Goal: Task Accomplishment & Management: Manage account settings

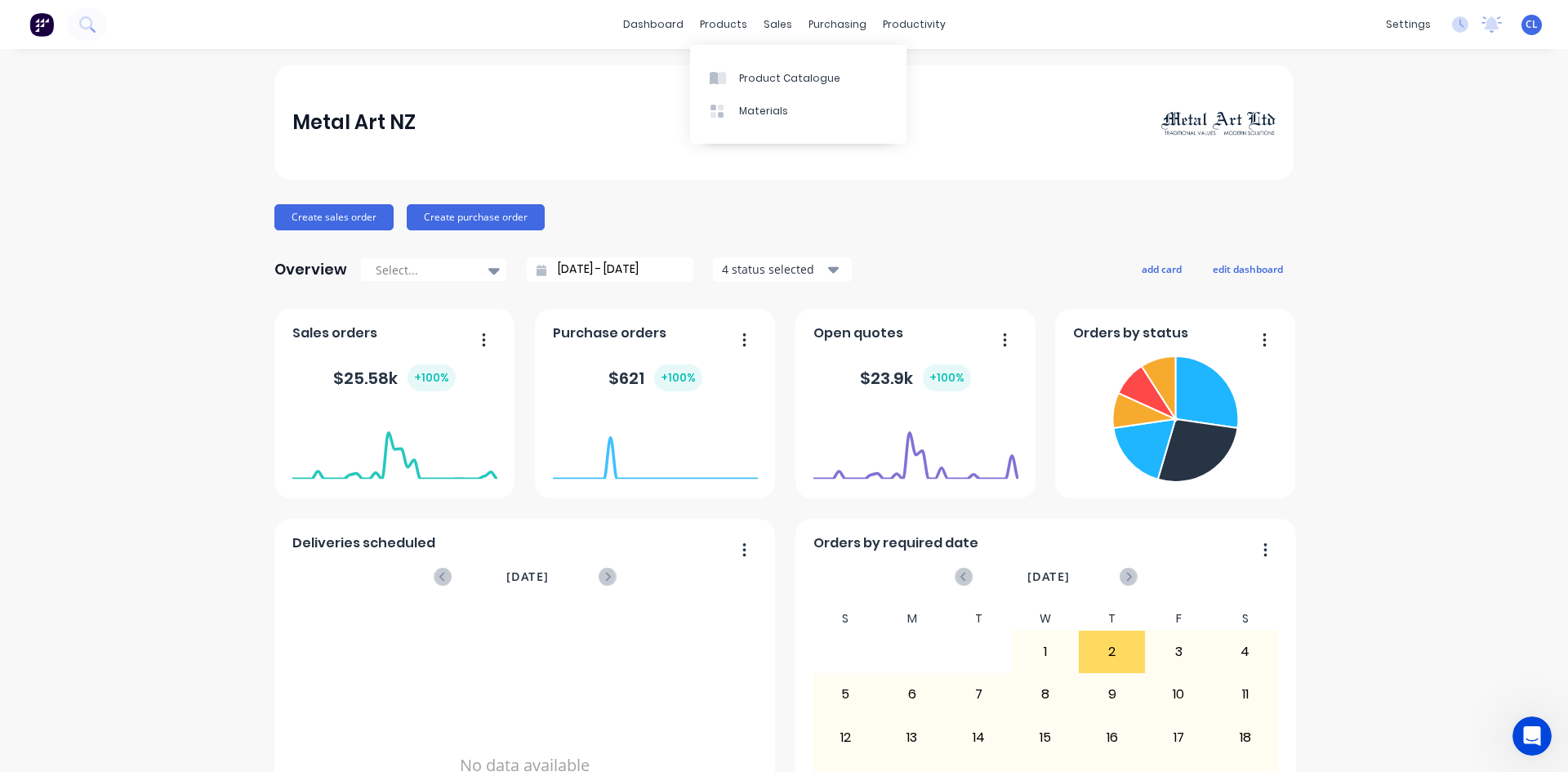
click at [772, 72] on div "Product Catalogue" at bounding box center [790, 78] width 102 height 14
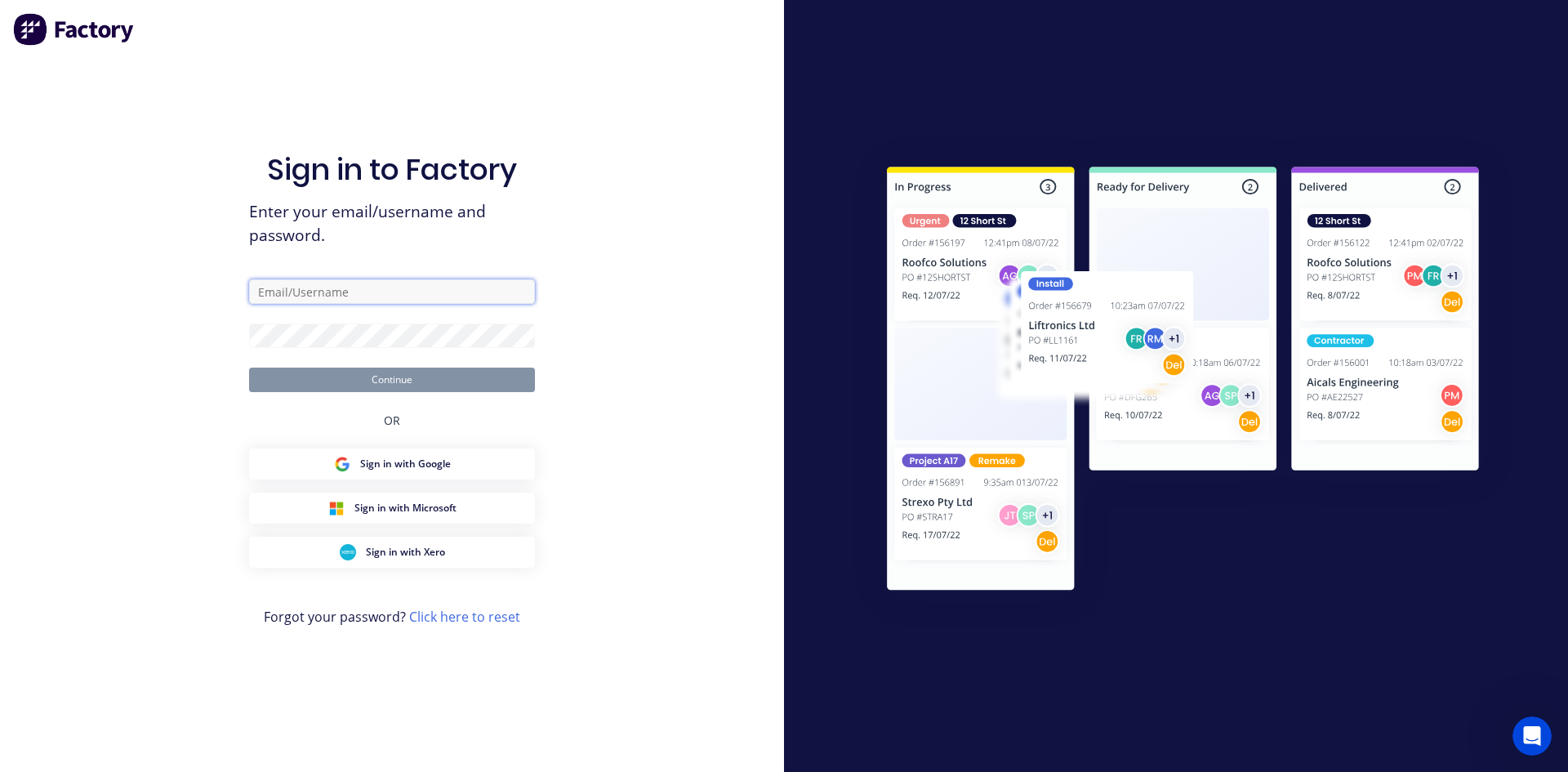
click at [389, 294] on input "text" at bounding box center [392, 291] width 286 height 24
type input "[PERSON_NAME][EMAIL_ADDRESS][DOMAIN_NAME]"
click at [395, 379] on button "Continue" at bounding box center [392, 380] width 286 height 24
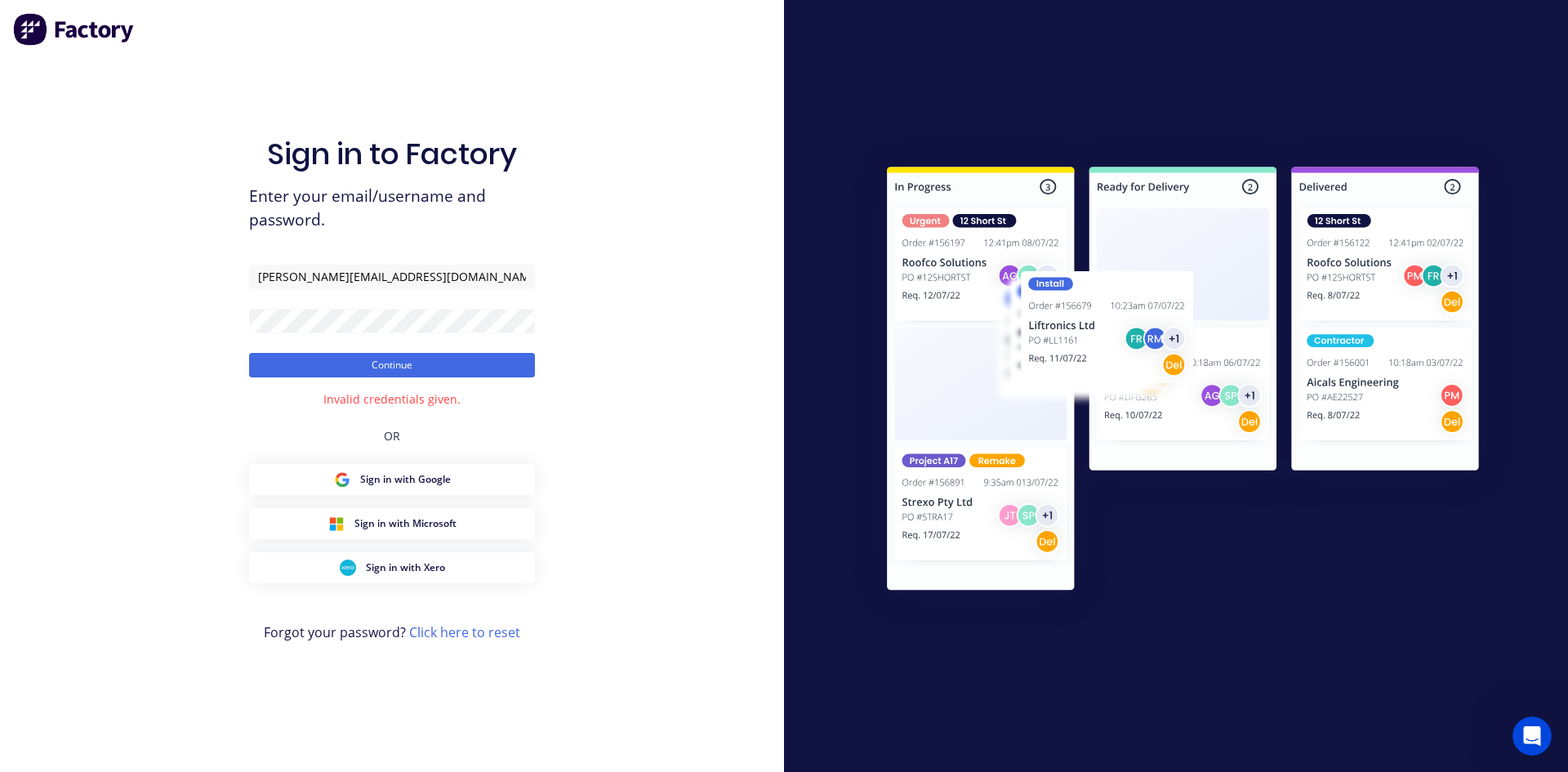
click at [368, 360] on button "Continue" at bounding box center [392, 364] width 286 height 24
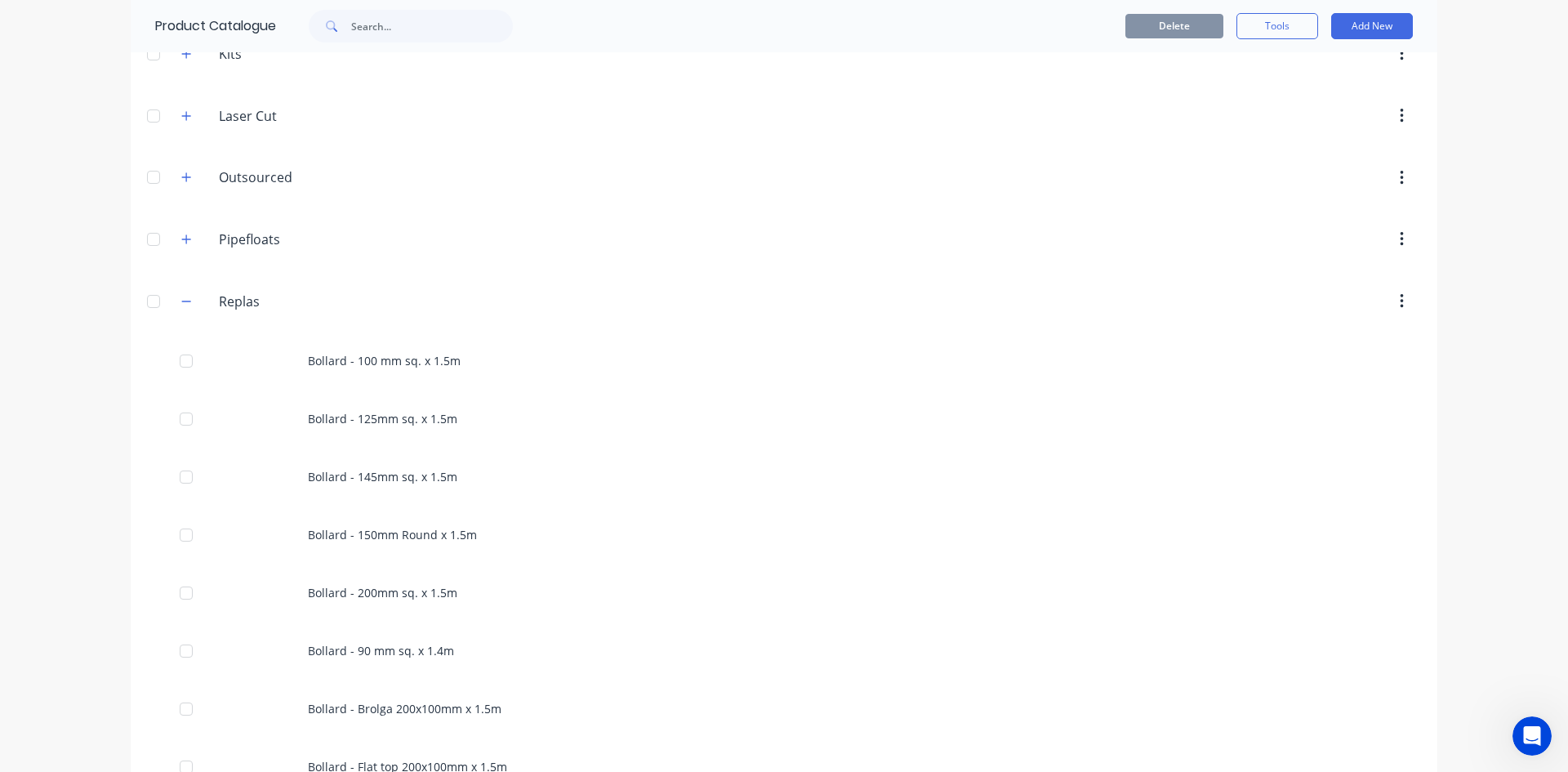
scroll to position [572, 0]
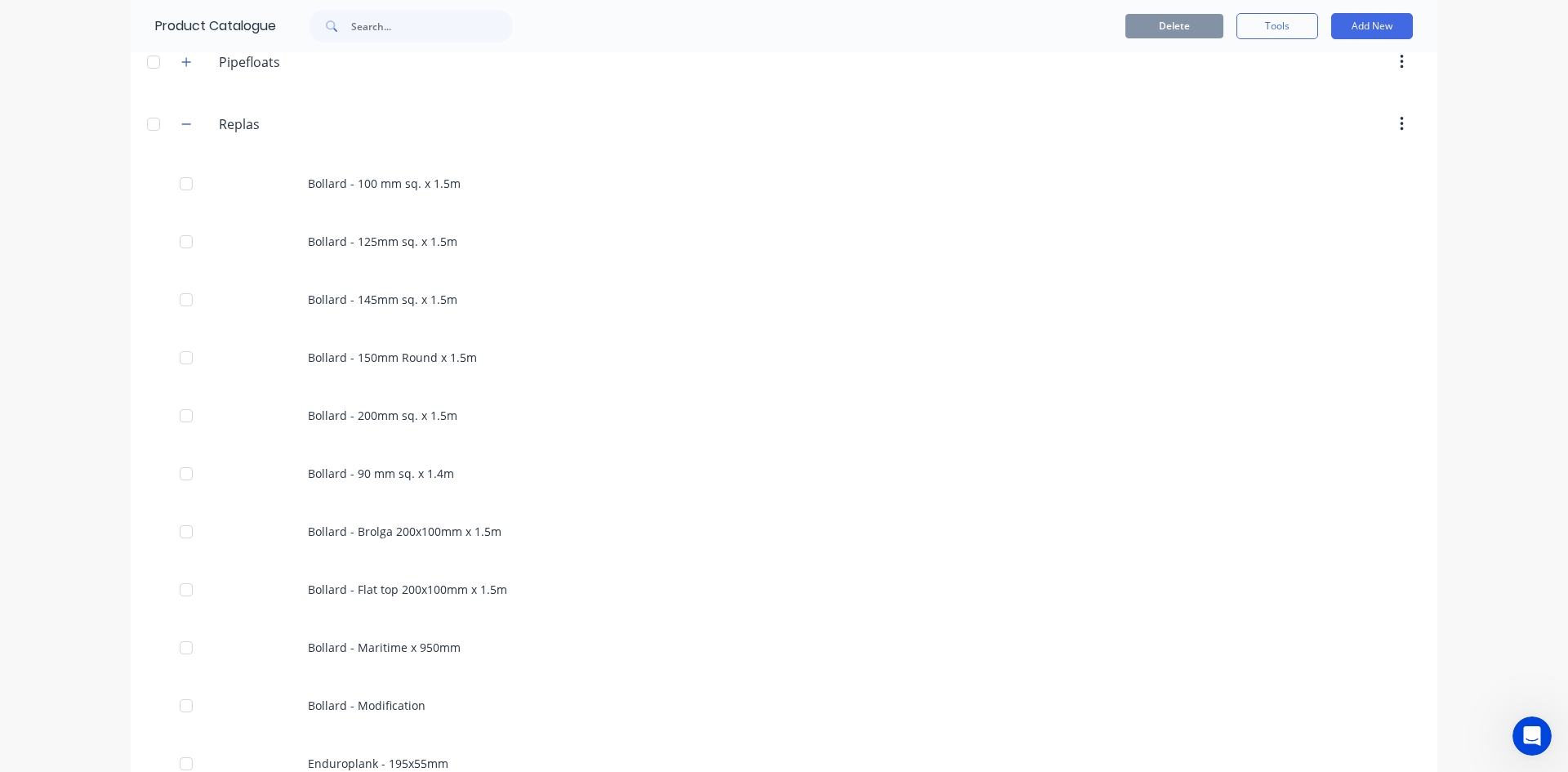
click at [355, 179] on div "Bollard - 100 mm sq. x 1.5m" at bounding box center [784, 183] width 1307 height 58
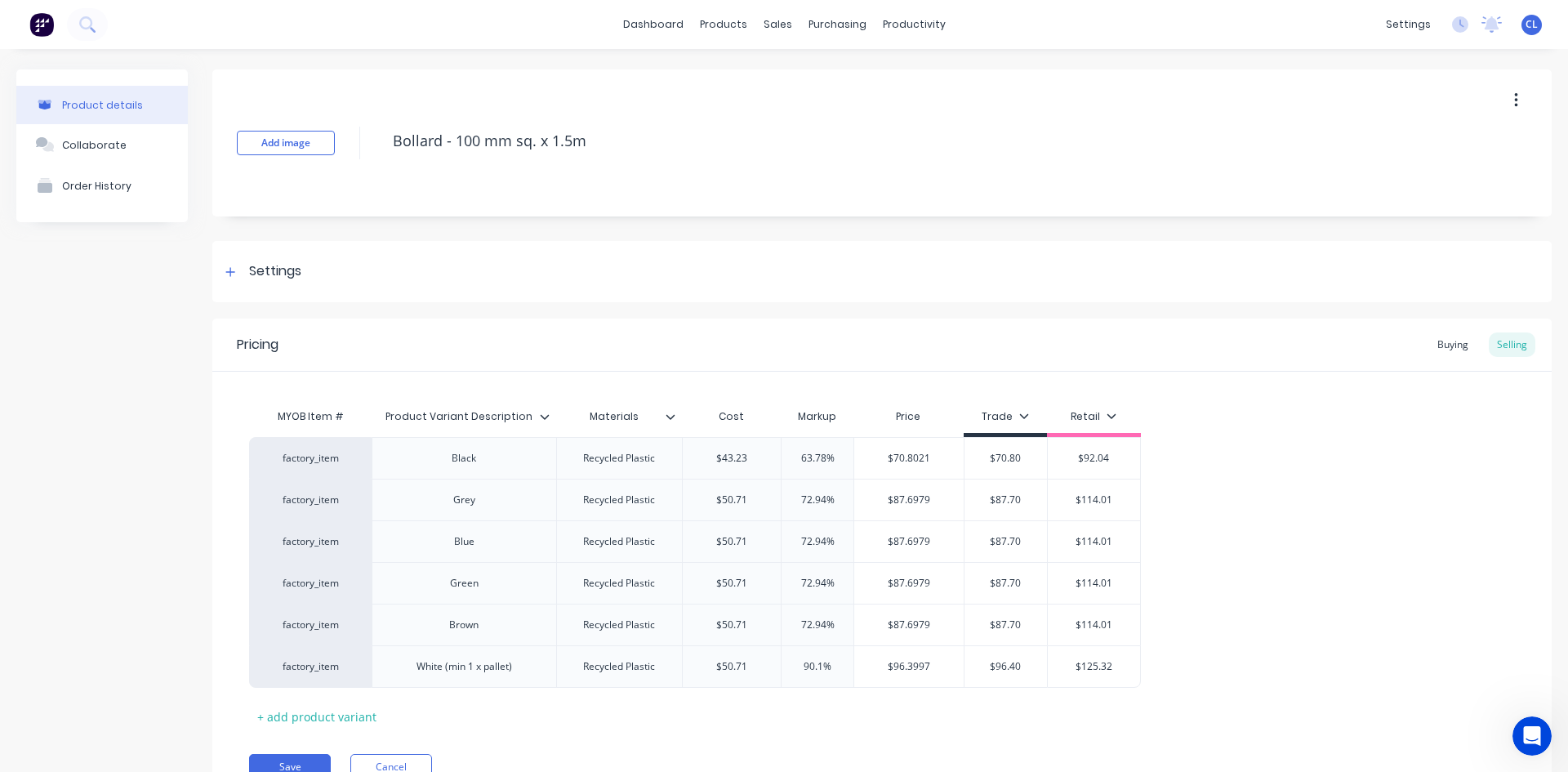
click at [1431, 344] on div "Buying" at bounding box center [1453, 344] width 47 height 24
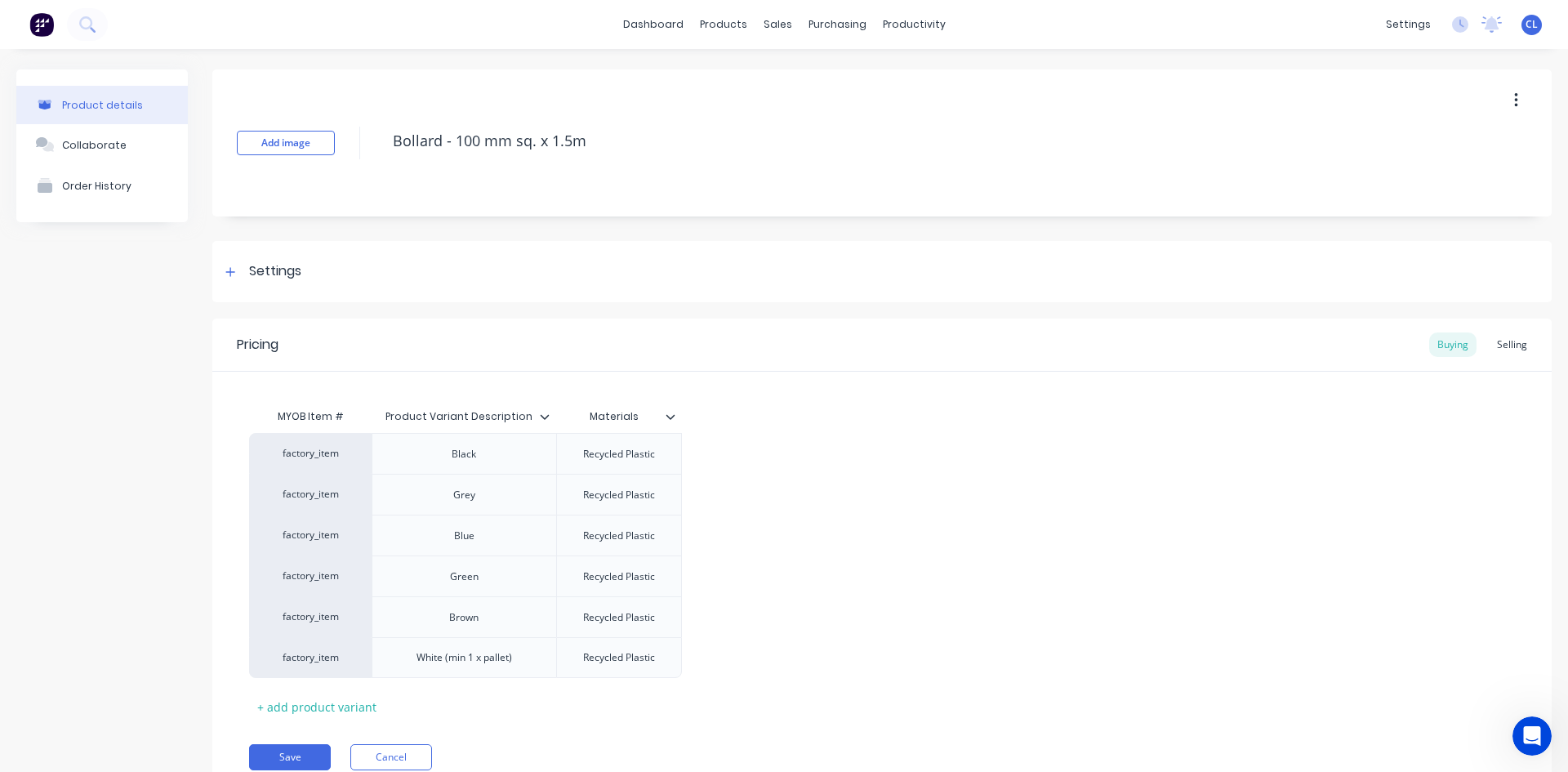
click at [1489, 344] on div "Selling" at bounding box center [1512, 344] width 46 height 24
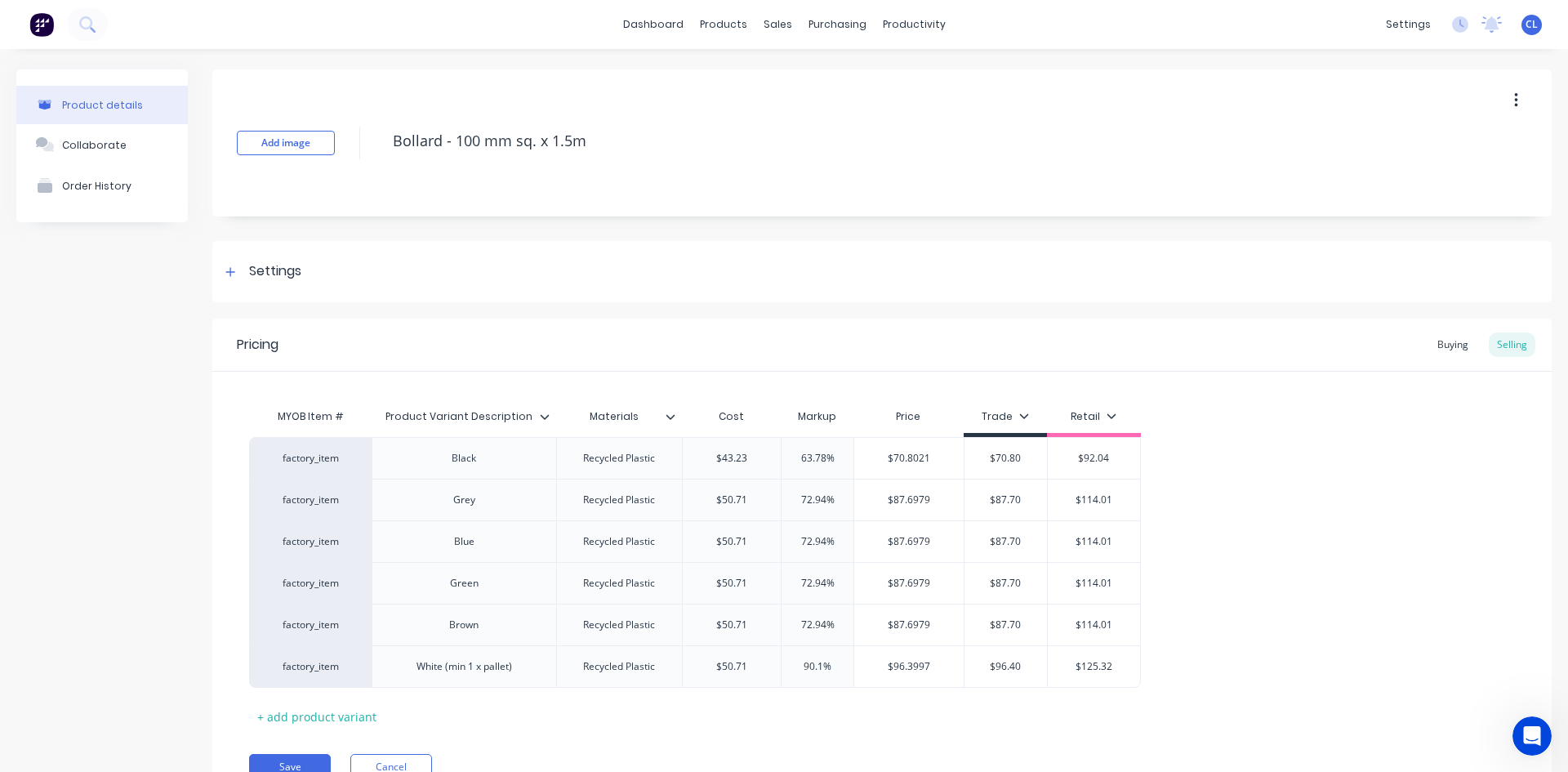
click at [1443, 343] on div "Buying" at bounding box center [1453, 344] width 47 height 24
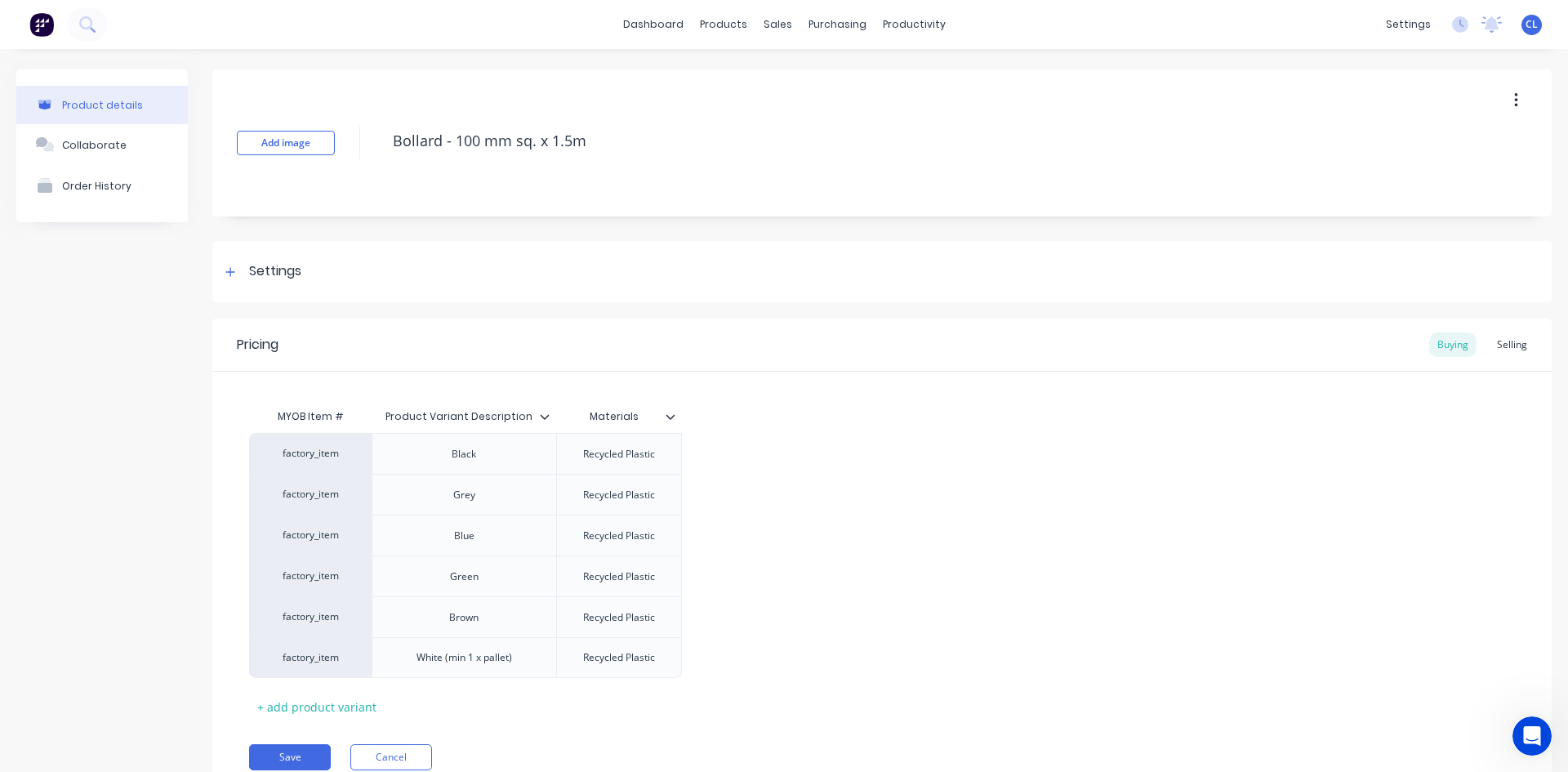
click at [1510, 339] on div "Selling" at bounding box center [1512, 344] width 46 height 24
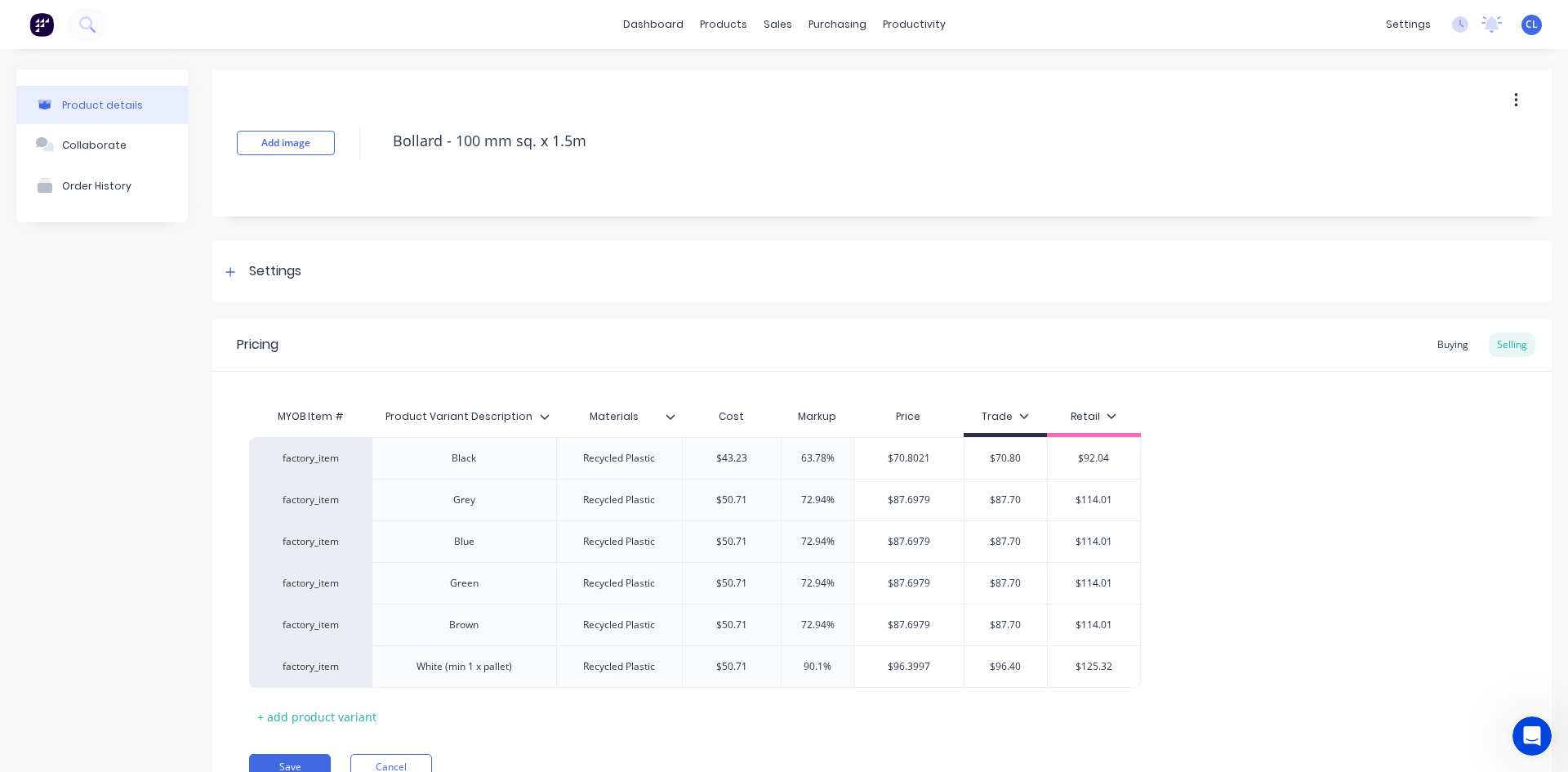
click at [1429, 345] on div "Buying" at bounding box center [1453, 344] width 47 height 24
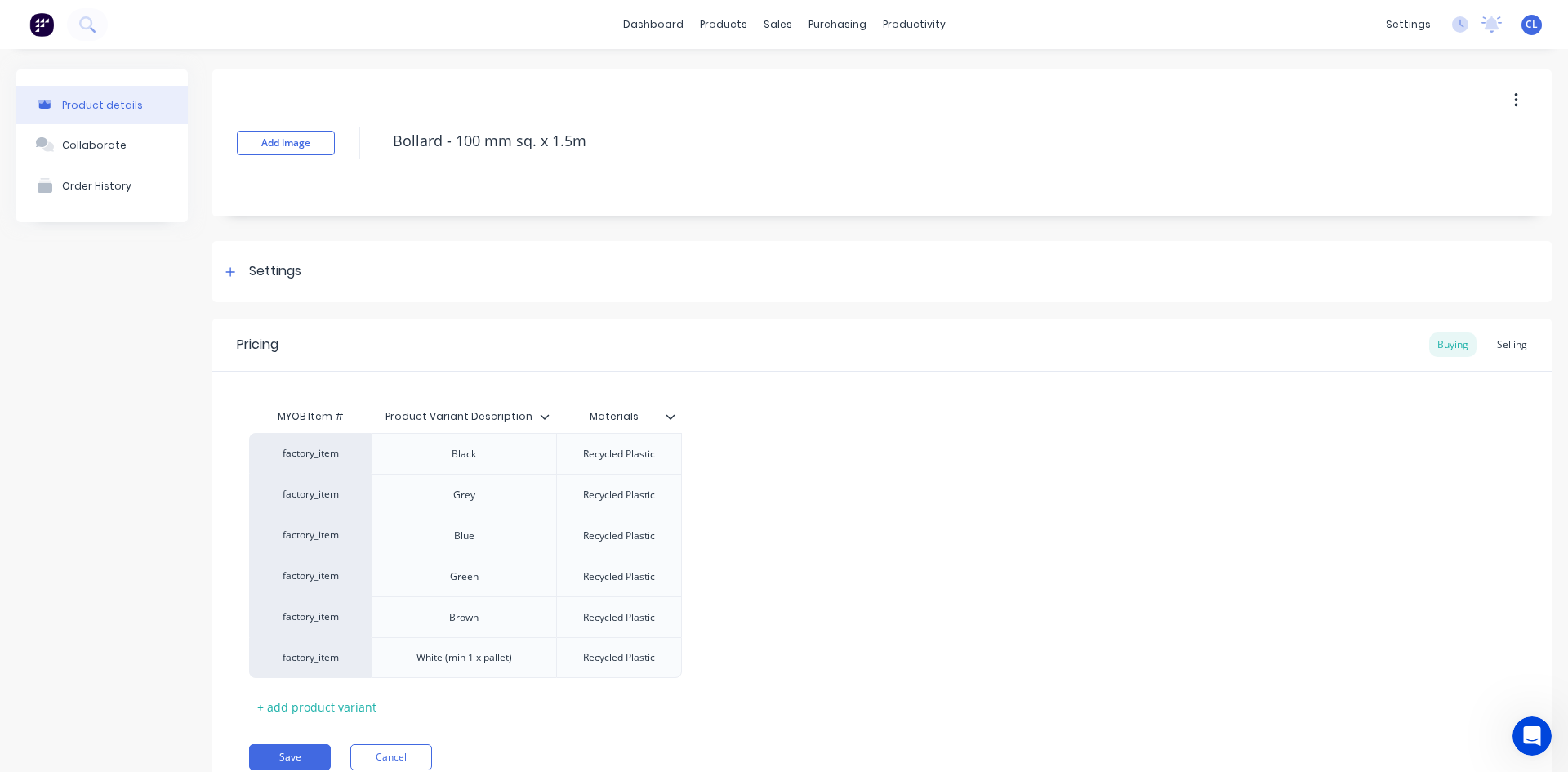
click at [1498, 346] on div "Selling" at bounding box center [1512, 344] width 46 height 24
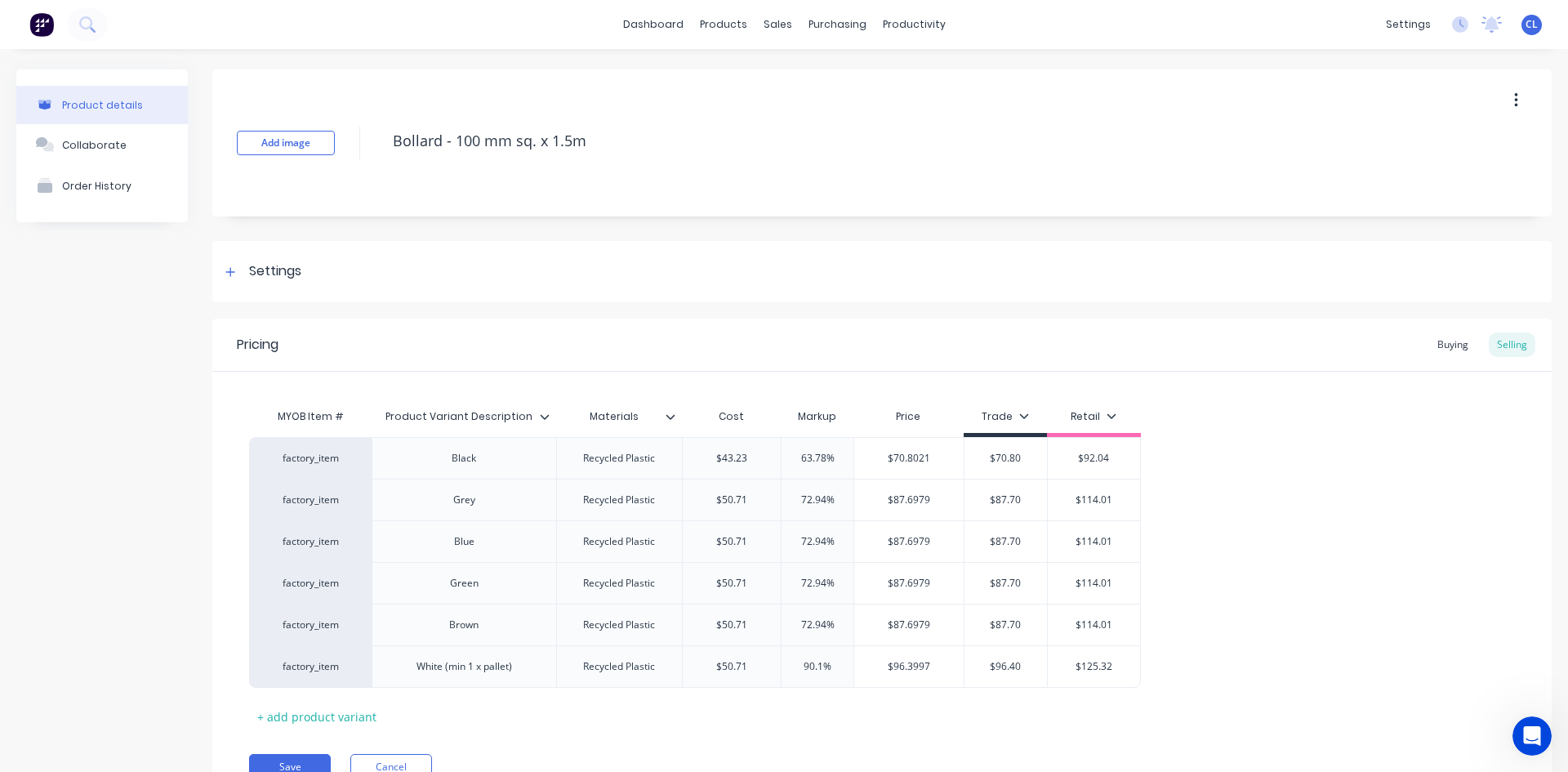
click at [719, 414] on div "Cost" at bounding box center [732, 417] width 100 height 33
drag, startPoint x: 1257, startPoint y: 434, endPoint x: 1393, endPoint y: 358, distance: 155.8
click at [1258, 434] on div "MYOB Item # Product Variant Description Materials Cost Markup Price Trade Retai…" at bounding box center [882, 565] width 1266 height 329
click at [1439, 344] on div "Buying" at bounding box center [1453, 344] width 47 height 24
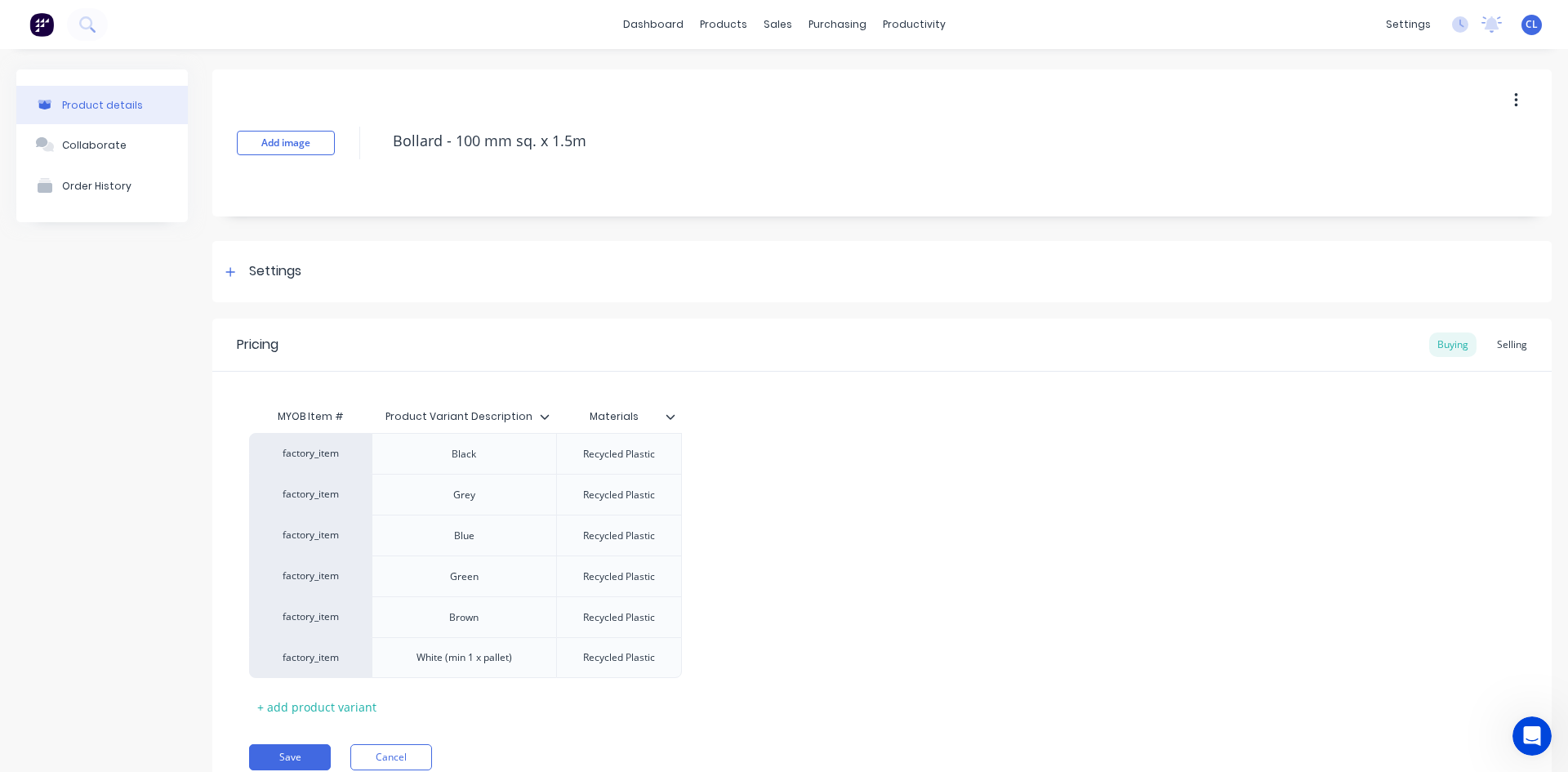
click at [235, 269] on icon at bounding box center [230, 272] width 10 height 12
type textarea "x"
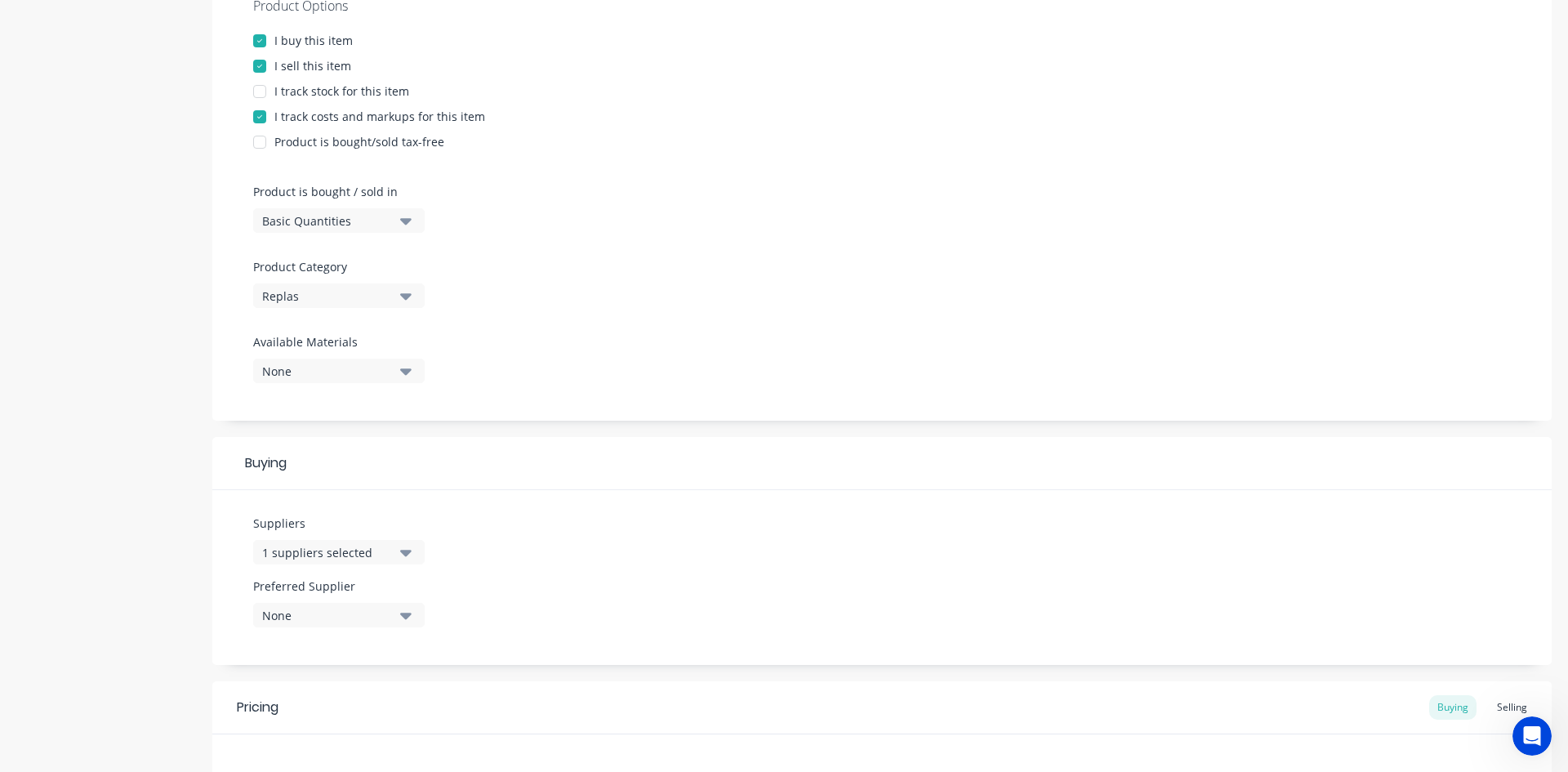
scroll to position [490, 0]
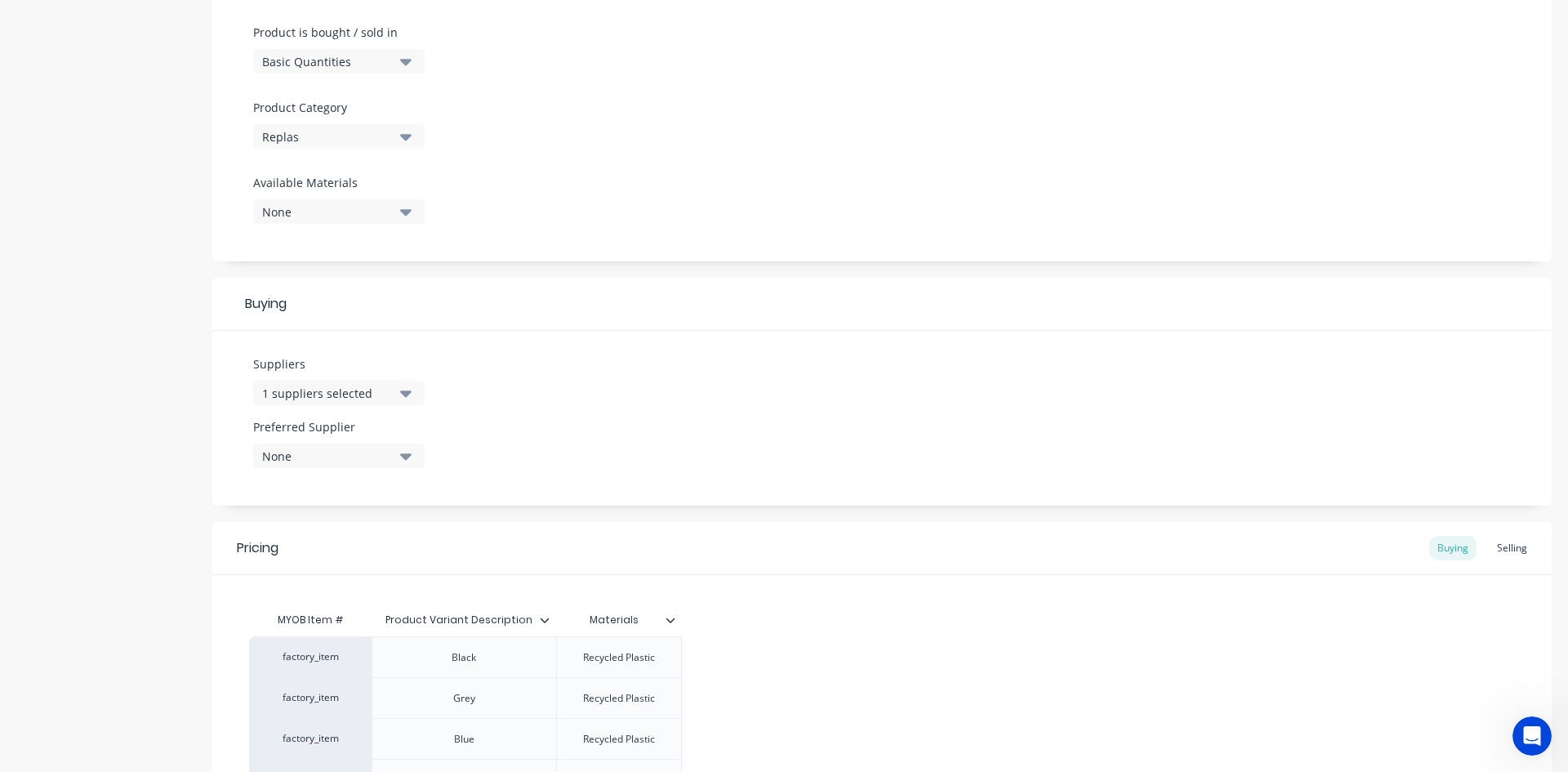
click at [409, 390] on icon "button" at bounding box center [406, 393] width 12 height 18
click at [382, 447] on input "text" at bounding box center [387, 442] width 173 height 33
type input "p"
type input "r"
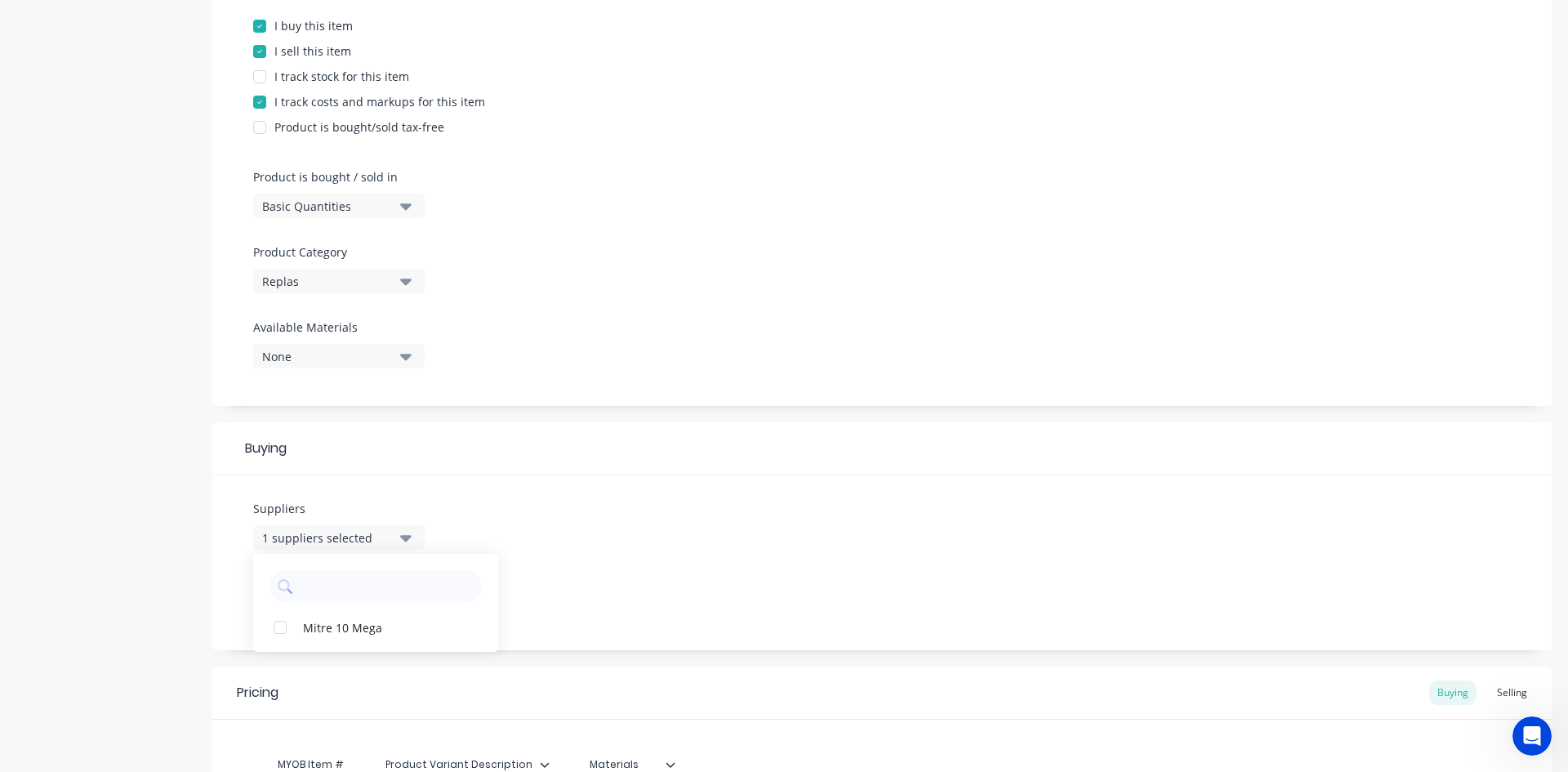
scroll to position [434, 0]
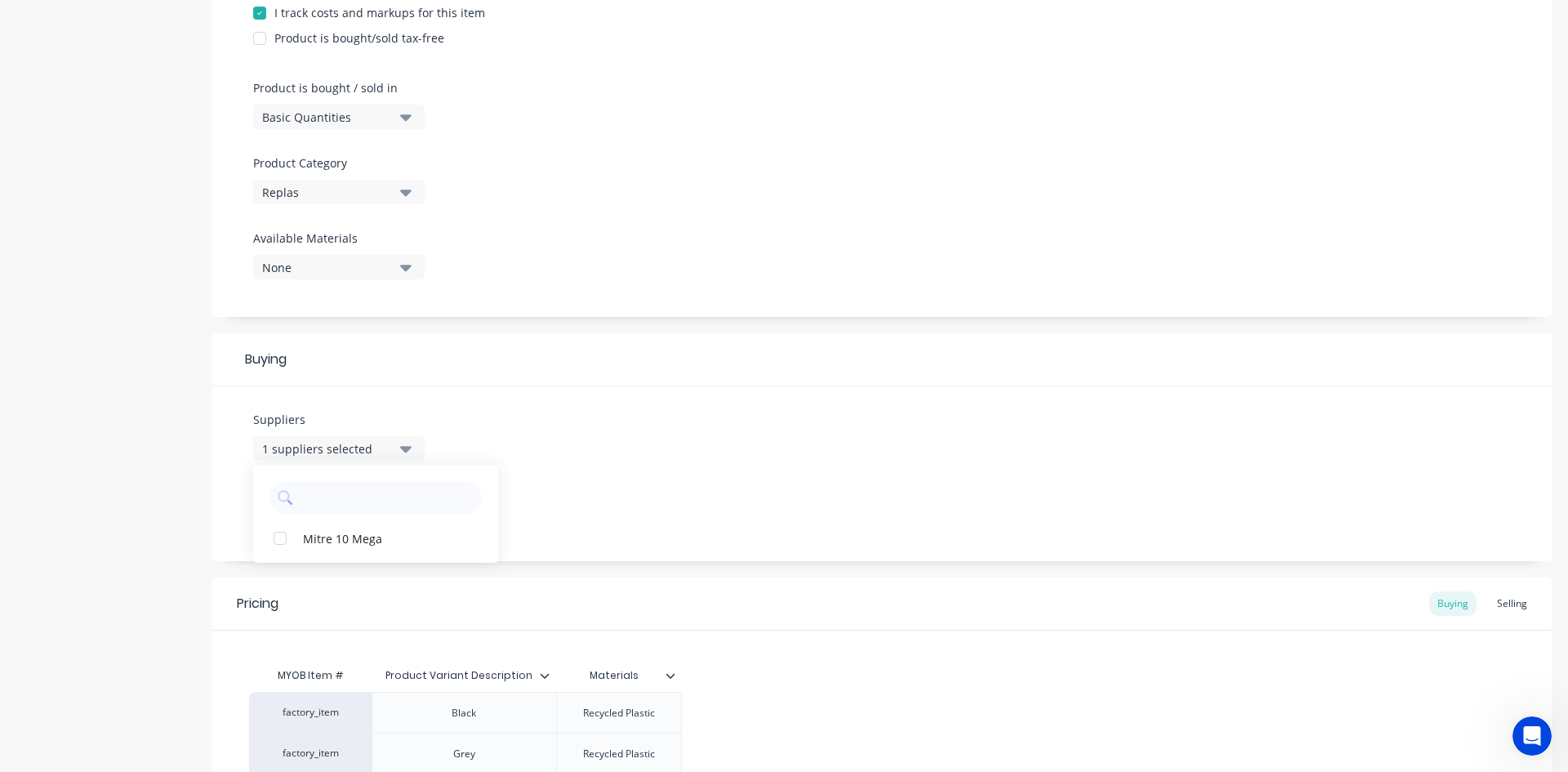
click at [642, 413] on div "Suppliers 1 suppliers selected Mitre 10 Mega Preferred Supplier None No options…" at bounding box center [882, 473] width 1340 height 175
click at [410, 514] on icon "button" at bounding box center [406, 511] width 12 height 18
click at [383, 559] on Supplier "text" at bounding box center [387, 560] width 173 height 33
type Supplier "p"
type Supplier "r"
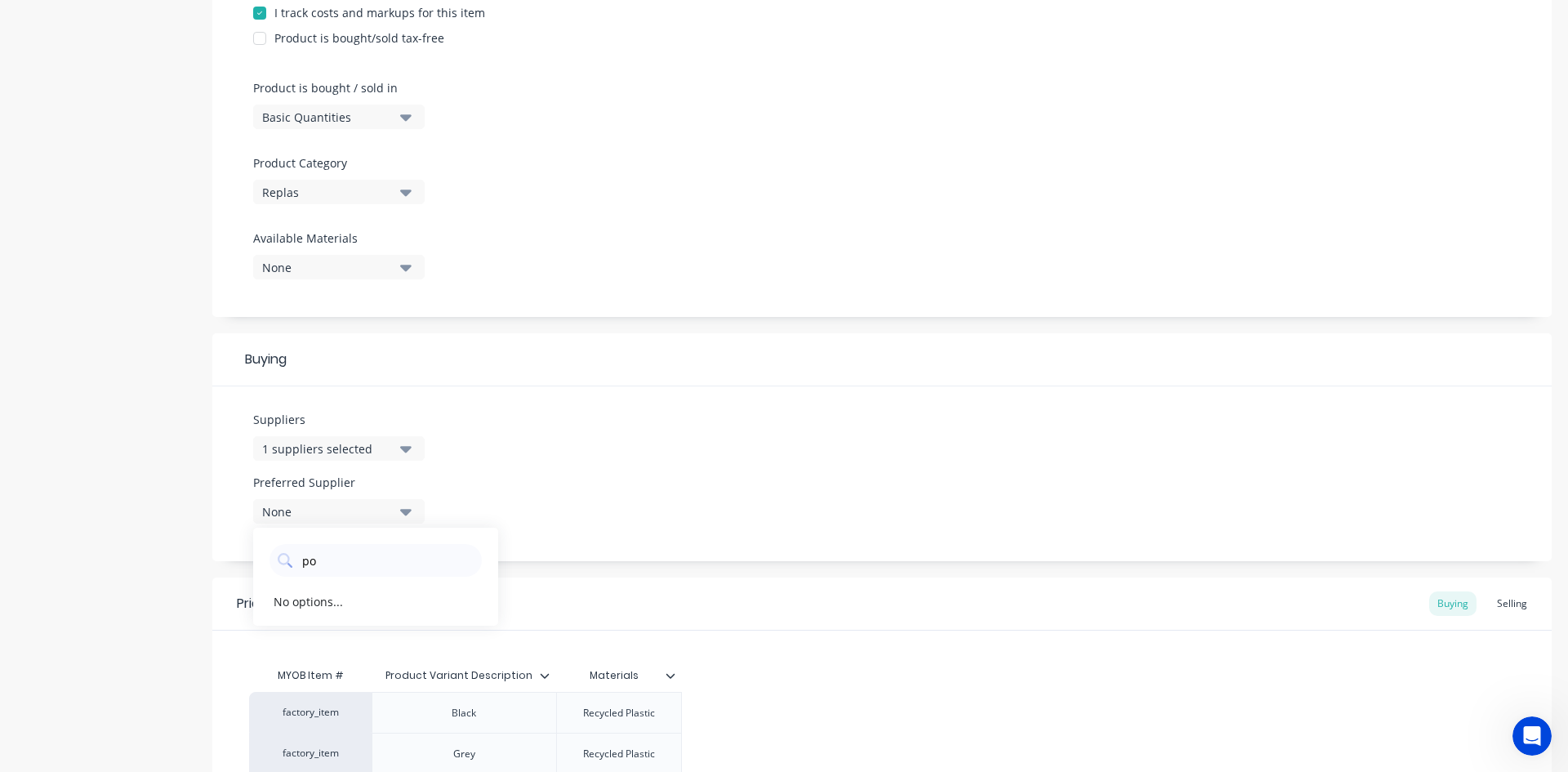
type Supplier "p"
type Supplier "a"
click at [557, 467] on div "Suppliers 1 suppliers selected Preferred Supplier None No options..." at bounding box center [882, 473] width 1340 height 175
click at [370, 516] on div "None" at bounding box center [327, 511] width 131 height 17
click at [362, 562] on Supplier "text" at bounding box center [387, 560] width 173 height 33
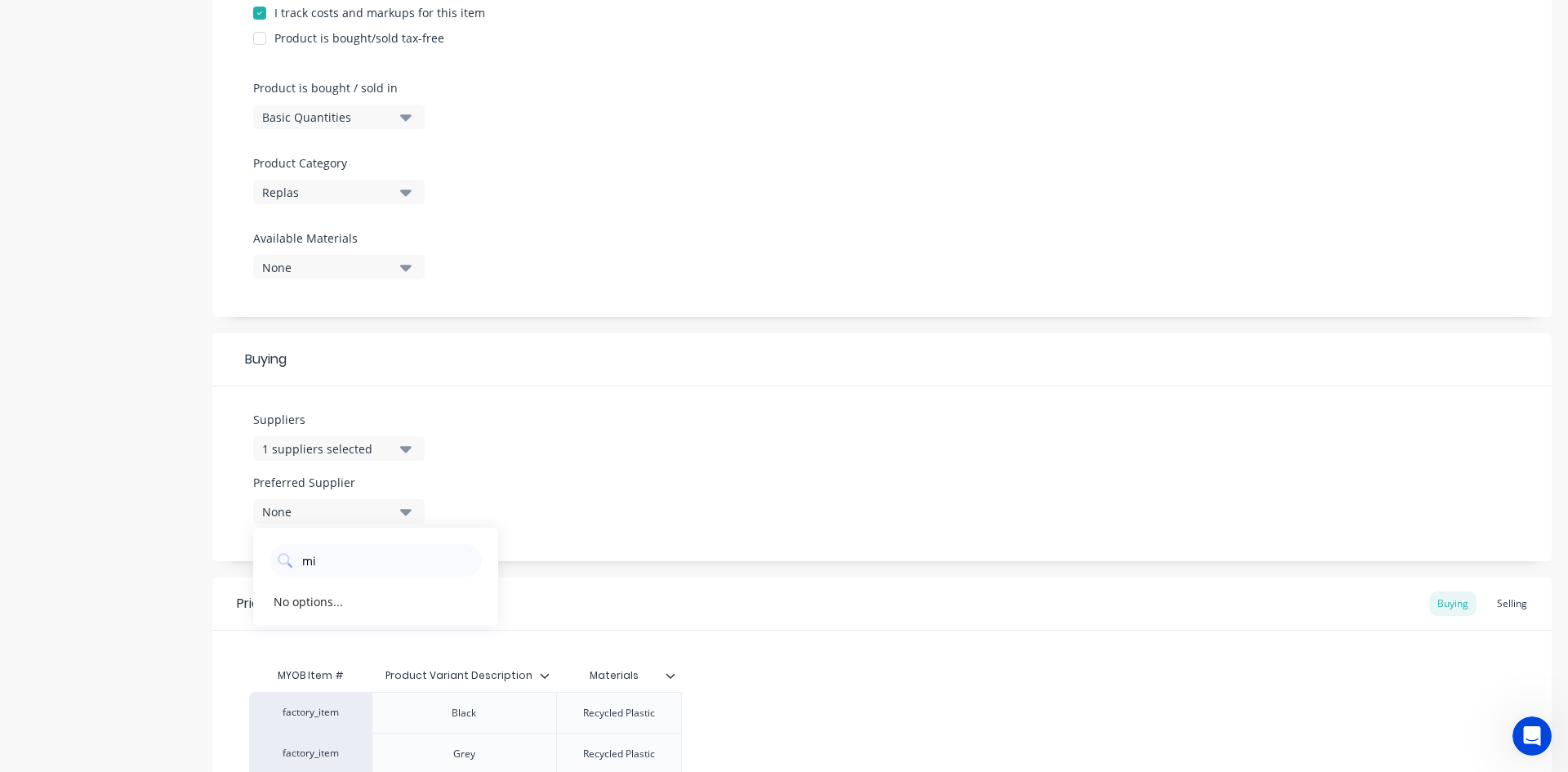
type Supplier "m"
click at [500, 473] on div "Suppliers 1 suppliers selected Preferred Supplier None No options..." at bounding box center [882, 473] width 1340 height 175
click at [398, 452] on button "1 suppliers selected" at bounding box center [338, 448] width 171 height 24
click at [535, 410] on div "Suppliers 1 suppliers selected Mitre 10 Mega Preferred Supplier None No options…" at bounding box center [882, 473] width 1340 height 175
click at [711, 164] on div "Product Options I buy this item I sell this item I track stock for this item I …" at bounding box center [882, 92] width 1340 height 449
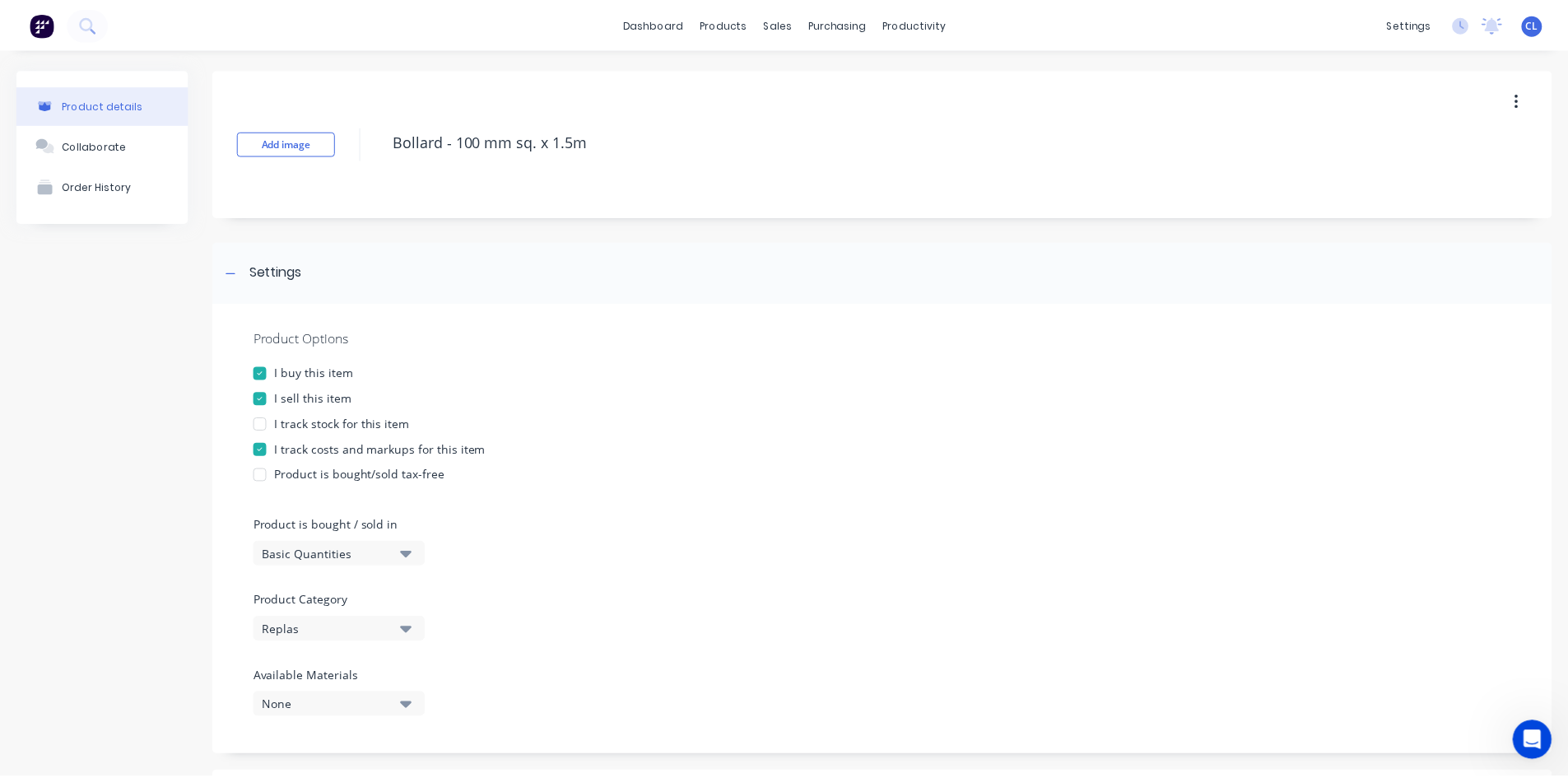
scroll to position [0, 0]
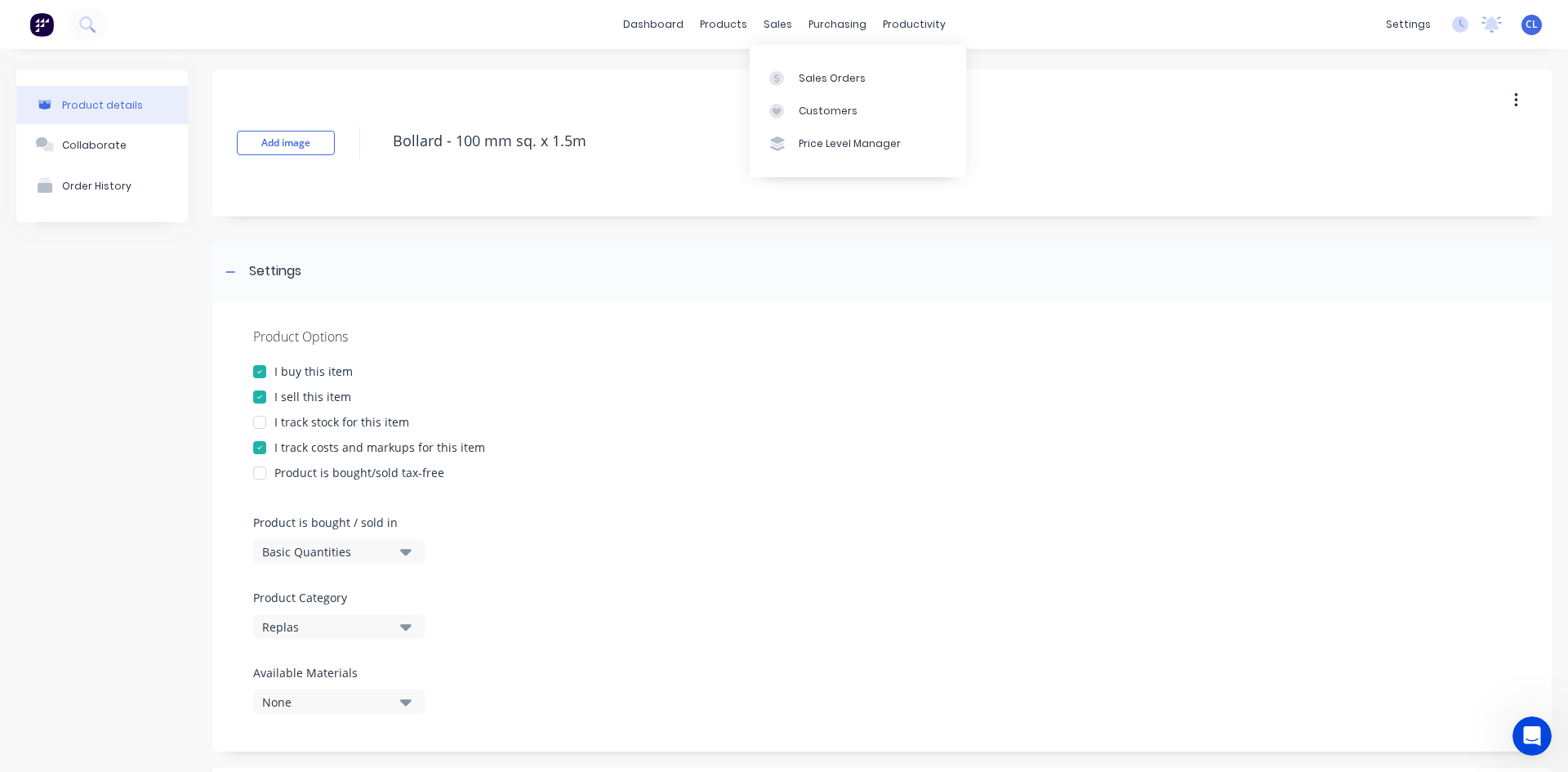
click at [765, 28] on div "sales" at bounding box center [779, 24] width 45 height 24
click at [810, 78] on div "Sales Orders" at bounding box center [832, 78] width 67 height 14
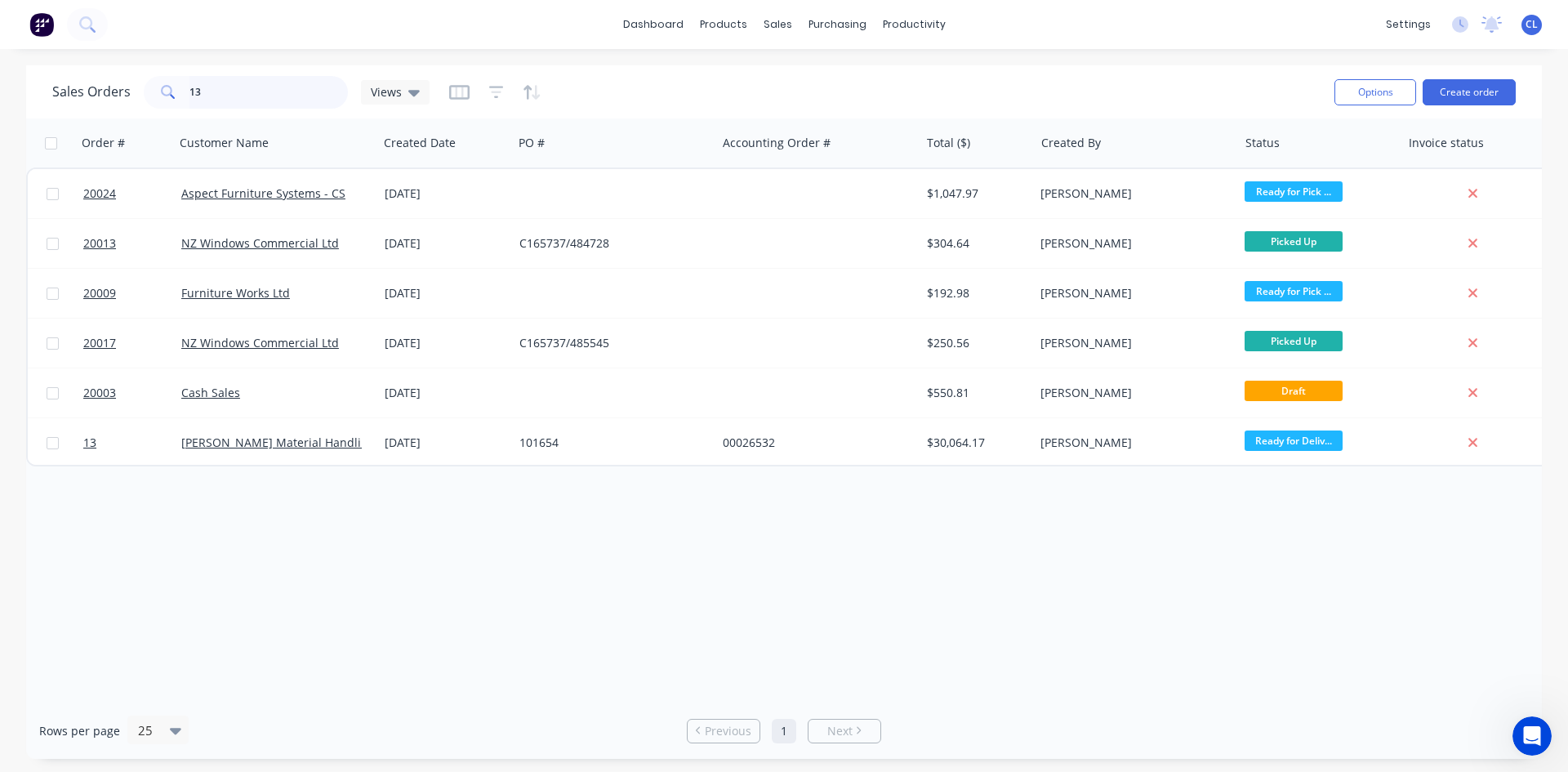
click at [224, 105] on input "13" at bounding box center [269, 92] width 160 height 33
click at [226, 442] on link "[PERSON_NAME] Material Handling Ltd" at bounding box center [288, 441] width 214 height 15
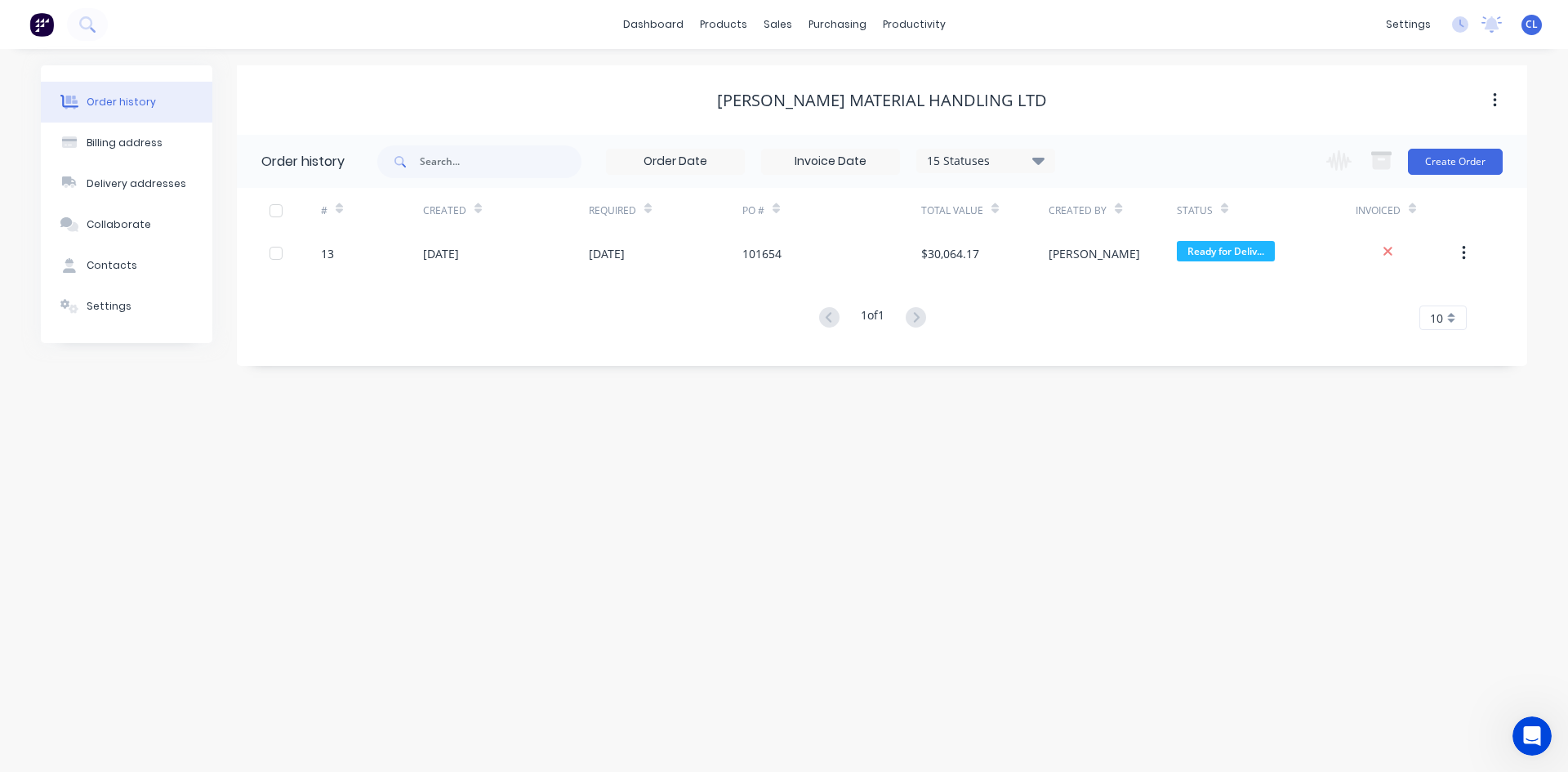
click at [1496, 103] on icon "button" at bounding box center [1495, 101] width 5 height 18
click at [1419, 96] on div "[PERSON_NAME] Material Handling Ltd" at bounding box center [882, 101] width 1291 height 20
click at [1457, 257] on button "button" at bounding box center [1464, 253] width 38 height 29
click at [324, 256] on div "13" at bounding box center [327, 253] width 13 height 17
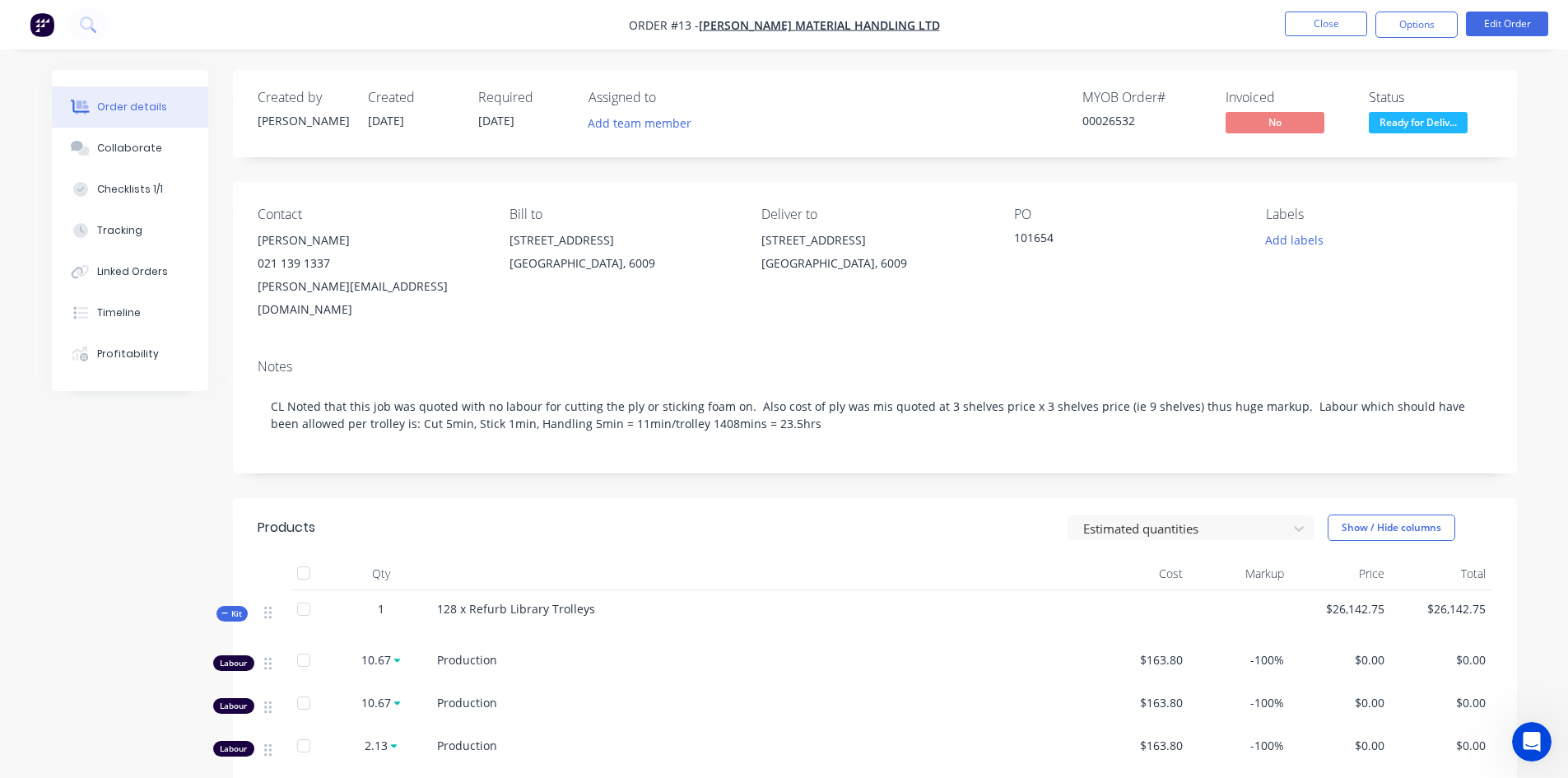
click at [1430, 25] on button "Options" at bounding box center [1416, 25] width 82 height 26
click at [1123, 37] on nav "Order #13 - [PERSON_NAME] Material Handling Ltd Close Options Edit Order" at bounding box center [784, 25] width 1568 height 49
click at [1464, 29] on ul "Close Options Edit Order" at bounding box center [1416, 25] width 303 height 26
click at [1420, 27] on button "Options" at bounding box center [1416, 25] width 82 height 26
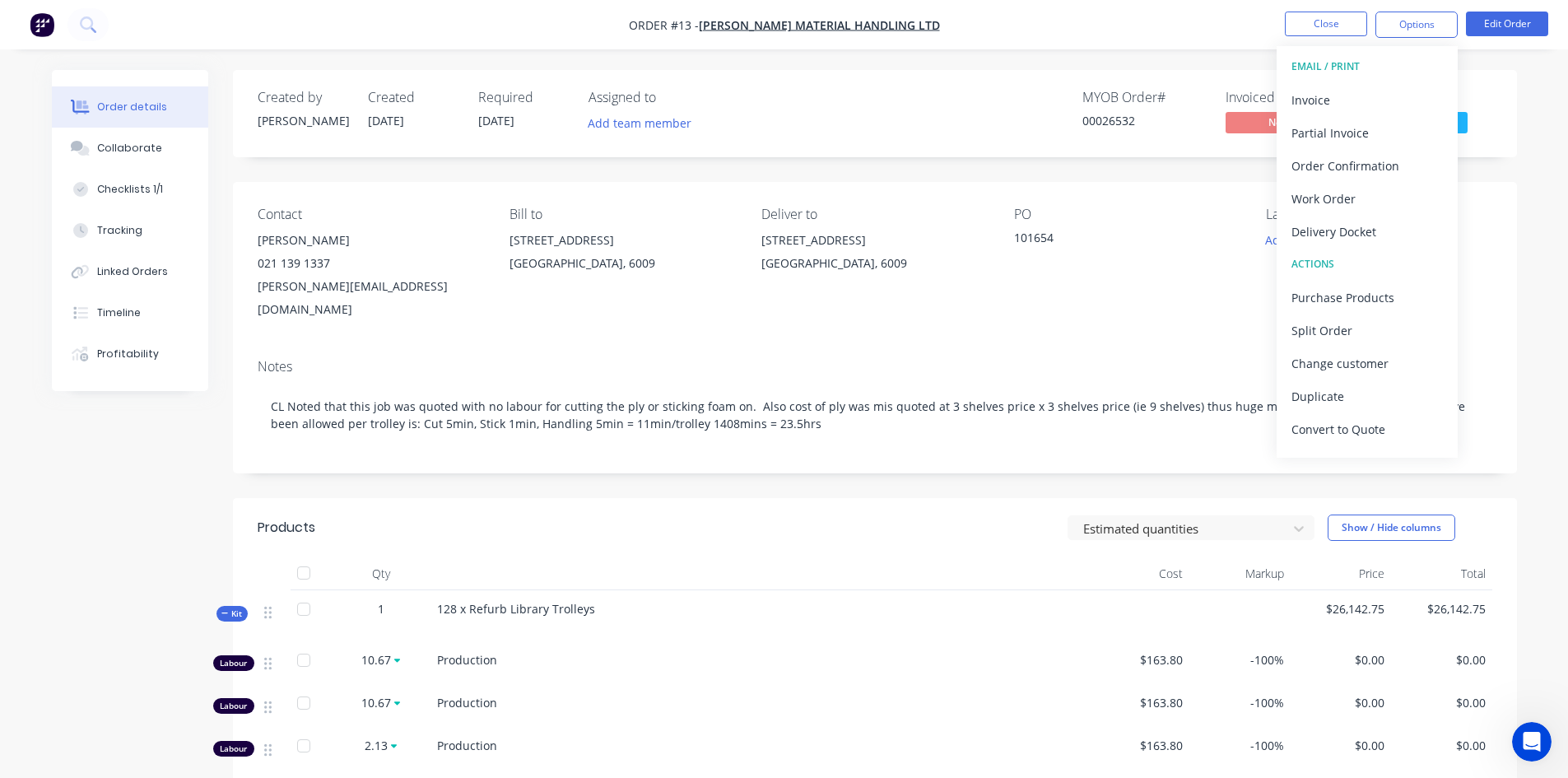
click at [970, 109] on div "MYOB Order # 00026532 Invoiced No Status Ready for Deliv..." at bounding box center [1122, 113] width 739 height 47
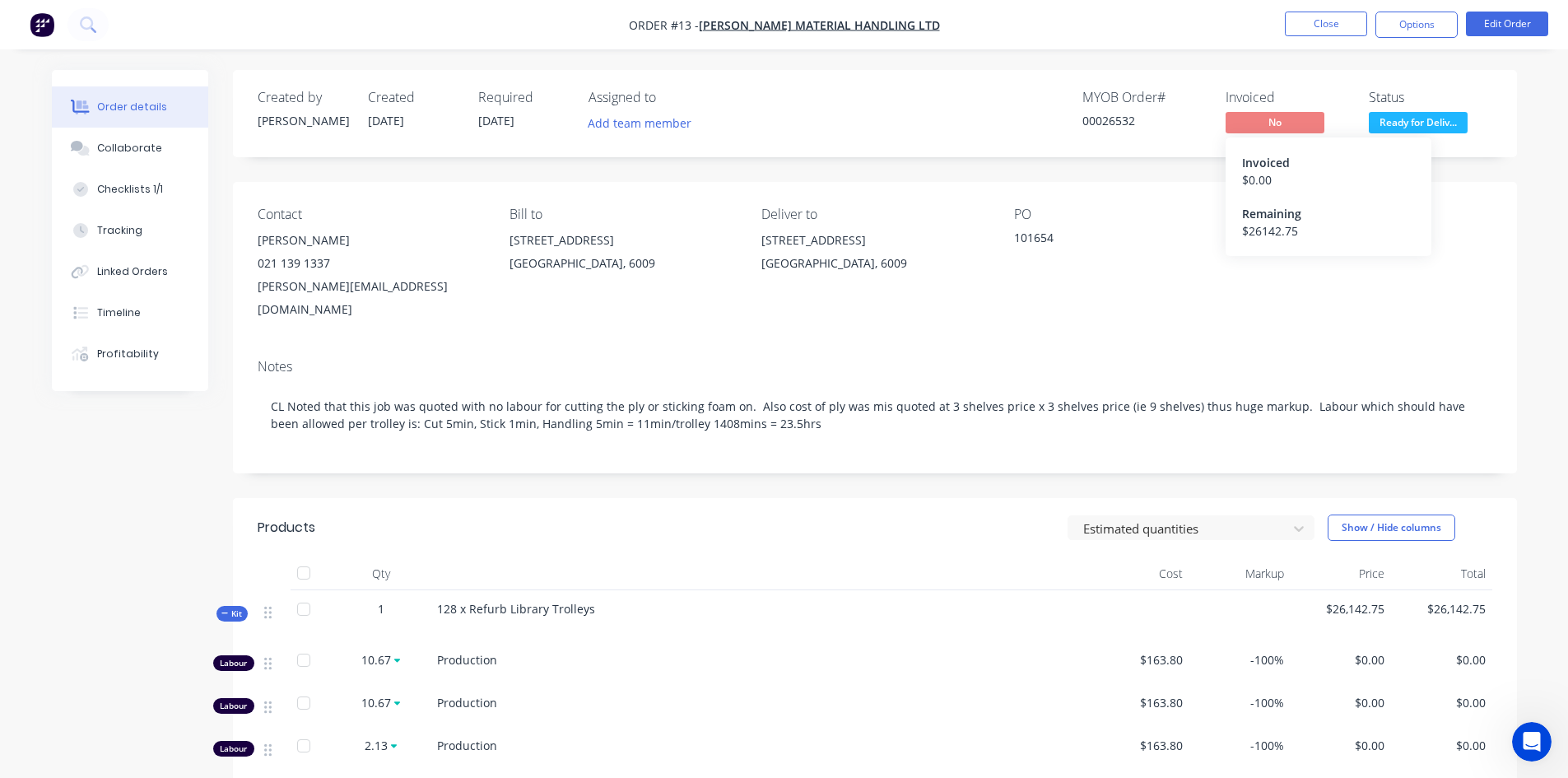
click at [1275, 165] on div "Invoiced" at bounding box center [1328, 163] width 173 height 17
click at [982, 92] on div "MYOB Order # 00026532 Invoiced No Status Ready for Deliv..." at bounding box center [1122, 113] width 739 height 47
click at [135, 147] on div "Collaborate" at bounding box center [129, 148] width 65 height 15
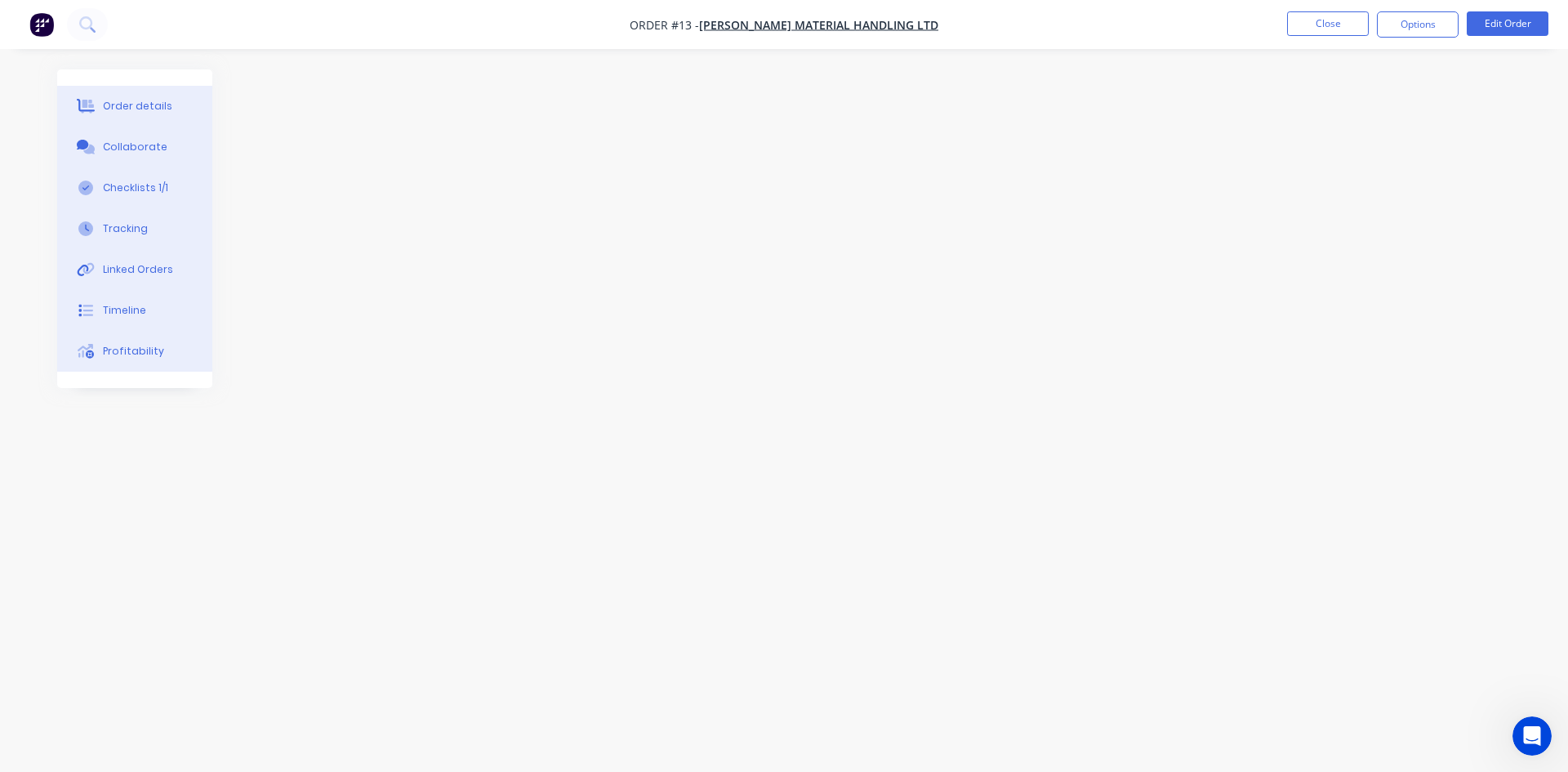
click at [1329, 21] on button "Close" at bounding box center [1328, 24] width 82 height 24
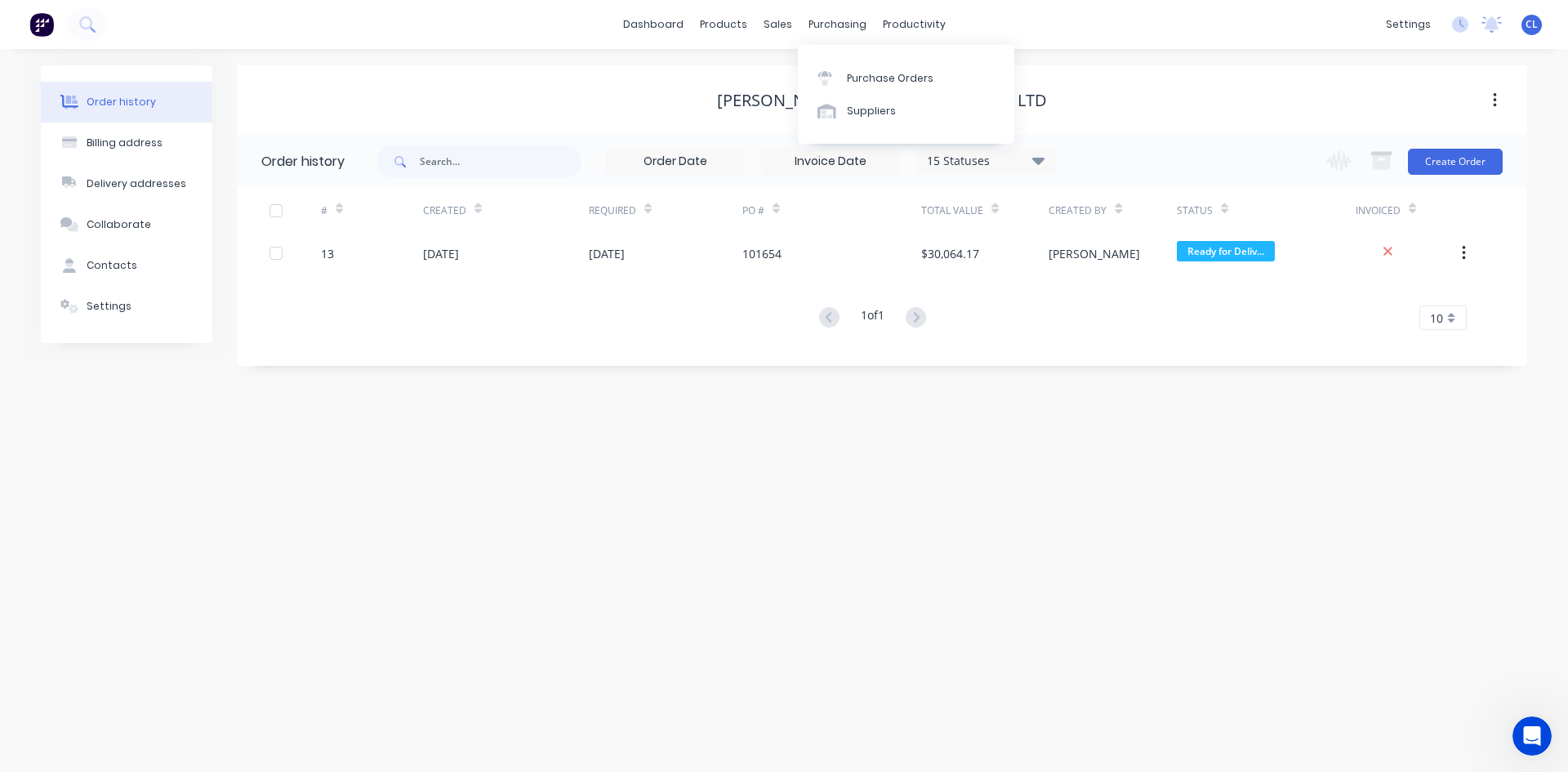
click at [871, 118] on div "Suppliers" at bounding box center [872, 111] width 49 height 14
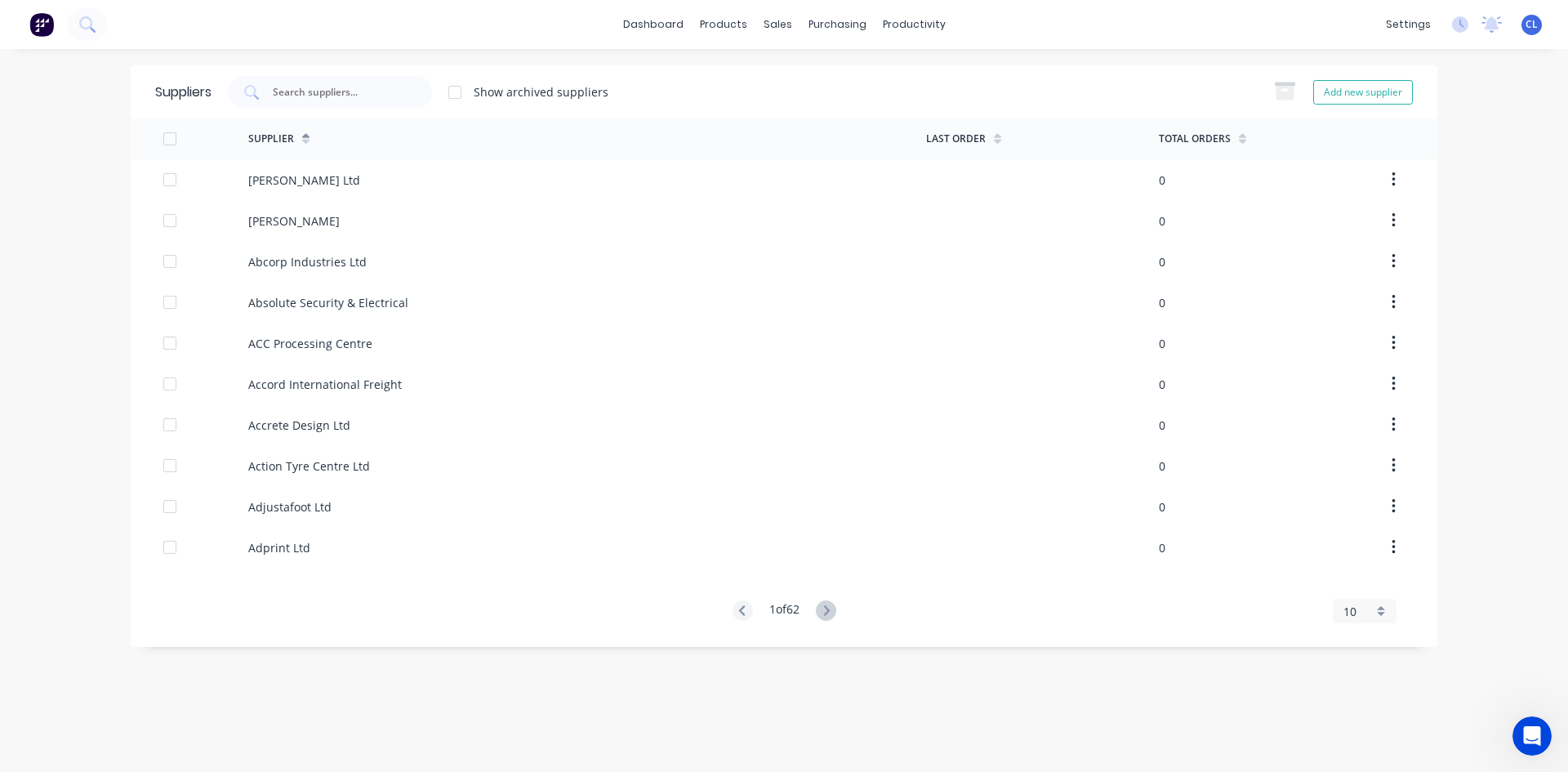
click at [1470, 106] on div "dashboard products sales purchasing productivity dashboard products Product Cat…" at bounding box center [784, 386] width 1568 height 772
click at [774, 21] on div "sales" at bounding box center [779, 24] width 45 height 24
click at [823, 82] on div "Sales Orders" at bounding box center [838, 78] width 67 height 14
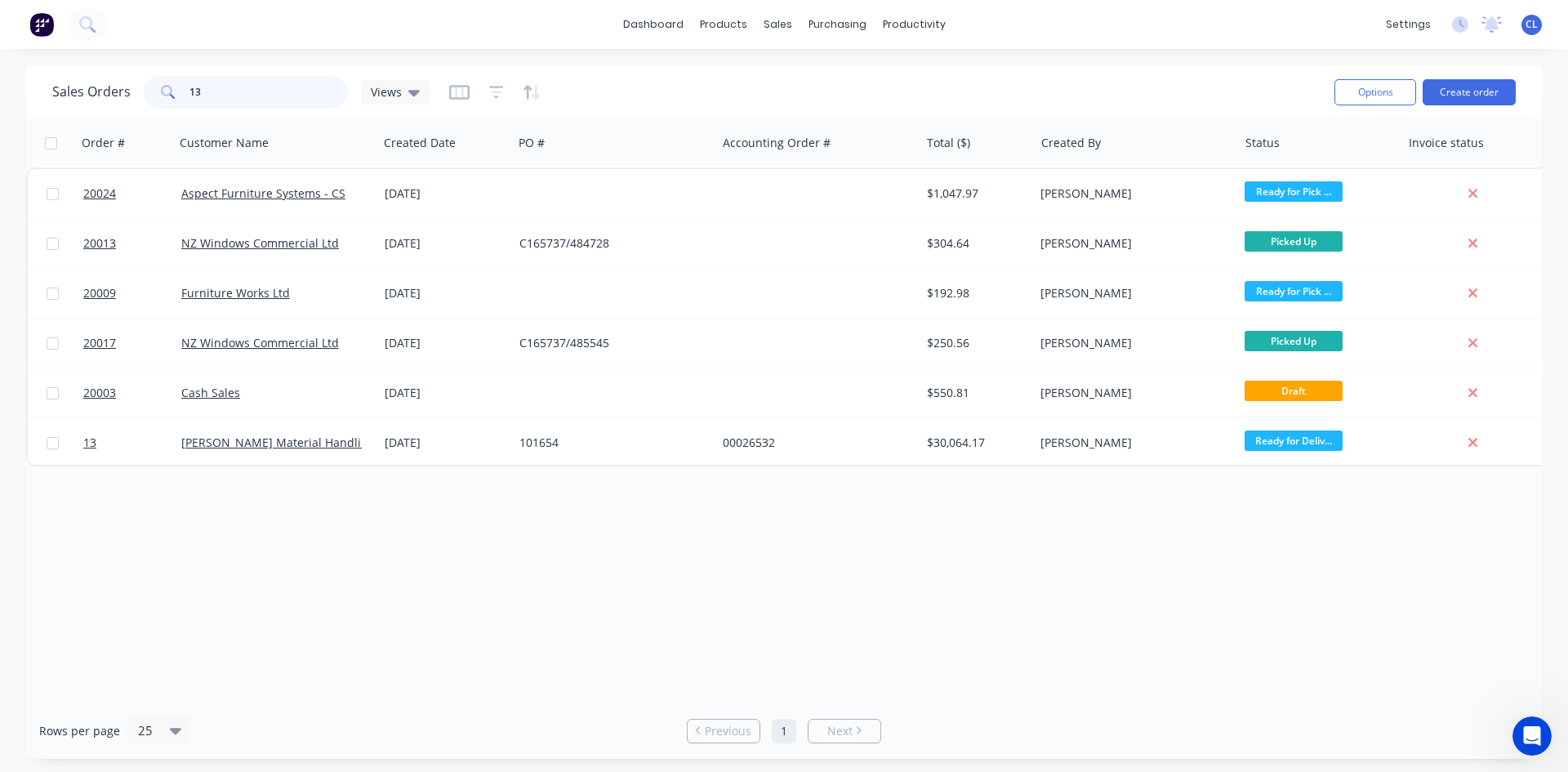
drag, startPoint x: 261, startPoint y: 96, endPoint x: 96, endPoint y: 90, distance: 165.1
click at [96, 90] on div "Sales Orders 13 Views" at bounding box center [241, 92] width 377 height 33
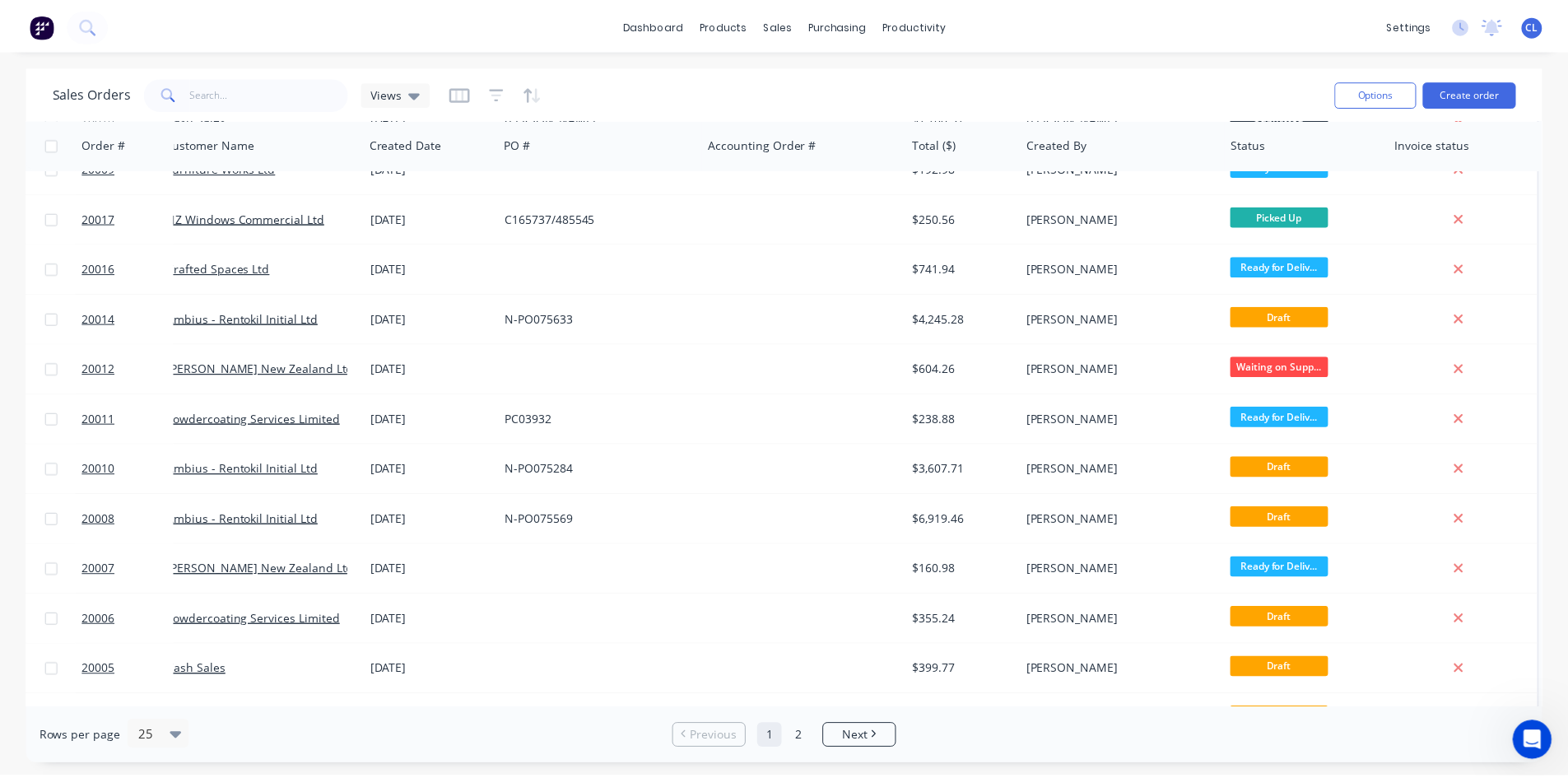
scroll to position [724, 23]
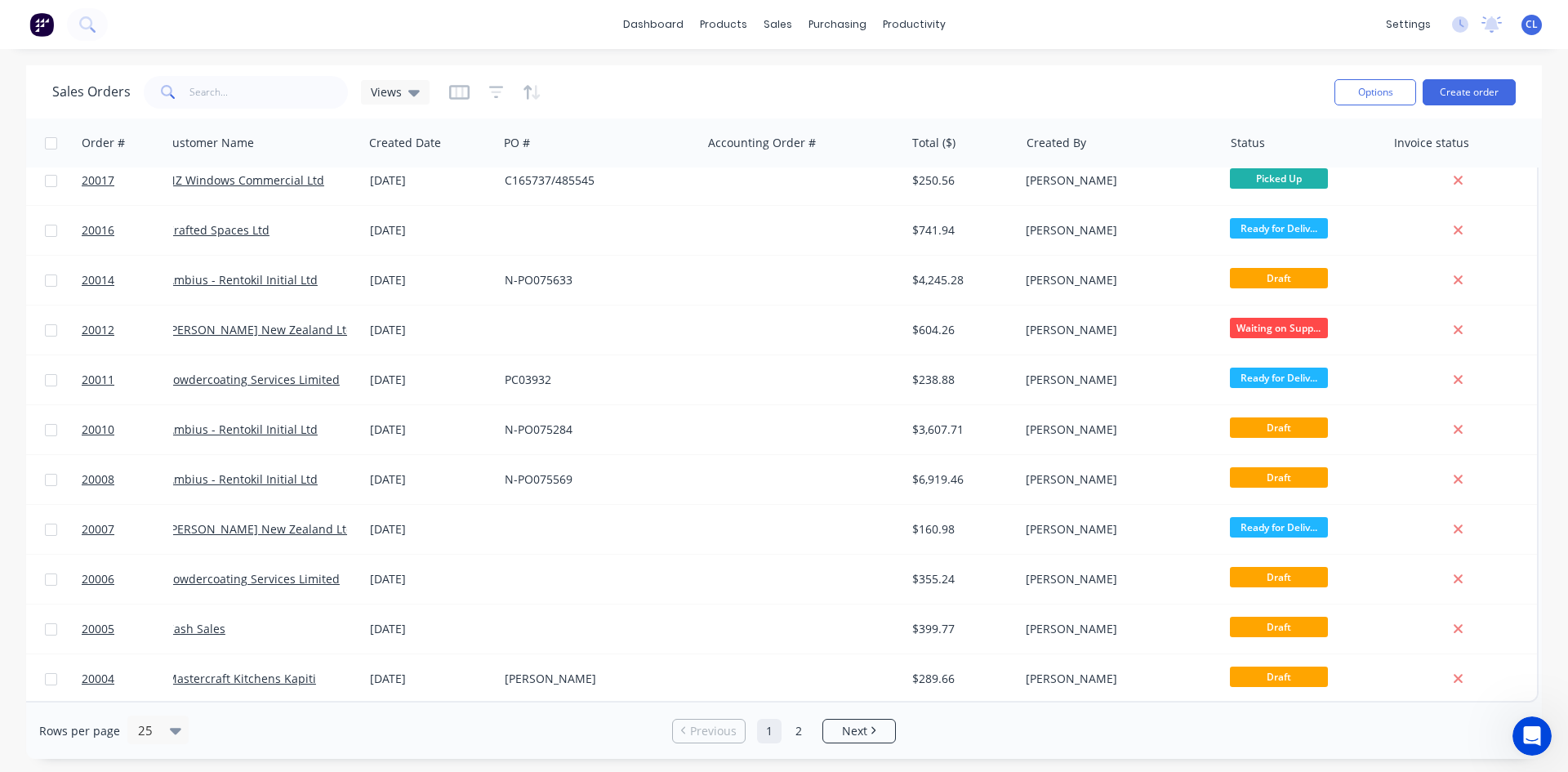
click at [238, 622] on div "Cash Sales" at bounding box center [257, 629] width 181 height 16
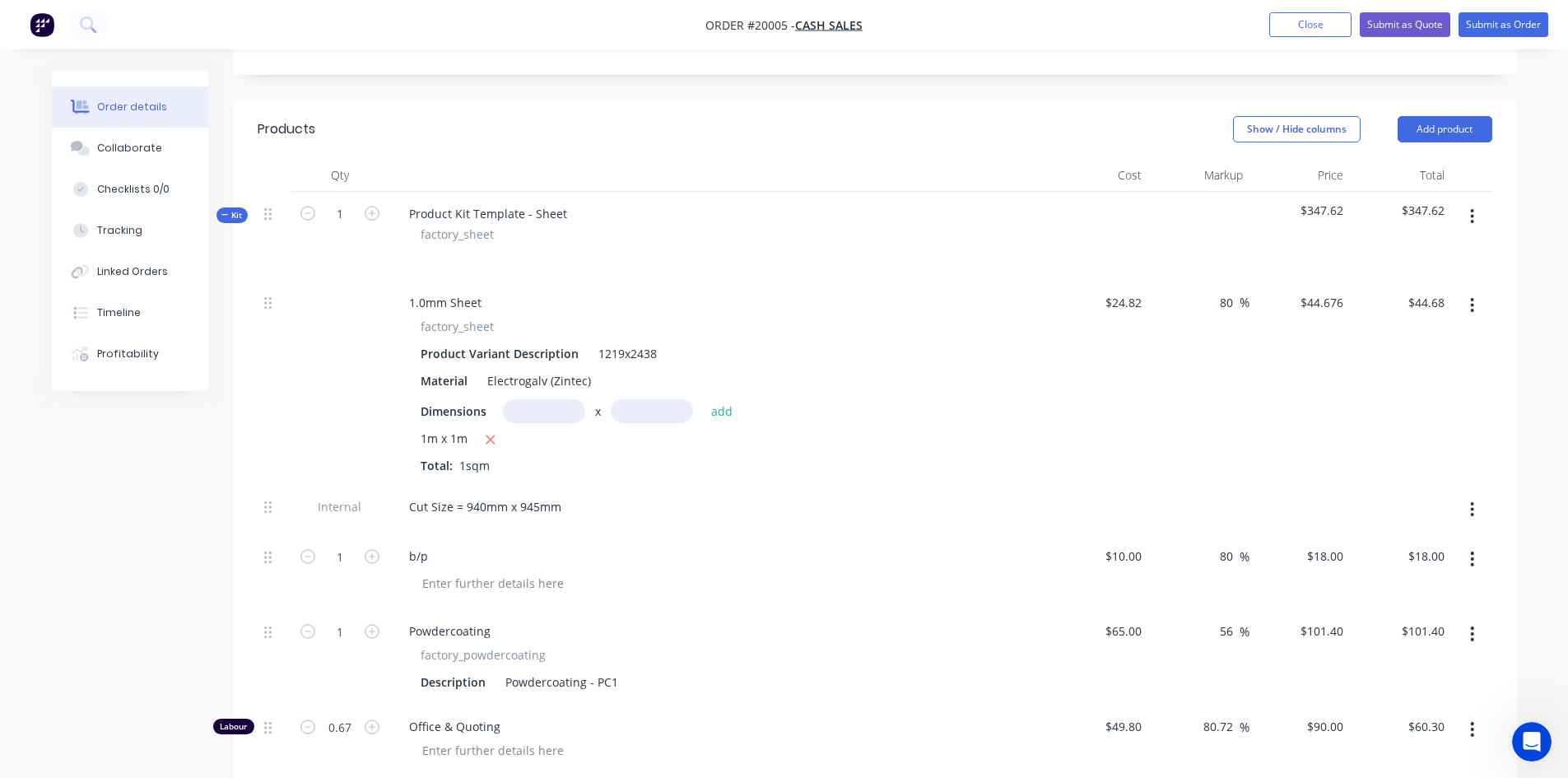
scroll to position [330, 0]
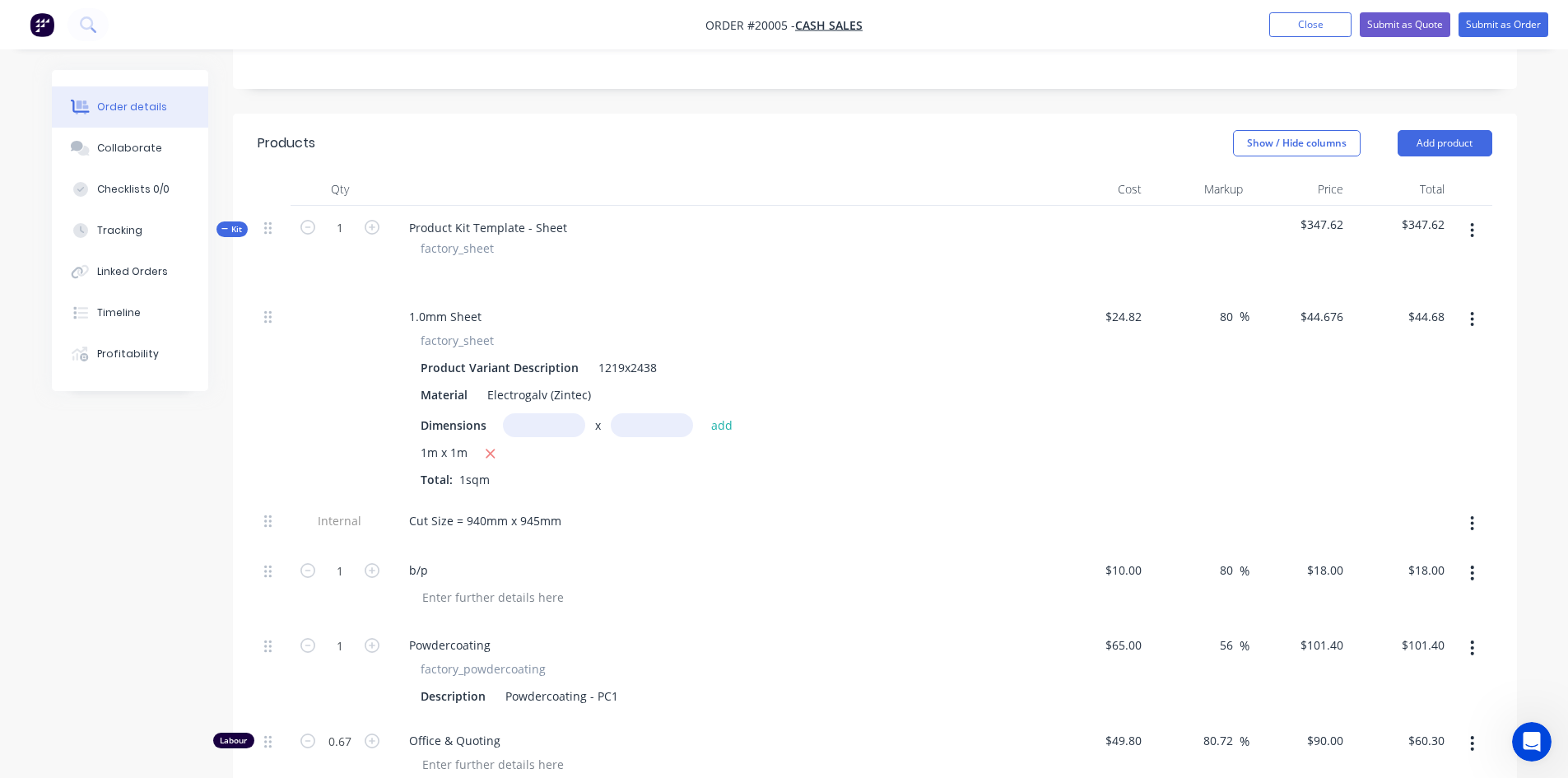
click at [528, 149] on div "Show / Hide columns Add product" at bounding box center [1005, 142] width 972 height 26
click at [910, 148] on div "Show / Hide columns Add product" at bounding box center [1005, 142] width 972 height 26
click at [1321, 22] on button "Close" at bounding box center [1310, 25] width 82 height 25
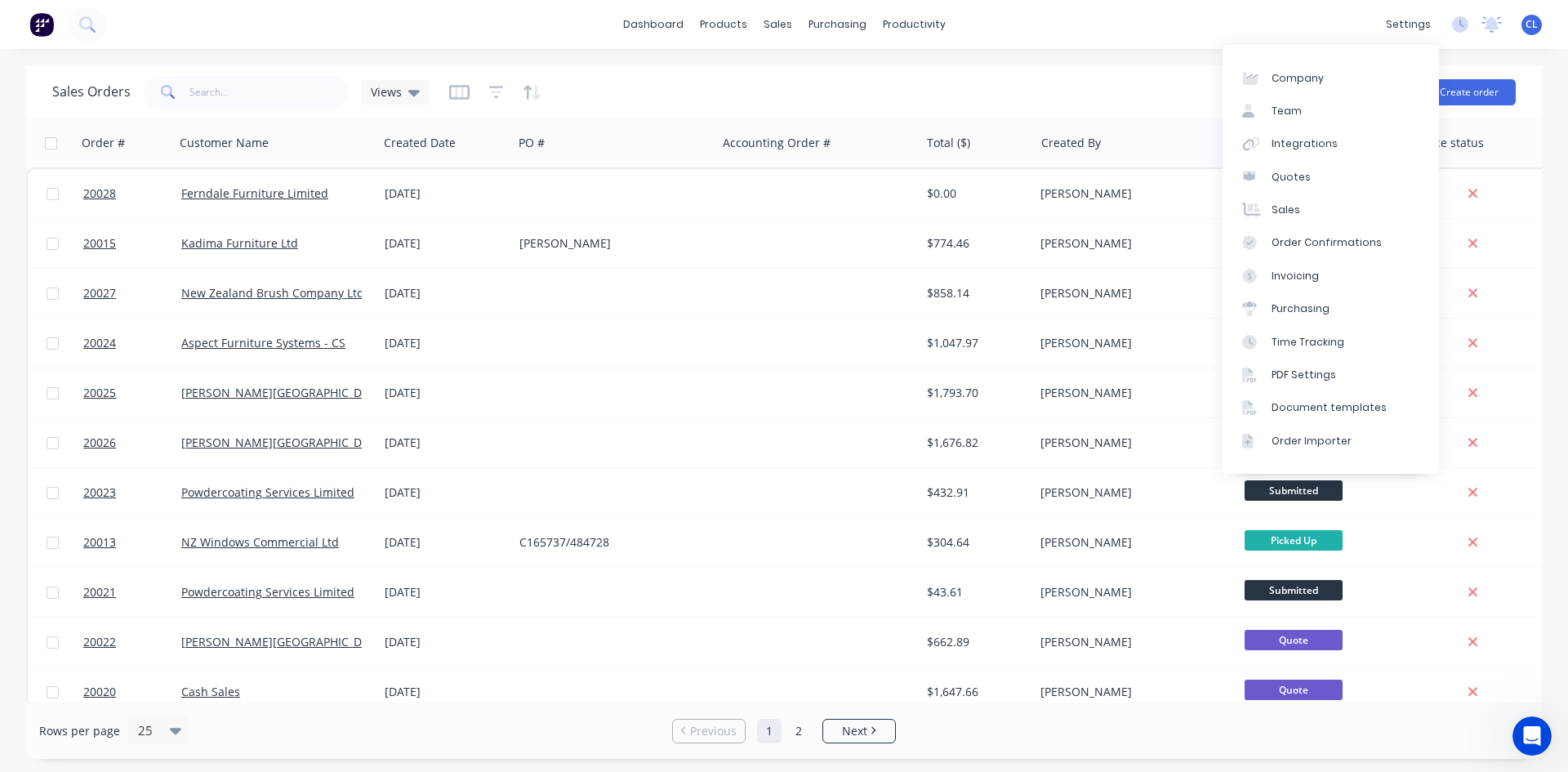
click at [1418, 24] on div "settings" at bounding box center [1408, 24] width 62 height 24
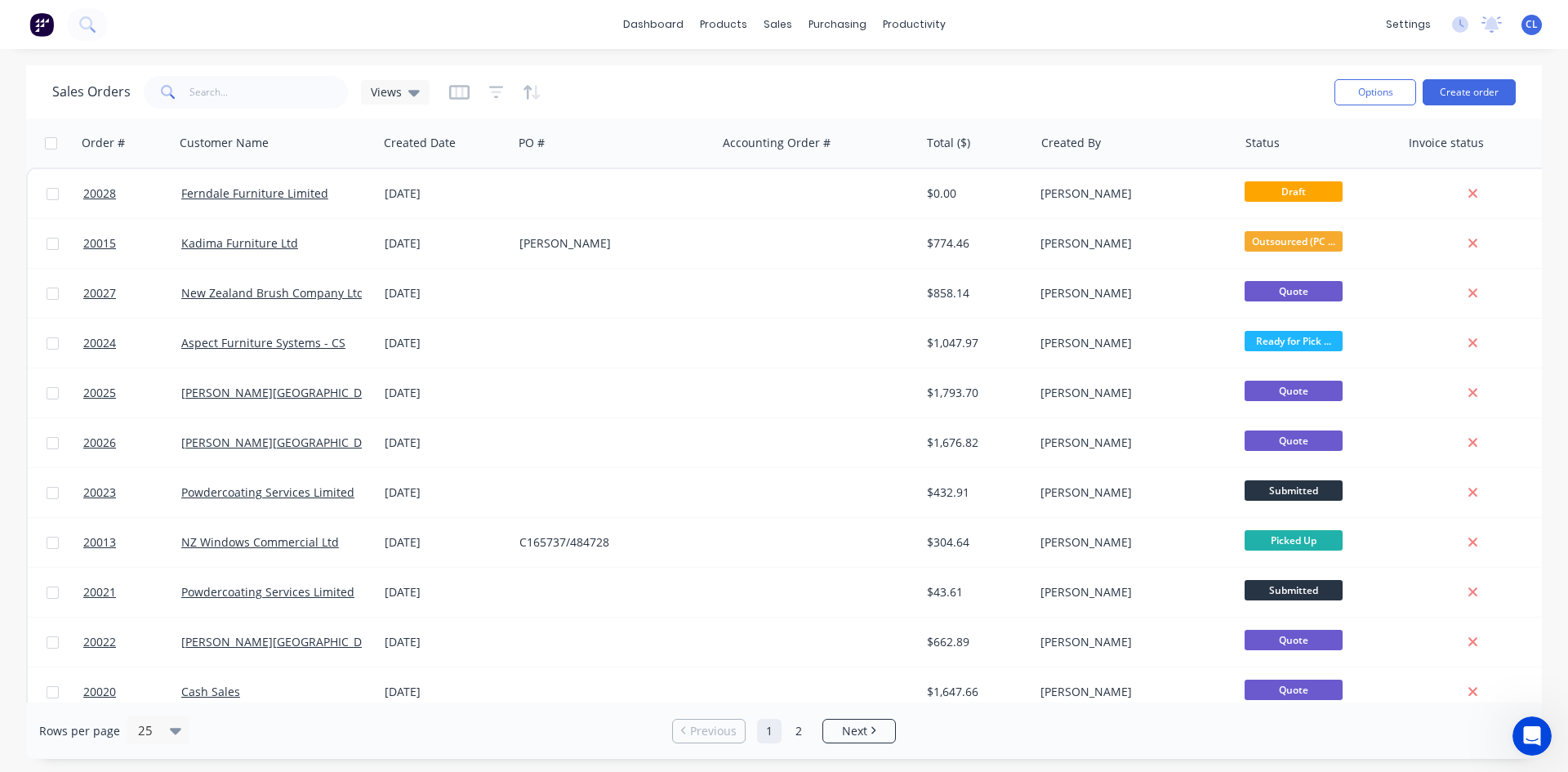
click at [1118, 27] on div "dashboard products sales purchasing productivity dashboard products Product Cat…" at bounding box center [784, 24] width 1568 height 49
click at [757, 78] on div "Product Catalogue" at bounding box center [796, 78] width 102 height 14
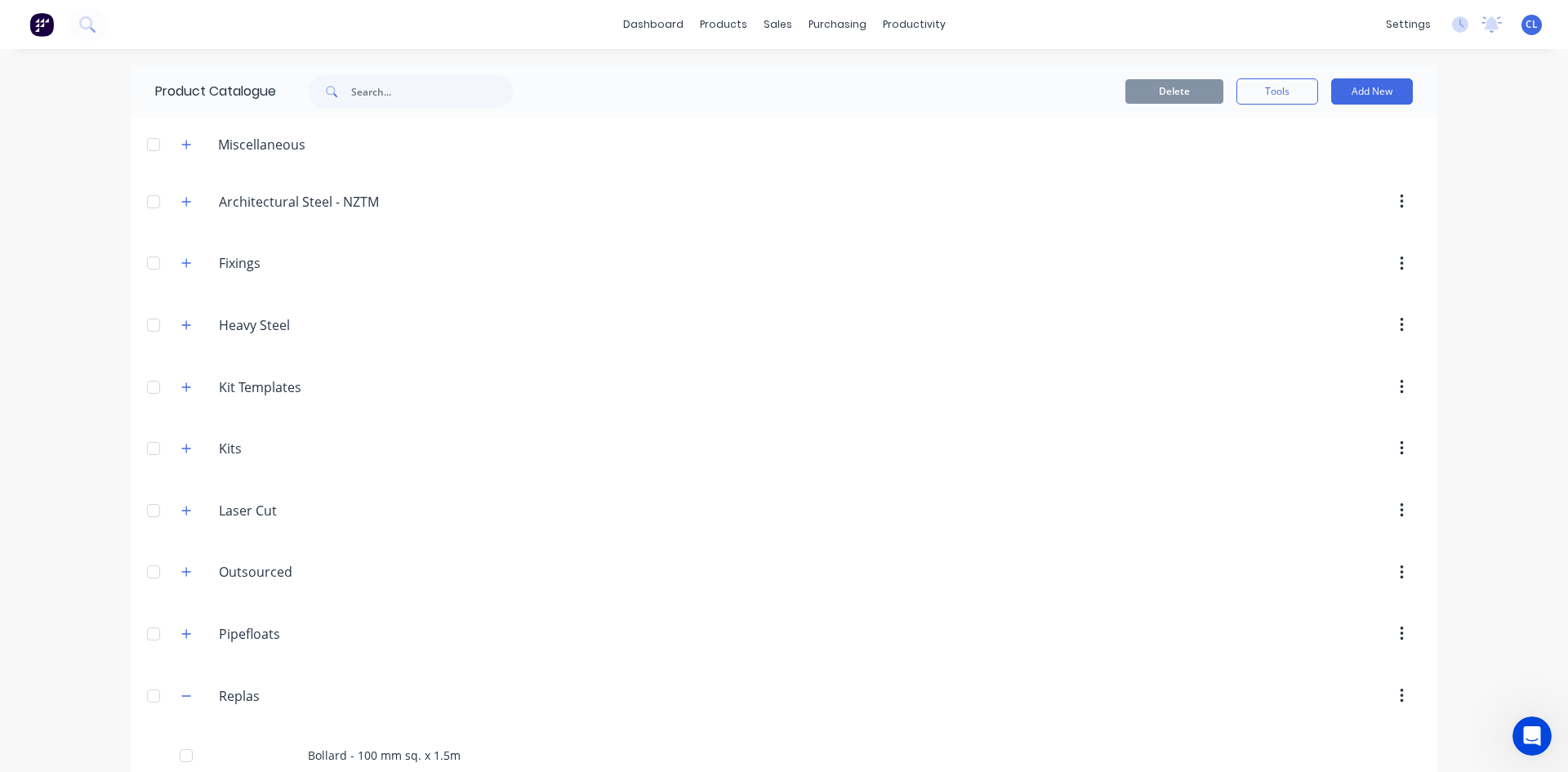
click at [182, 384] on icon "button" at bounding box center [187, 387] width 9 height 9
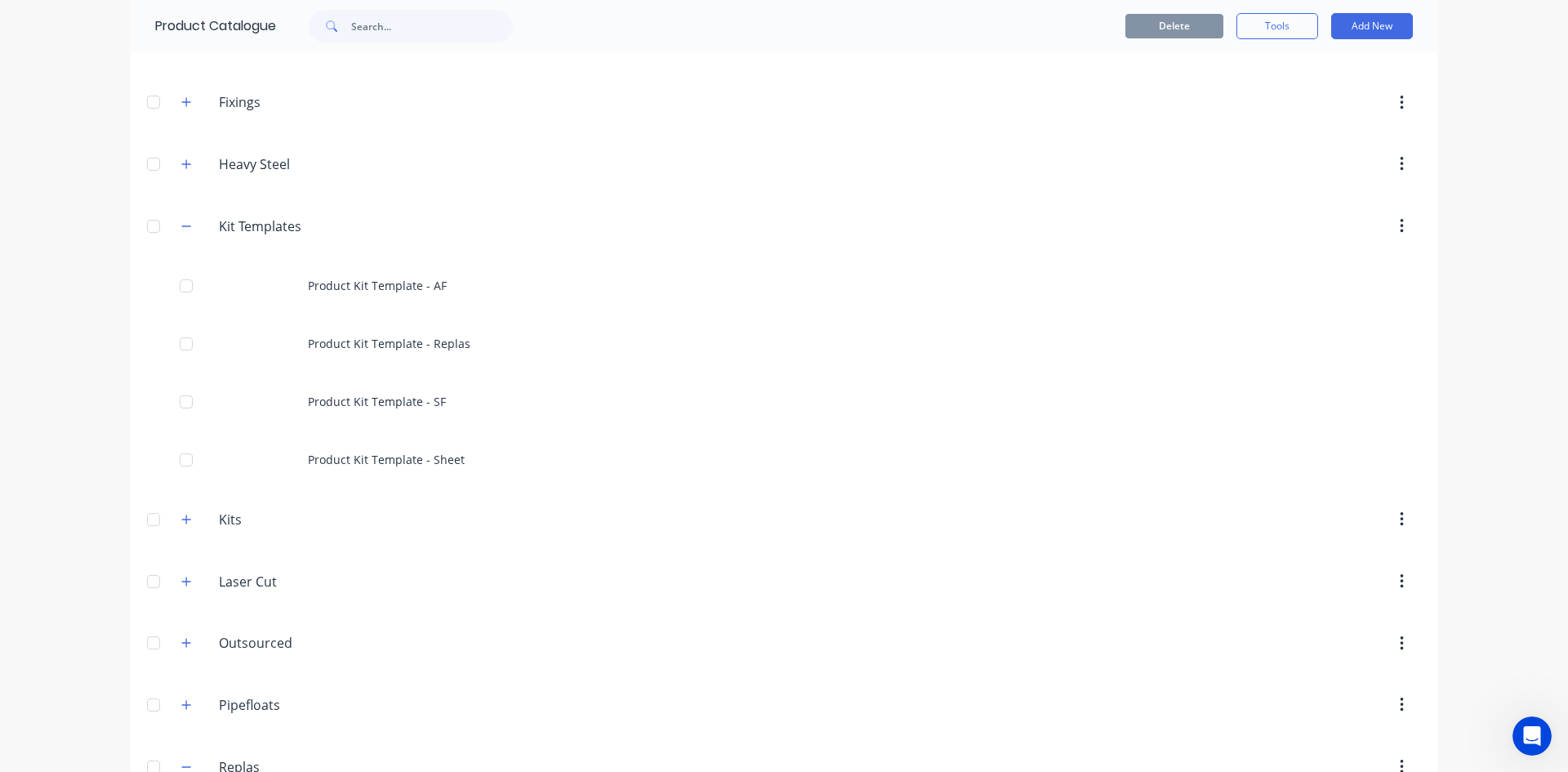
scroll to position [163, 0]
click at [352, 281] on div "Product Kit Template - AF" at bounding box center [784, 283] width 1307 height 58
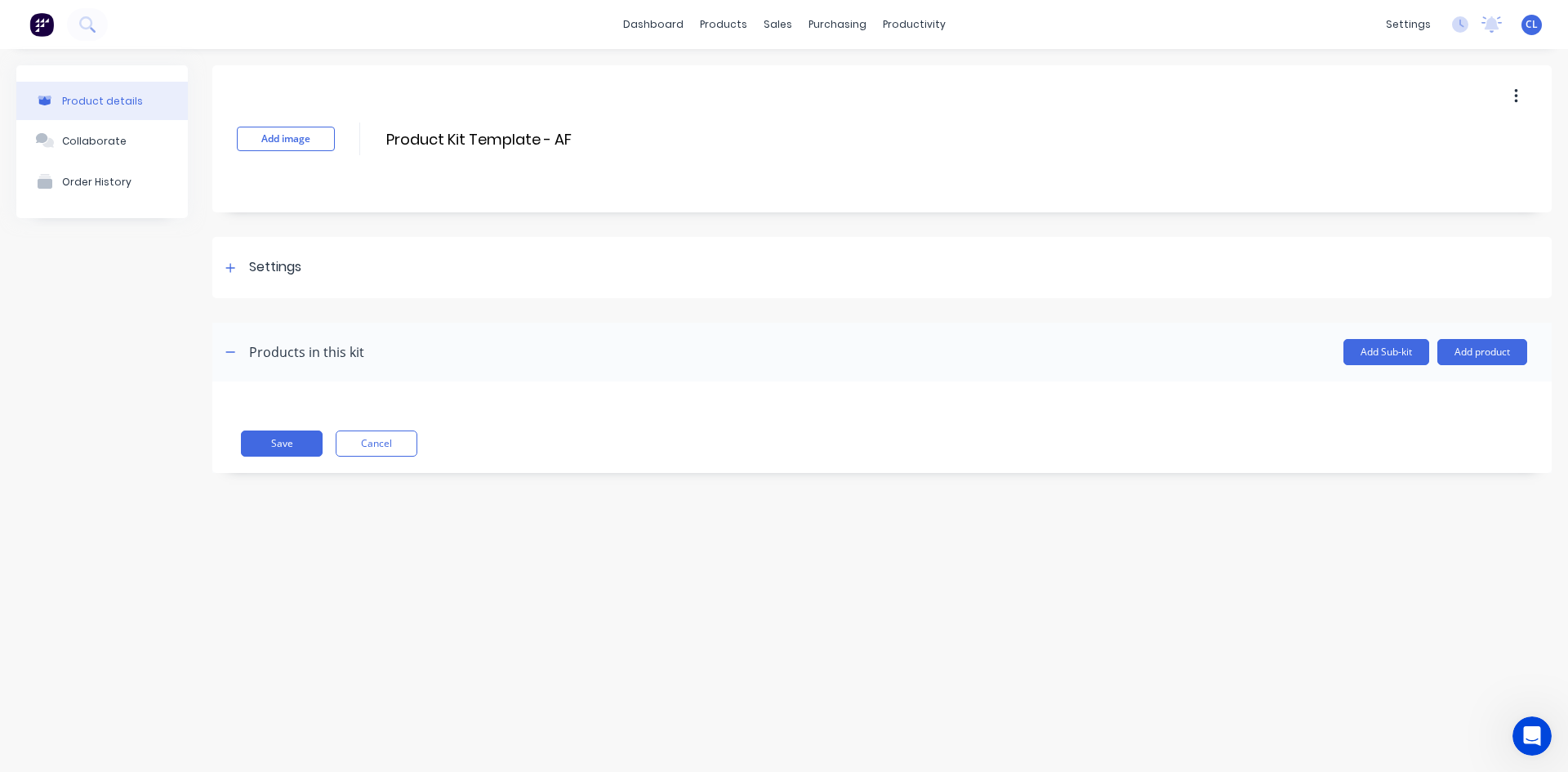
click at [231, 350] on icon "button" at bounding box center [230, 352] width 10 height 12
click at [231, 350] on icon "button" at bounding box center [231, 352] width 9 height 9
click at [231, 350] on icon "button" at bounding box center [230, 352] width 10 height 12
click at [231, 350] on icon "button" at bounding box center [231, 352] width 9 height 9
click at [232, 350] on icon "button" at bounding box center [230, 352] width 10 height 12
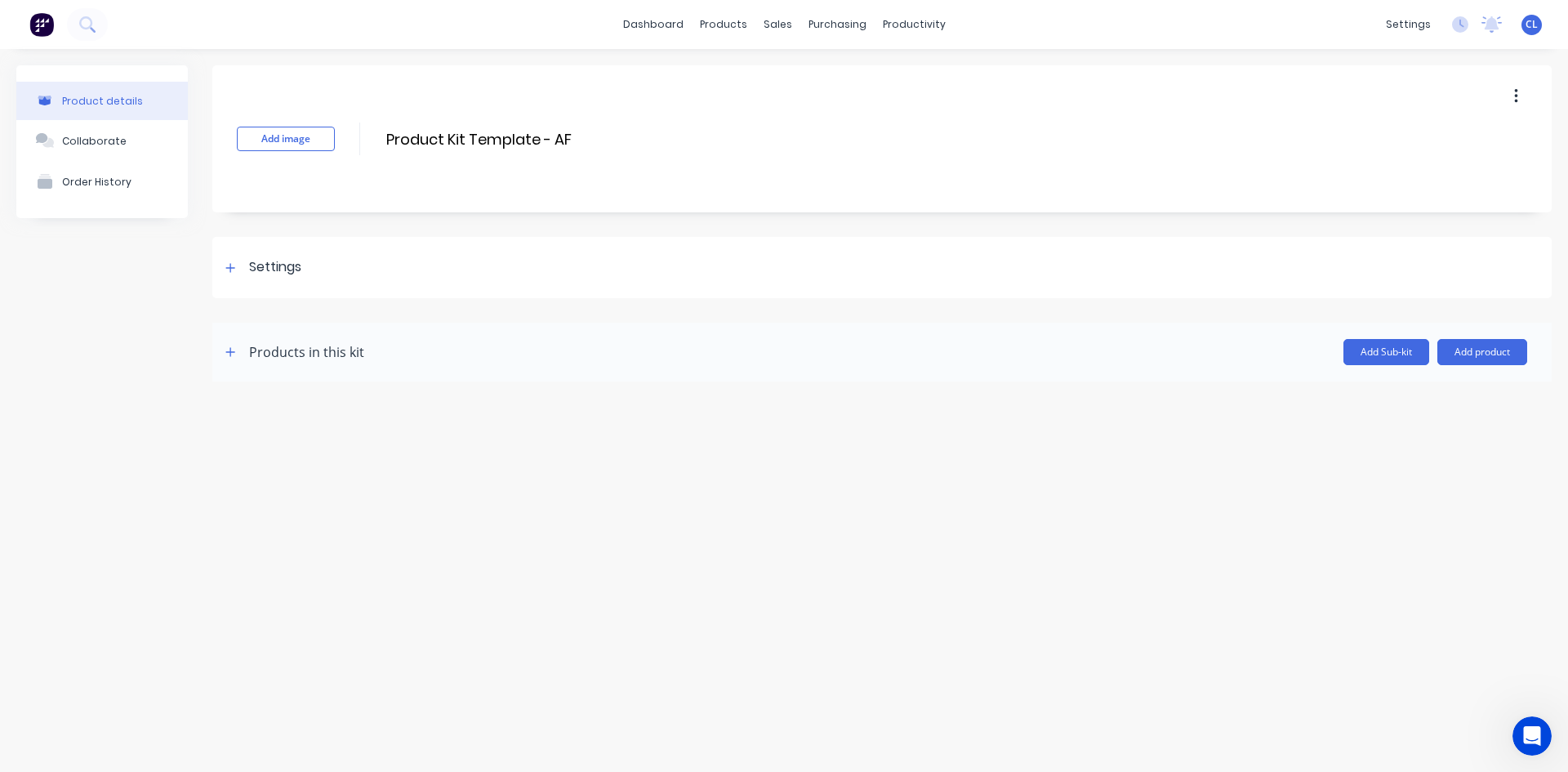
click at [232, 350] on icon "button" at bounding box center [230, 352] width 10 height 12
click at [1466, 350] on button "Add product" at bounding box center [1482, 352] width 90 height 26
click at [1402, 429] on div "Labour" at bounding box center [1449, 427] width 126 height 24
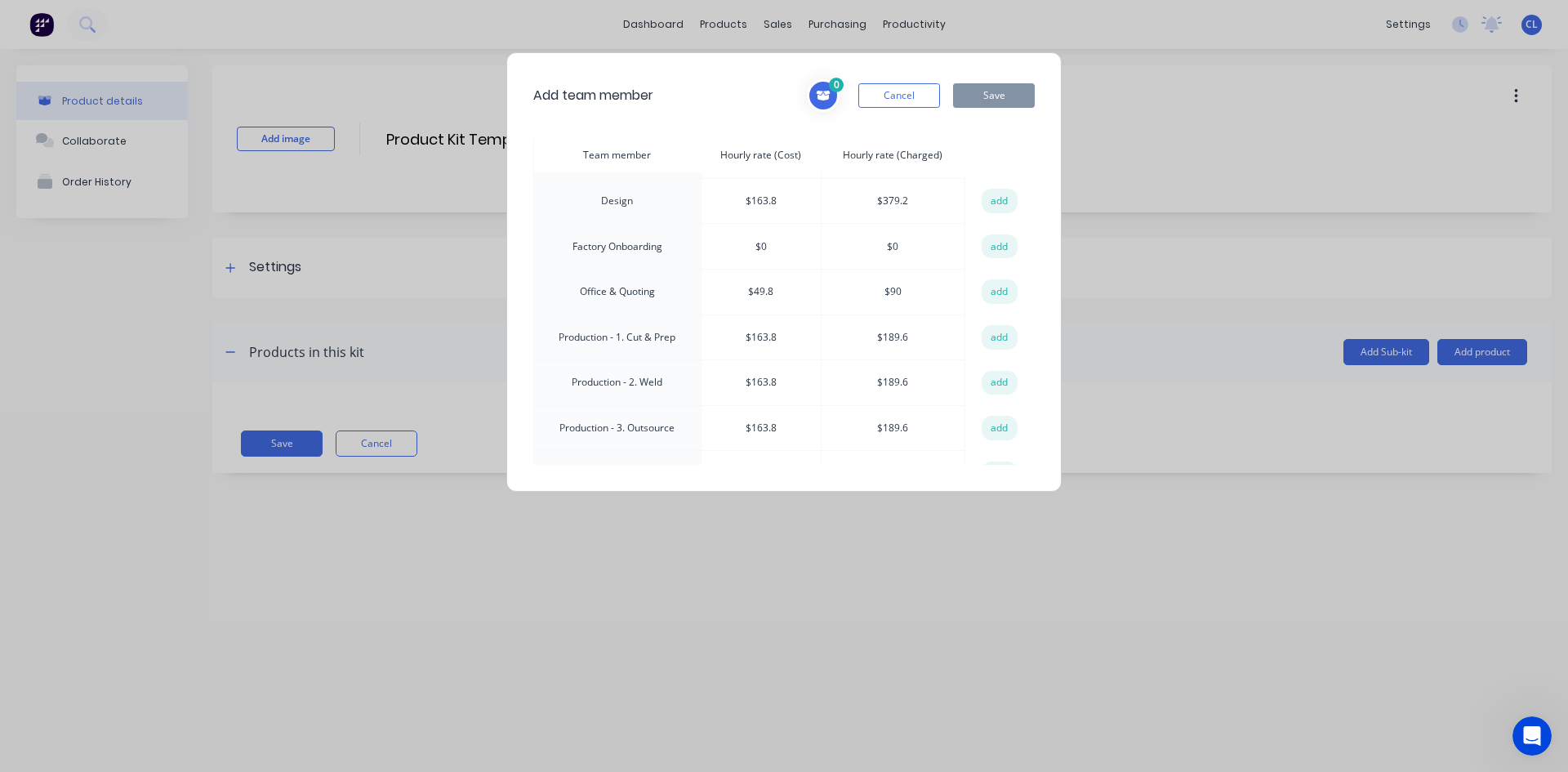
scroll to position [153, 0]
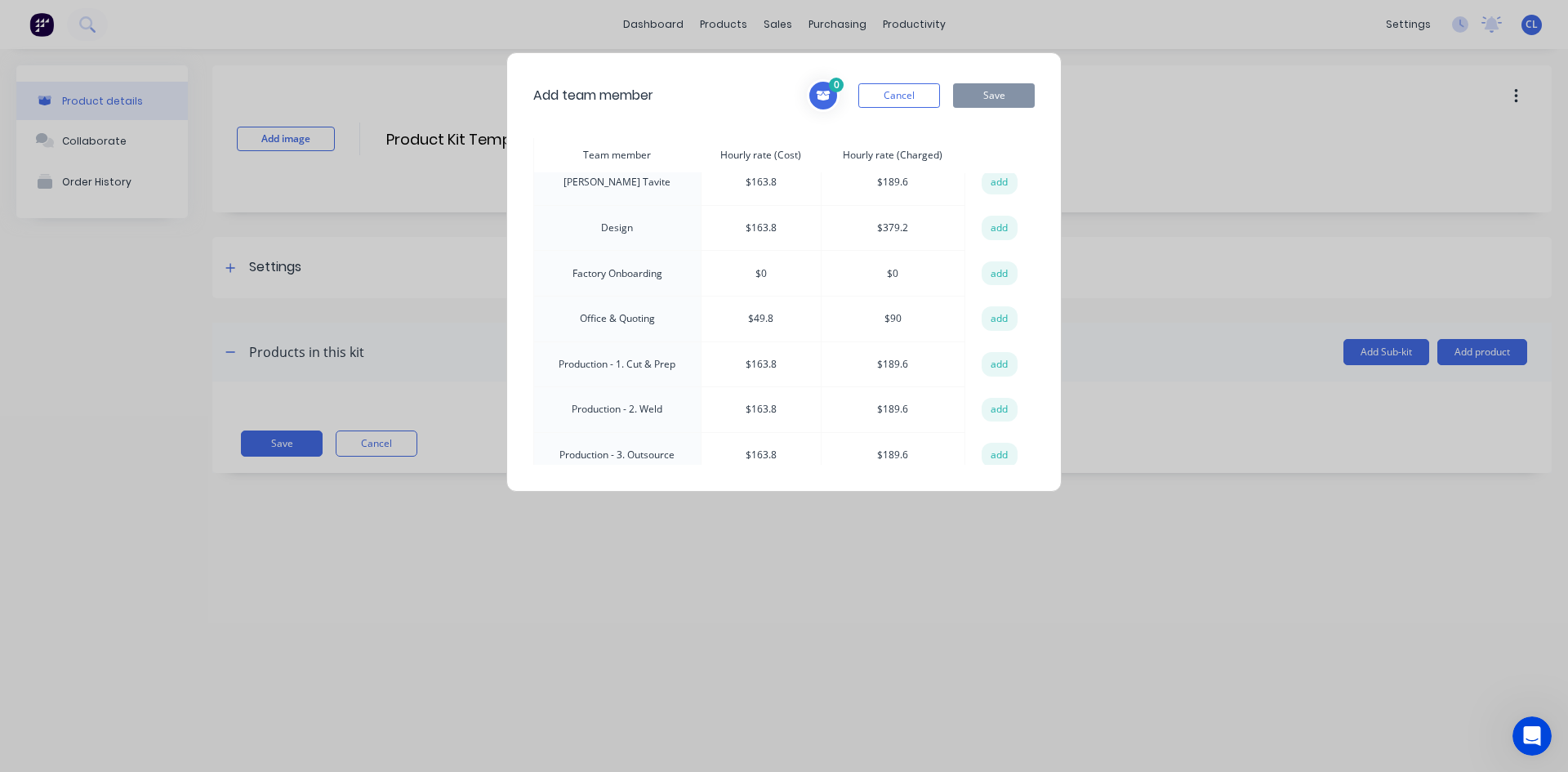
click at [627, 314] on td "Office & Quoting" at bounding box center [617, 318] width 168 height 45
click at [991, 310] on button "add" at bounding box center [1000, 318] width 36 height 24
click at [992, 318] on button "add" at bounding box center [1000, 318] width 36 height 24
click at [997, 95] on button "Save" at bounding box center [994, 95] width 82 height 24
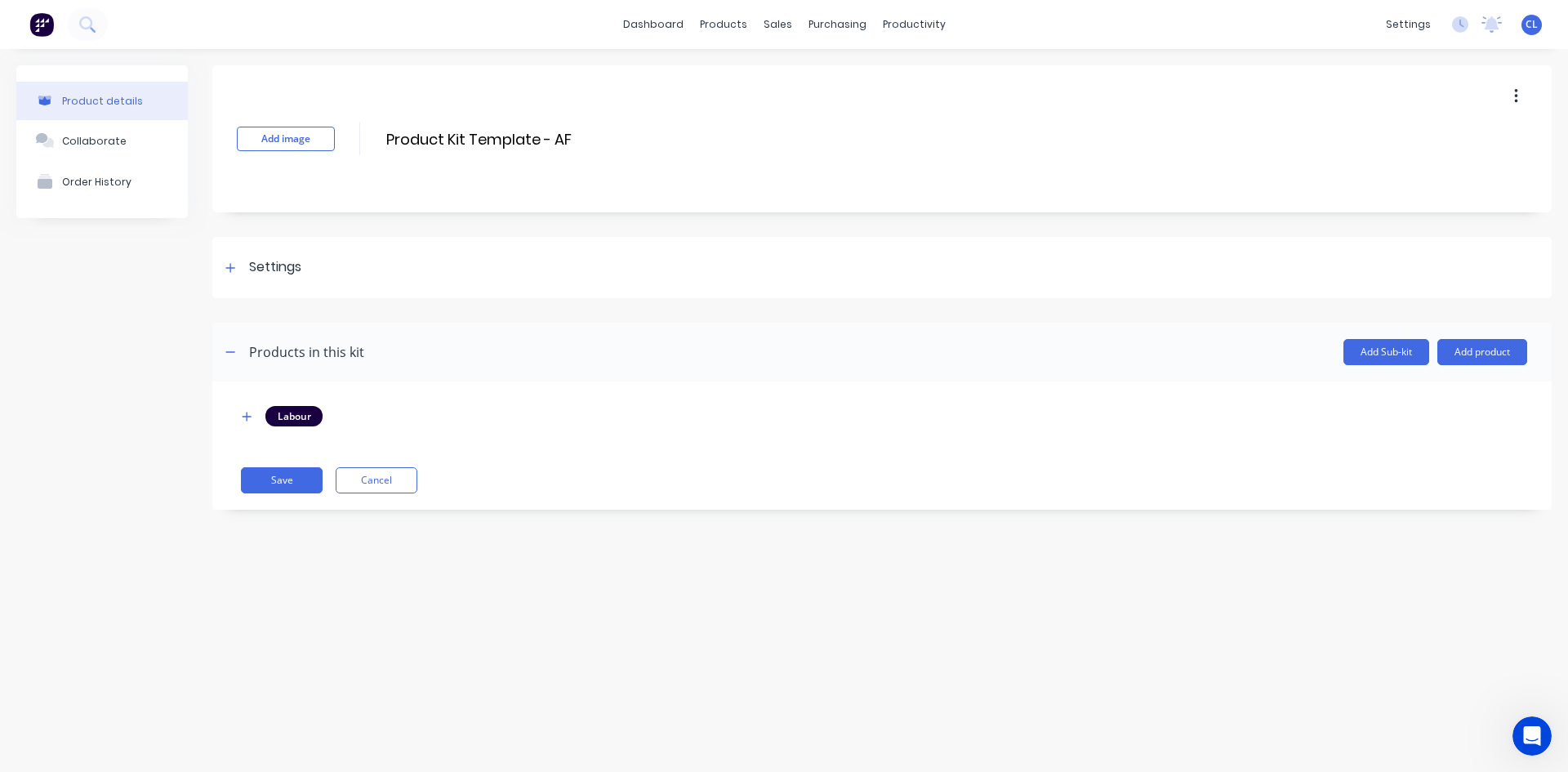
click at [245, 416] on icon "button" at bounding box center [247, 416] width 9 height 9
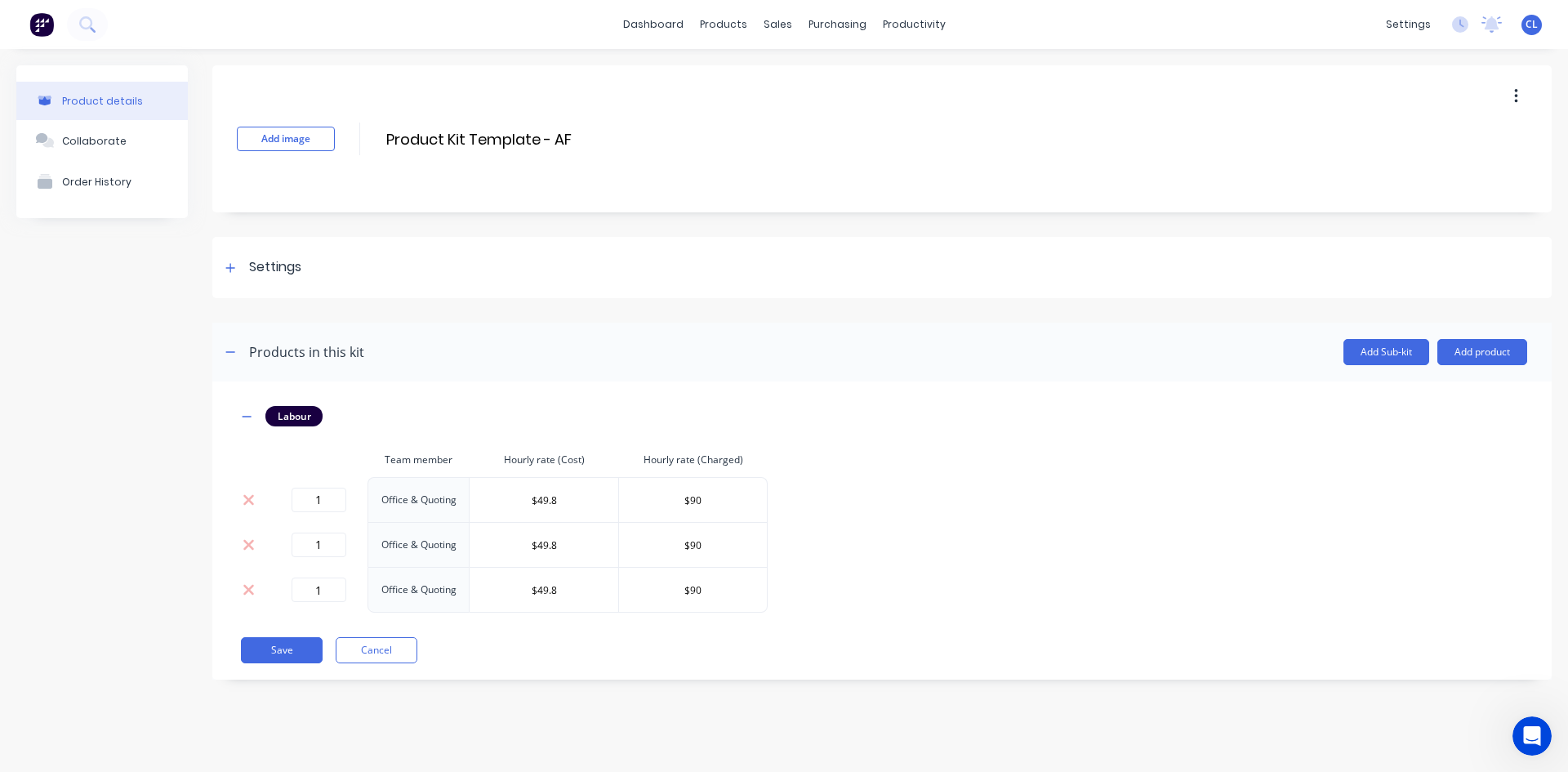
click at [247, 548] on icon at bounding box center [249, 545] width 13 height 16
click at [249, 545] on icon at bounding box center [249, 545] width 11 height 11
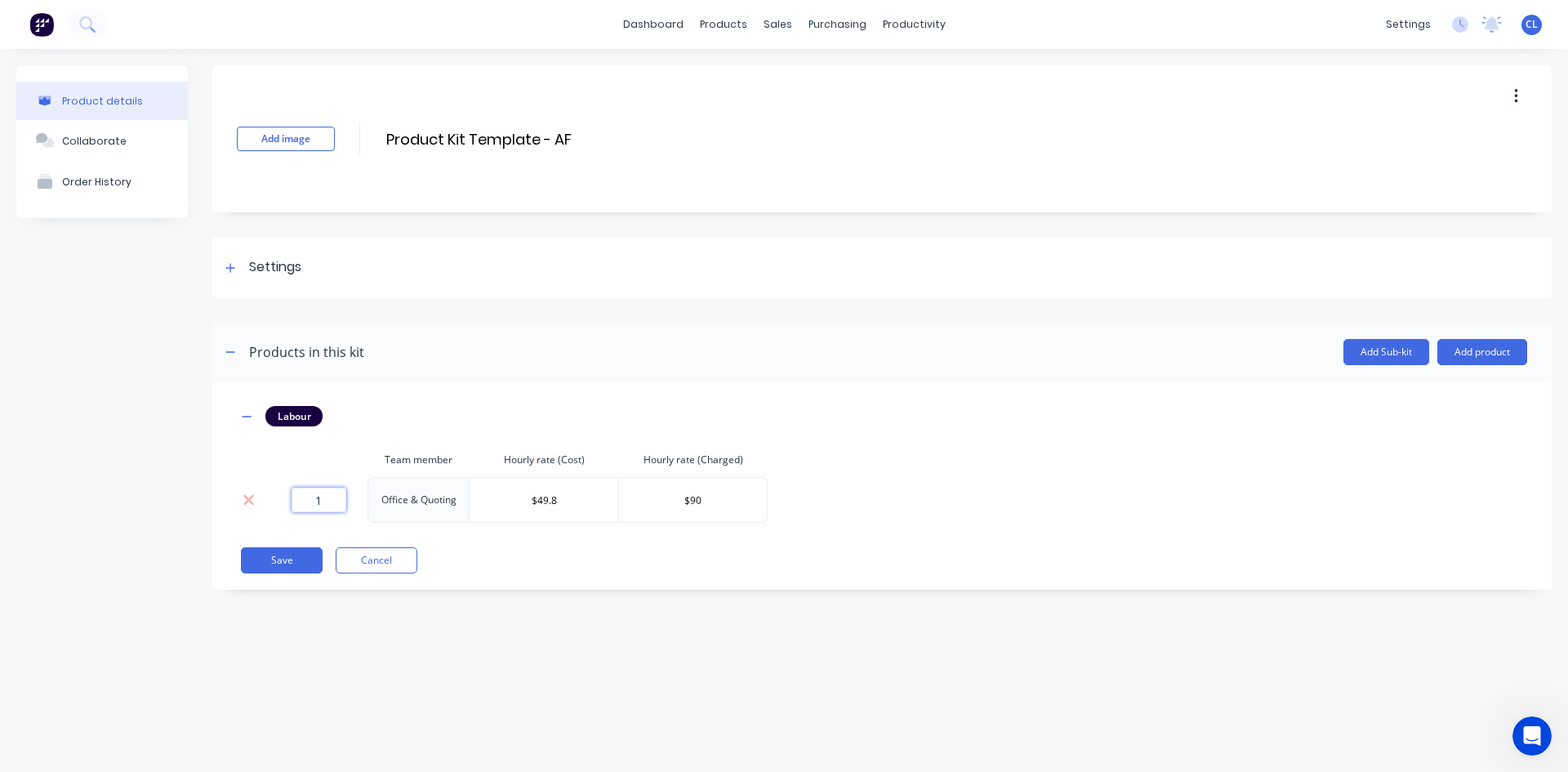
drag, startPoint x: 334, startPoint y: 498, endPoint x: 302, endPoint y: 499, distance: 32.0
click at [302, 499] on input "1" at bounding box center [319, 499] width 54 height 24
type input "0.25"
click at [299, 562] on button "Save" at bounding box center [282, 560] width 82 height 26
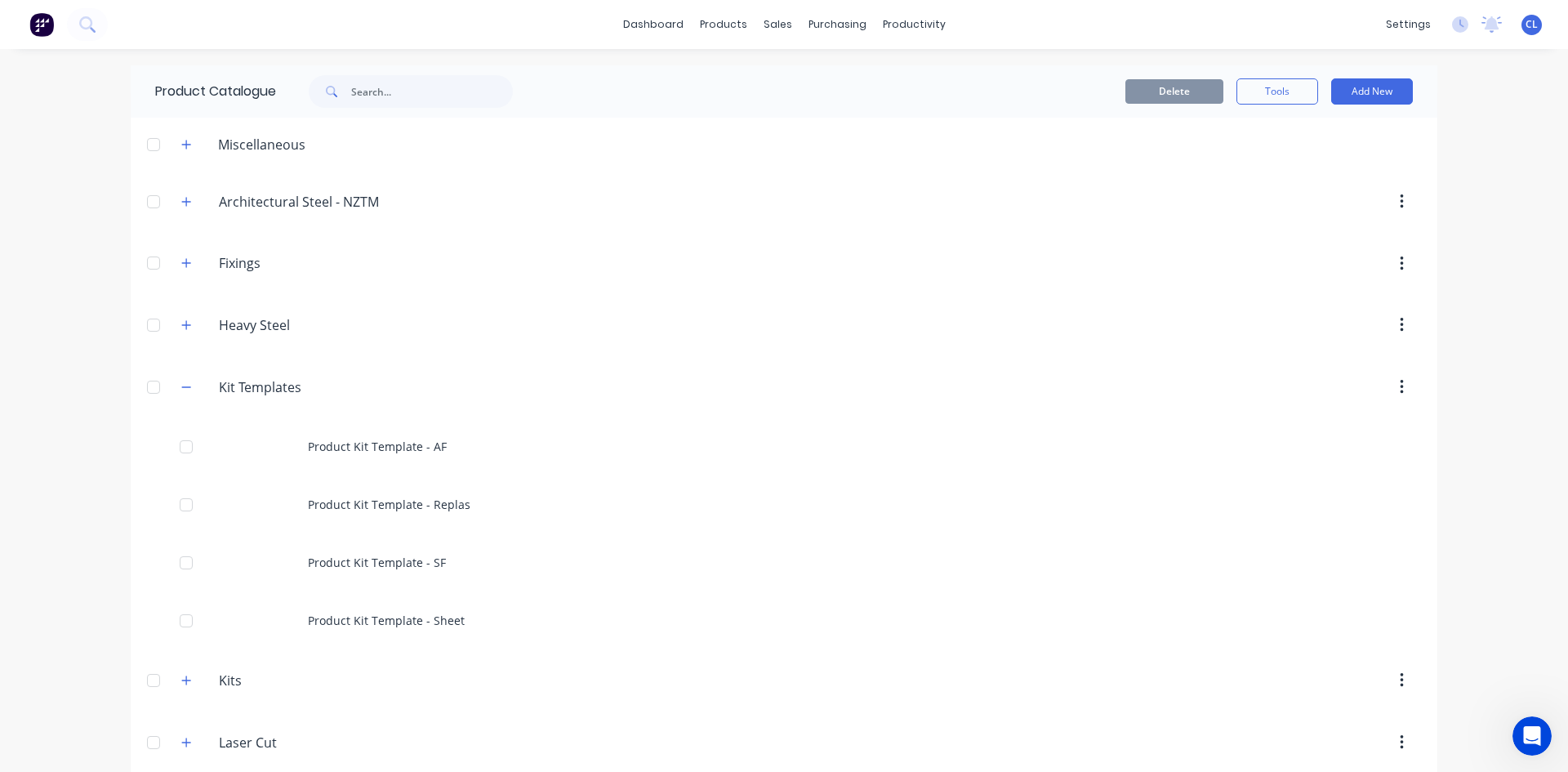
click at [343, 439] on div "Product Kit Template - AF" at bounding box center [784, 447] width 1307 height 58
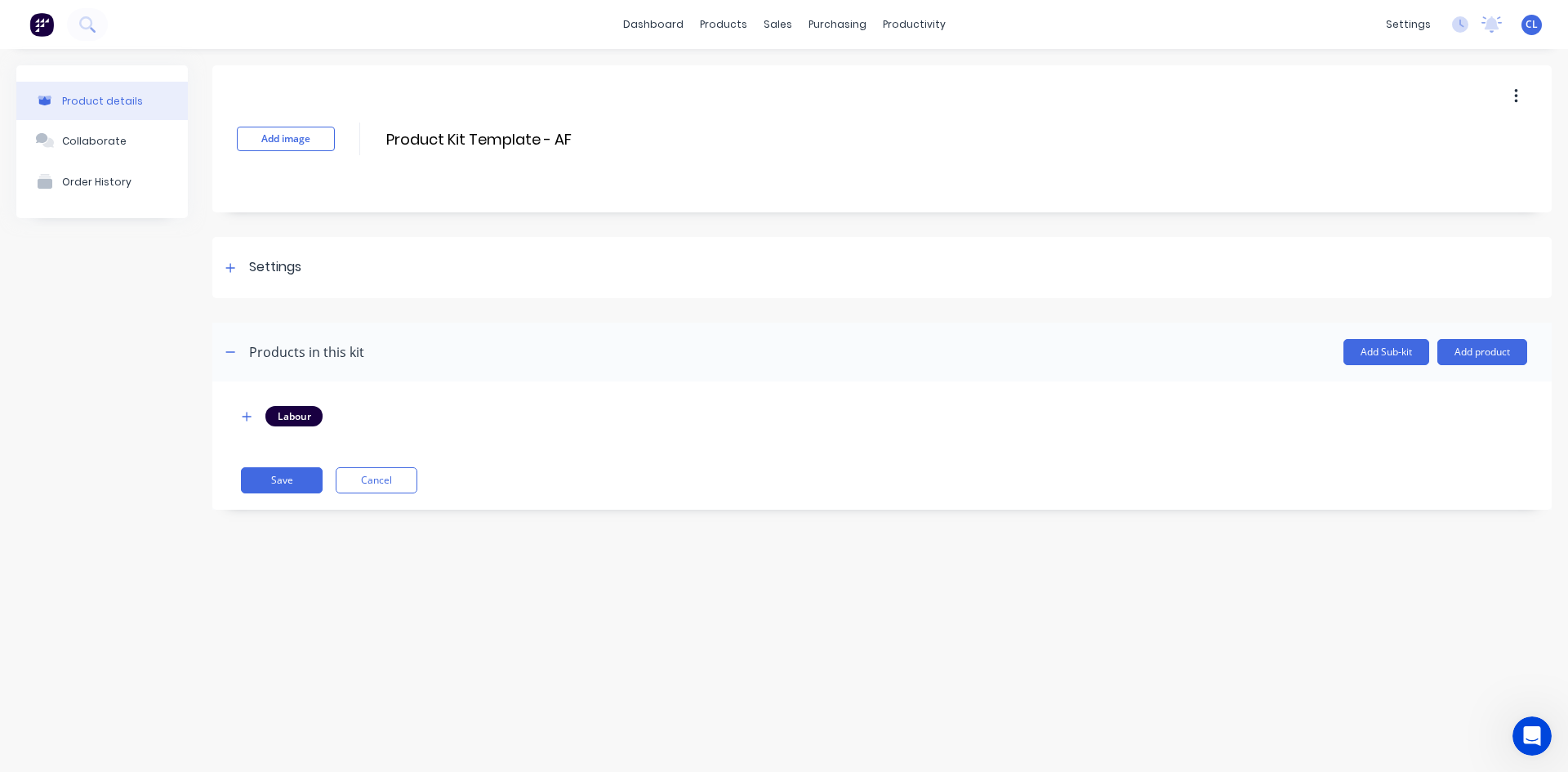
click at [845, 624] on div "Product details Collaborate Order History Add image Product Kit Template - AF P…" at bounding box center [784, 394] width 1568 height 690
click at [246, 417] on icon "button" at bounding box center [247, 416] width 9 height 9
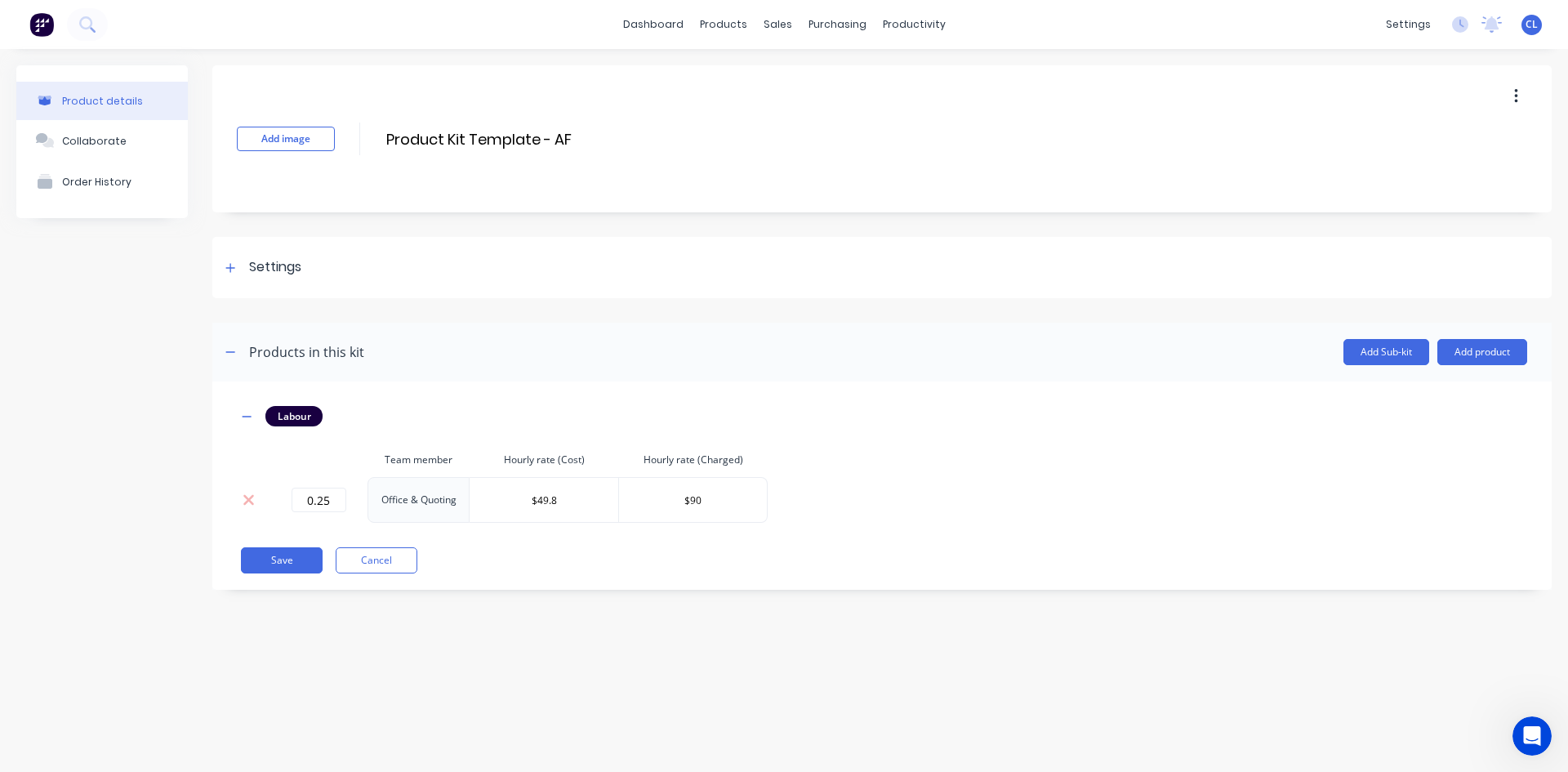
click at [377, 566] on button "Cancel" at bounding box center [376, 560] width 82 height 26
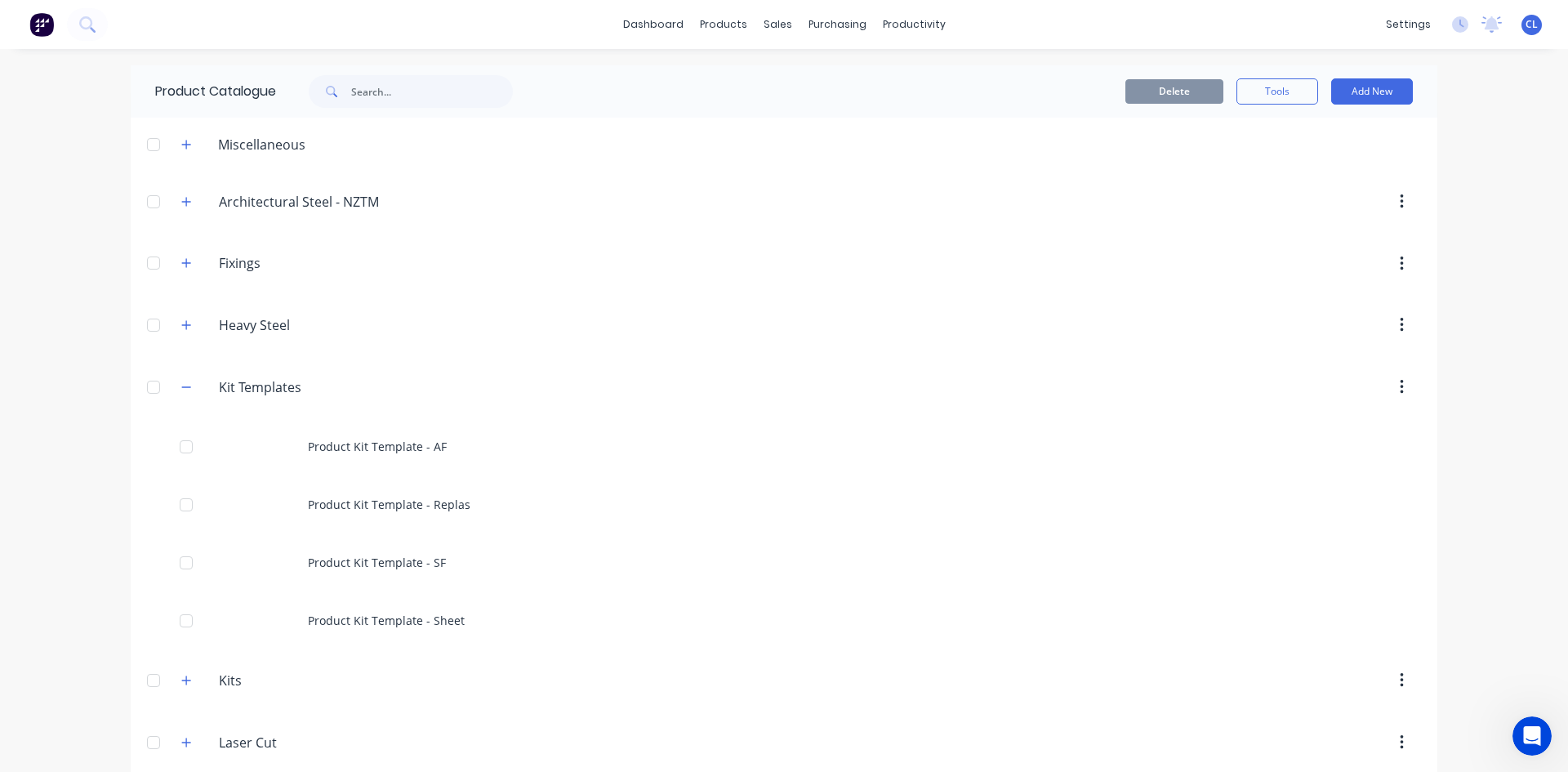
click at [410, 490] on div "Product Kit Template - Replas" at bounding box center [784, 505] width 1307 height 58
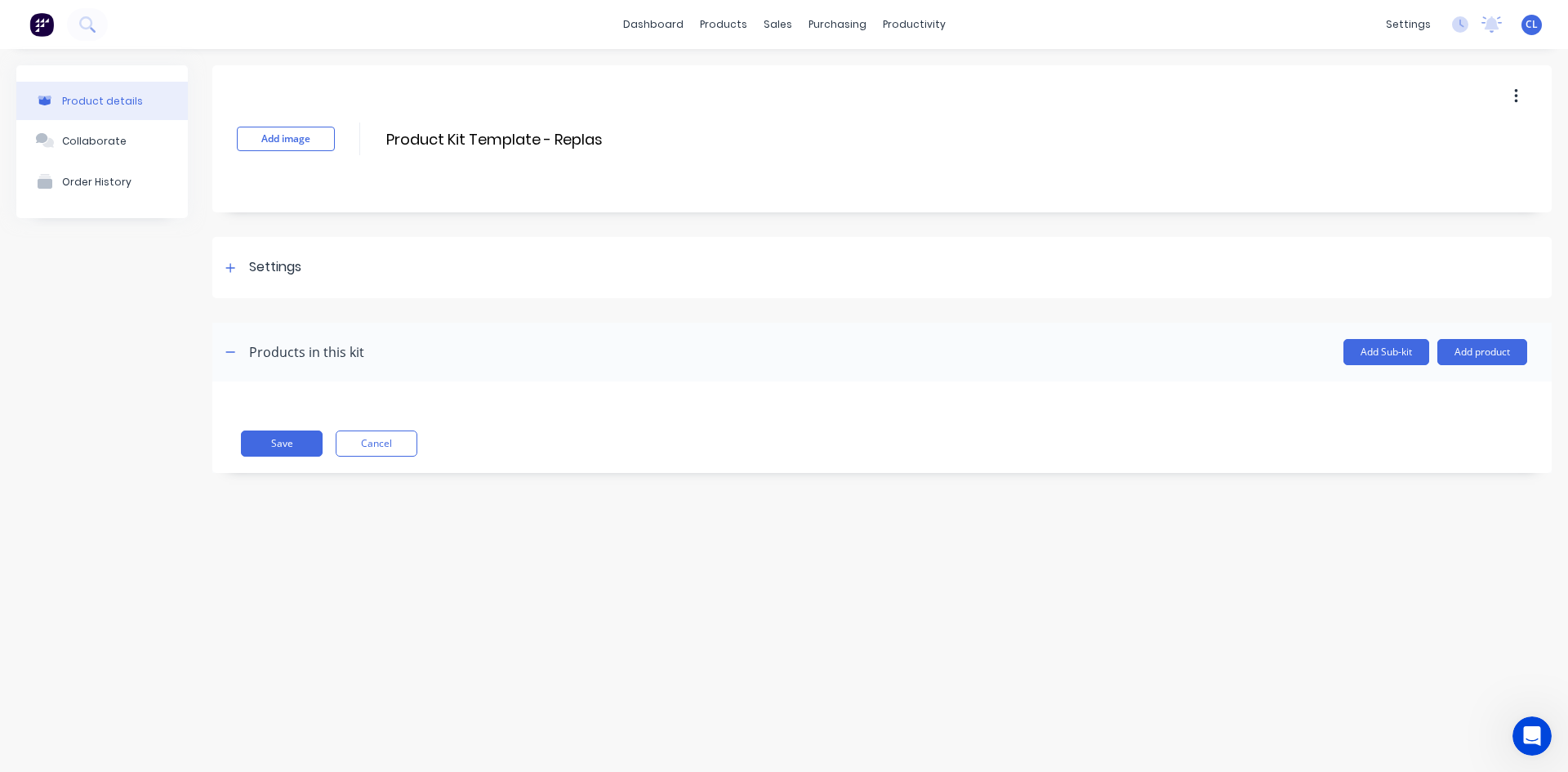
click at [1475, 348] on button "Add product" at bounding box center [1482, 352] width 90 height 26
click at [1409, 434] on div "Labour" at bounding box center [1449, 427] width 126 height 24
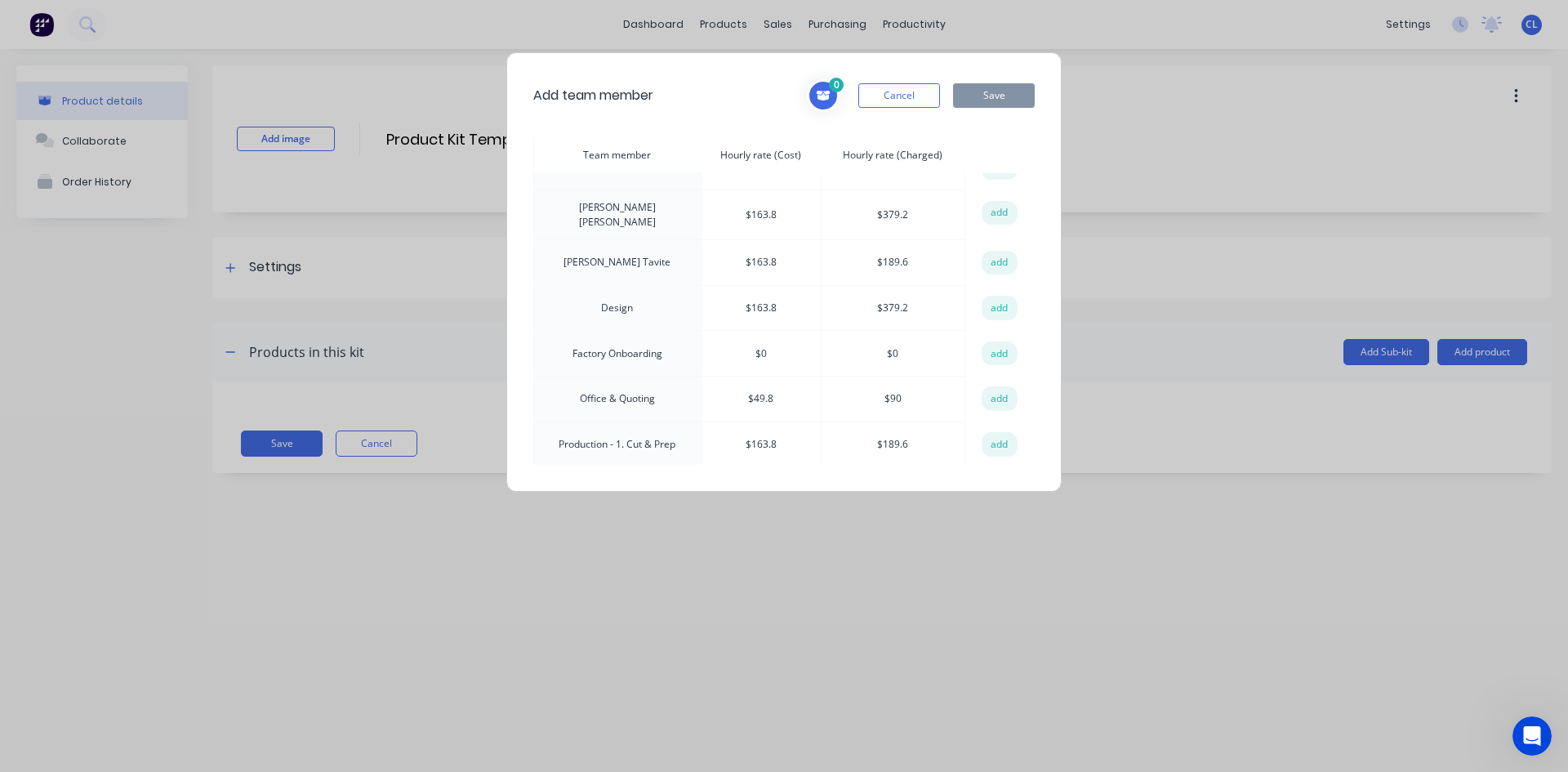
scroll to position [163, 0]
click at [625, 302] on td "Office & Quoting" at bounding box center [617, 308] width 168 height 45
click at [982, 301] on button "add" at bounding box center [1000, 308] width 36 height 24
click at [990, 93] on button "Save" at bounding box center [994, 95] width 82 height 24
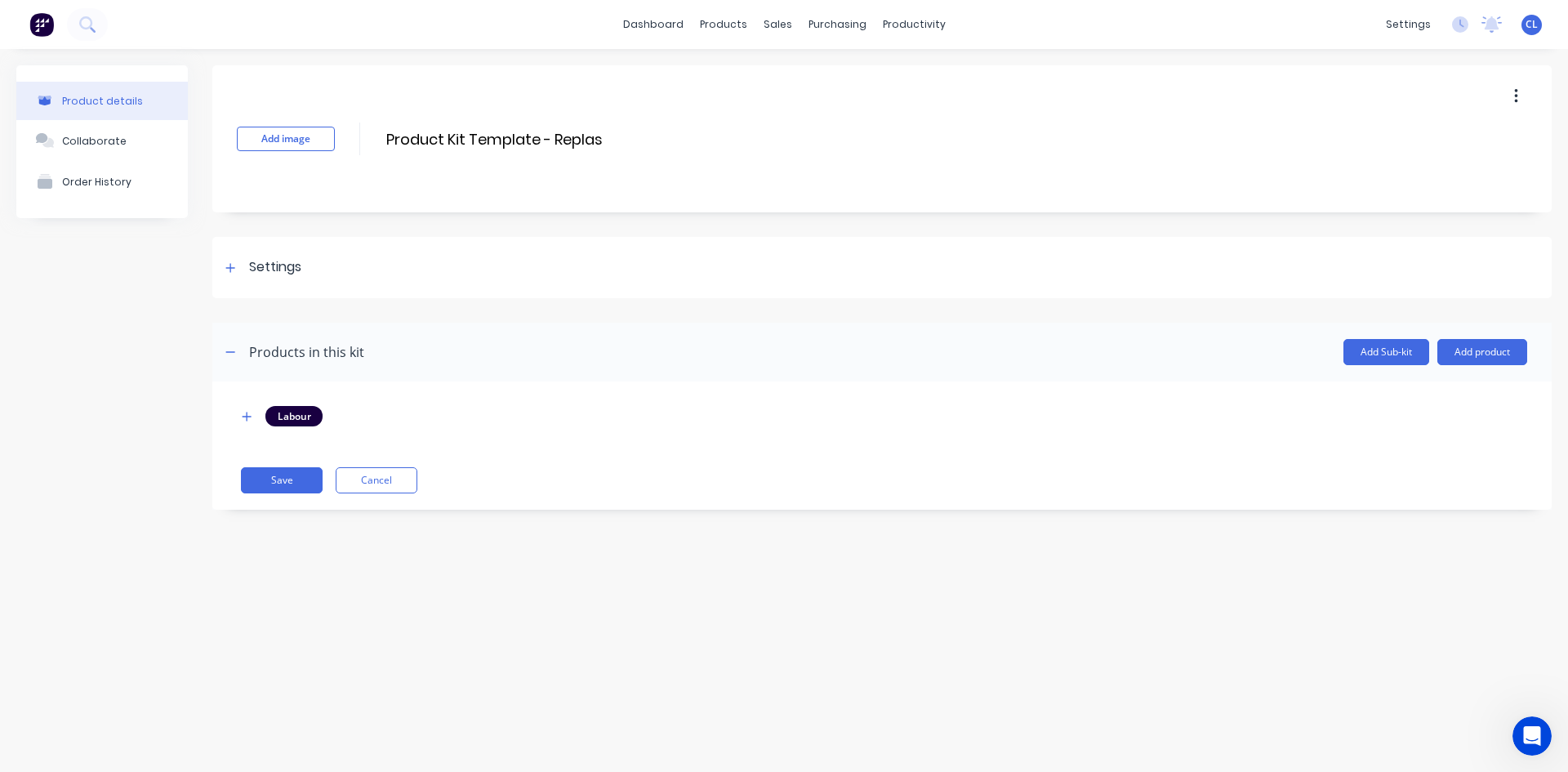
click at [249, 412] on icon "button" at bounding box center [247, 416] width 10 height 12
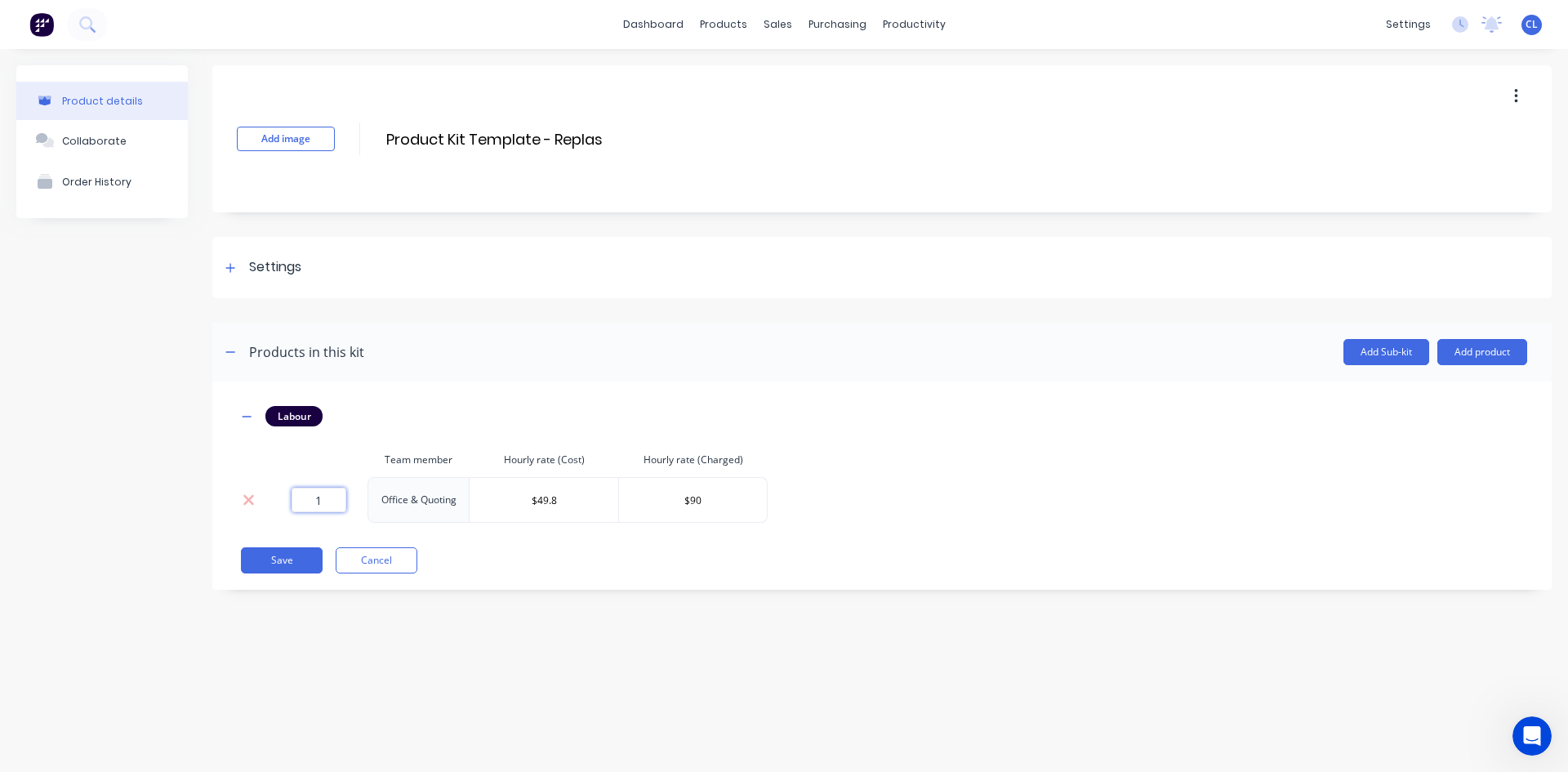
drag, startPoint x: 371, startPoint y: 506, endPoint x: 413, endPoint y: 511, distance: 42.3
click at [421, 507] on tr "1 Office & Quoting $49.8 $90" at bounding box center [502, 499] width 531 height 45
type input "0.25"
click at [272, 558] on button "Save" at bounding box center [282, 560] width 82 height 26
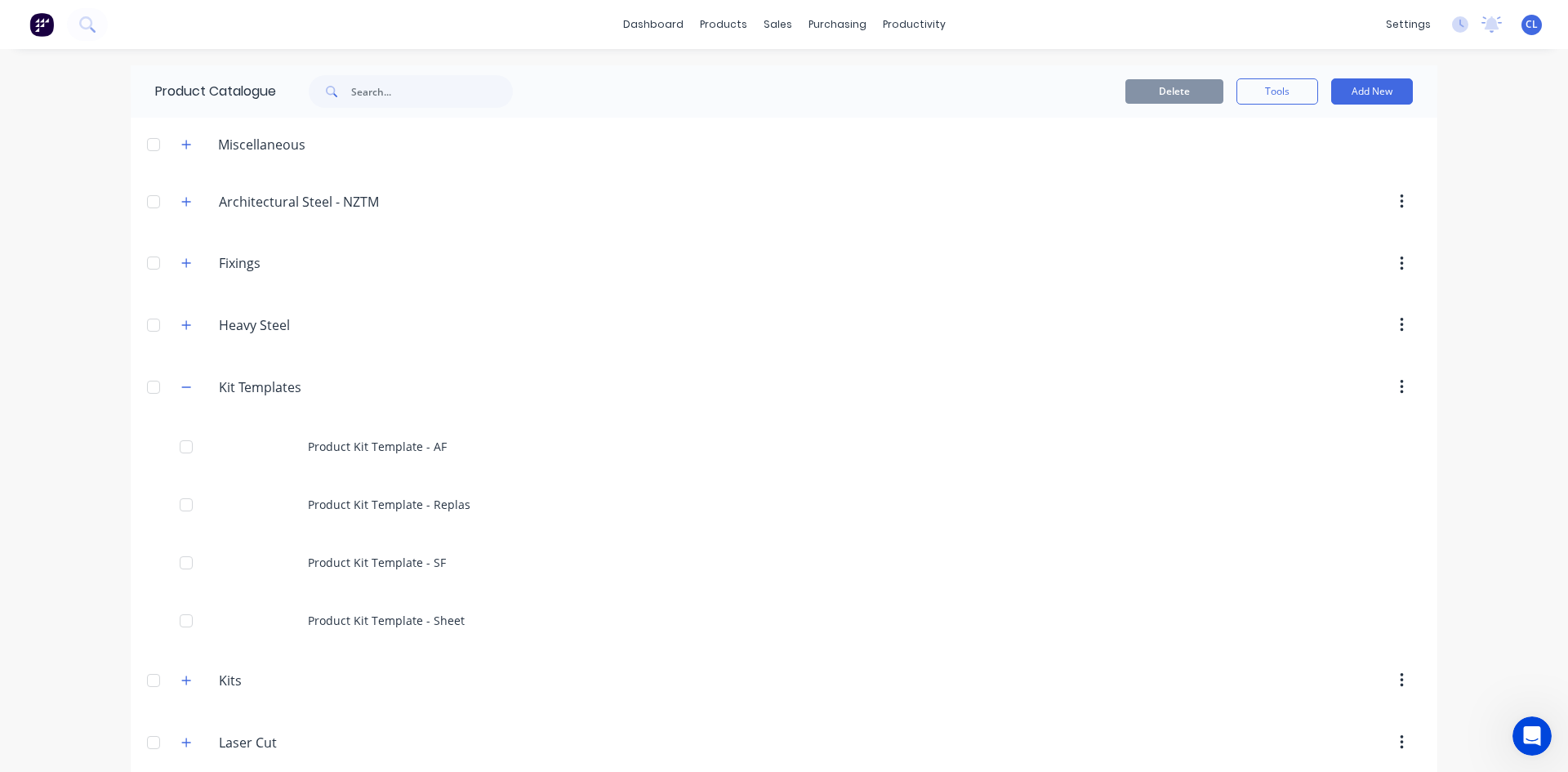
click at [359, 558] on div "Product Kit Template - SF" at bounding box center [784, 563] width 1307 height 58
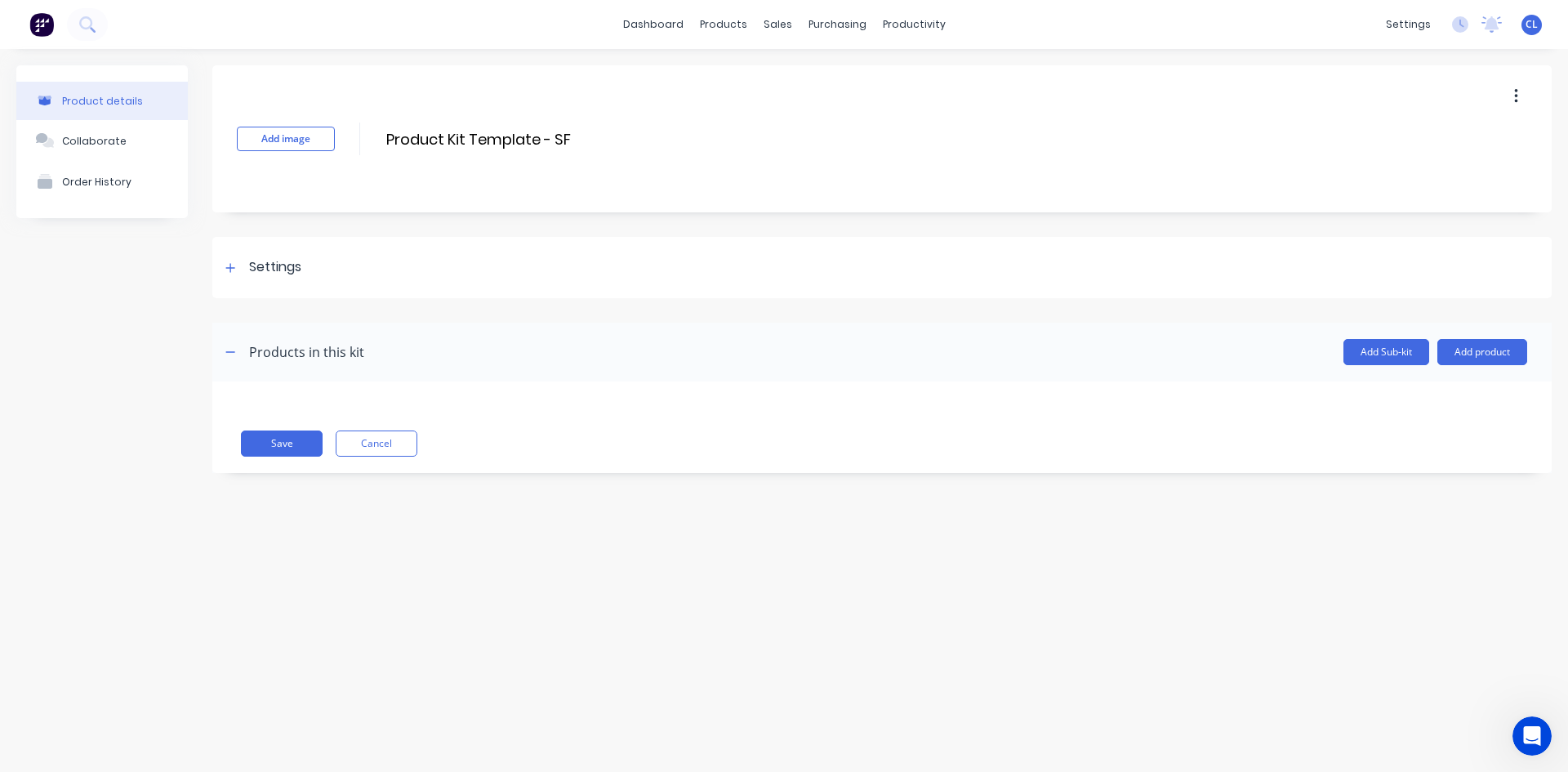
click at [1480, 349] on button "Add product" at bounding box center [1482, 352] width 90 height 26
click at [1403, 423] on div "Labour" at bounding box center [1449, 427] width 126 height 24
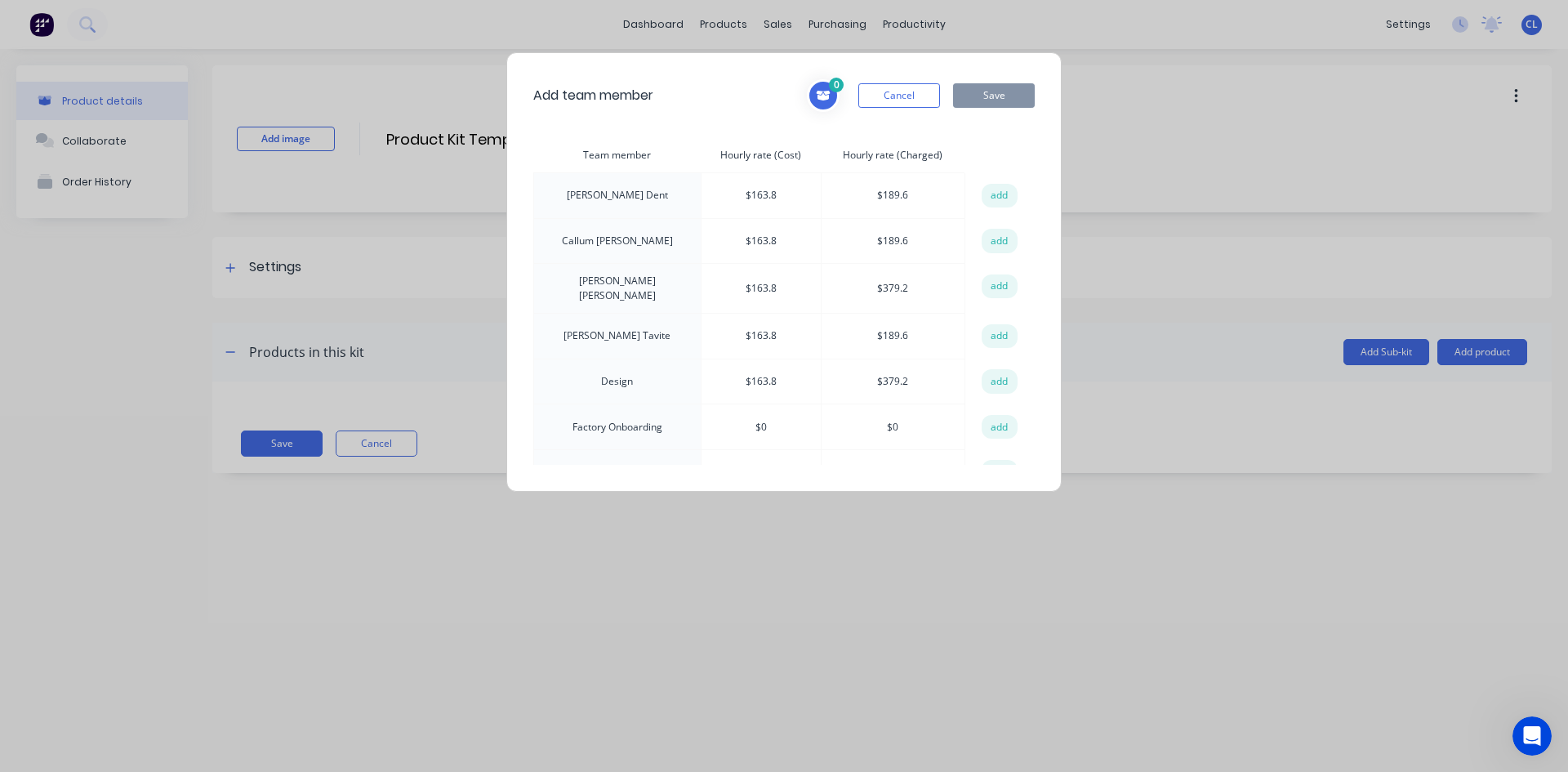
scroll to position [163, 0]
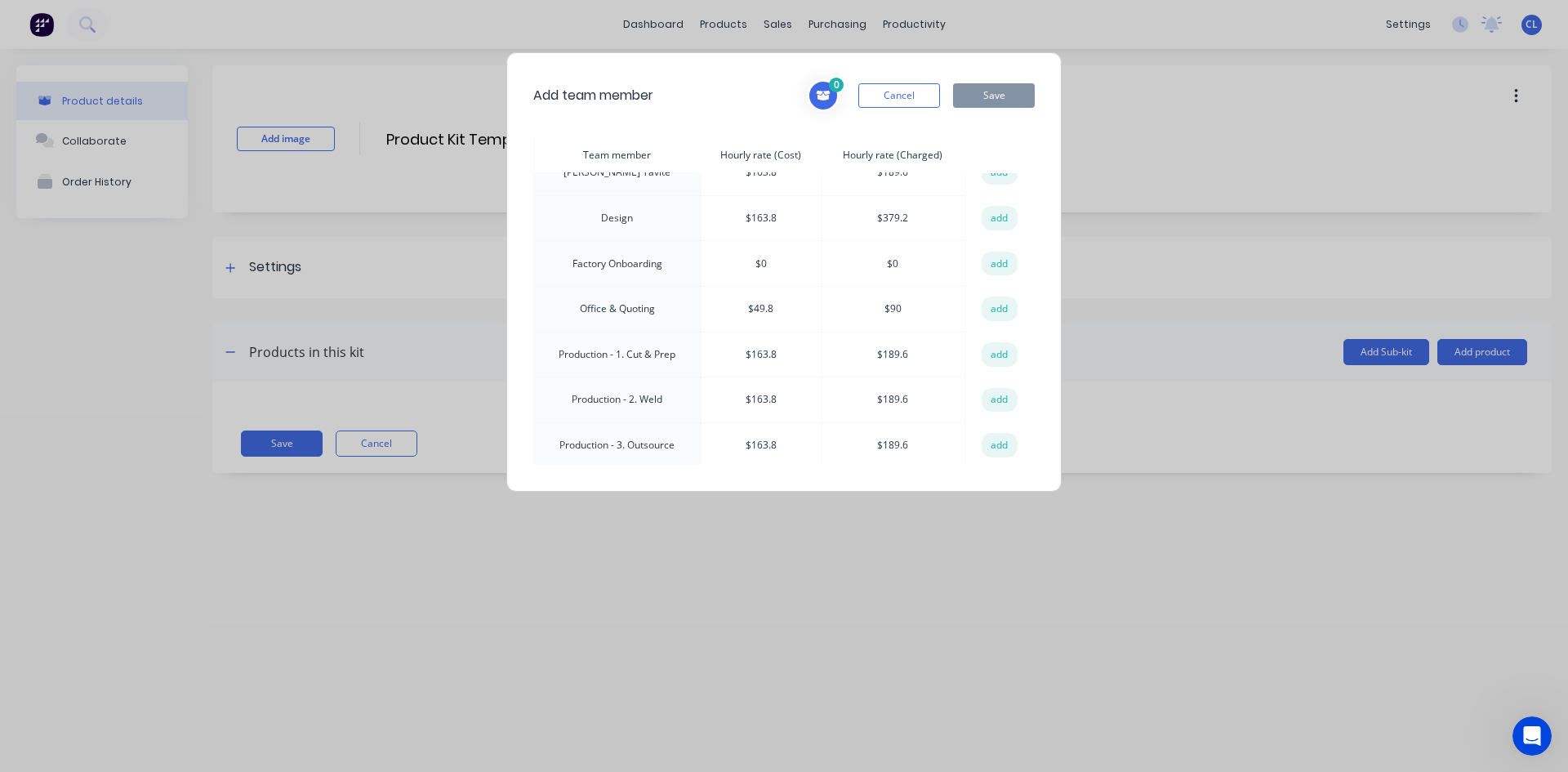
click at [624, 301] on td "Office & Quoting" at bounding box center [617, 308] width 168 height 45
click at [991, 303] on button "add" at bounding box center [1000, 308] width 36 height 24
click at [999, 92] on button "Save" at bounding box center [994, 95] width 82 height 24
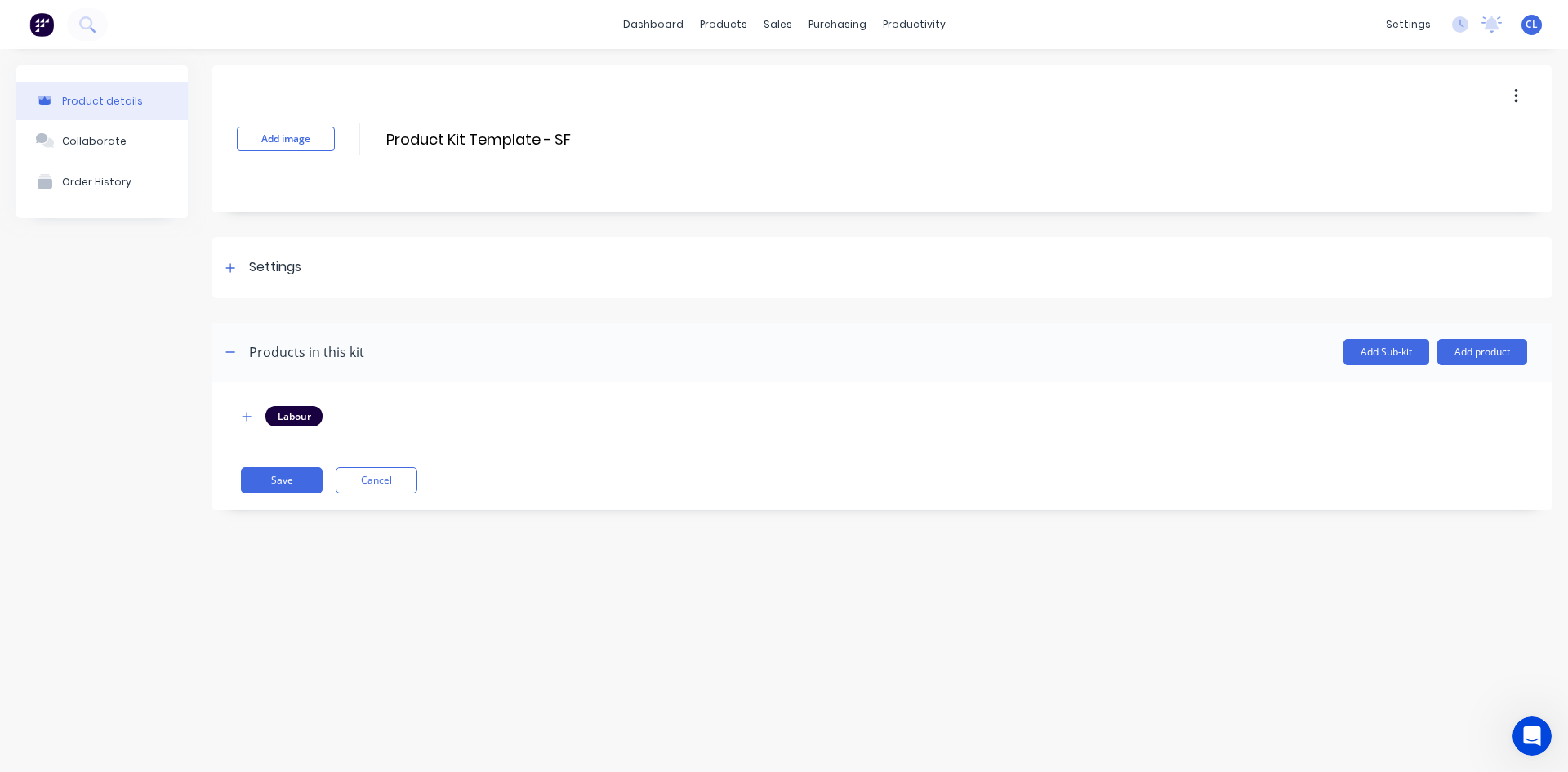
click at [245, 413] on icon "button" at bounding box center [247, 416] width 10 height 12
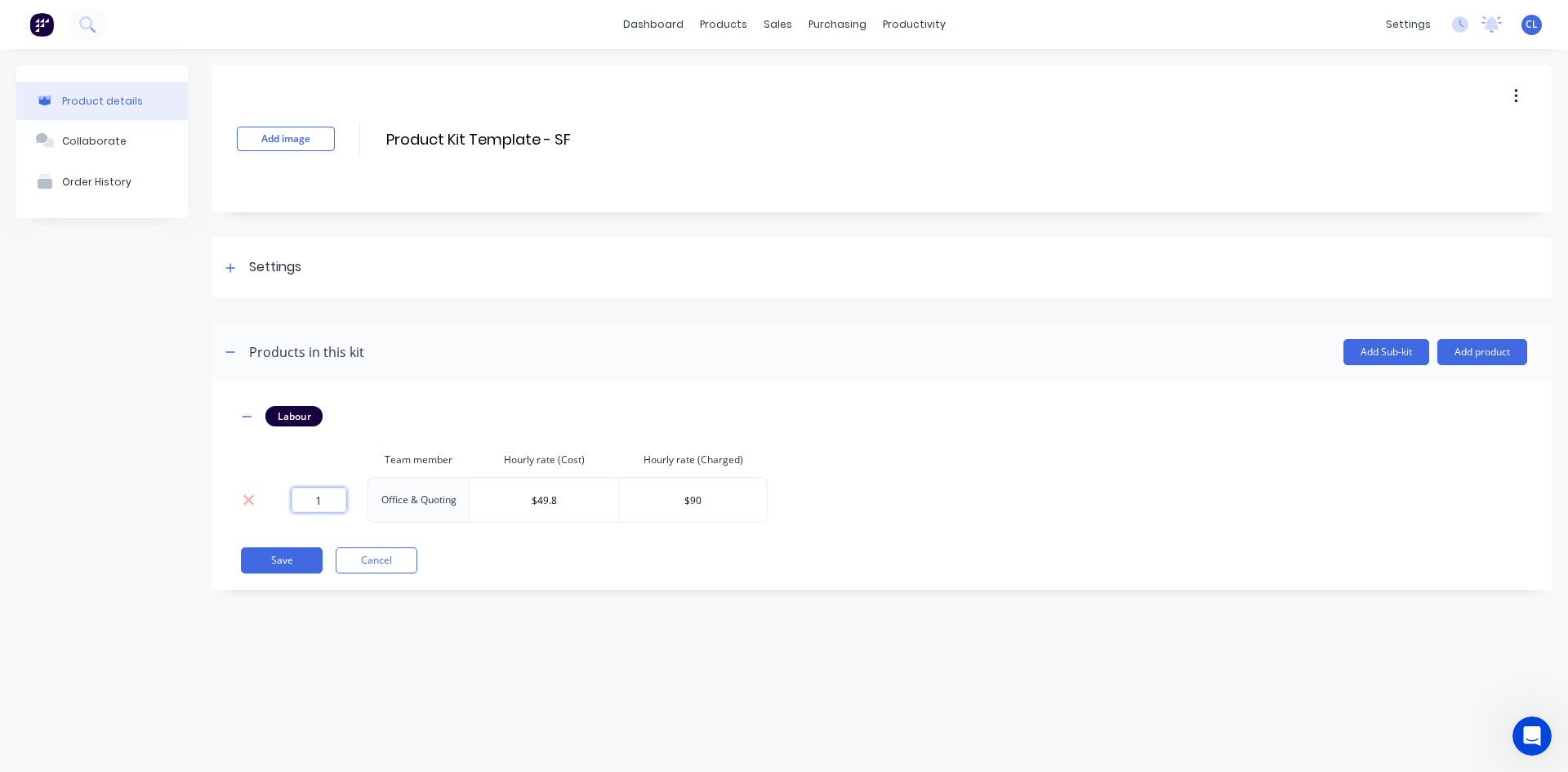
drag, startPoint x: 294, startPoint y: 503, endPoint x: 370, endPoint y: 500, distance: 76.1
click at [364, 500] on td "1" at bounding box center [318, 499] width 98 height 45
type input "0.25"
click at [276, 559] on button "Save" at bounding box center [282, 560] width 82 height 26
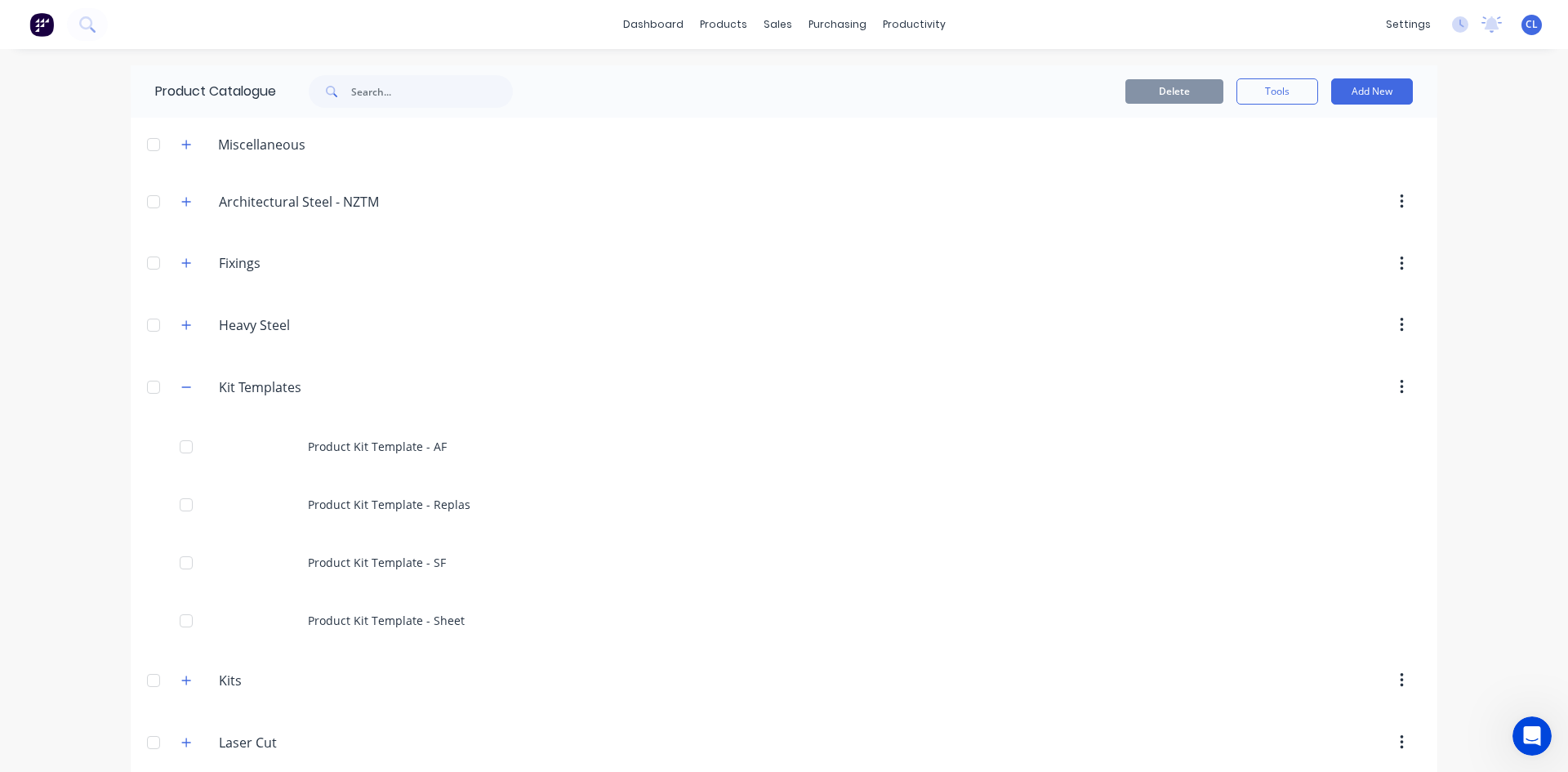
click at [369, 613] on div "Product Kit Template - Sheet" at bounding box center [784, 621] width 1307 height 58
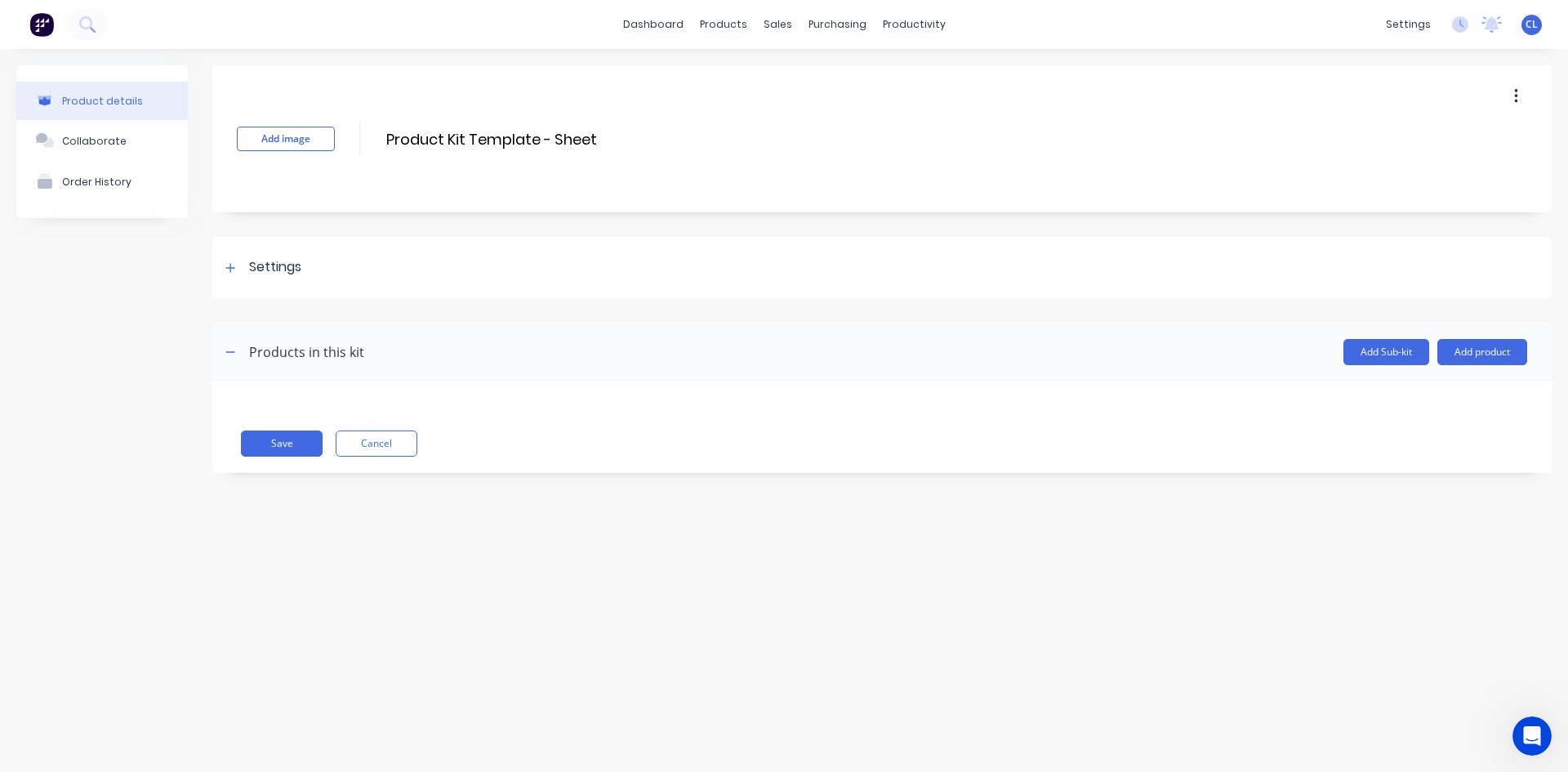
click at [1484, 349] on button "Add product" at bounding box center [1482, 352] width 90 height 26
click at [1402, 431] on div "Labour" at bounding box center [1449, 427] width 126 height 24
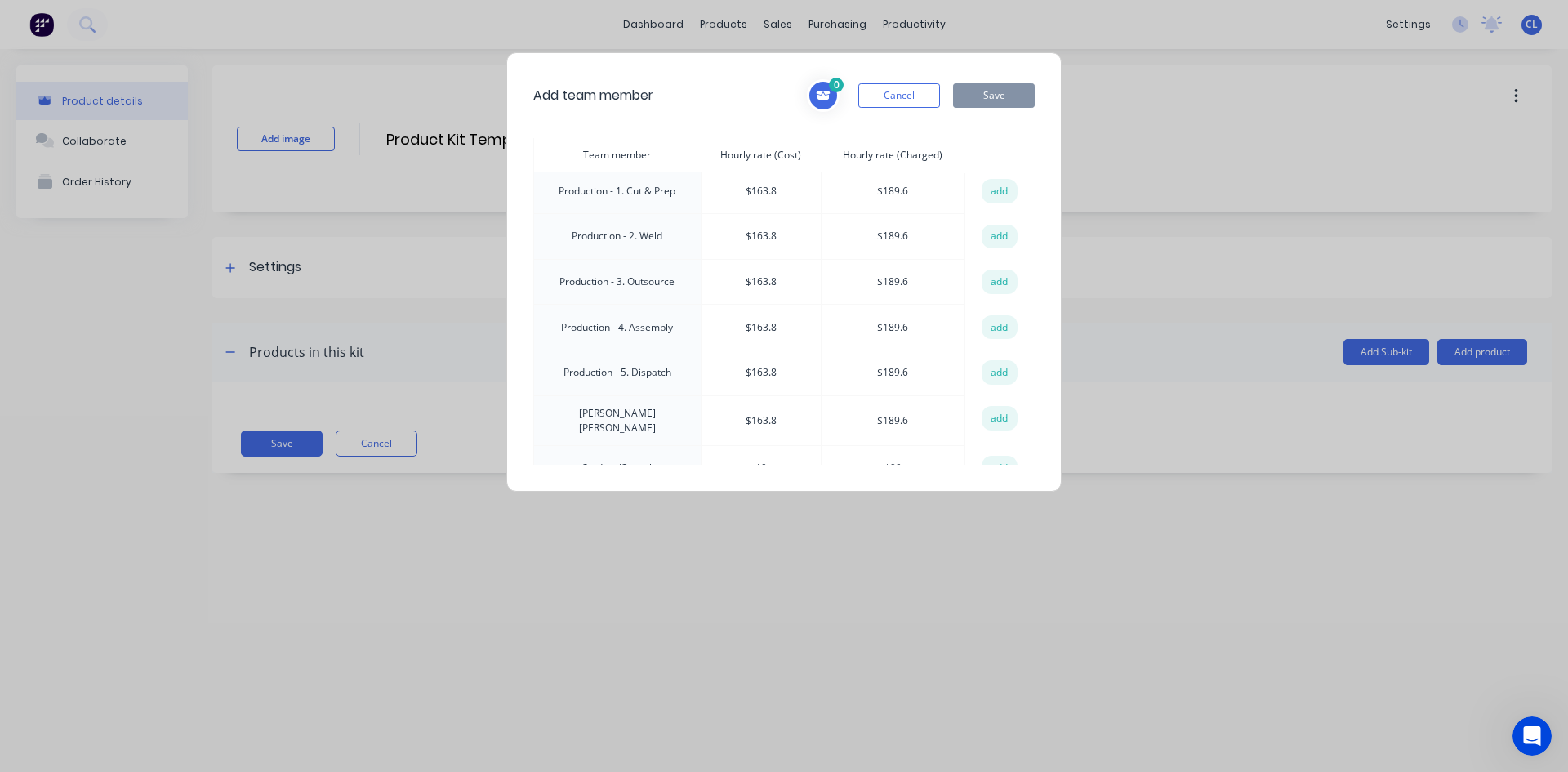
scroll to position [245, 0]
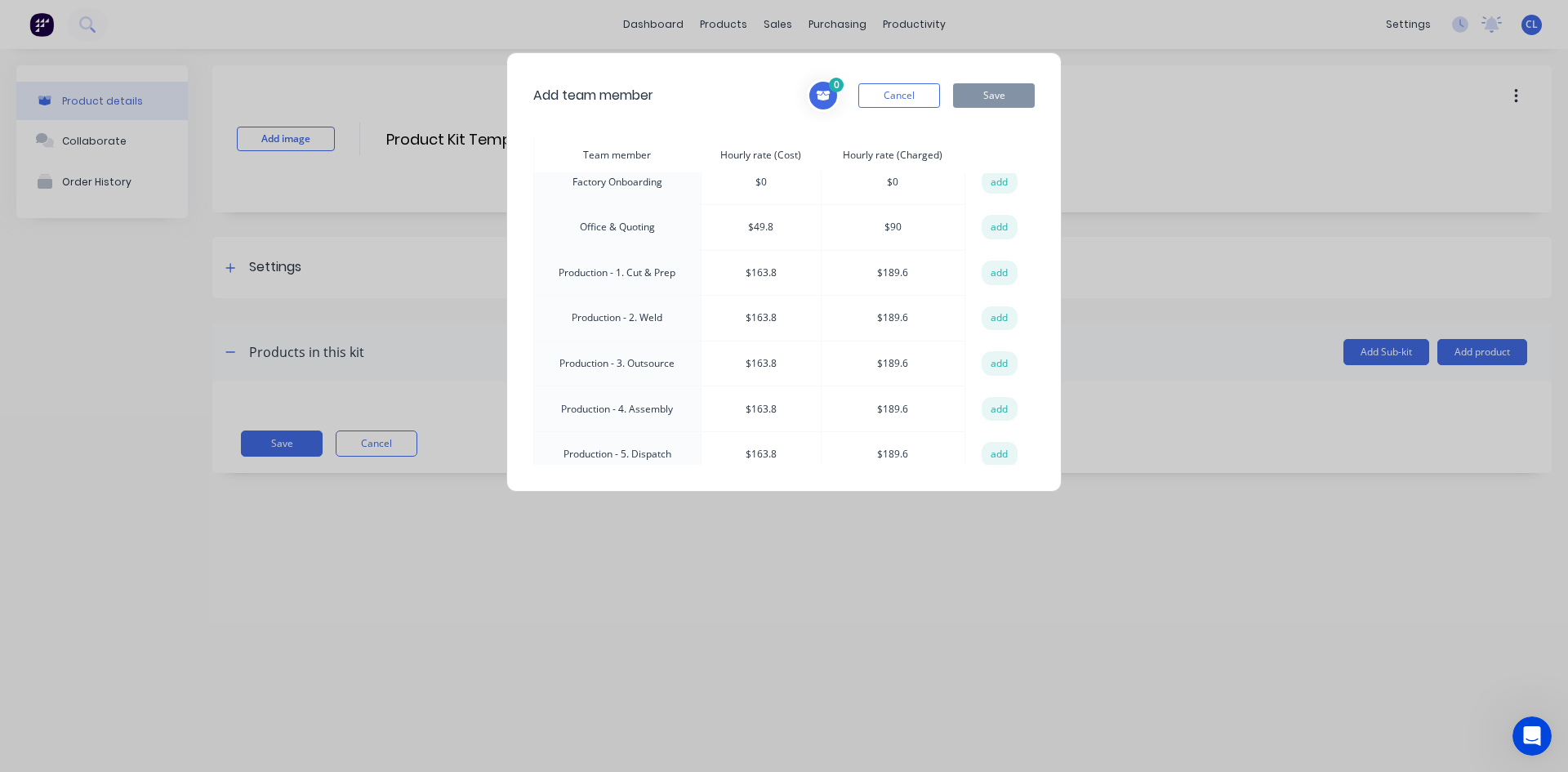
click at [626, 228] on td "Office & Quoting" at bounding box center [617, 227] width 168 height 45
click at [993, 226] on button "add" at bounding box center [1000, 227] width 36 height 24
click at [1005, 91] on button "Save" at bounding box center [994, 95] width 82 height 24
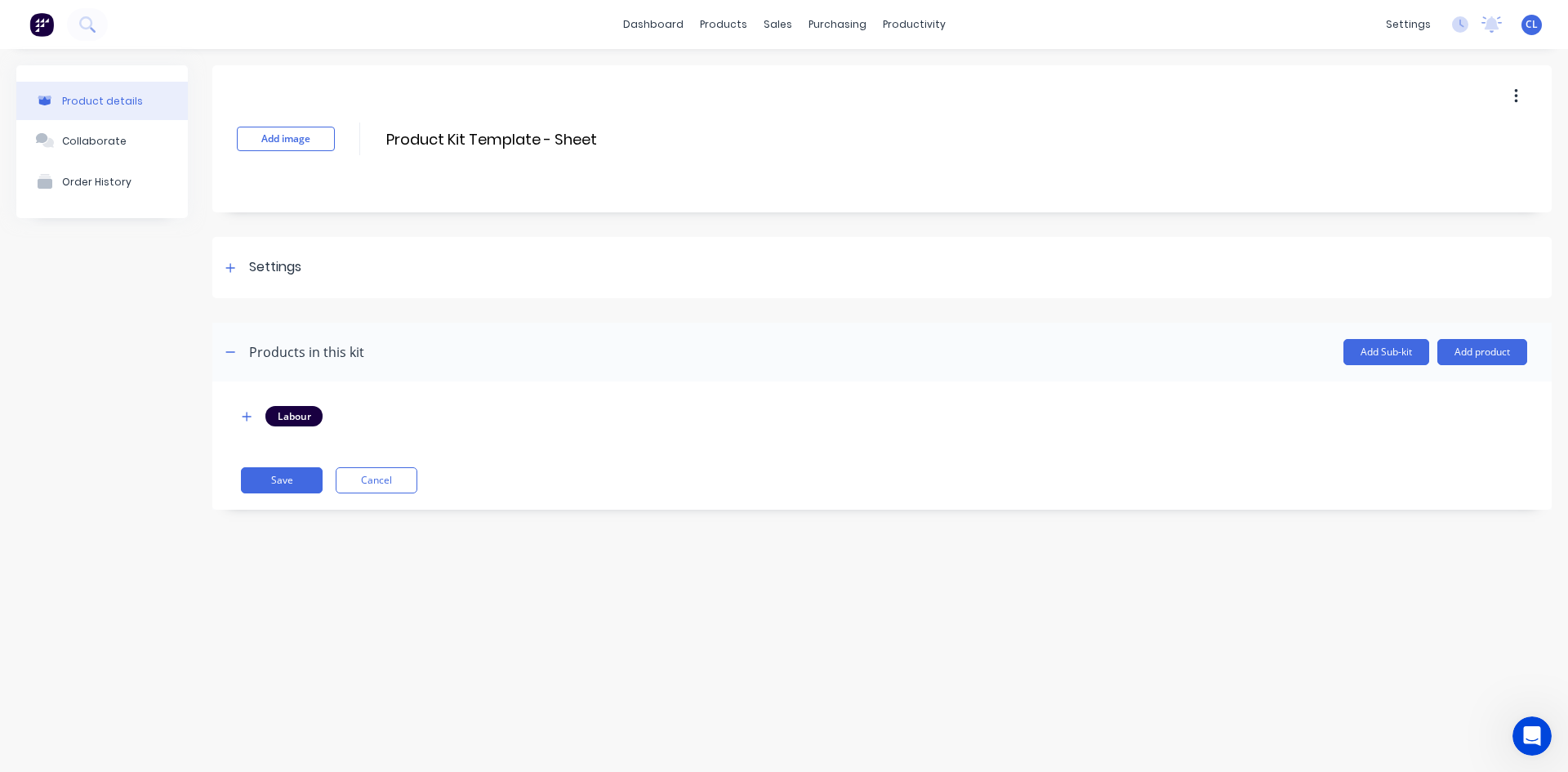
click at [247, 413] on icon "button" at bounding box center [247, 416] width 9 height 9
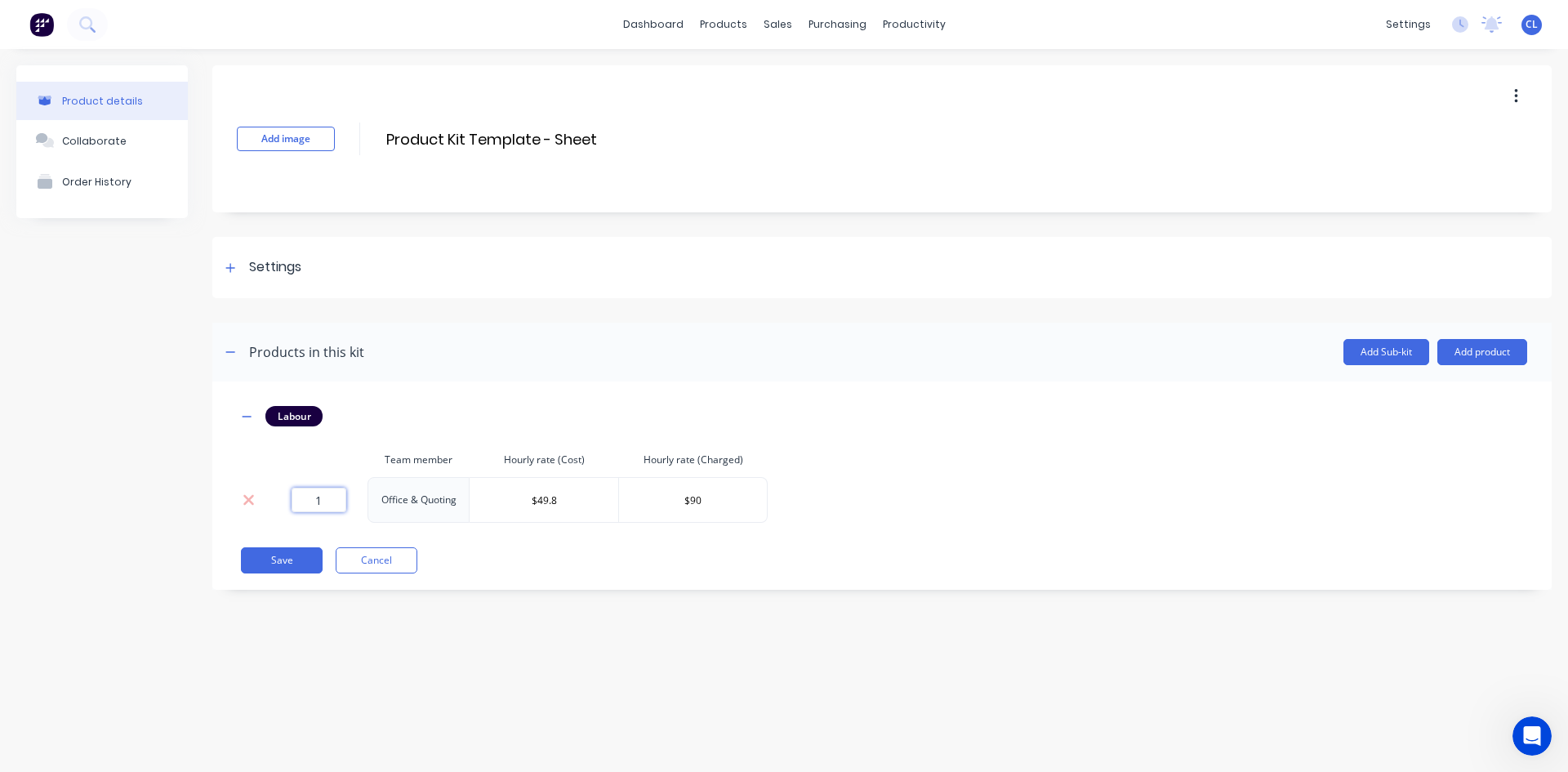
drag, startPoint x: 327, startPoint y: 499, endPoint x: 285, endPoint y: 498, distance: 42.0
click at [285, 498] on div "1" at bounding box center [319, 499] width 85 height 24
type input "0.25"
click at [302, 560] on button "Save" at bounding box center [282, 560] width 82 height 26
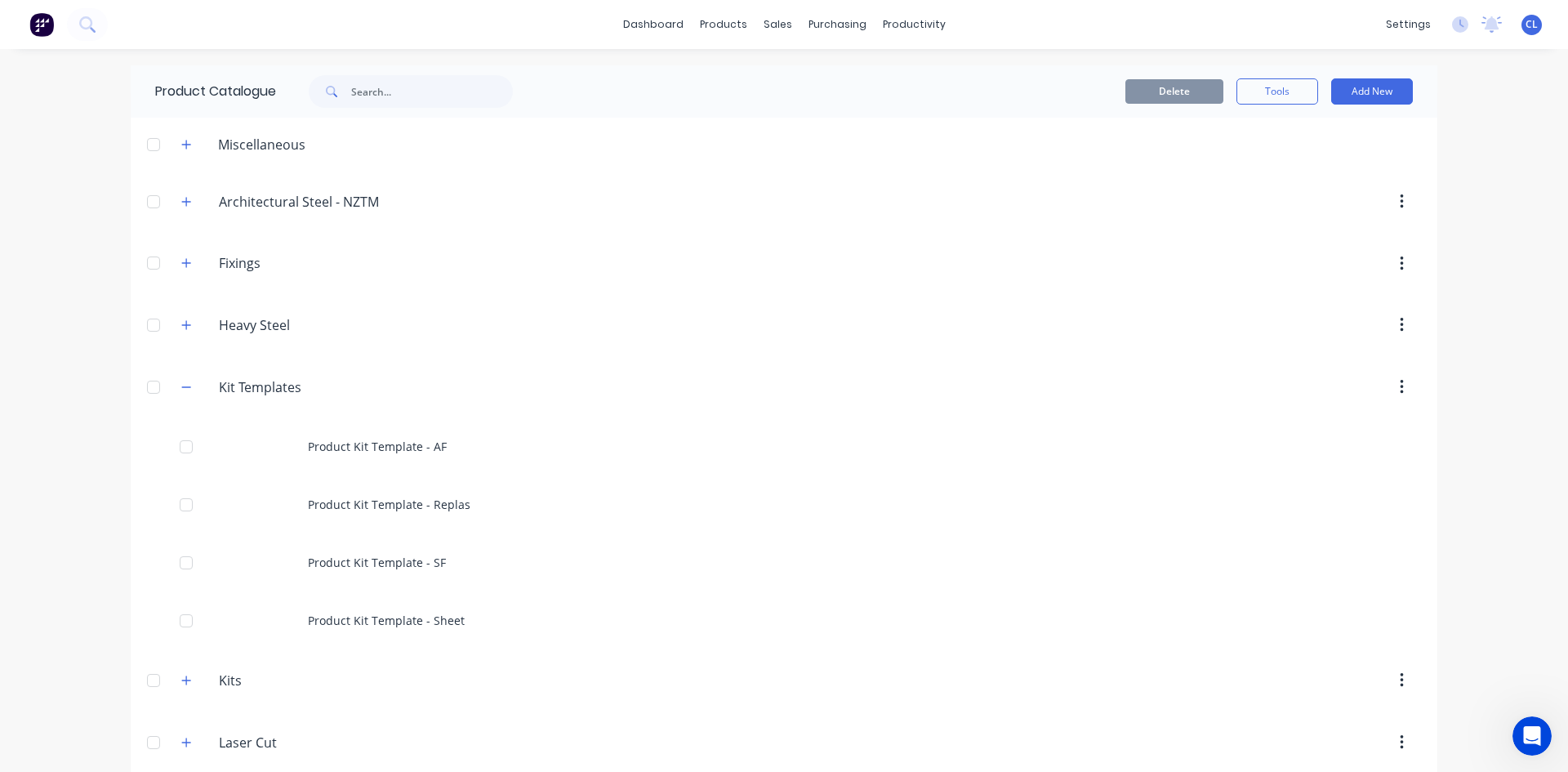
click at [374, 446] on div "Product Kit Template - AF" at bounding box center [784, 447] width 1307 height 58
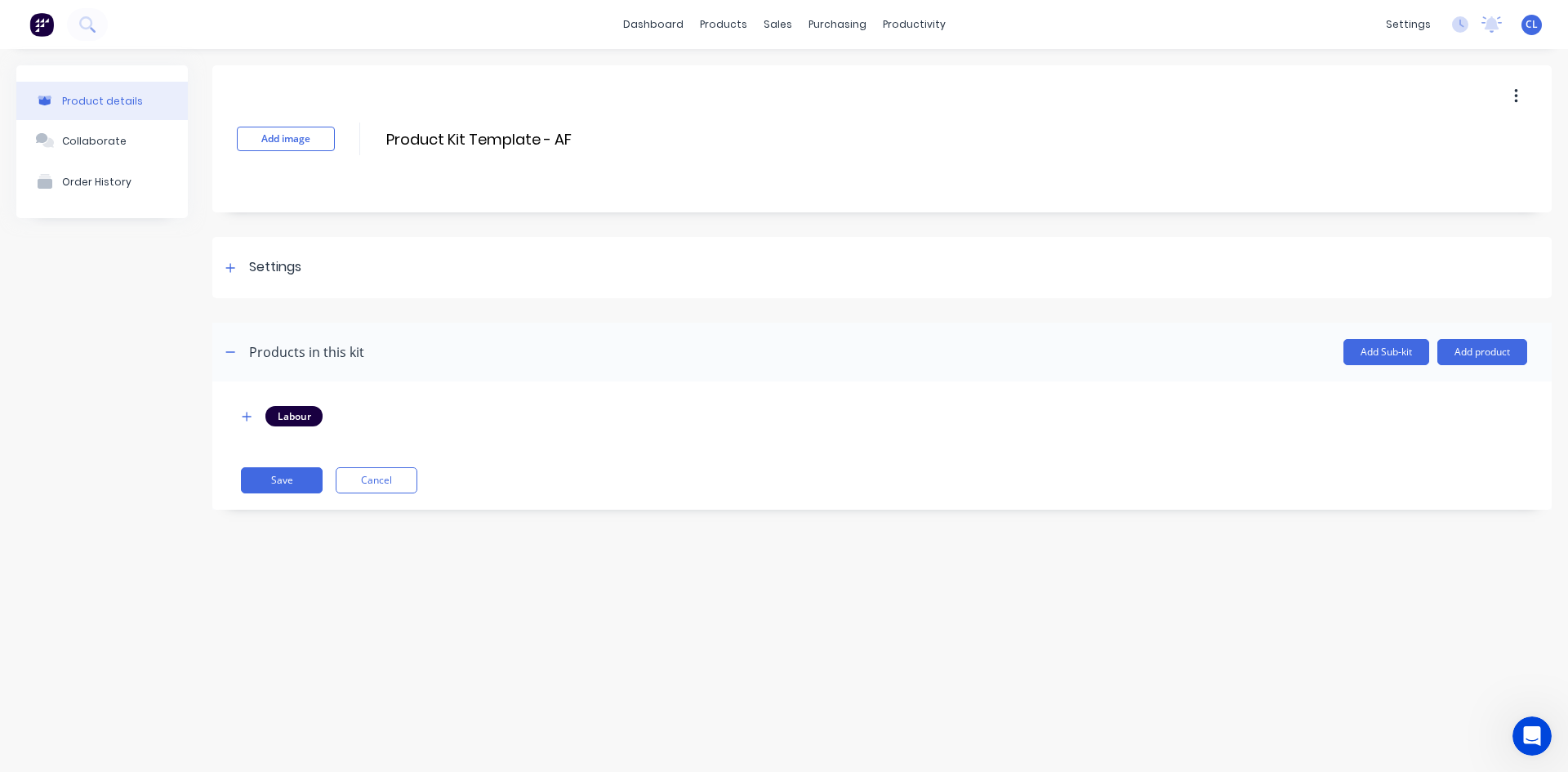
click at [225, 275] on div at bounding box center [230, 267] width 21 height 21
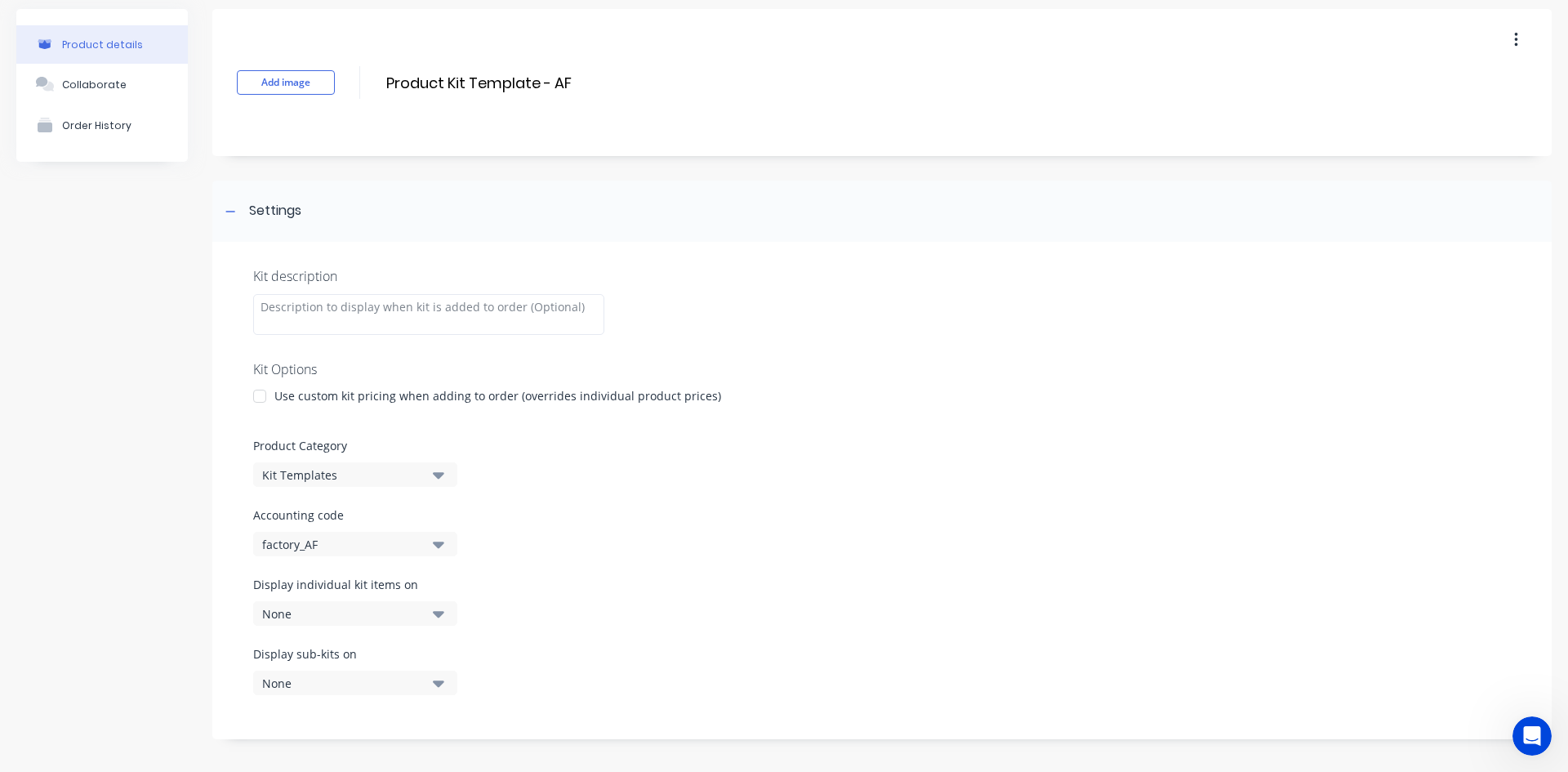
scroll to position [82, 0]
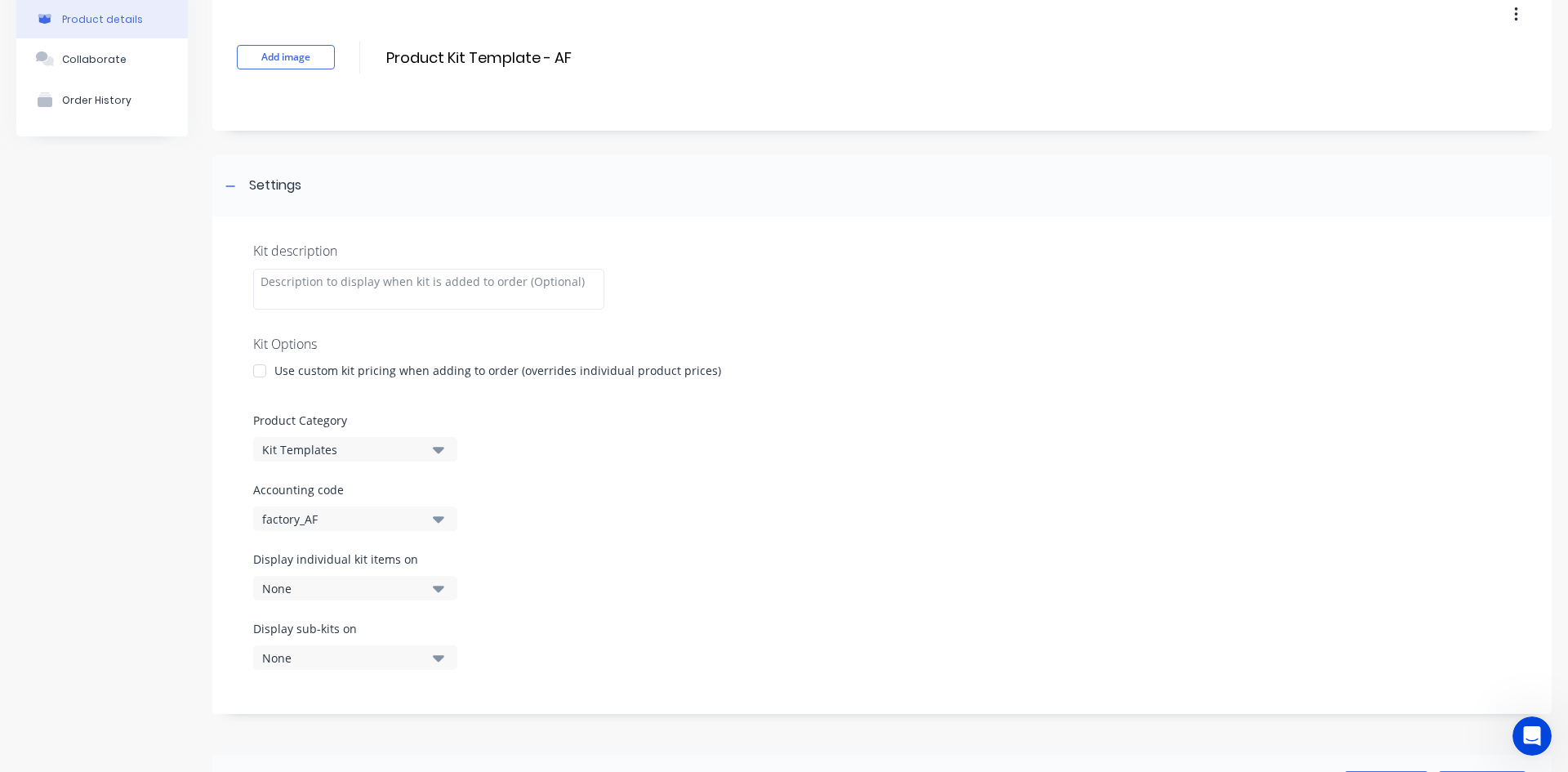
click at [227, 183] on icon at bounding box center [230, 186] width 10 height 12
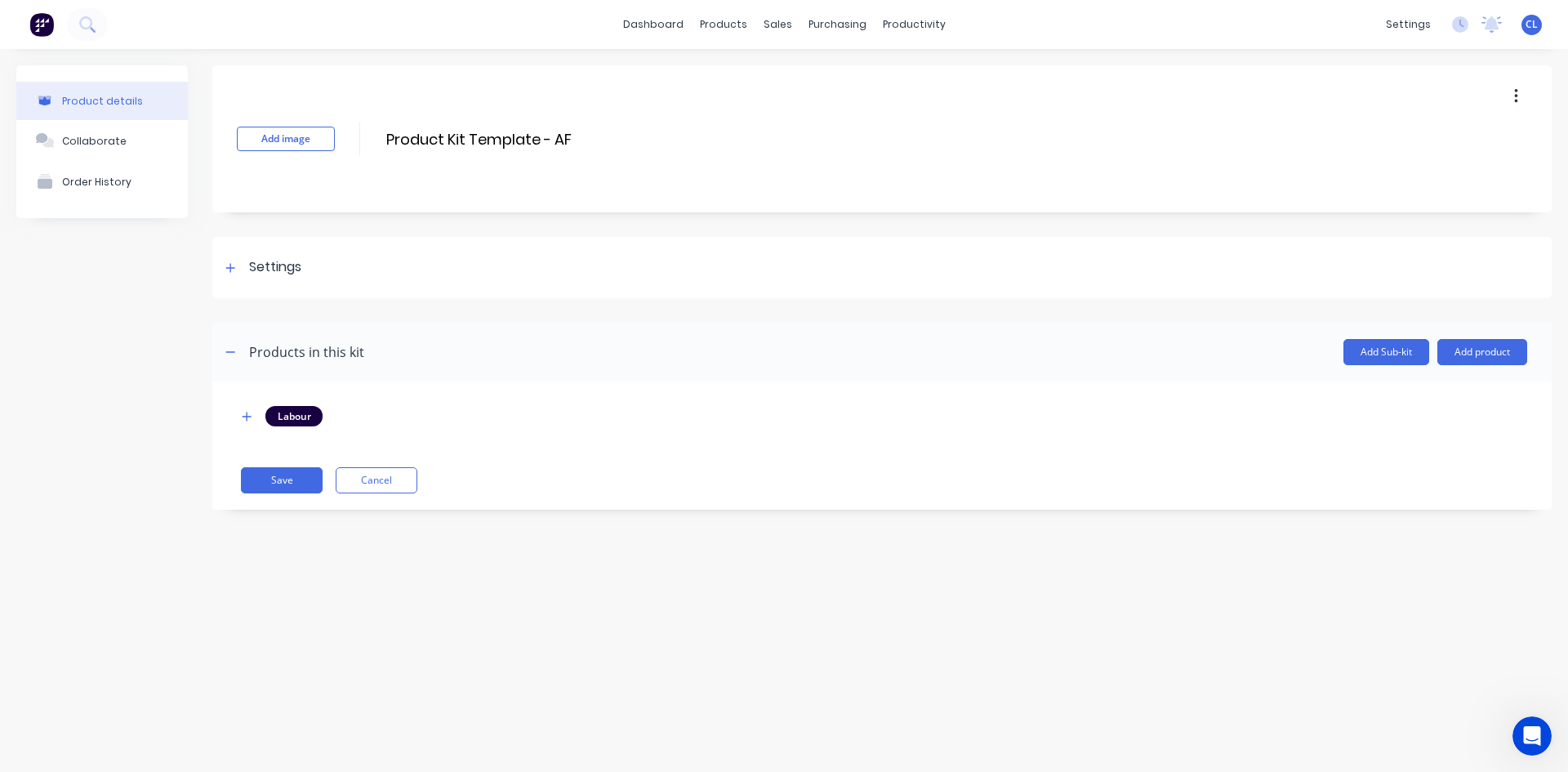
scroll to position [0, 0]
click at [269, 481] on button "Save" at bounding box center [282, 480] width 82 height 26
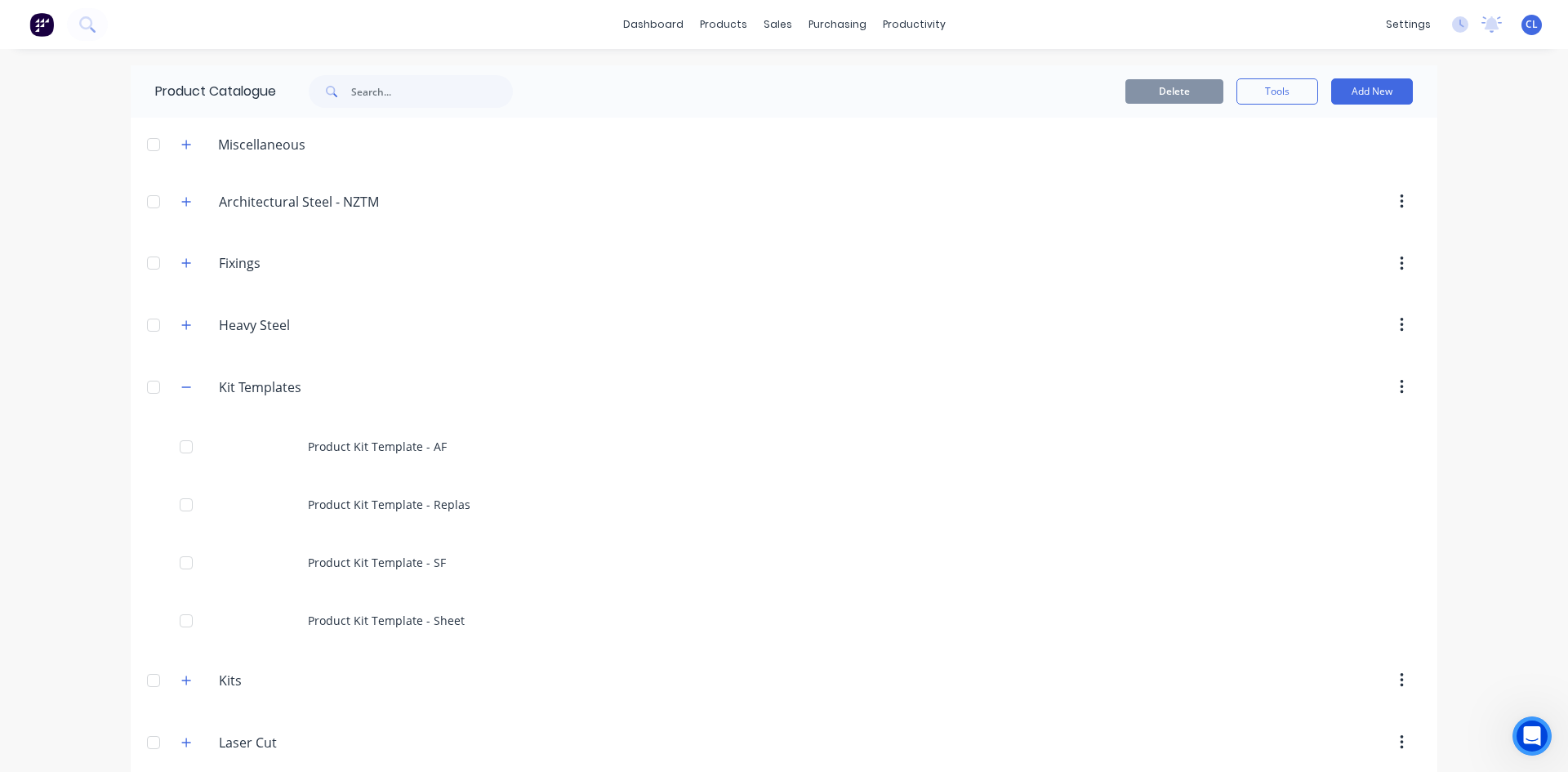
click at [1539, 732] on icon "Open Intercom Messenger" at bounding box center [1533, 737] width 27 height 27
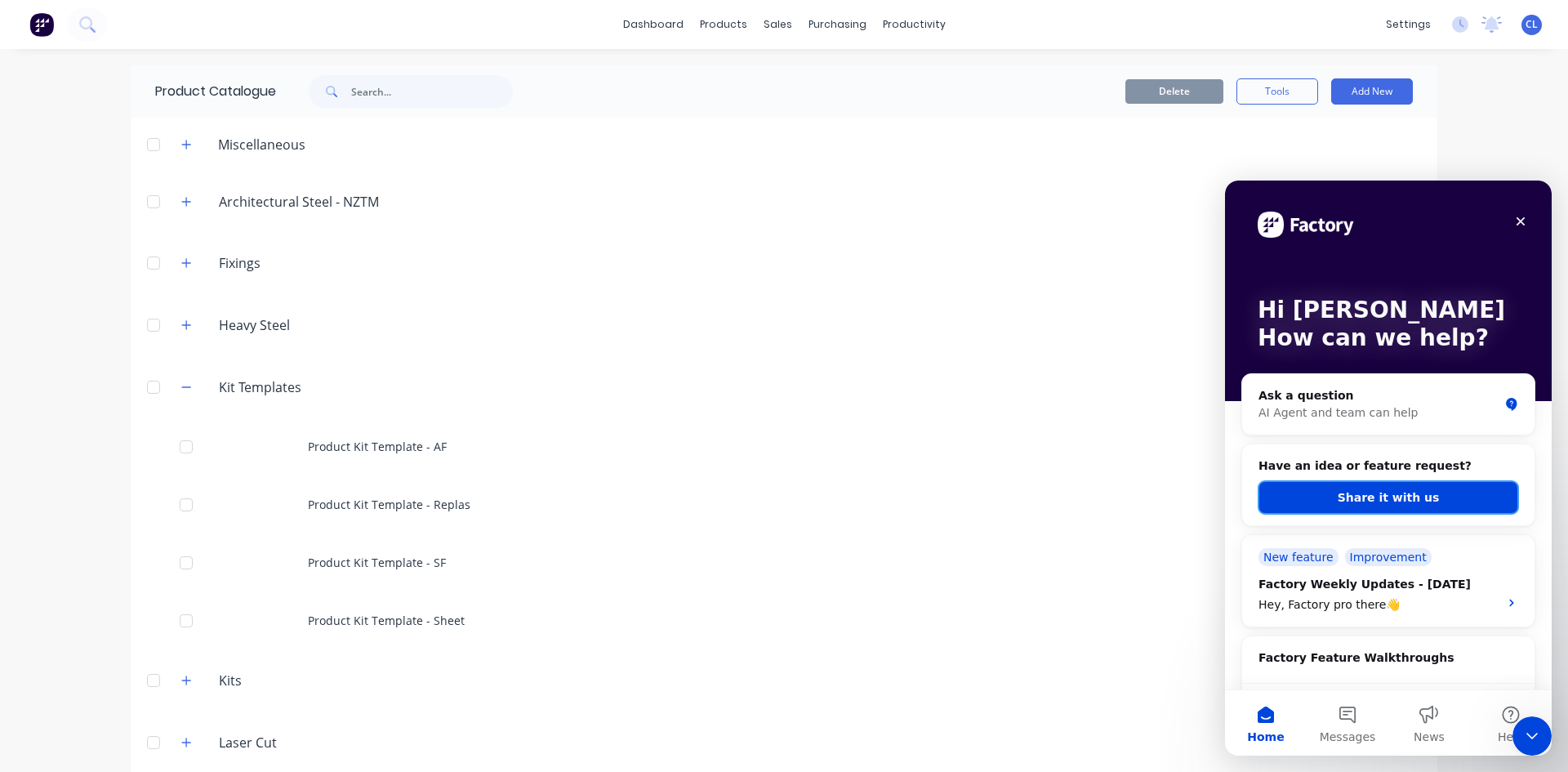
click at [1370, 496] on button "Share it with us" at bounding box center [1389, 497] width 260 height 33
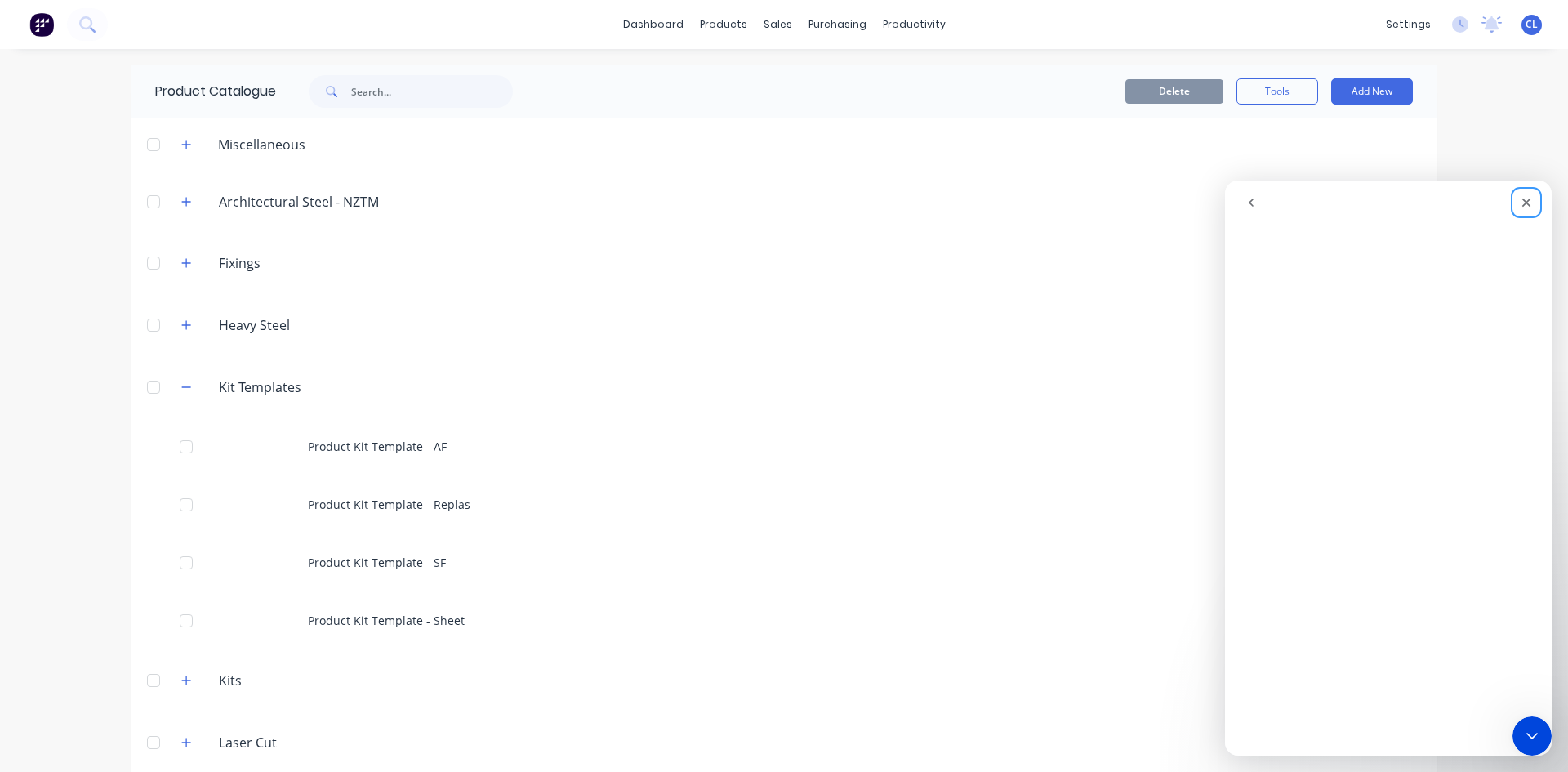
click at [1522, 201] on icon "Close" at bounding box center [1526, 202] width 13 height 13
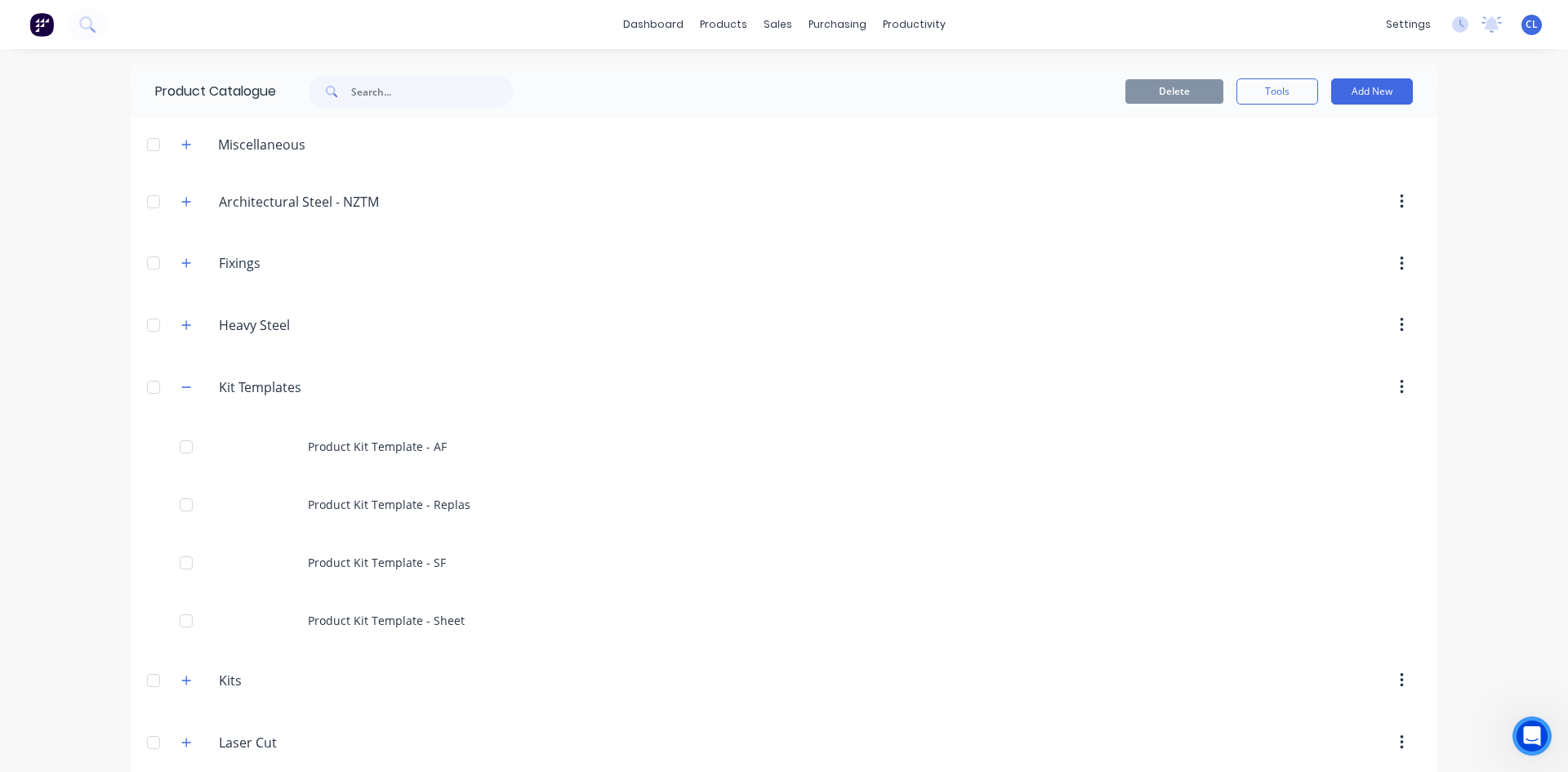
click at [1534, 732] on icon "Open Intercom Messenger" at bounding box center [1533, 737] width 27 height 27
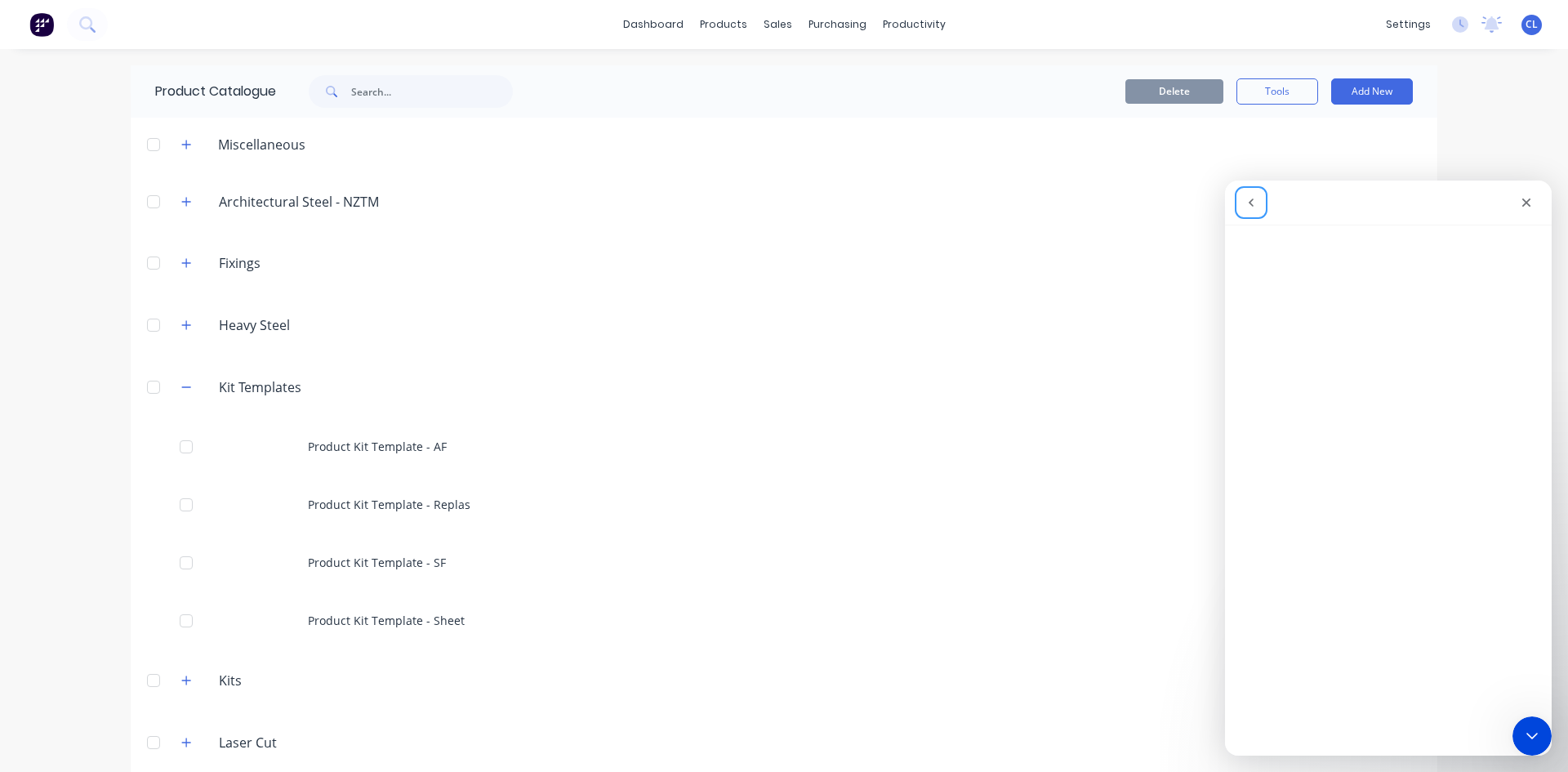
click at [1253, 204] on icon "go back" at bounding box center [1251, 202] width 5 height 8
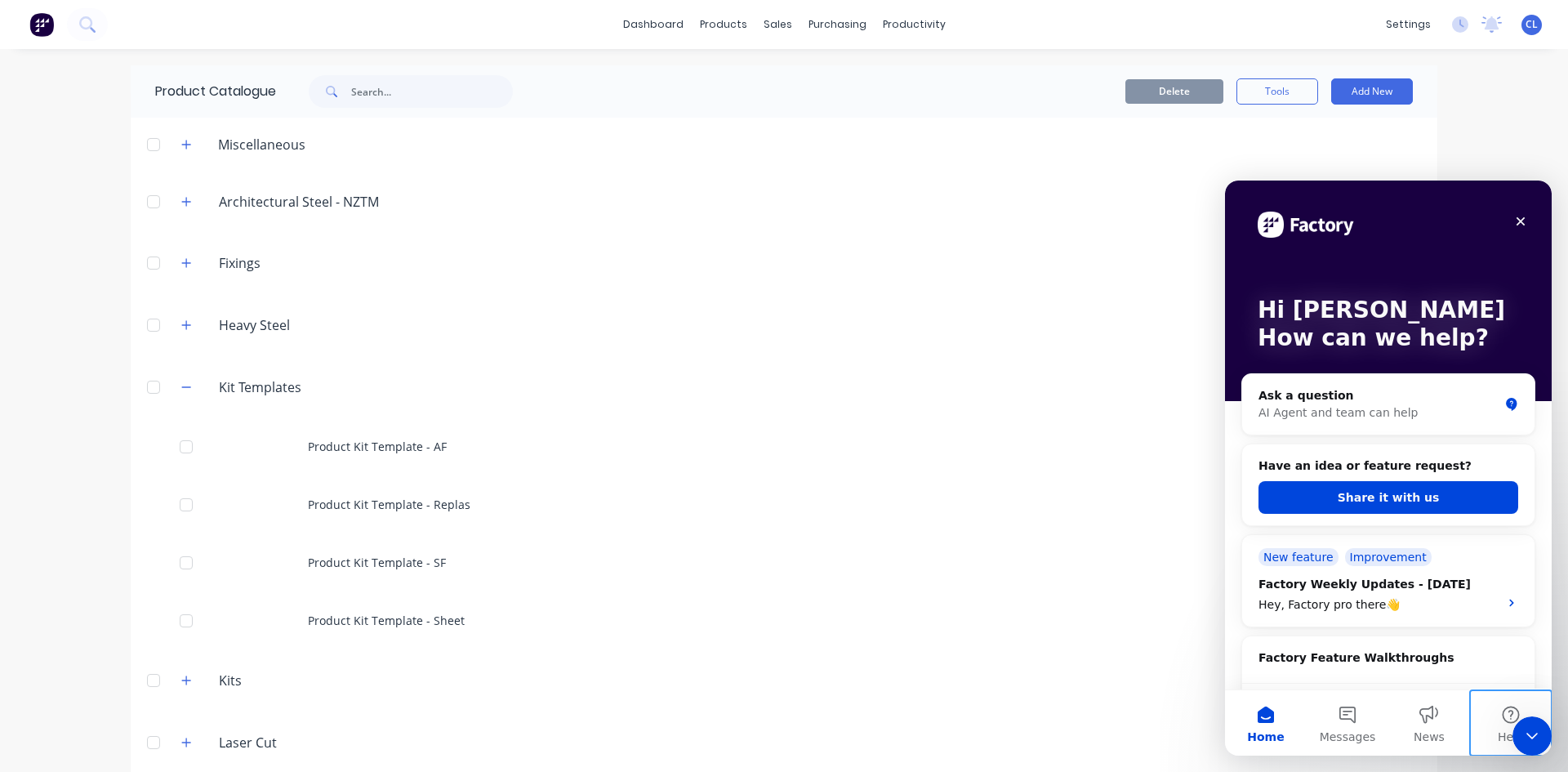
click at [1507, 717] on button "Help" at bounding box center [1511, 723] width 82 height 65
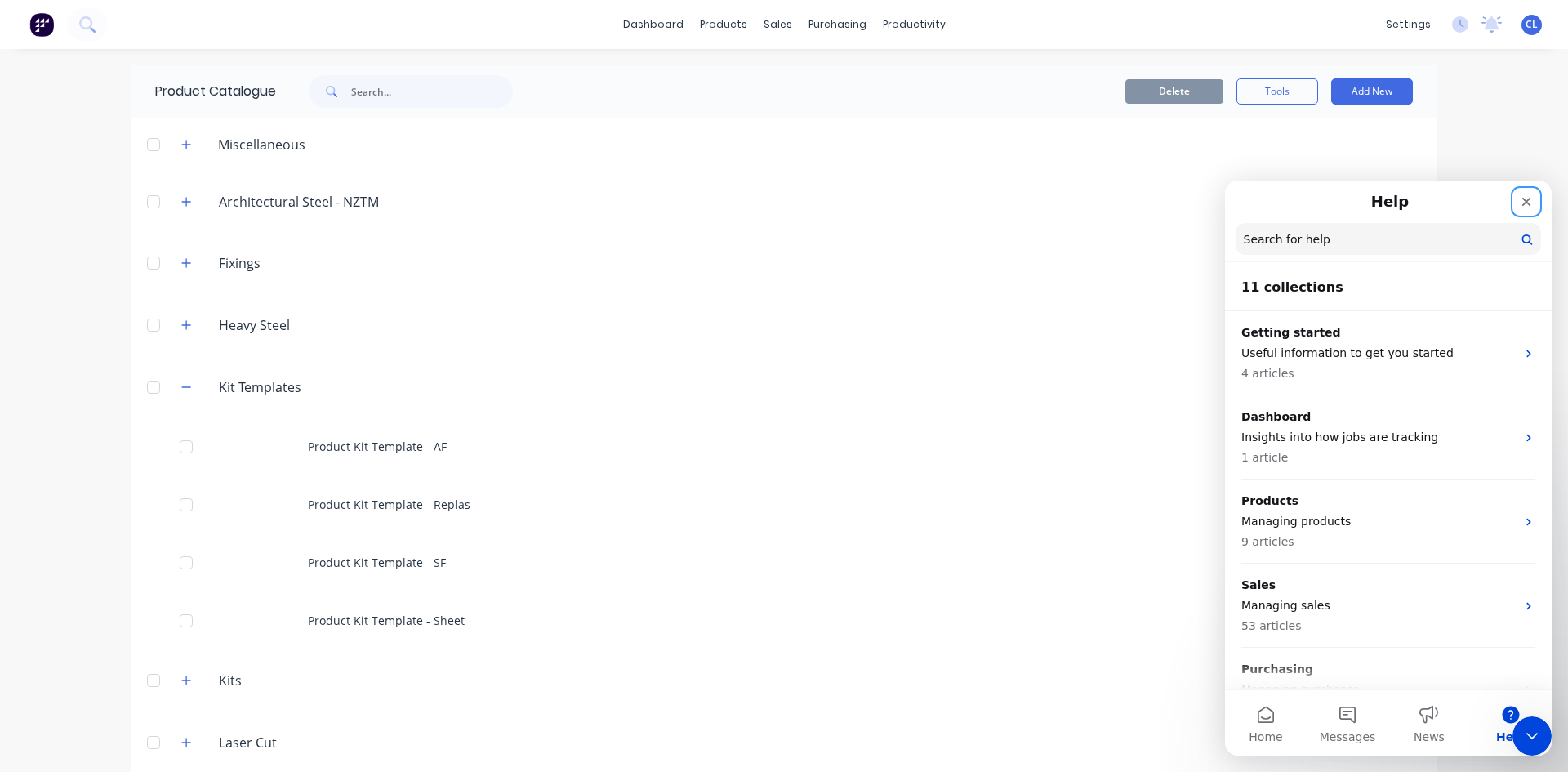
click at [1529, 204] on icon "Close" at bounding box center [1527, 202] width 9 height 9
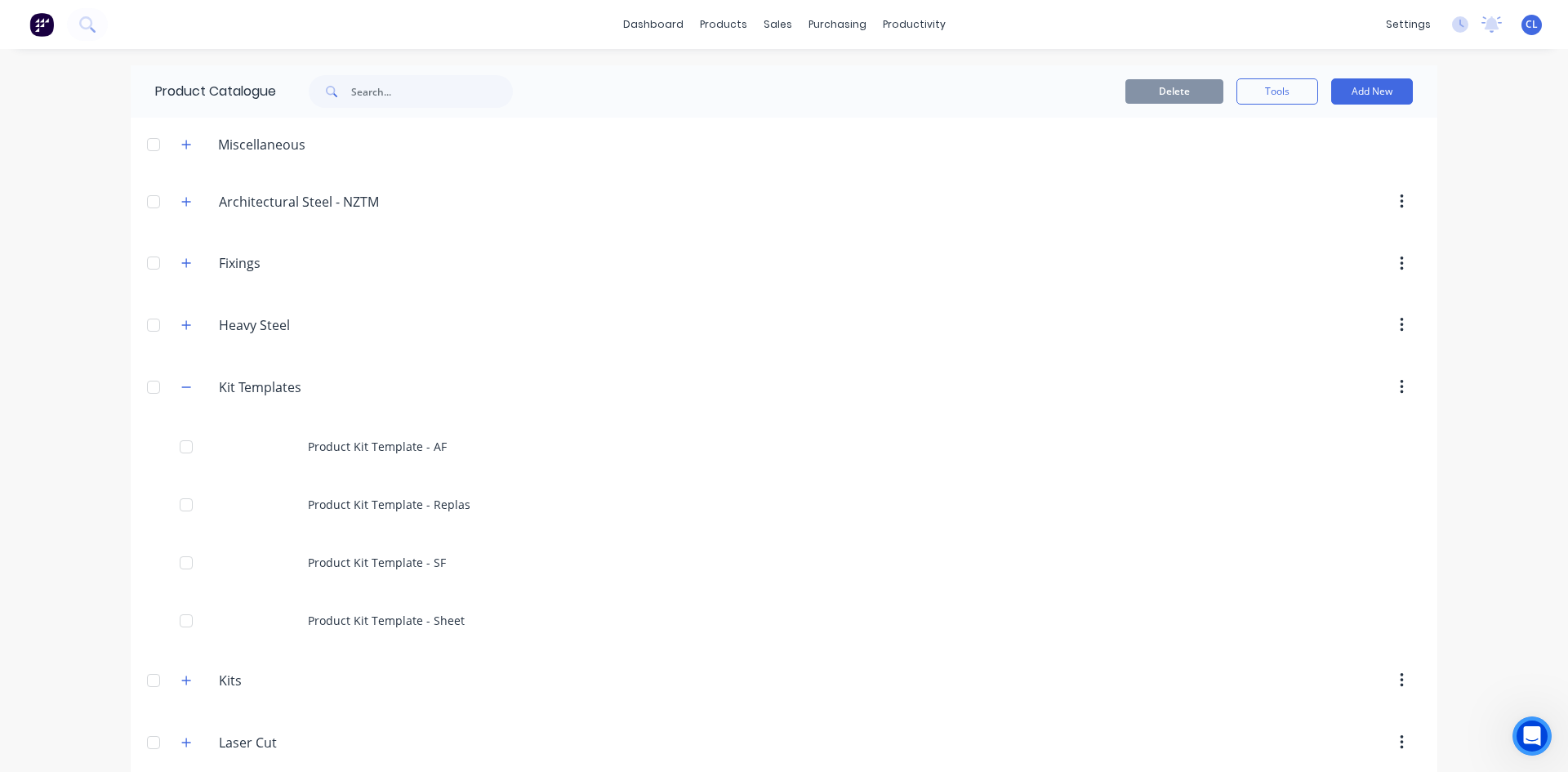
click at [1535, 734] on icon "Open Intercom Messenger" at bounding box center [1533, 737] width 27 height 27
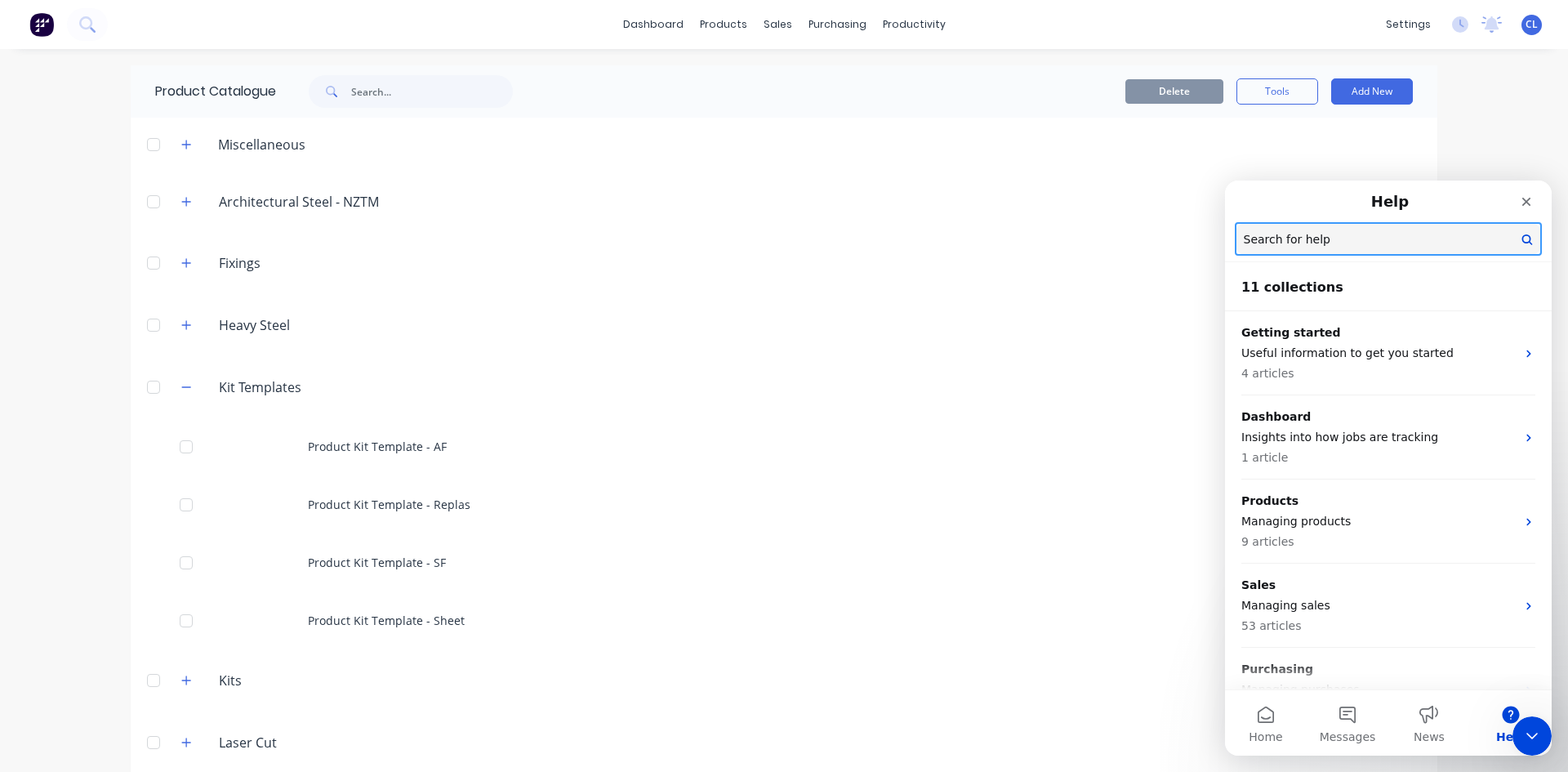
click at [1308, 236] on input "Search for help" at bounding box center [1389, 238] width 305 height 32
type input "roadmap"
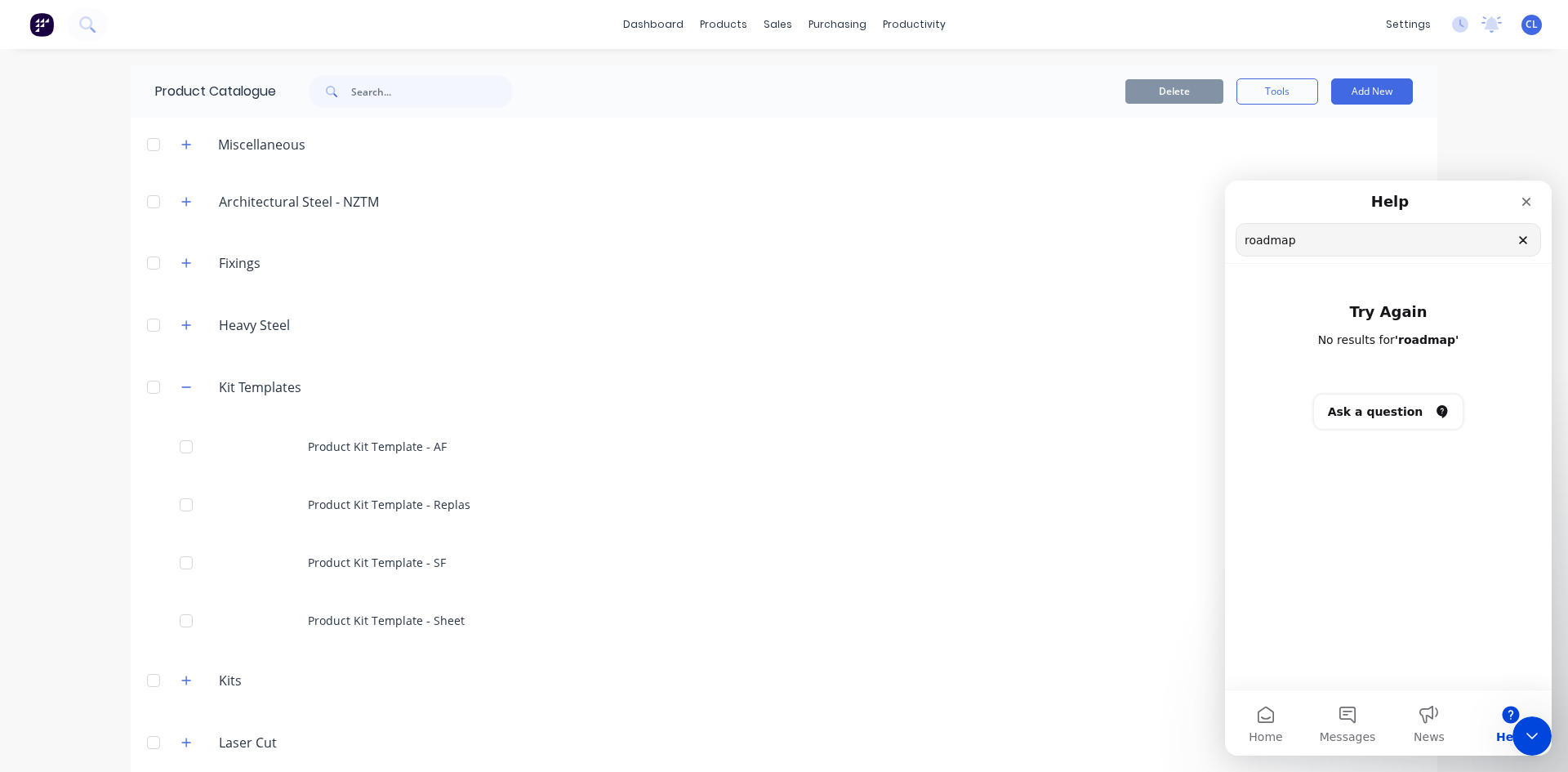
click at [36, 33] on img at bounding box center [41, 24] width 24 height 24
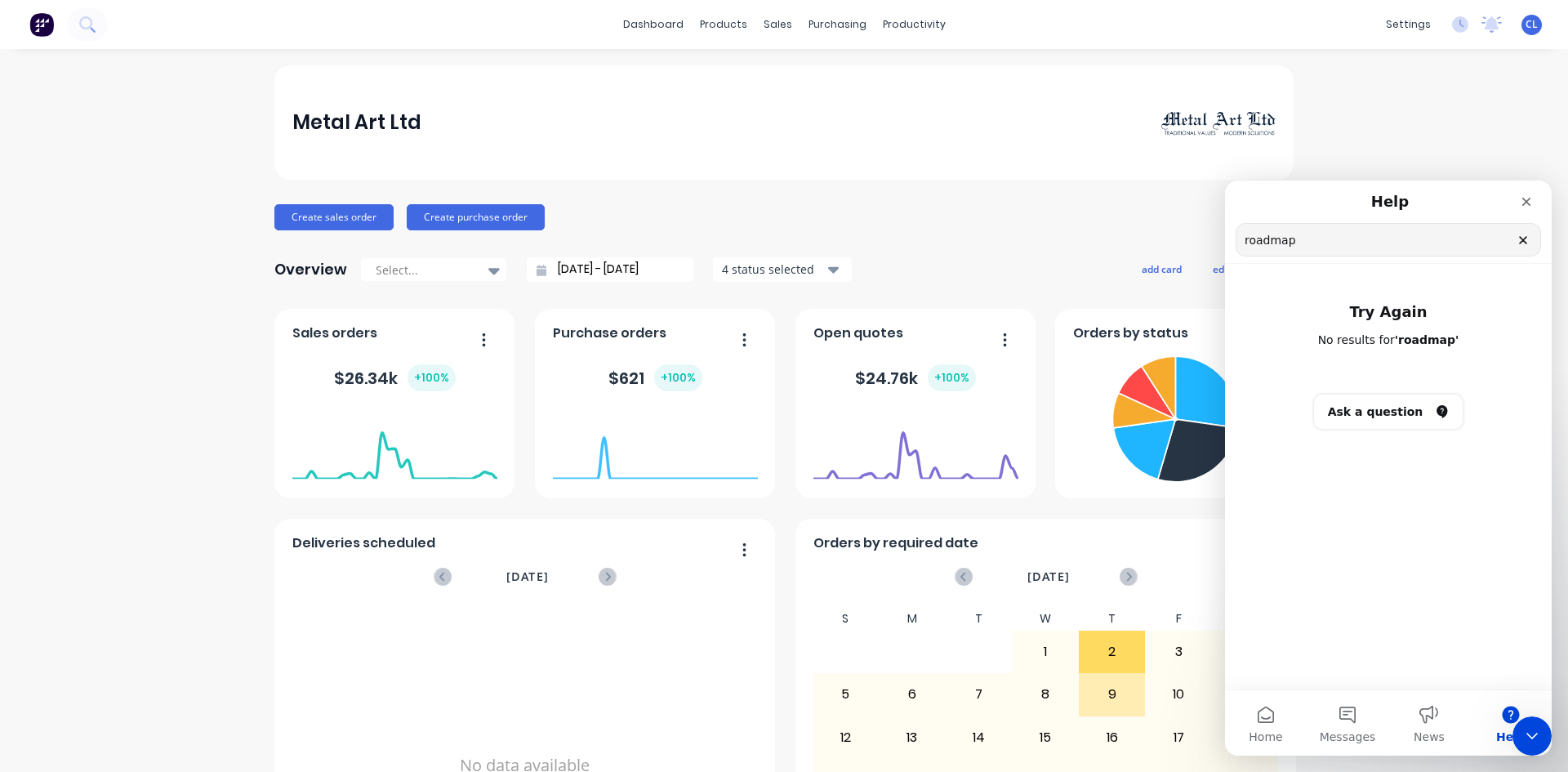
click at [44, 30] on img at bounding box center [41, 24] width 24 height 24
click at [37, 24] on img at bounding box center [41, 24] width 24 height 24
click at [1526, 204] on icon "Close" at bounding box center [1526, 201] width 13 height 13
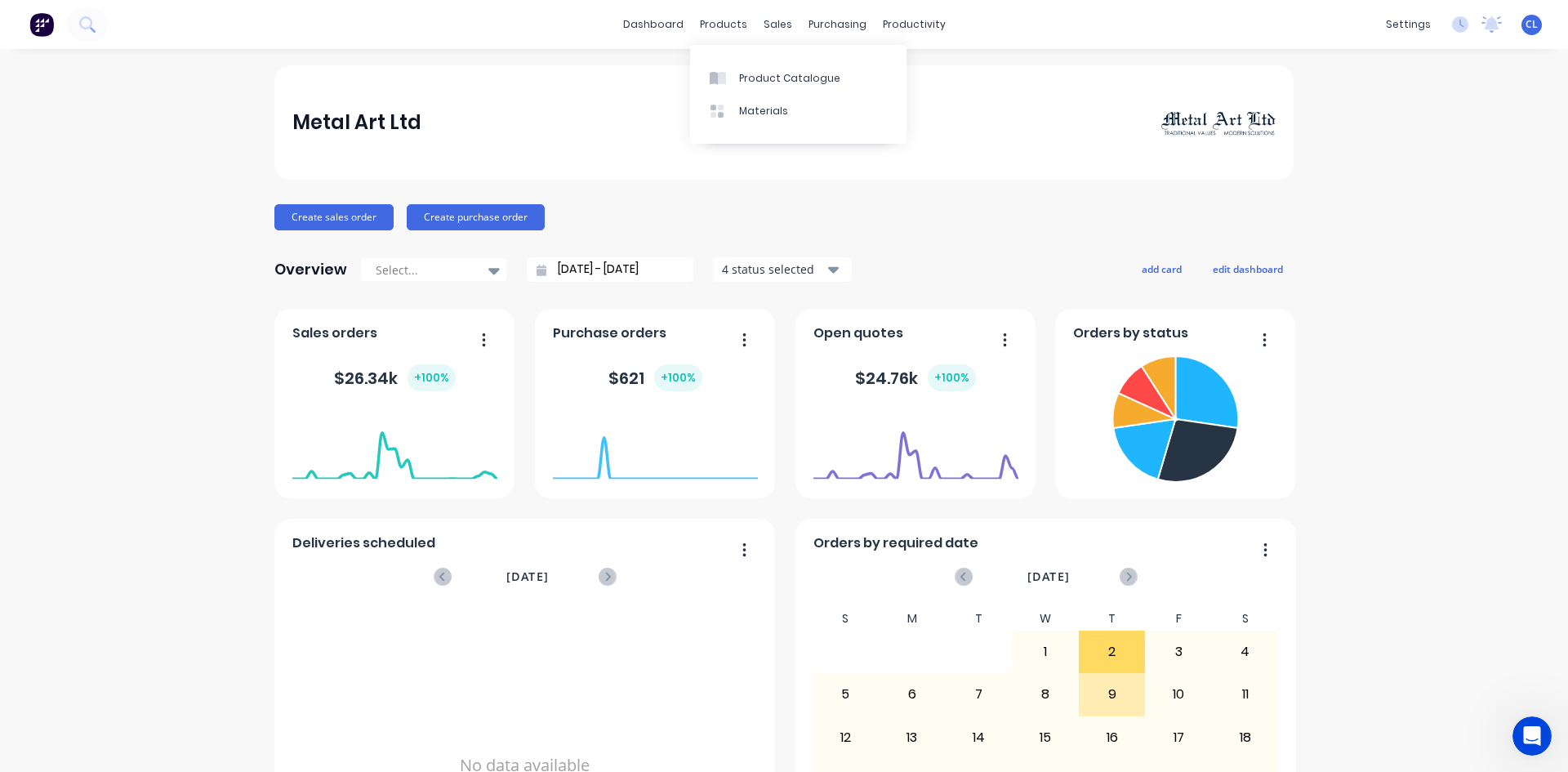
click at [714, 26] on div "products" at bounding box center [723, 24] width 63 height 24
click at [706, 24] on div "products" at bounding box center [723, 24] width 63 height 24
click at [747, 71] on div "Product Catalogue" at bounding box center [790, 78] width 102 height 14
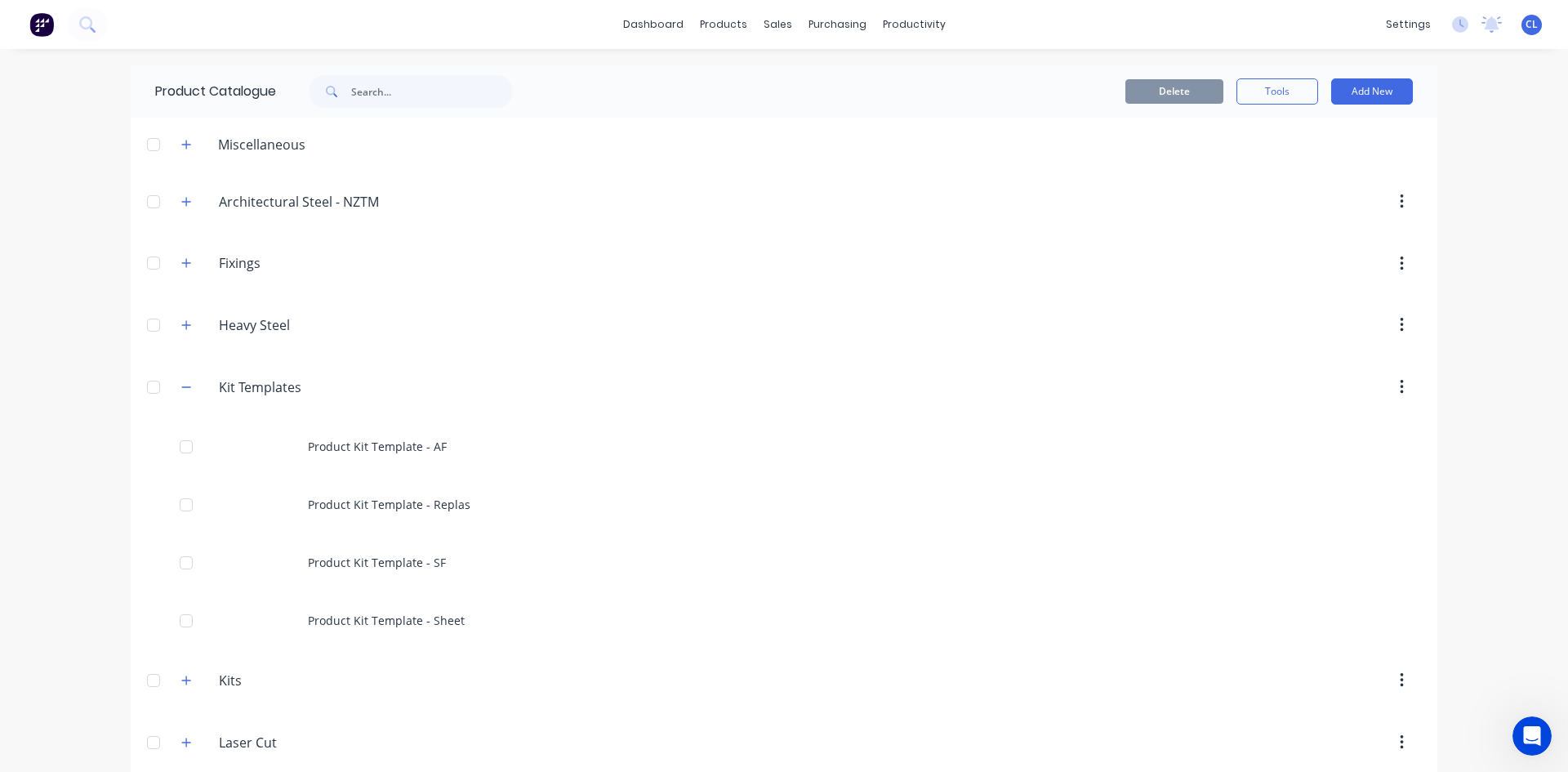
click at [659, 24] on link "dashboard" at bounding box center [653, 24] width 77 height 24
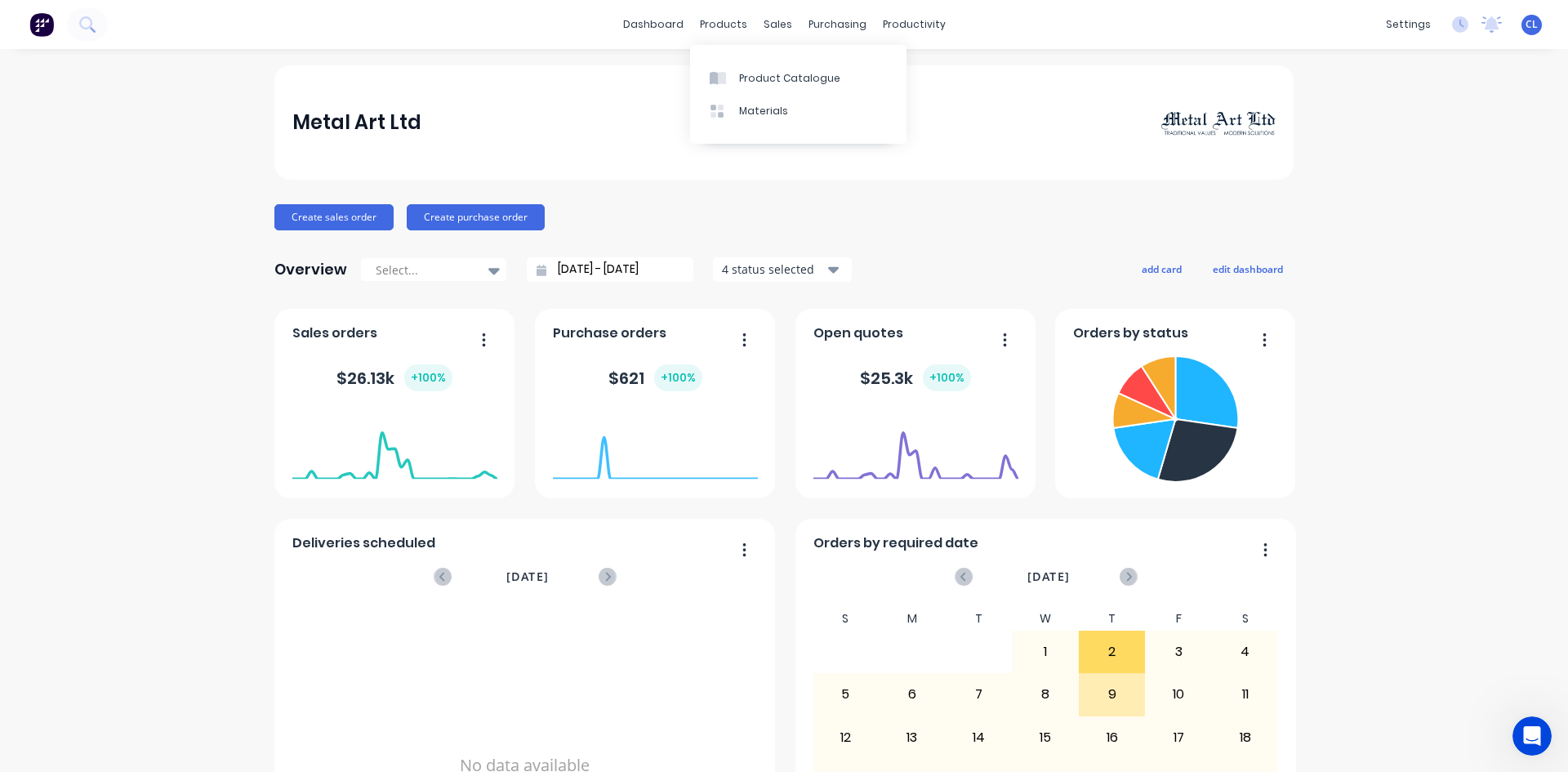
click at [718, 27] on div "products" at bounding box center [723, 24] width 63 height 24
click at [771, 84] on div "Product Catalogue" at bounding box center [790, 78] width 102 height 14
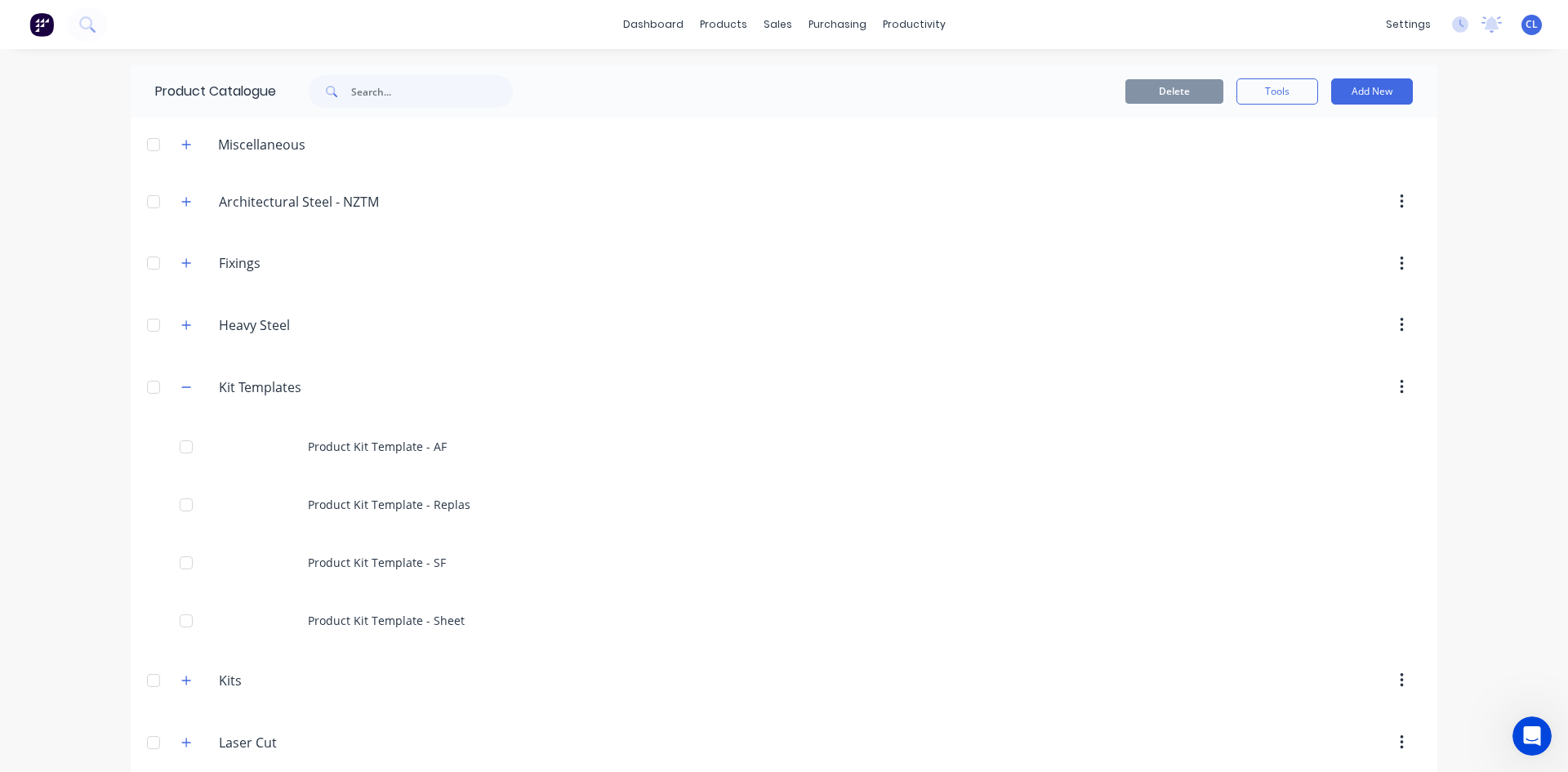
click at [38, 20] on img at bounding box center [41, 24] width 24 height 24
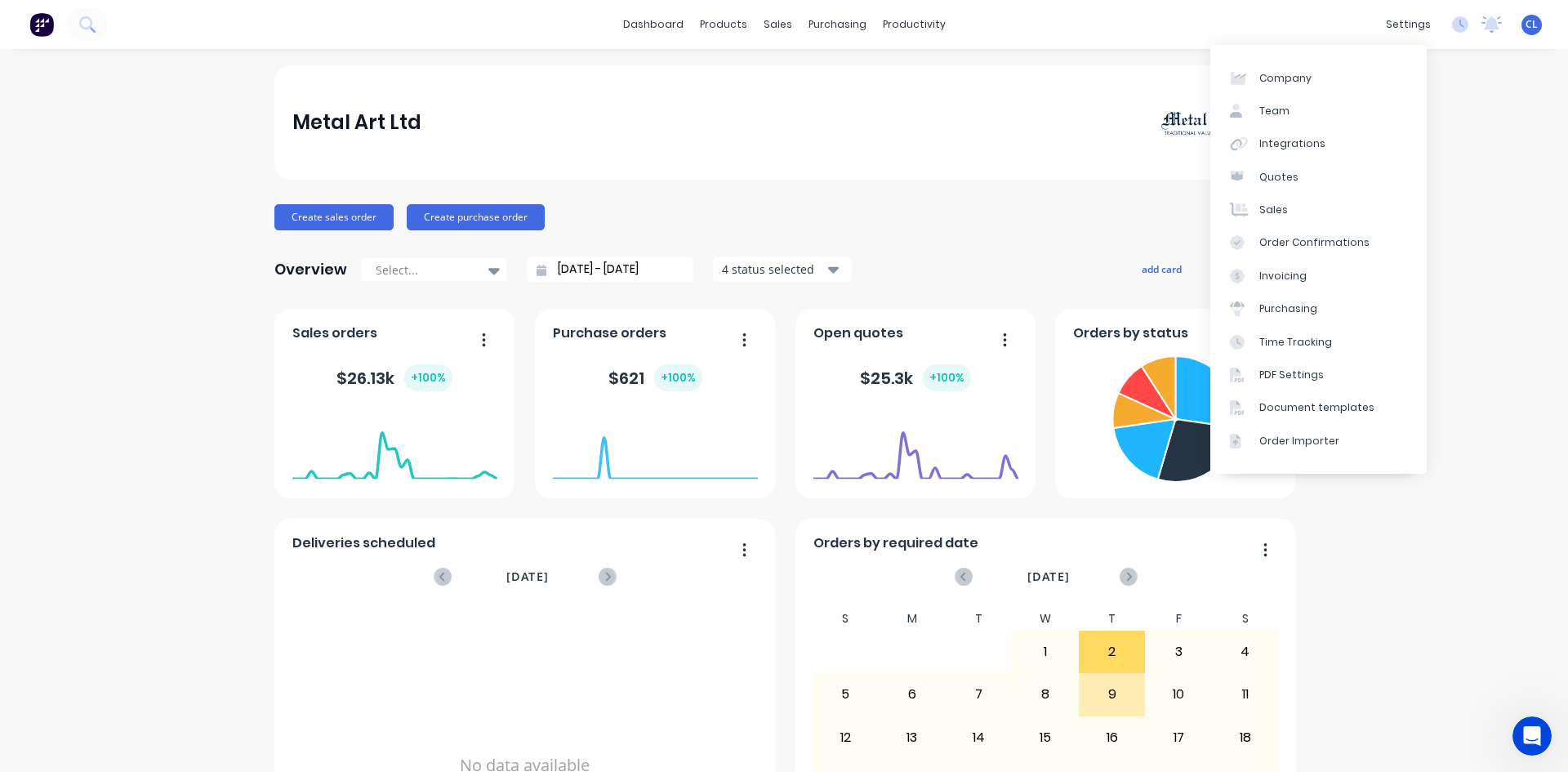
click at [1287, 116] on div "Team" at bounding box center [1274, 111] width 30 height 14
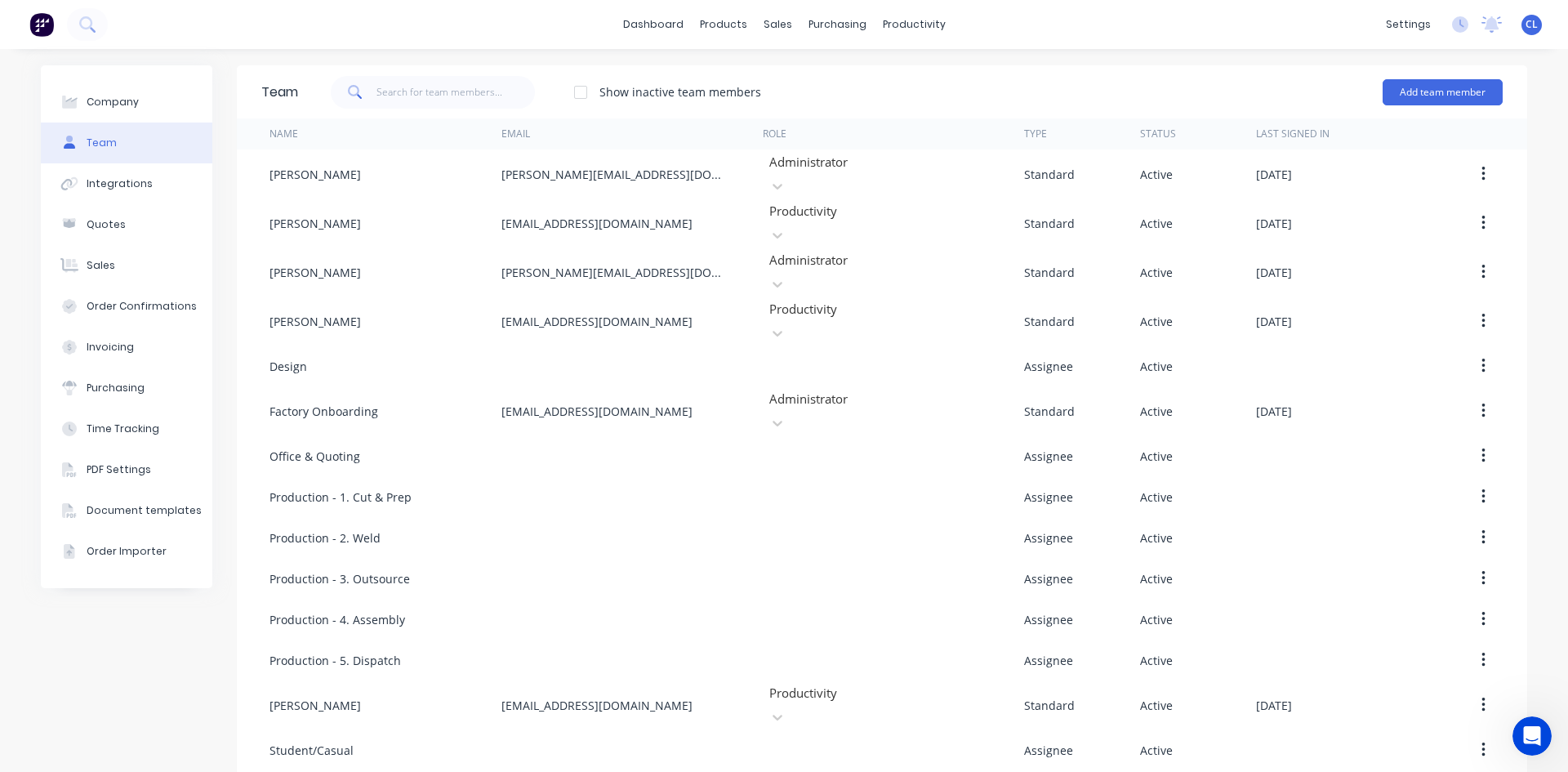
click at [286, 358] on div "Design" at bounding box center [287, 366] width 37 height 17
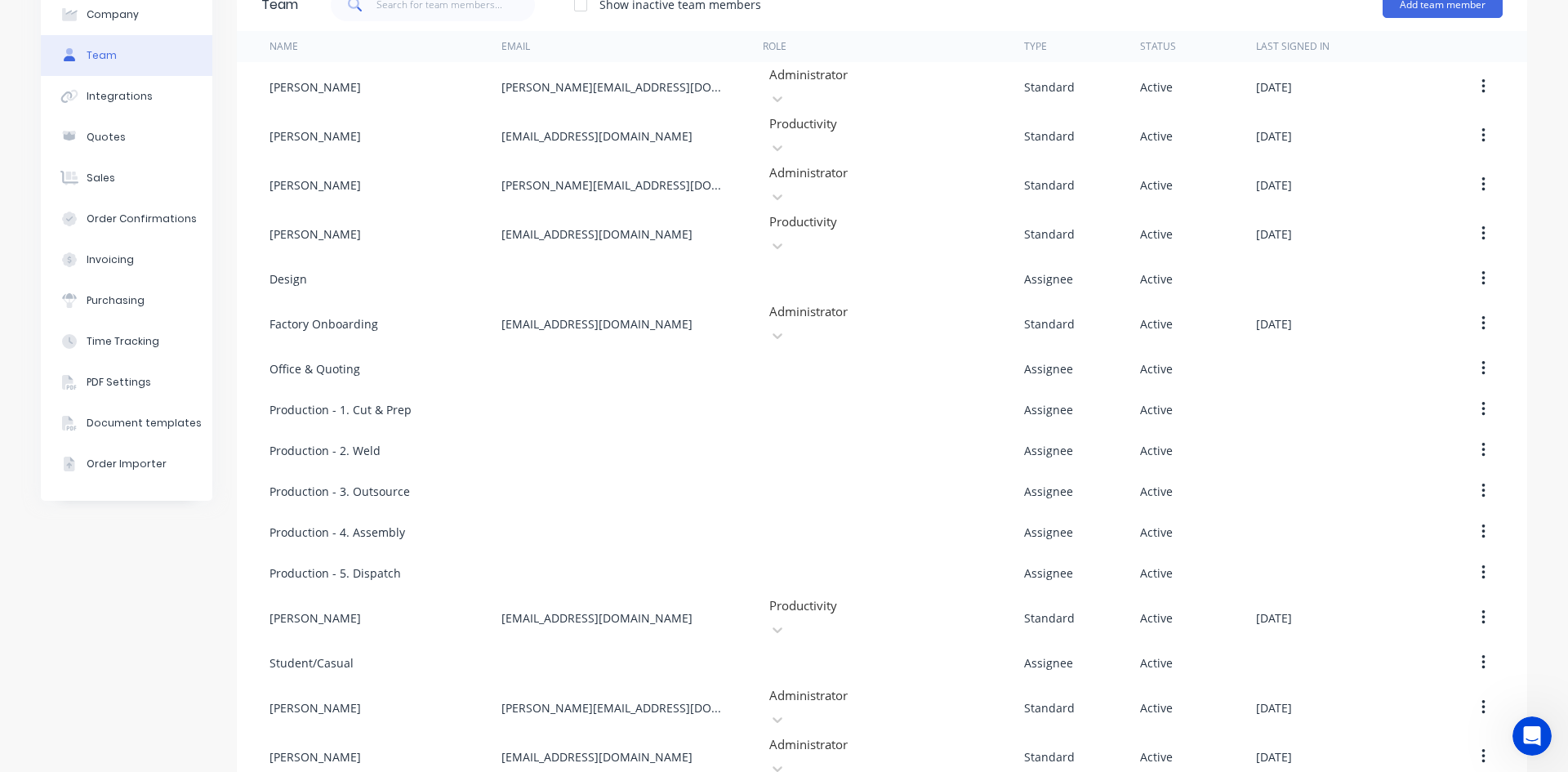
scroll to position [88, 0]
click at [1482, 270] on icon "button" at bounding box center [1484, 277] width 4 height 14
click at [1485, 218] on button "button" at bounding box center [1484, 233] width 38 height 29
click at [1482, 224] on icon "button" at bounding box center [1484, 233] width 5 height 18
click at [1482, 269] on icon "button" at bounding box center [1484, 278] width 5 height 18
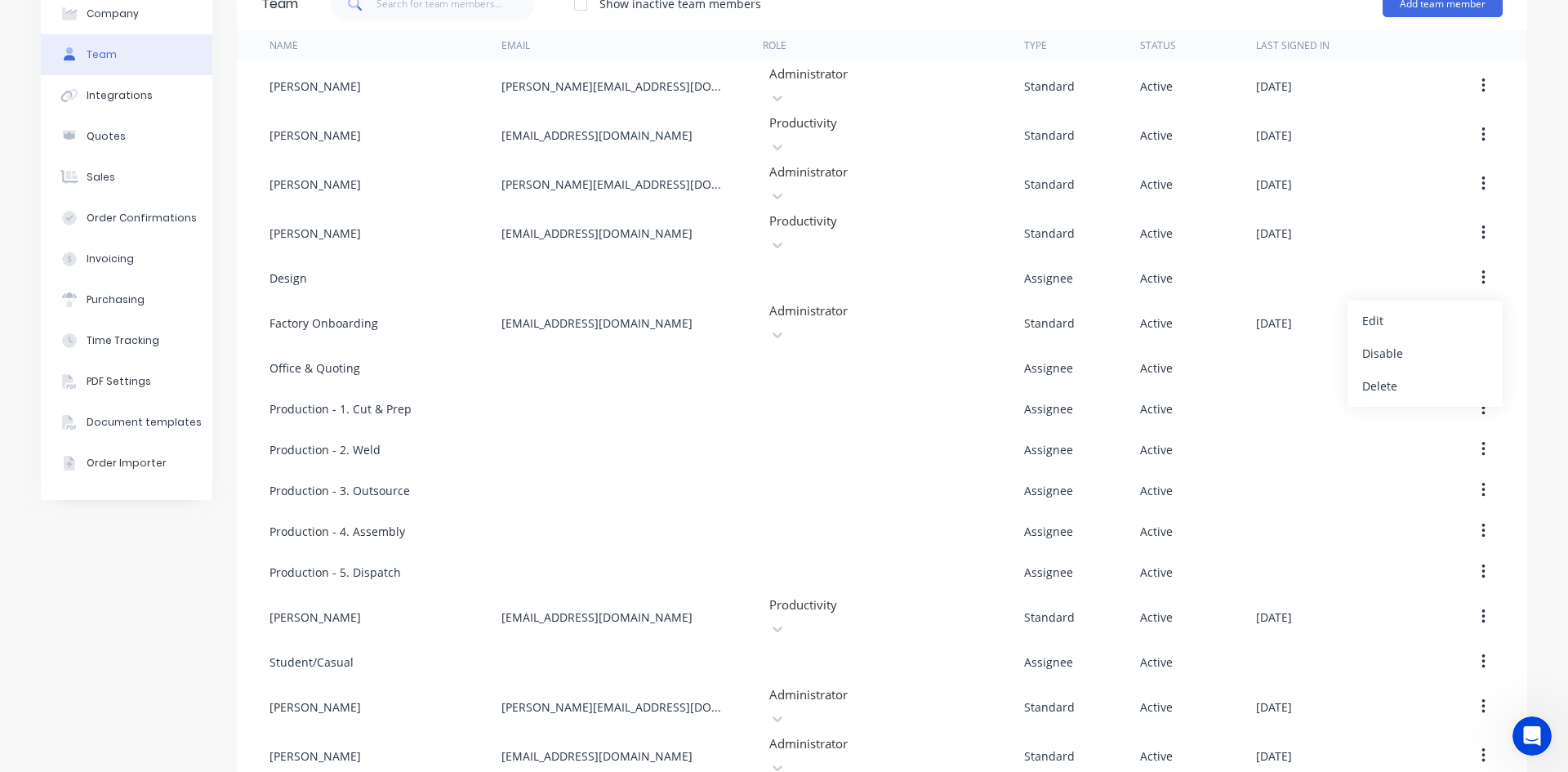
click at [1389, 309] on div "Edit" at bounding box center [1425, 321] width 126 height 24
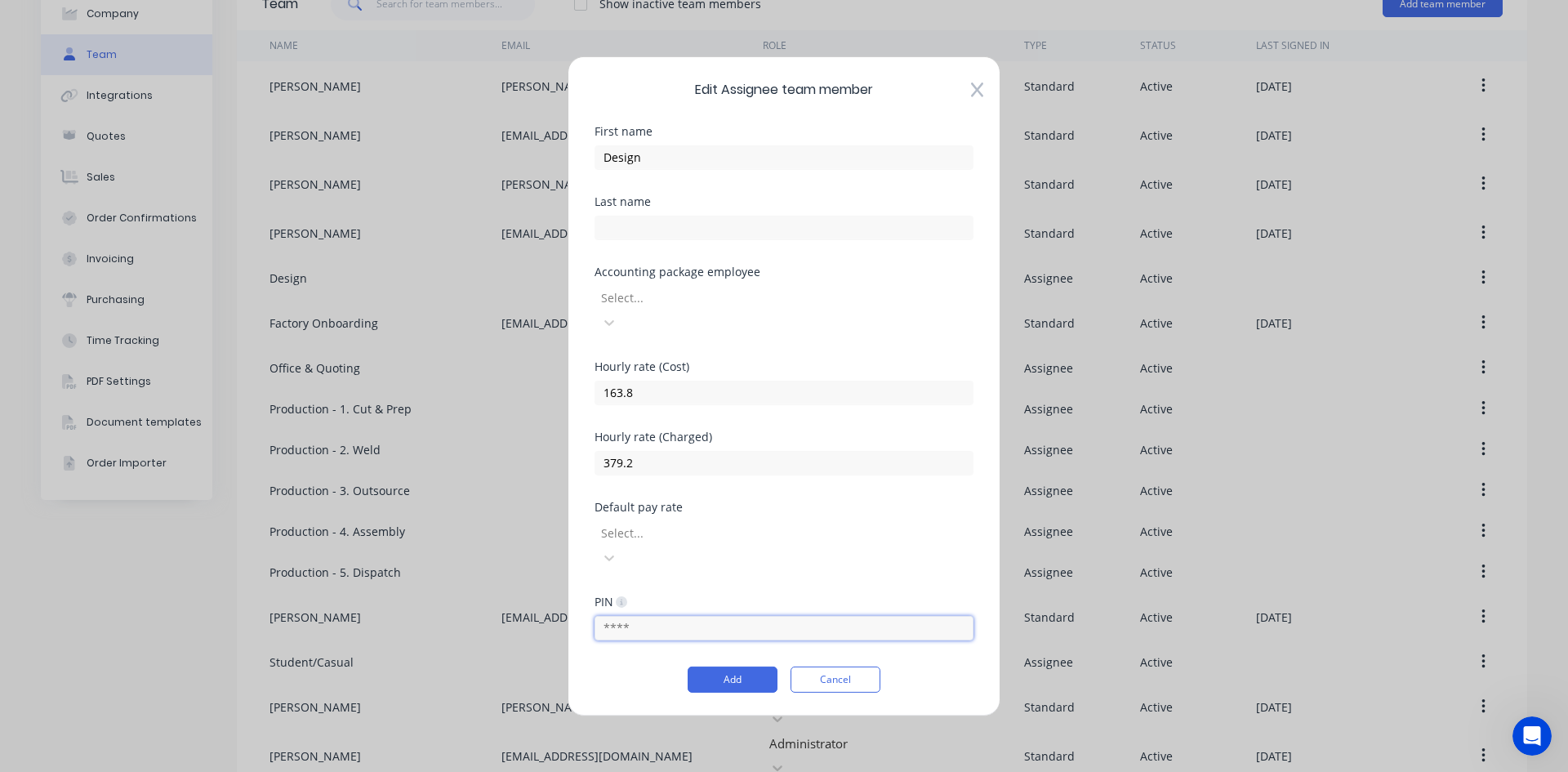
click at [654, 616] on input "text" at bounding box center [784, 628] width 379 height 24
drag, startPoint x: 673, startPoint y: 600, endPoint x: 634, endPoint y: 596, distance: 39.2
click at [635, 616] on input "text" at bounding box center [784, 628] width 379 height 24
type input "6666"
click at [732, 666] on button "Add" at bounding box center [732, 679] width 90 height 26
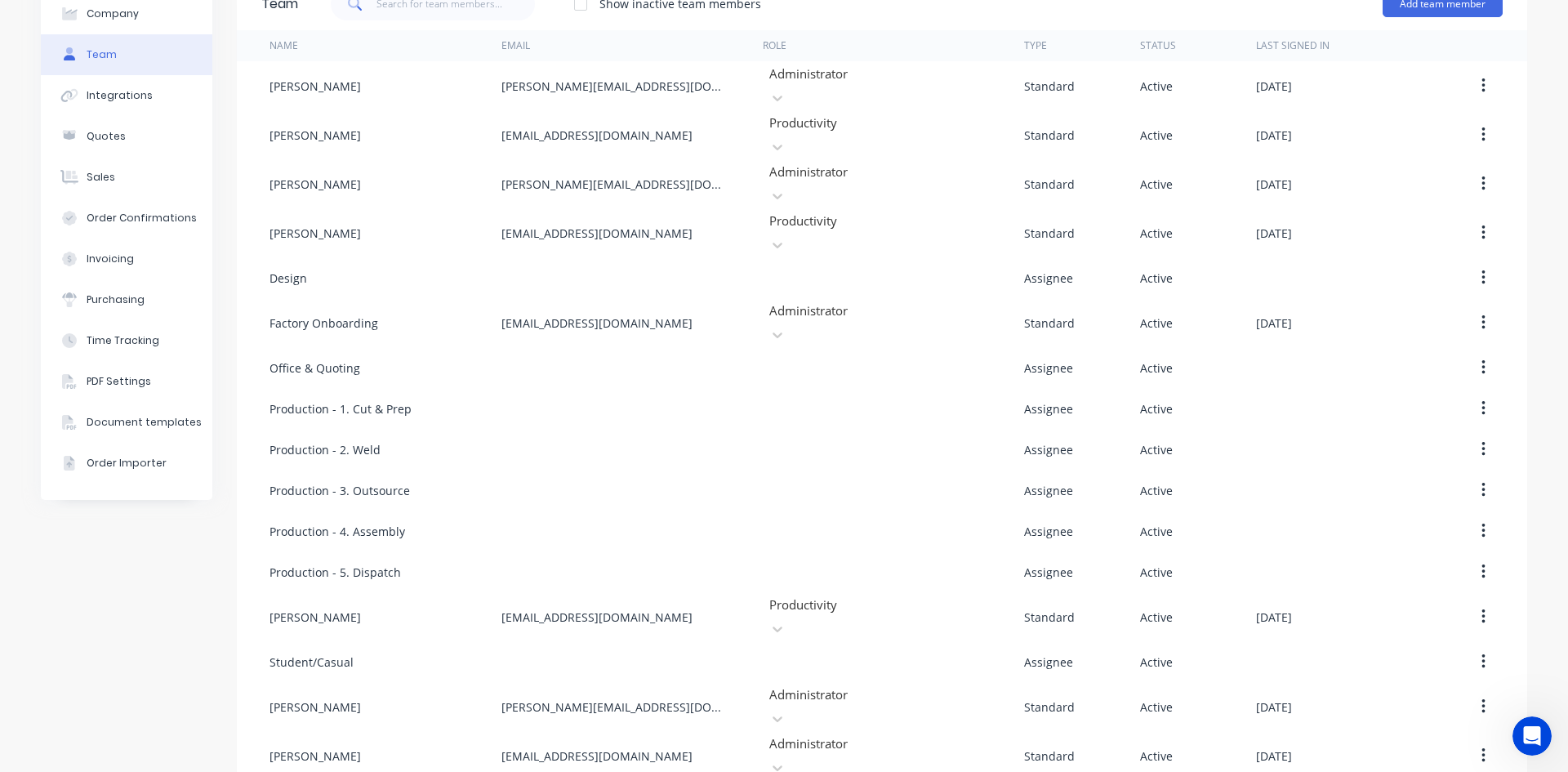
scroll to position [0, 0]
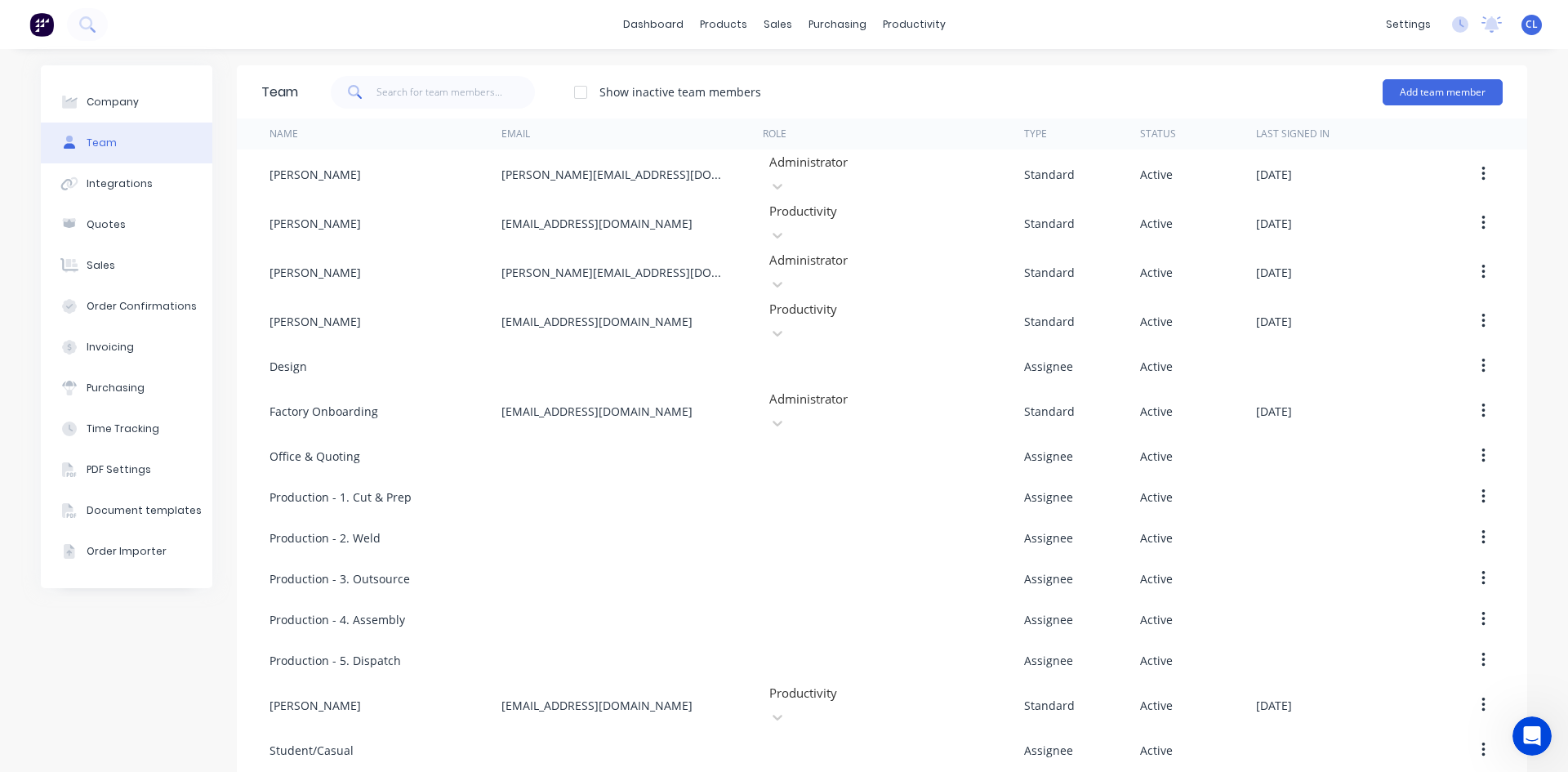
click at [1482, 357] on icon "button" at bounding box center [1484, 366] width 5 height 18
click at [1422, 397] on div "Edit" at bounding box center [1425, 409] width 126 height 24
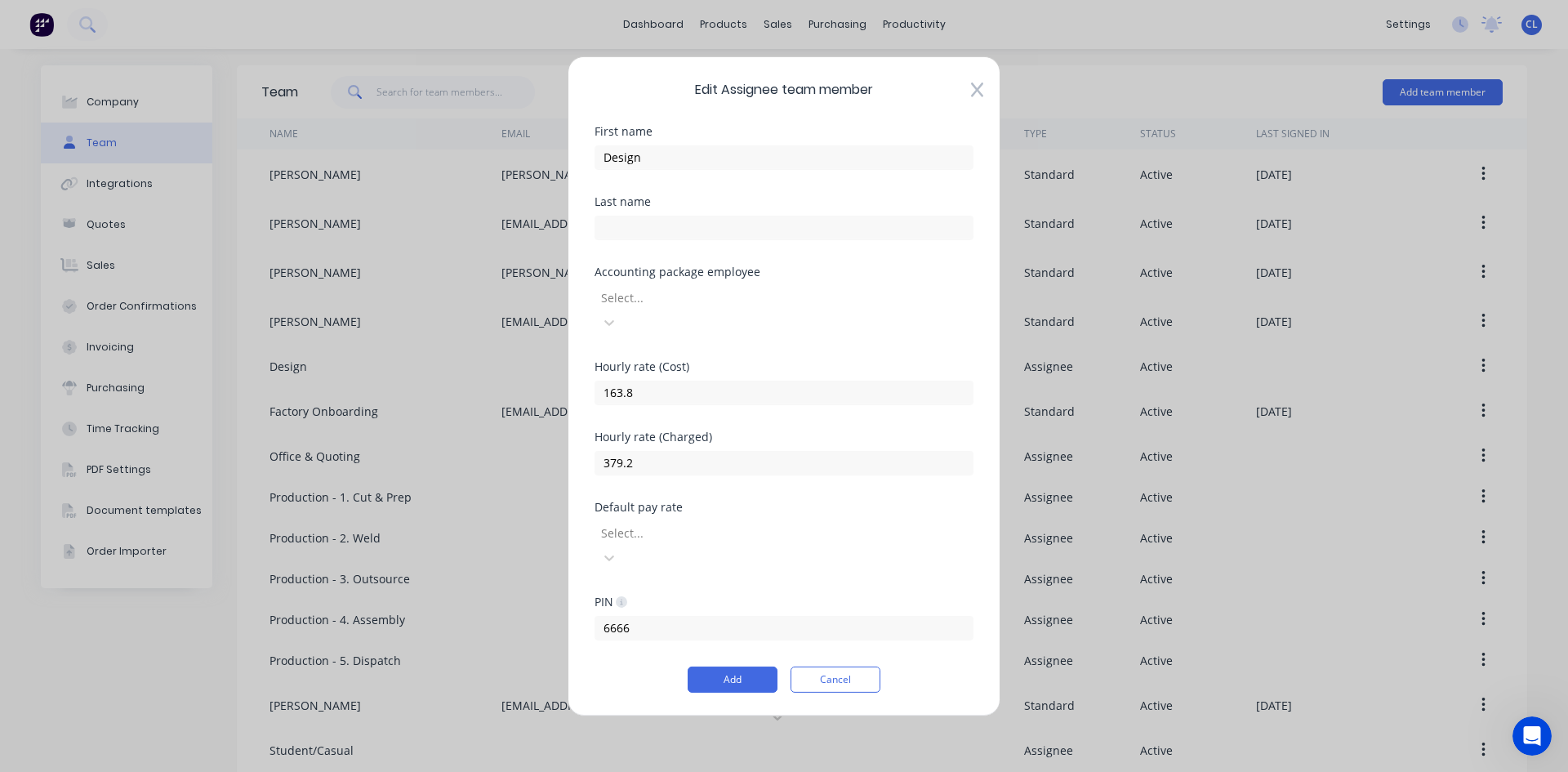
click at [838, 666] on button "Cancel" at bounding box center [835, 679] width 90 height 26
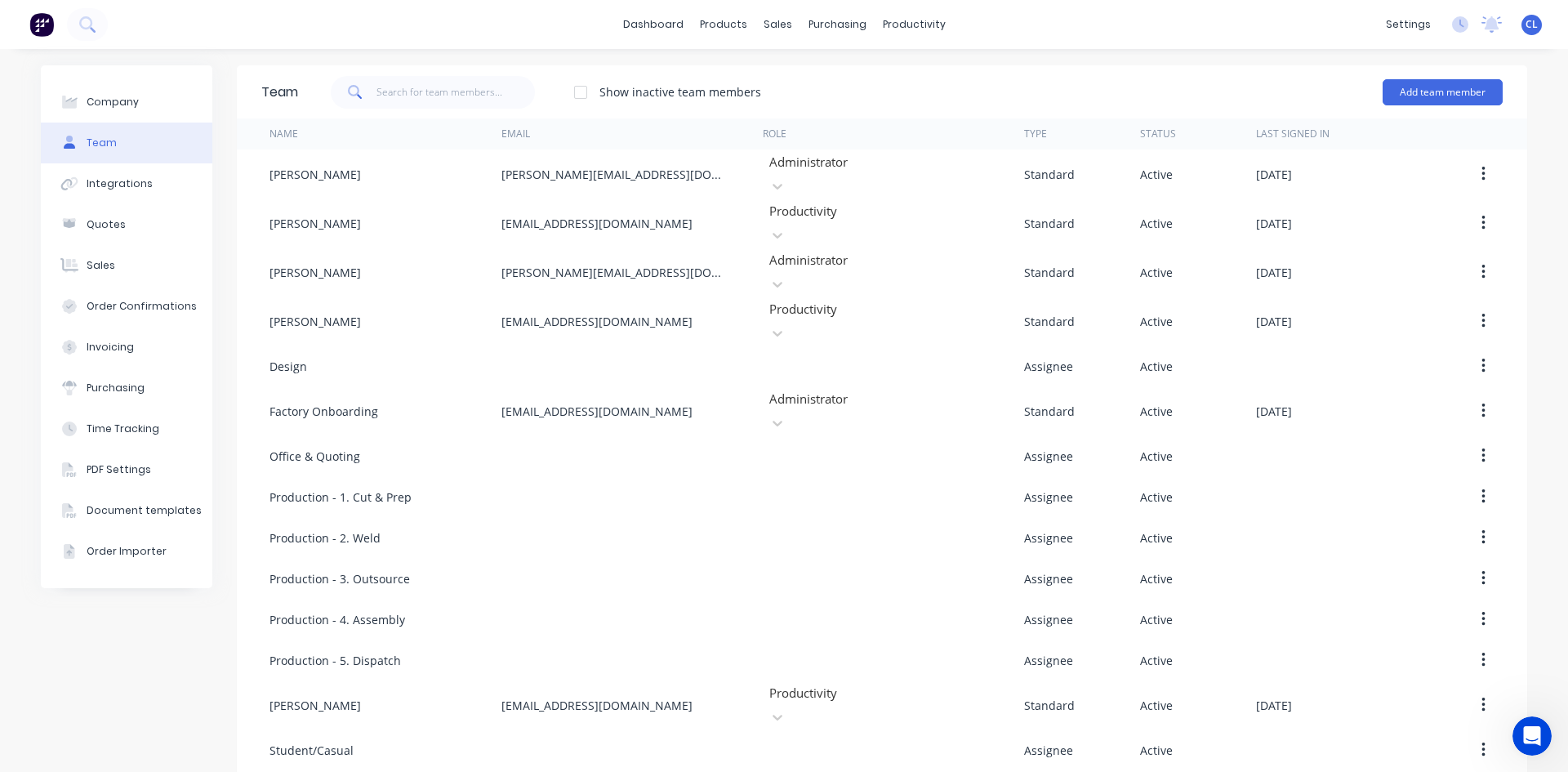
click at [1477, 441] on button "button" at bounding box center [1484, 456] width 38 height 29
click at [1406, 487] on div "Edit" at bounding box center [1425, 498] width 126 height 24
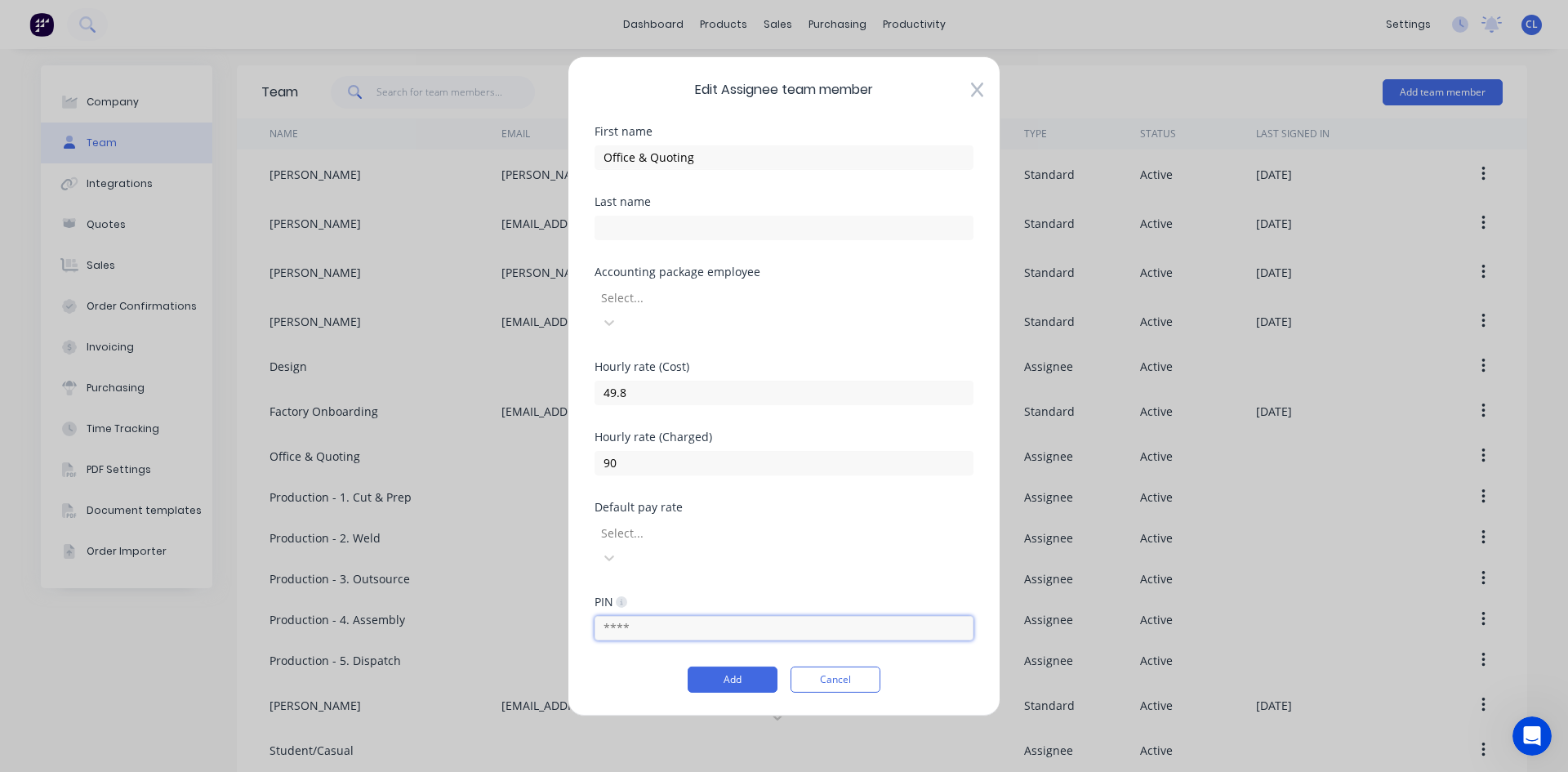
click at [699, 616] on input "text" at bounding box center [784, 628] width 379 height 24
type input "6666"
click at [750, 666] on button "Add" at bounding box center [732, 679] width 90 height 26
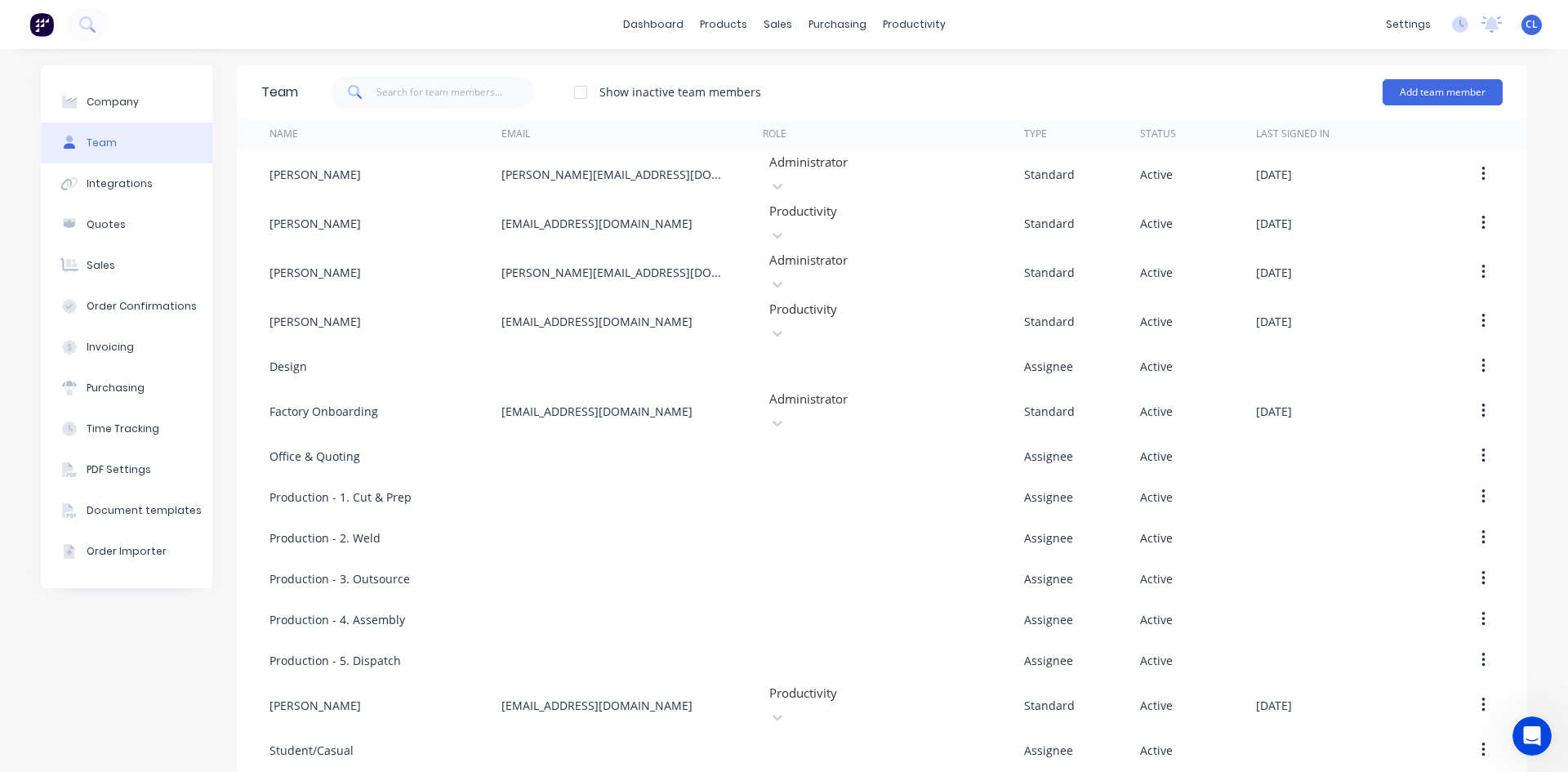
click at [1482, 487] on icon "button" at bounding box center [1484, 497] width 5 height 18
click at [1480, 482] on button "button" at bounding box center [1484, 497] width 38 height 29
click at [1386, 527] on div "Edit" at bounding box center [1425, 539] width 126 height 24
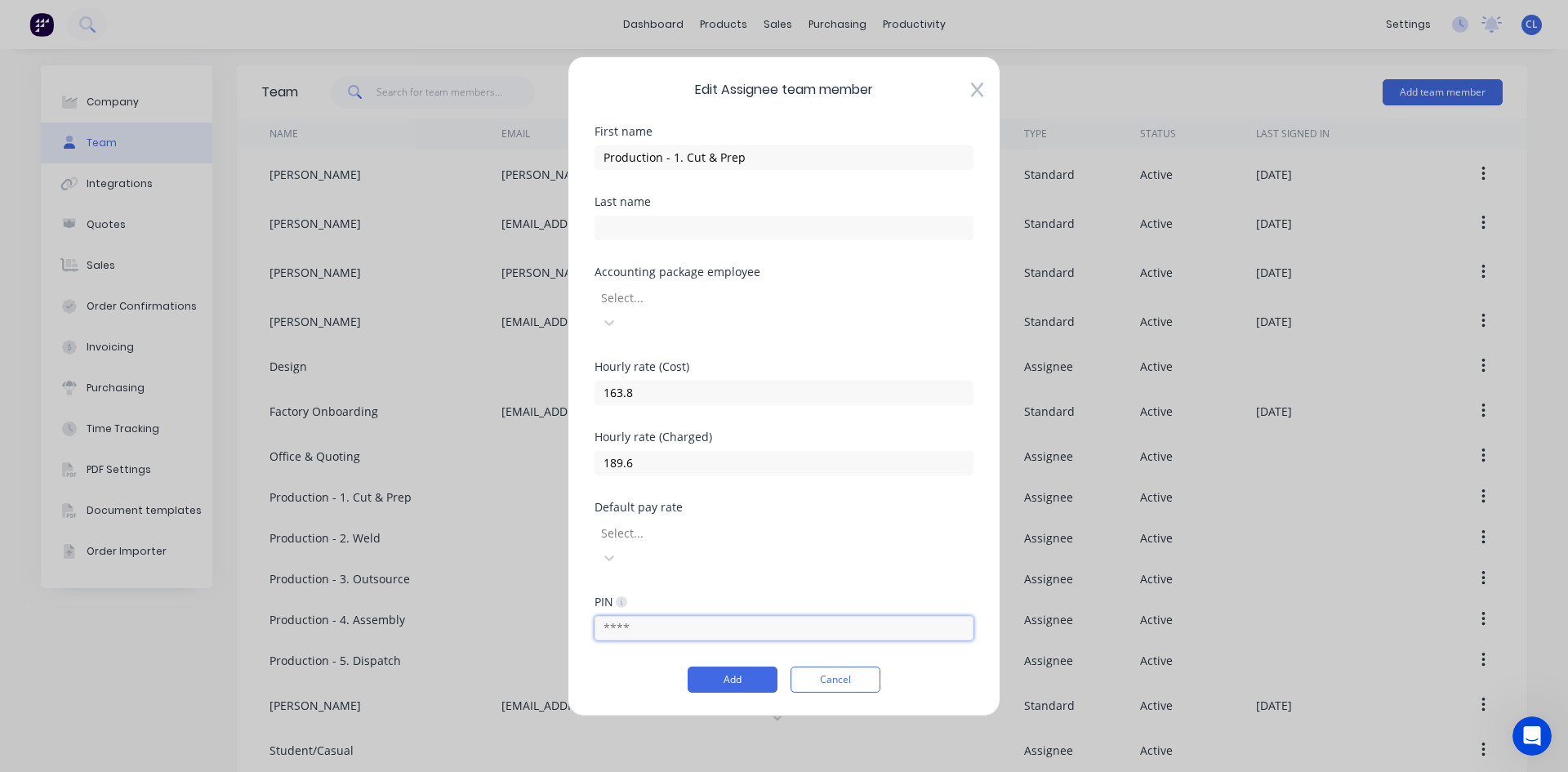
click at [694, 616] on input "text" at bounding box center [784, 628] width 379 height 24
type input "6666"
click at [741, 666] on button "Add" at bounding box center [732, 679] width 90 height 26
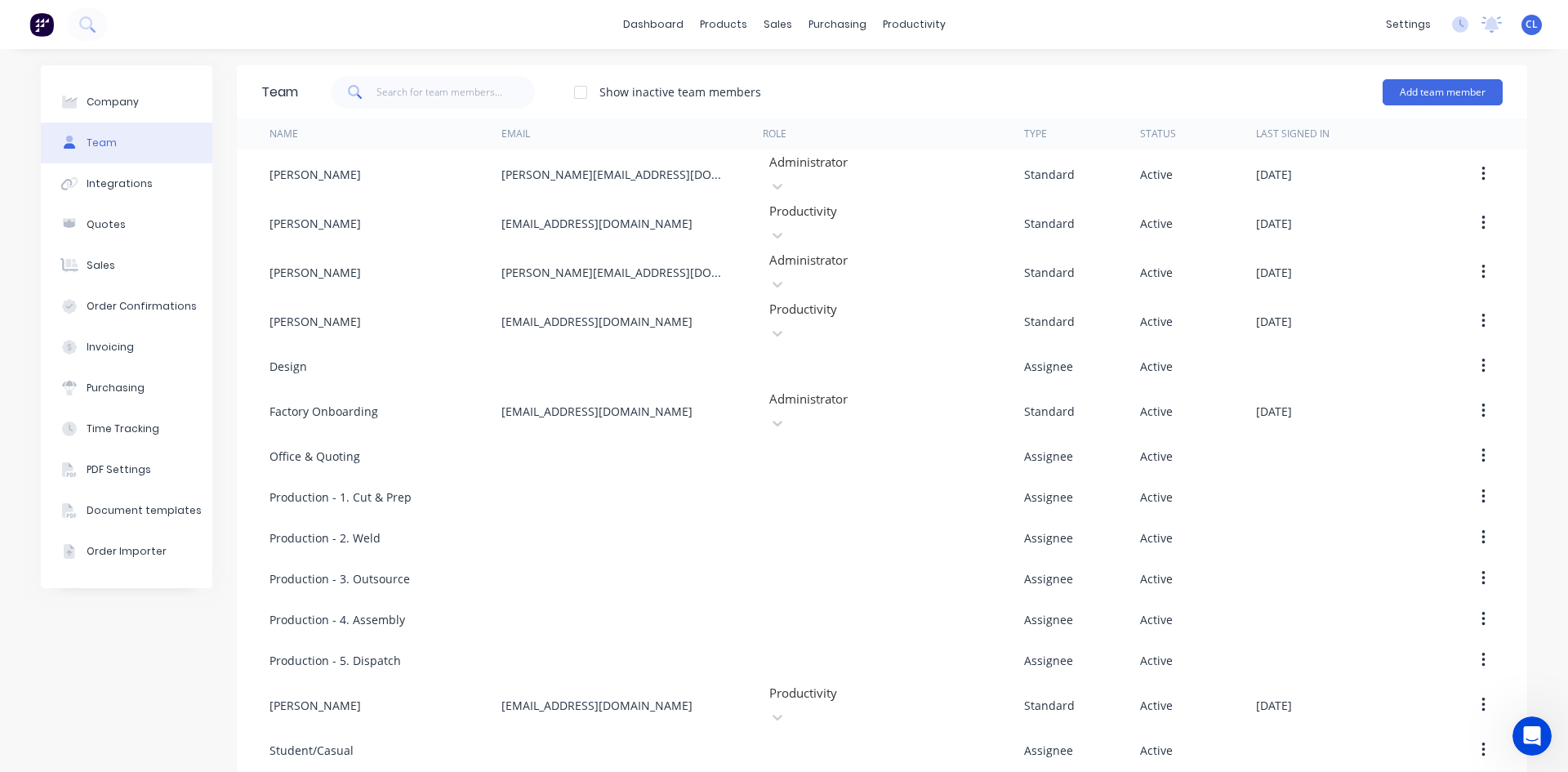
click at [1482, 528] on icon "button" at bounding box center [1484, 537] width 5 height 18
click at [1398, 558] on div at bounding box center [1350, 578] width 189 height 41
click at [1465, 523] on button "button" at bounding box center [1484, 537] width 38 height 29
click at [1419, 568] on div "Edit" at bounding box center [1425, 580] width 126 height 24
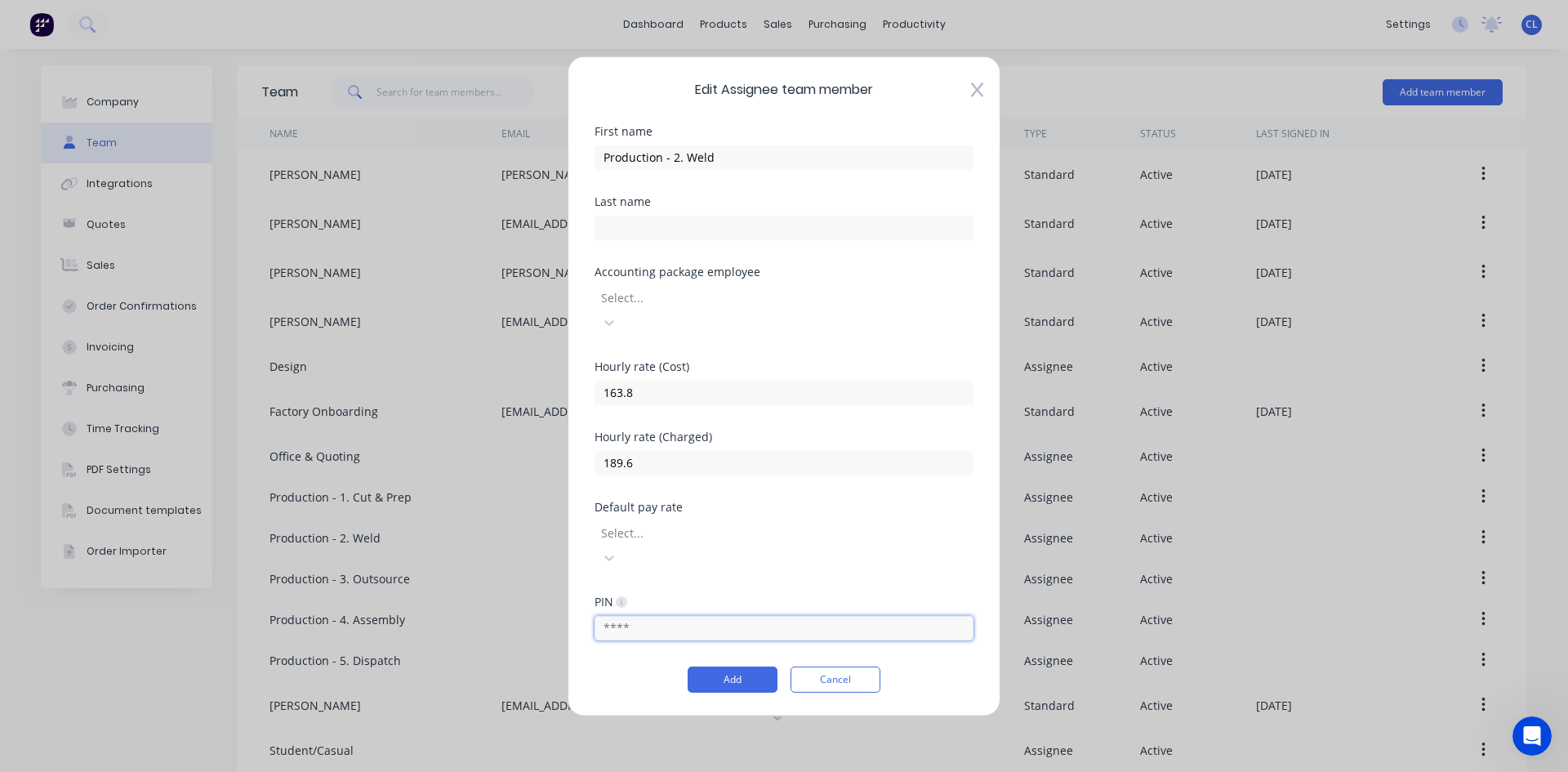
click at [876, 616] on input "text" at bounding box center [784, 628] width 379 height 24
type input "6666"
click at [740, 666] on button "Add" at bounding box center [732, 679] width 90 height 26
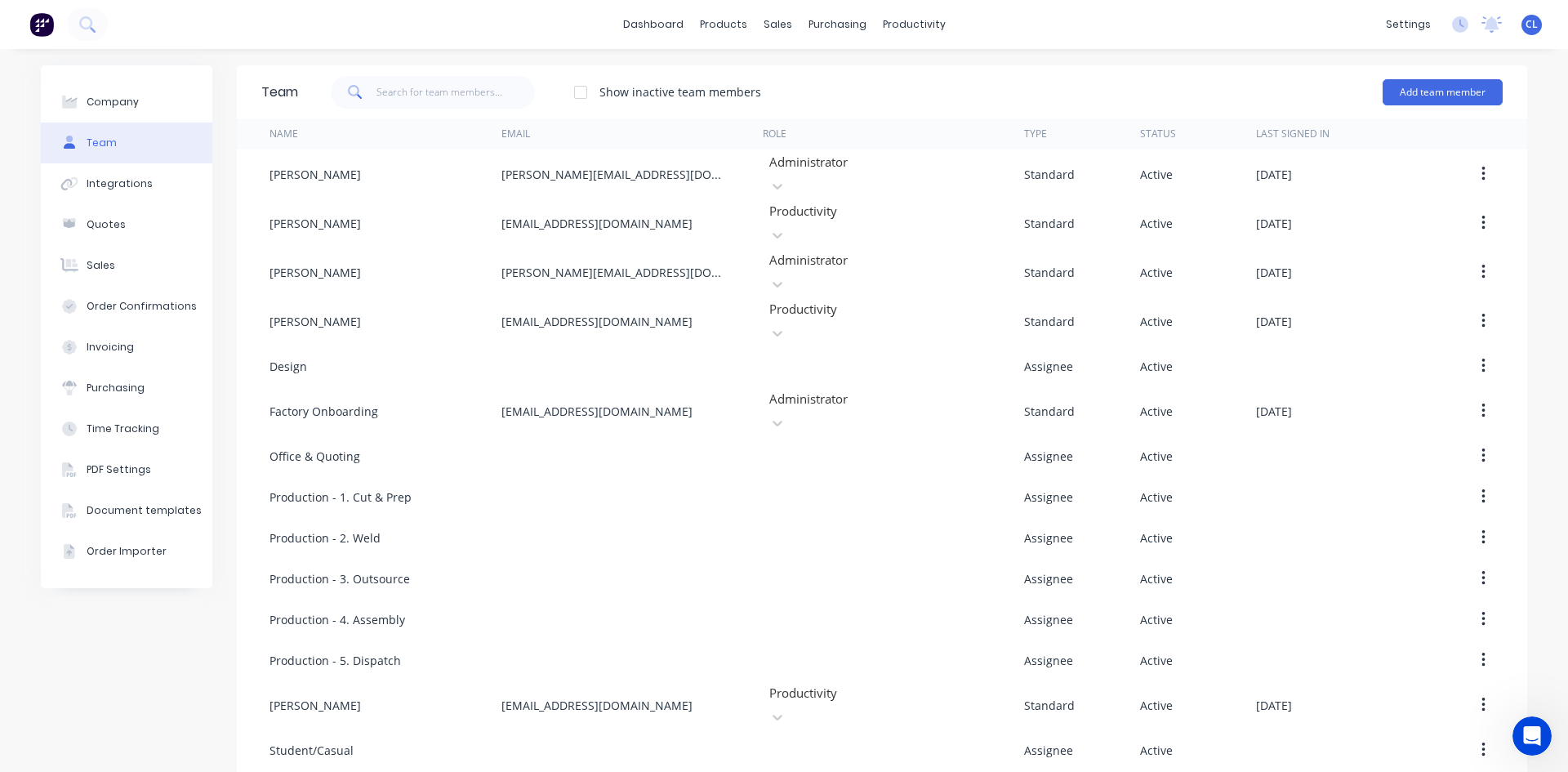
click at [1482, 571] on icon "button" at bounding box center [1484, 578] width 4 height 14
click at [1436, 609] on div "Edit" at bounding box center [1425, 621] width 126 height 24
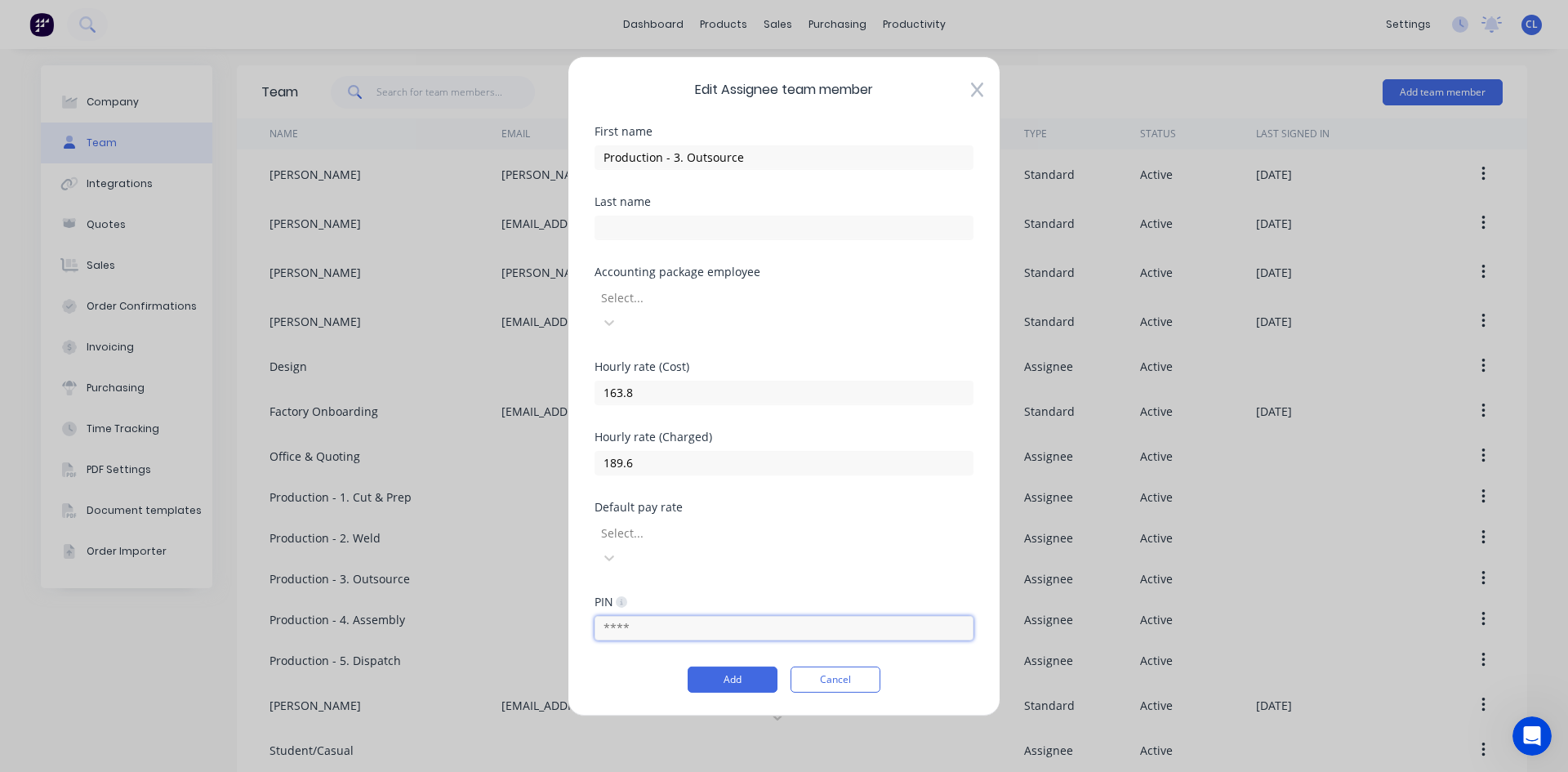
click at [721, 616] on input "text" at bounding box center [784, 628] width 379 height 24
type input "6666"
click at [745, 666] on button "Add" at bounding box center [732, 679] width 90 height 26
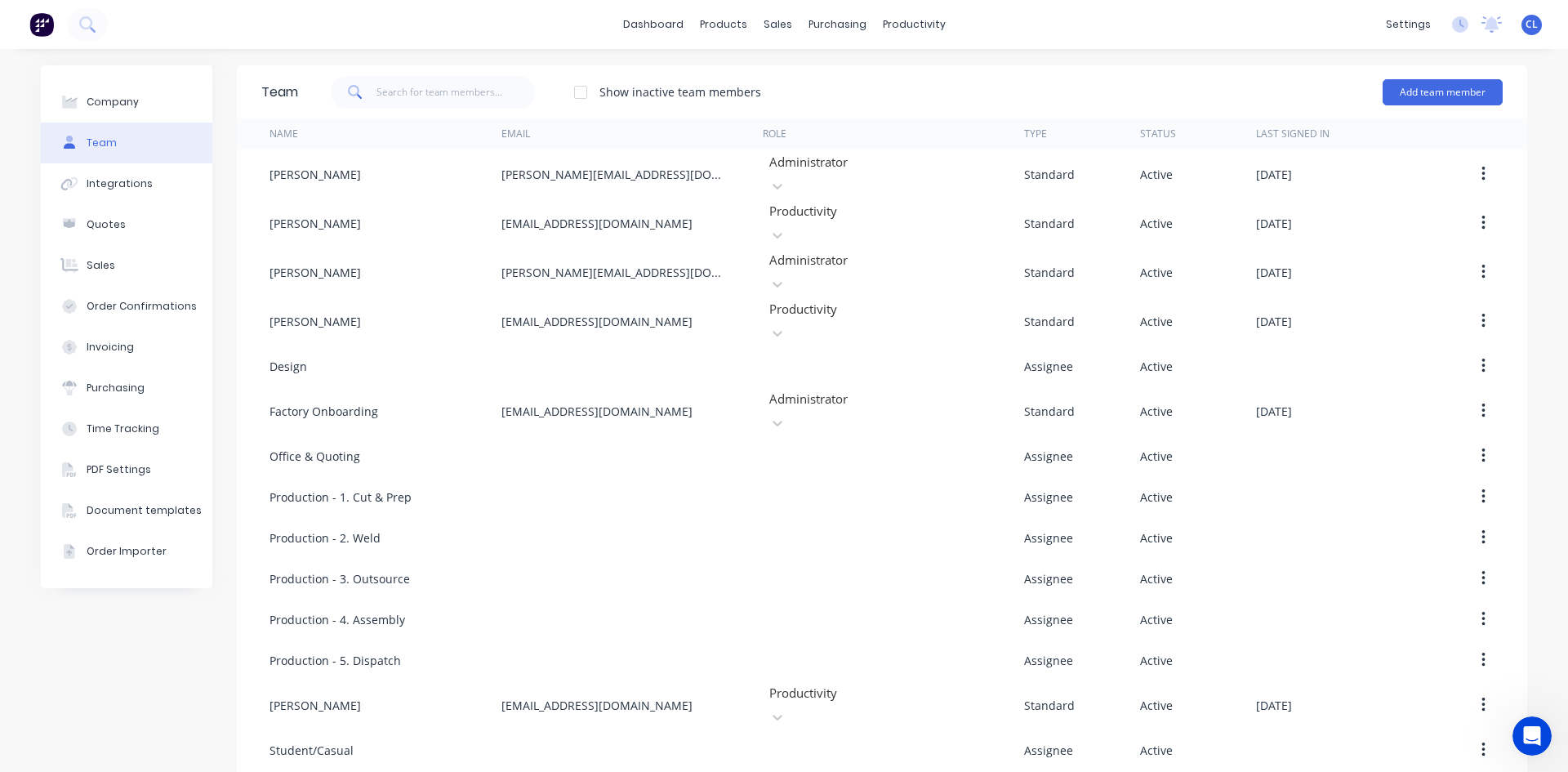
click at [1482, 610] on icon "button" at bounding box center [1484, 619] width 5 height 18
click at [1387, 650] on div "Edit" at bounding box center [1425, 661] width 126 height 24
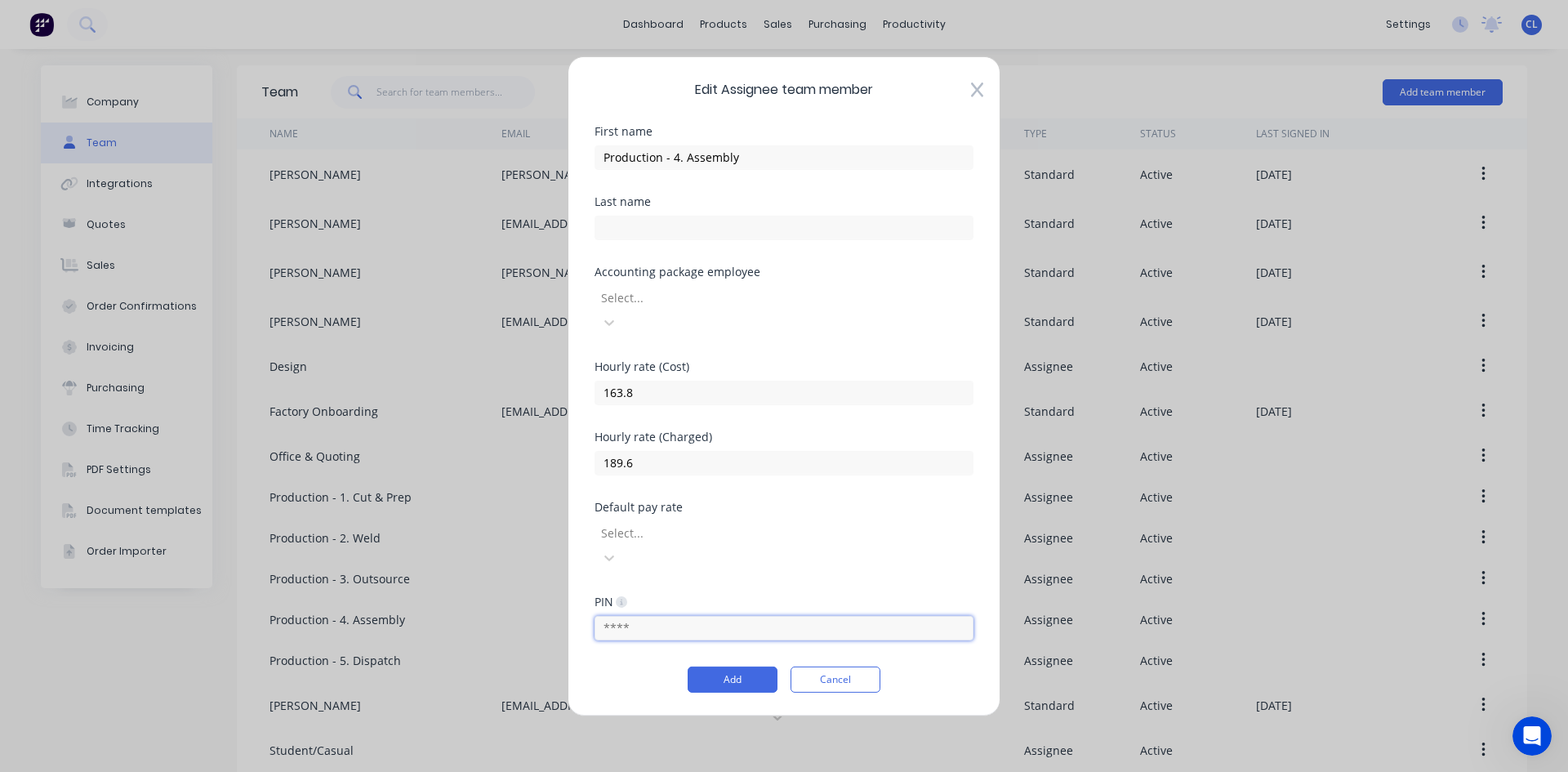
click at [658, 616] on input "text" at bounding box center [784, 628] width 379 height 24
type input "6666"
click at [741, 666] on button "Add" at bounding box center [732, 679] width 90 height 26
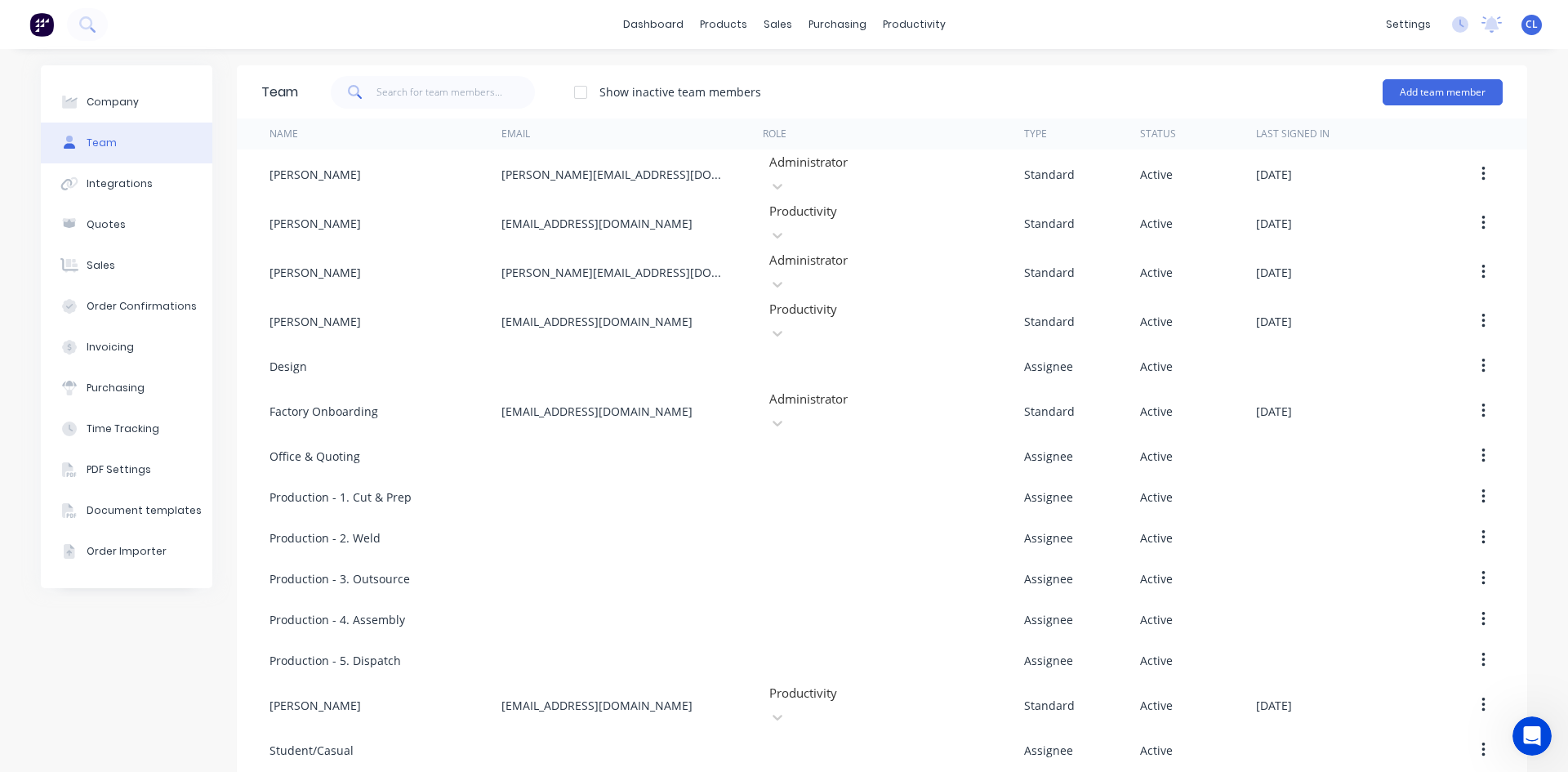
click at [1482, 645] on button "button" at bounding box center [1484, 660] width 38 height 29
click at [1392, 690] on div "Edit" at bounding box center [1425, 702] width 126 height 24
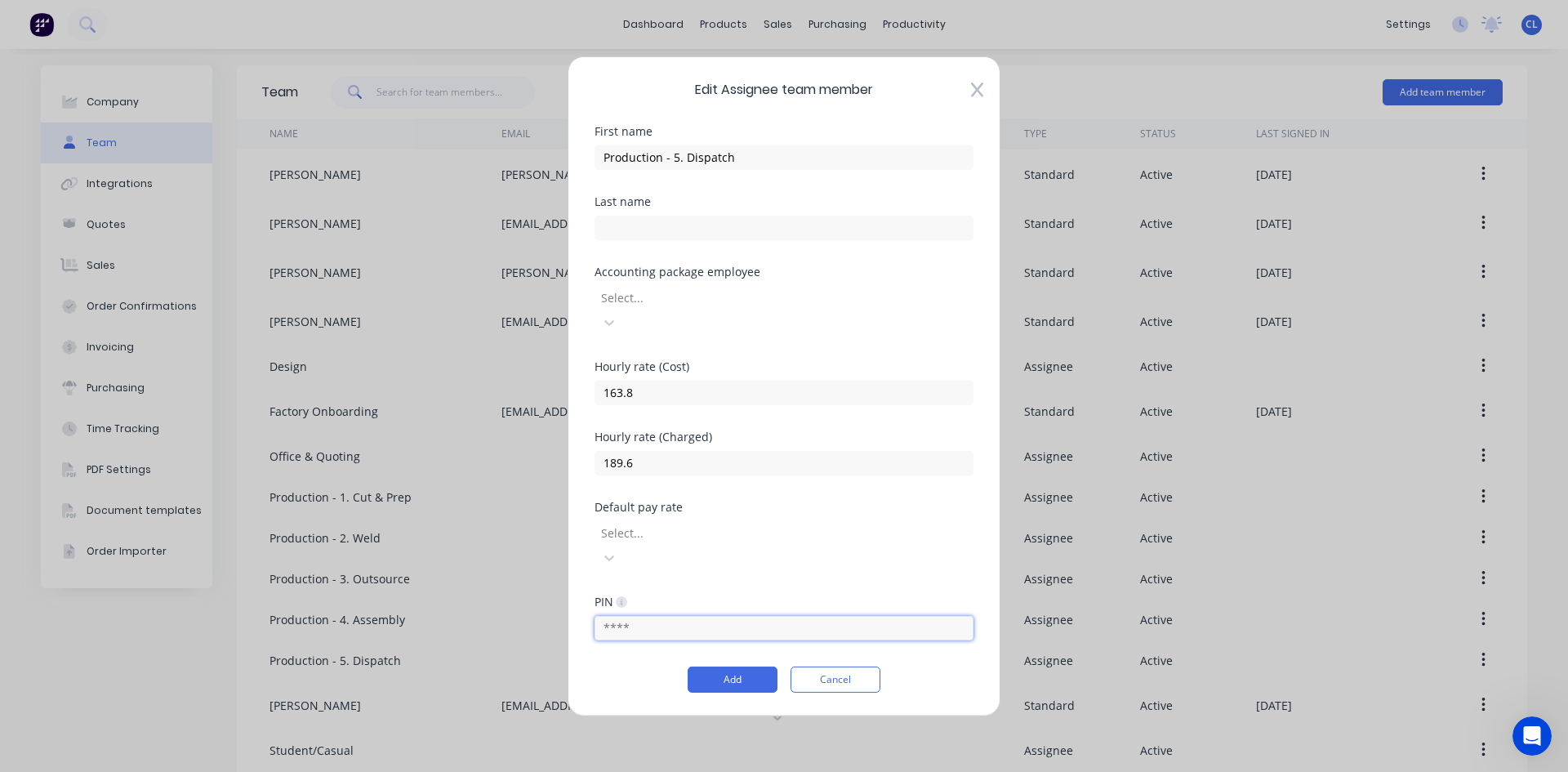
click at [730, 616] on input "text" at bounding box center [784, 628] width 379 height 24
type input "6666"
click at [742, 666] on button "Add" at bounding box center [732, 679] width 90 height 26
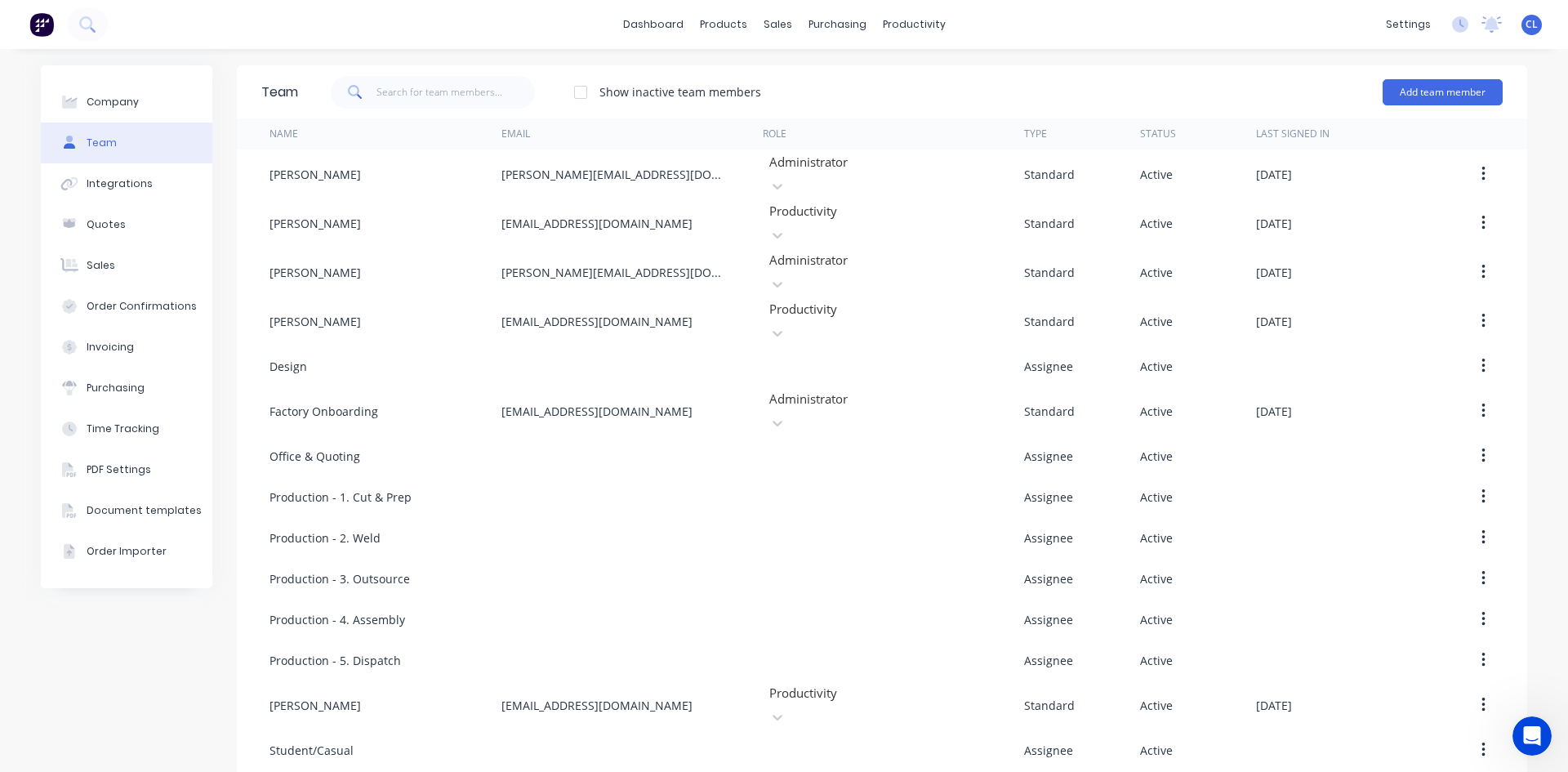
click at [1482, 698] on icon "button" at bounding box center [1484, 705] width 4 height 14
click at [1386, 736] on div "Edit" at bounding box center [1425, 748] width 126 height 24
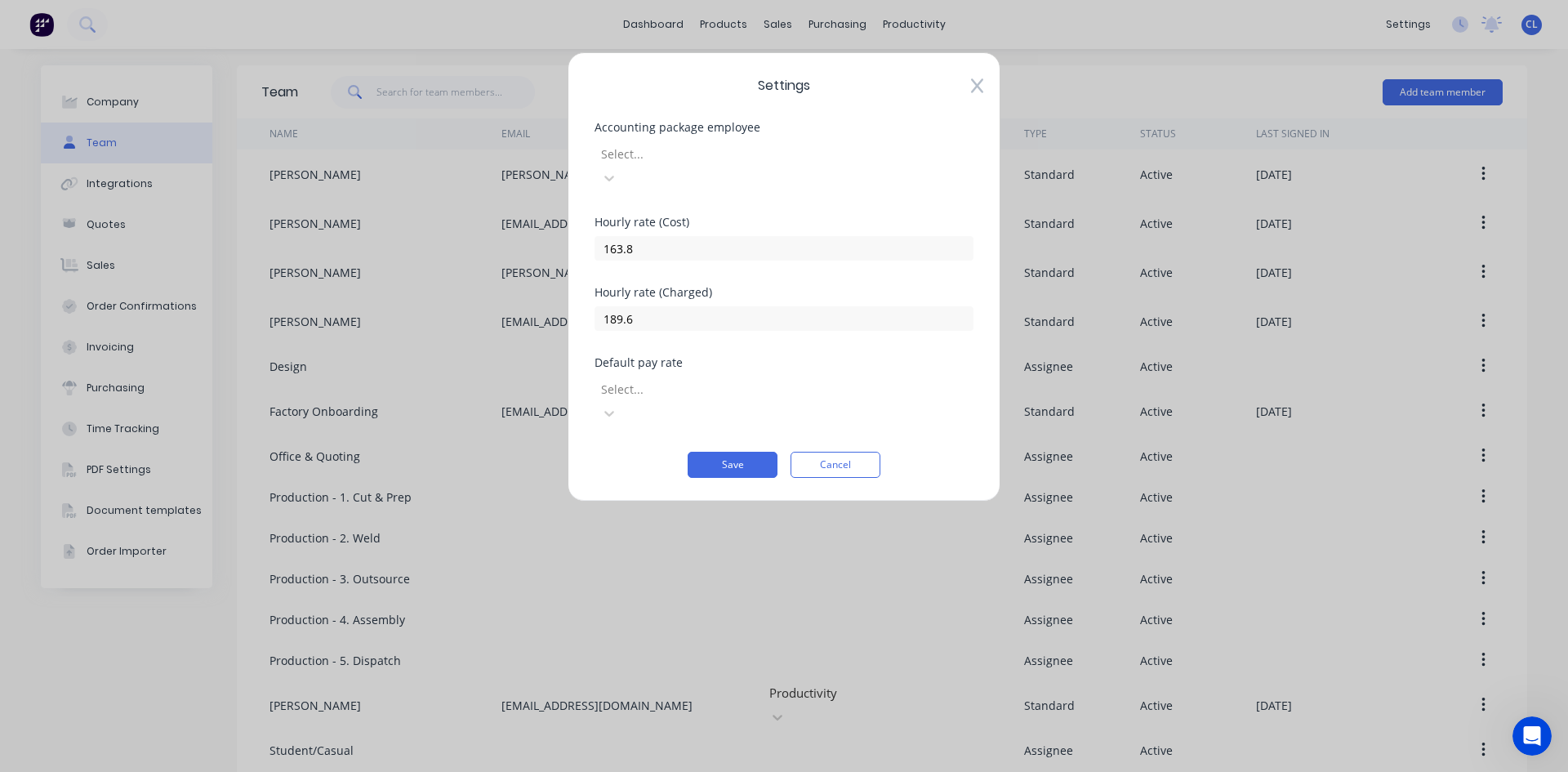
click at [846, 451] on button "Cancel" at bounding box center [835, 464] width 90 height 26
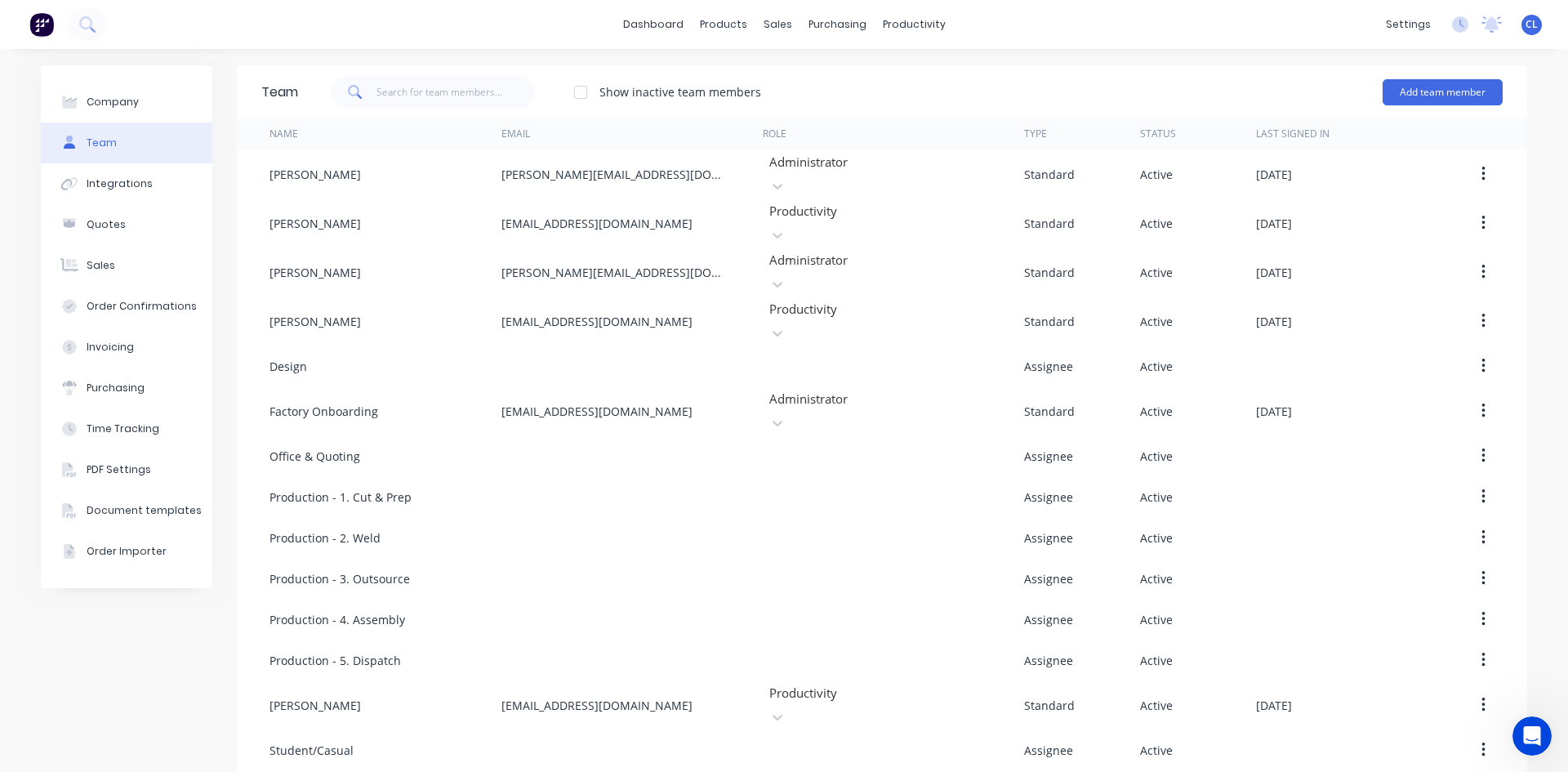
click at [1482, 698] on icon "button" at bounding box center [1484, 705] width 4 height 14
click at [1473, 690] on button "button" at bounding box center [1484, 705] width 38 height 29
click at [1386, 736] on div "Edit" at bounding box center [1425, 748] width 126 height 24
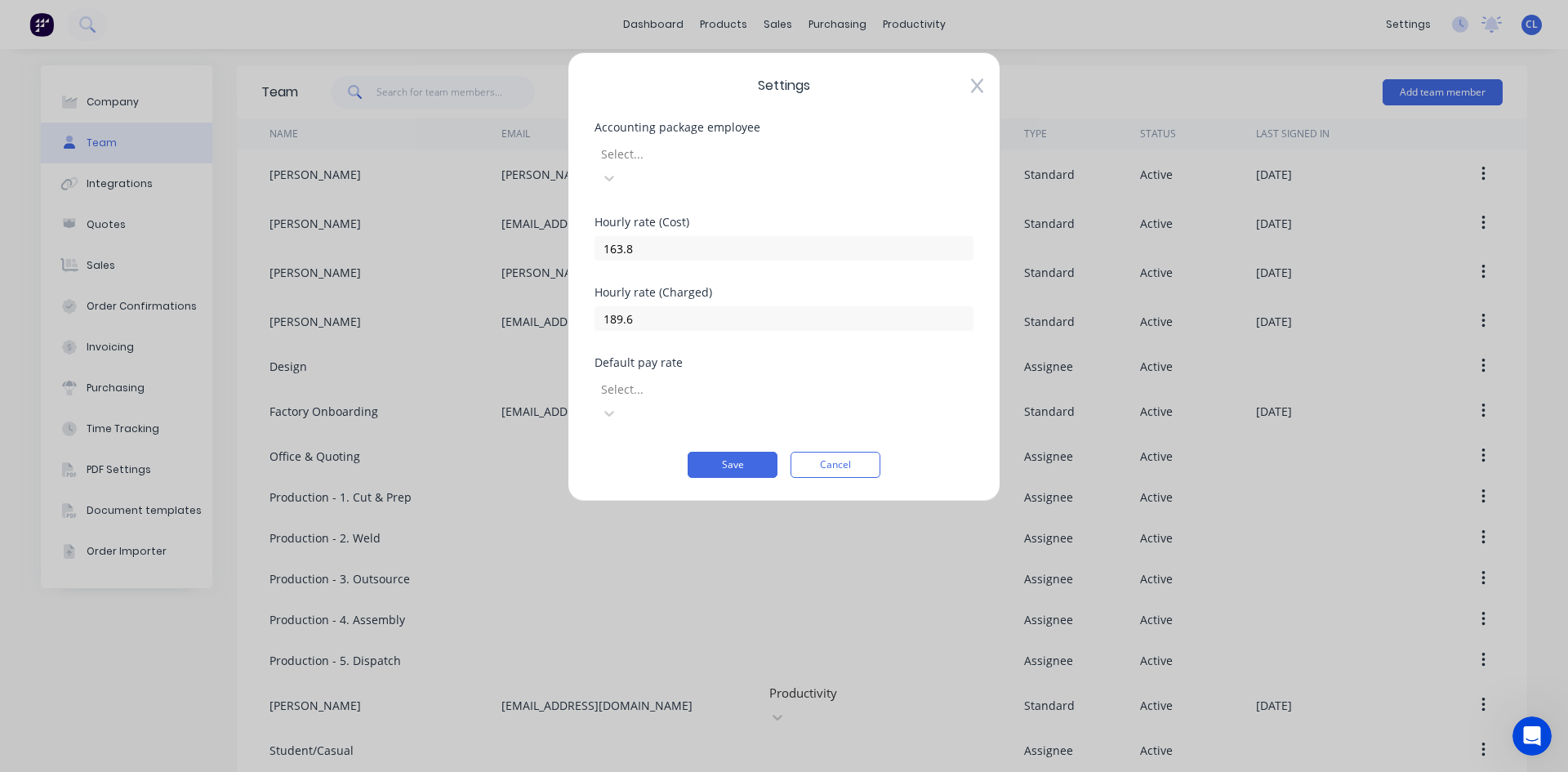
click at [829, 451] on button "Cancel" at bounding box center [835, 464] width 90 height 26
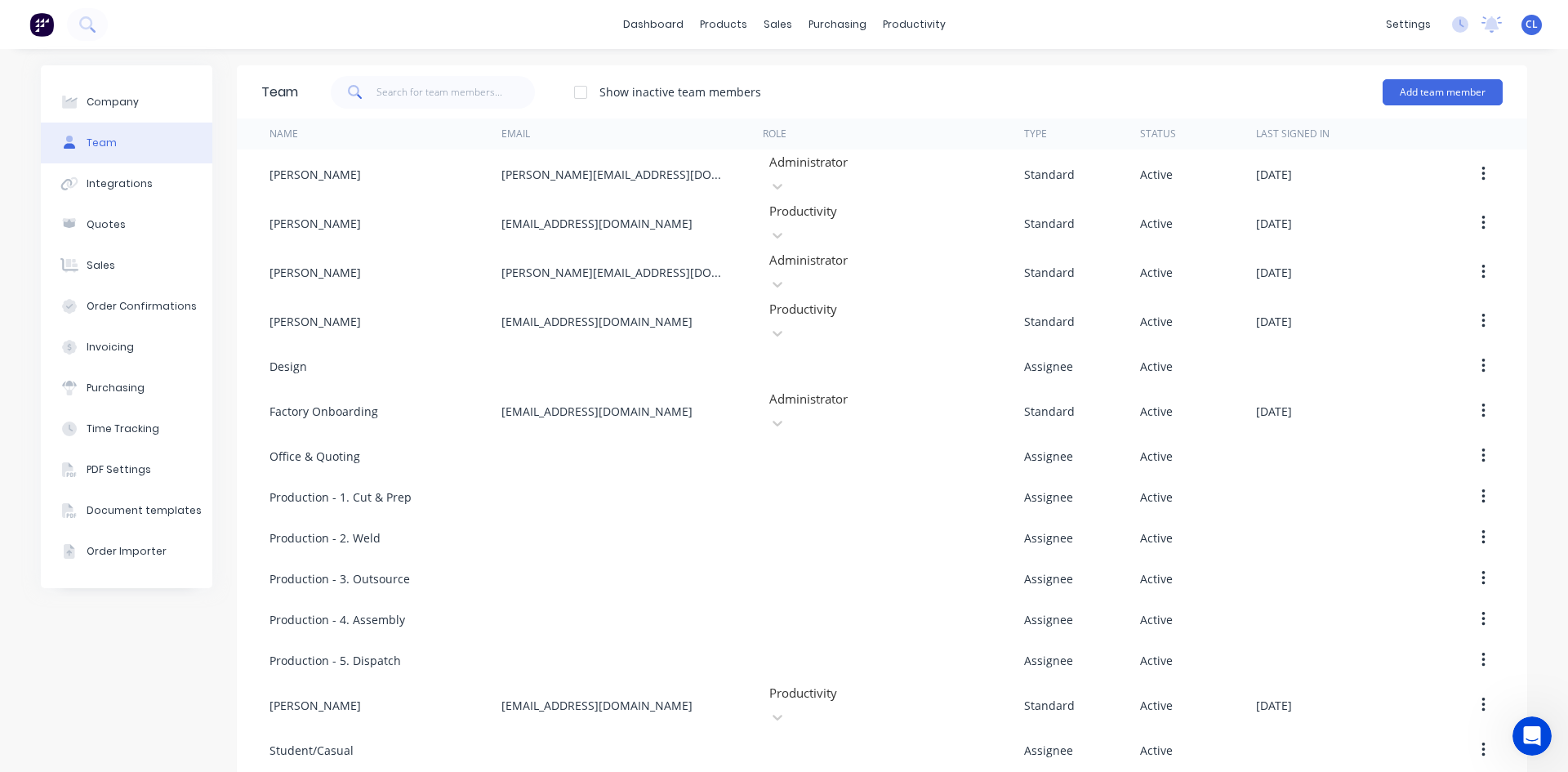
click at [1482, 312] on icon "button" at bounding box center [1484, 321] width 5 height 18
click at [1401, 352] on div "Edit" at bounding box center [1425, 363] width 126 height 24
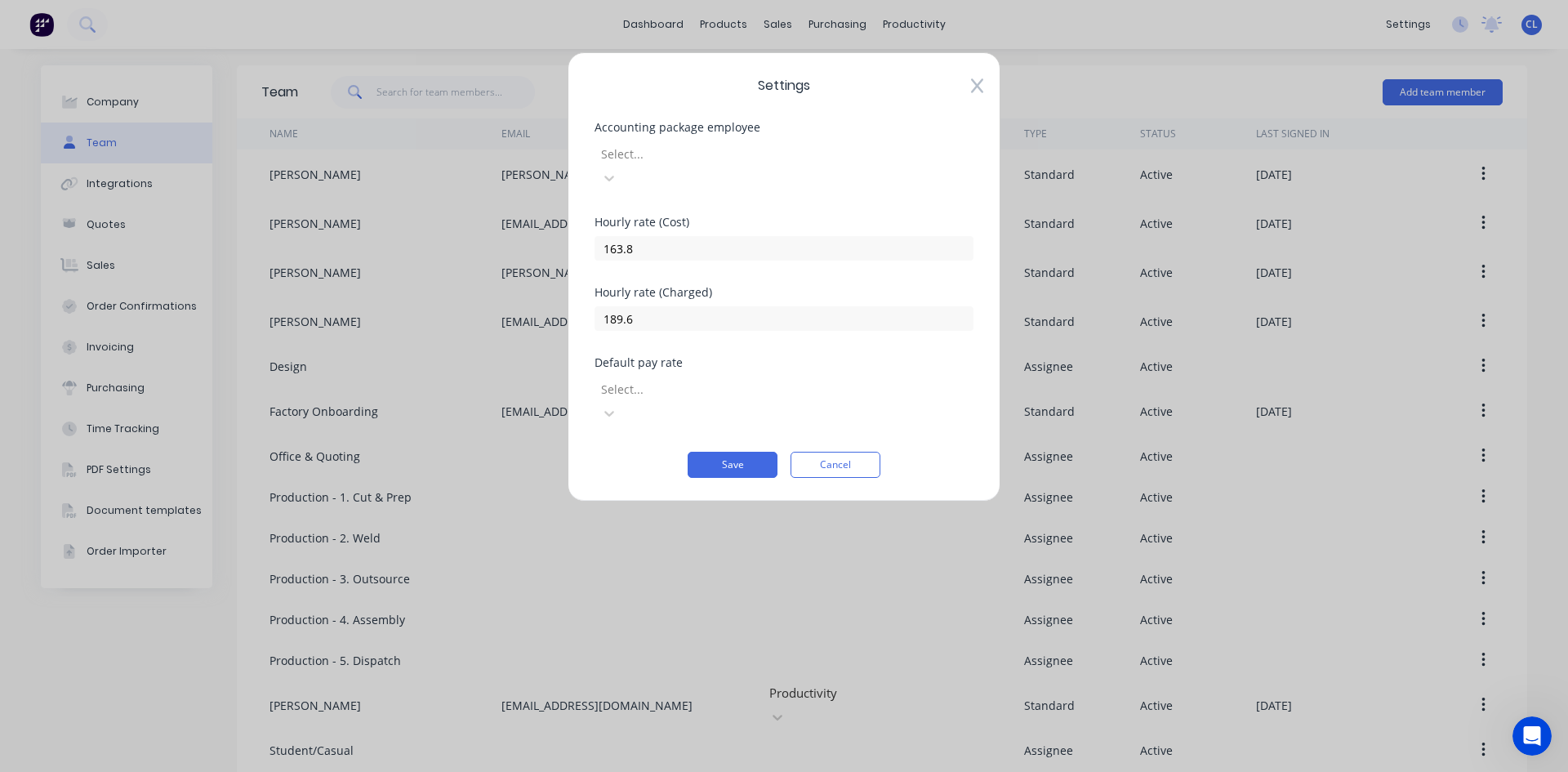
click at [850, 451] on button "Cancel" at bounding box center [835, 464] width 90 height 26
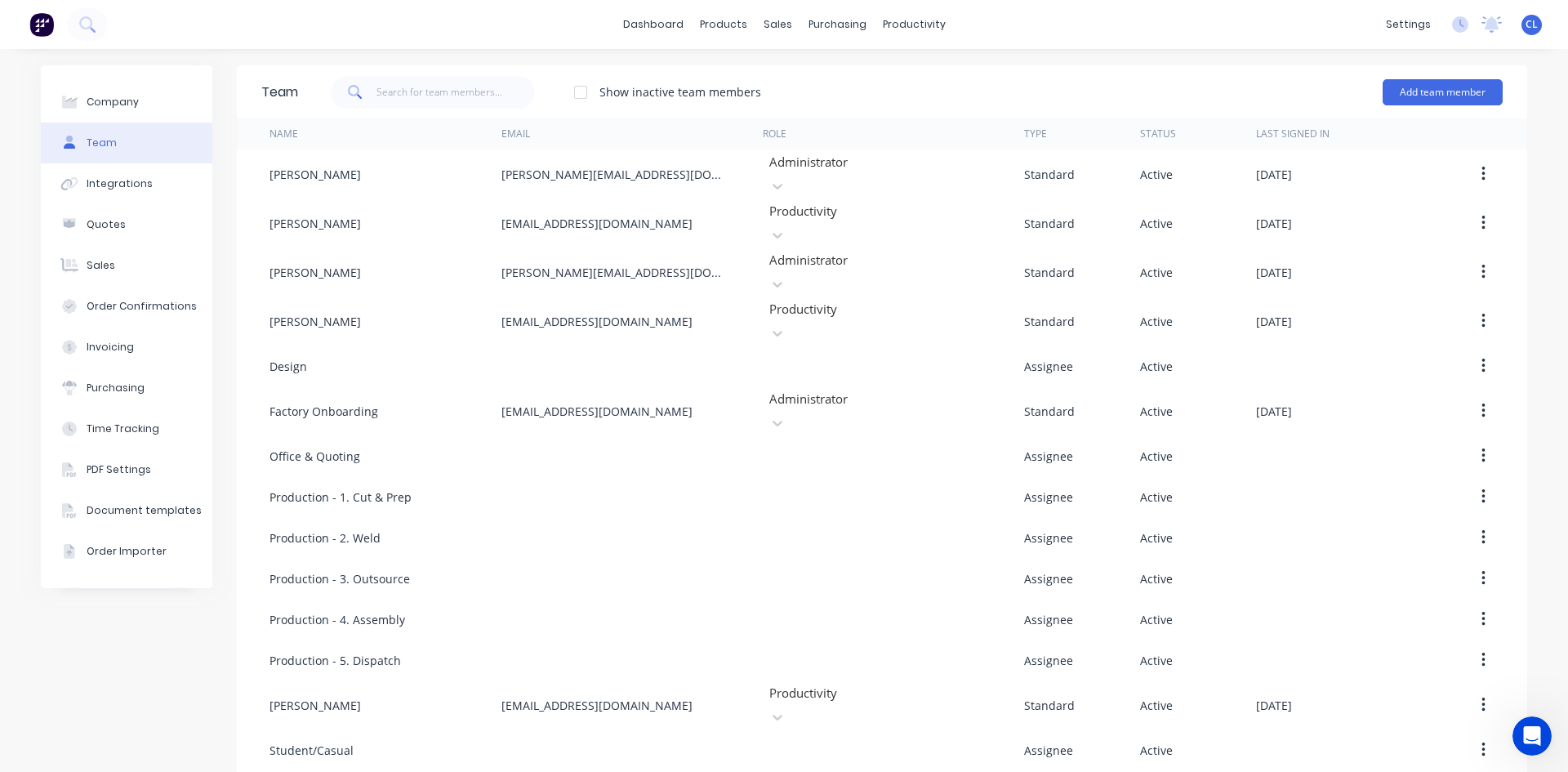
click at [1475, 352] on button "button" at bounding box center [1484, 366] width 38 height 29
click at [1401, 397] on div "Edit" at bounding box center [1425, 409] width 126 height 24
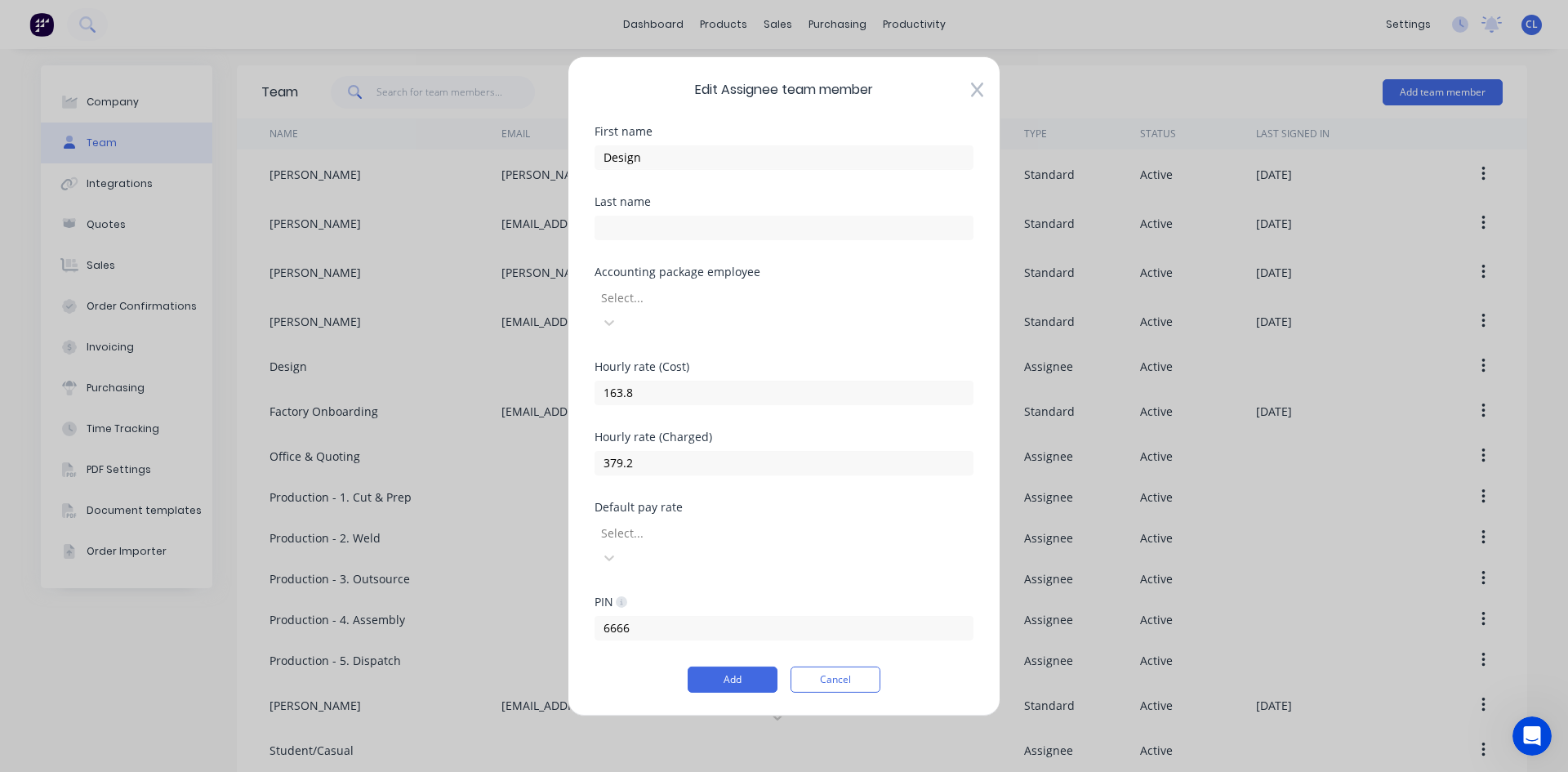
click at [843, 666] on button "Cancel" at bounding box center [835, 679] width 90 height 26
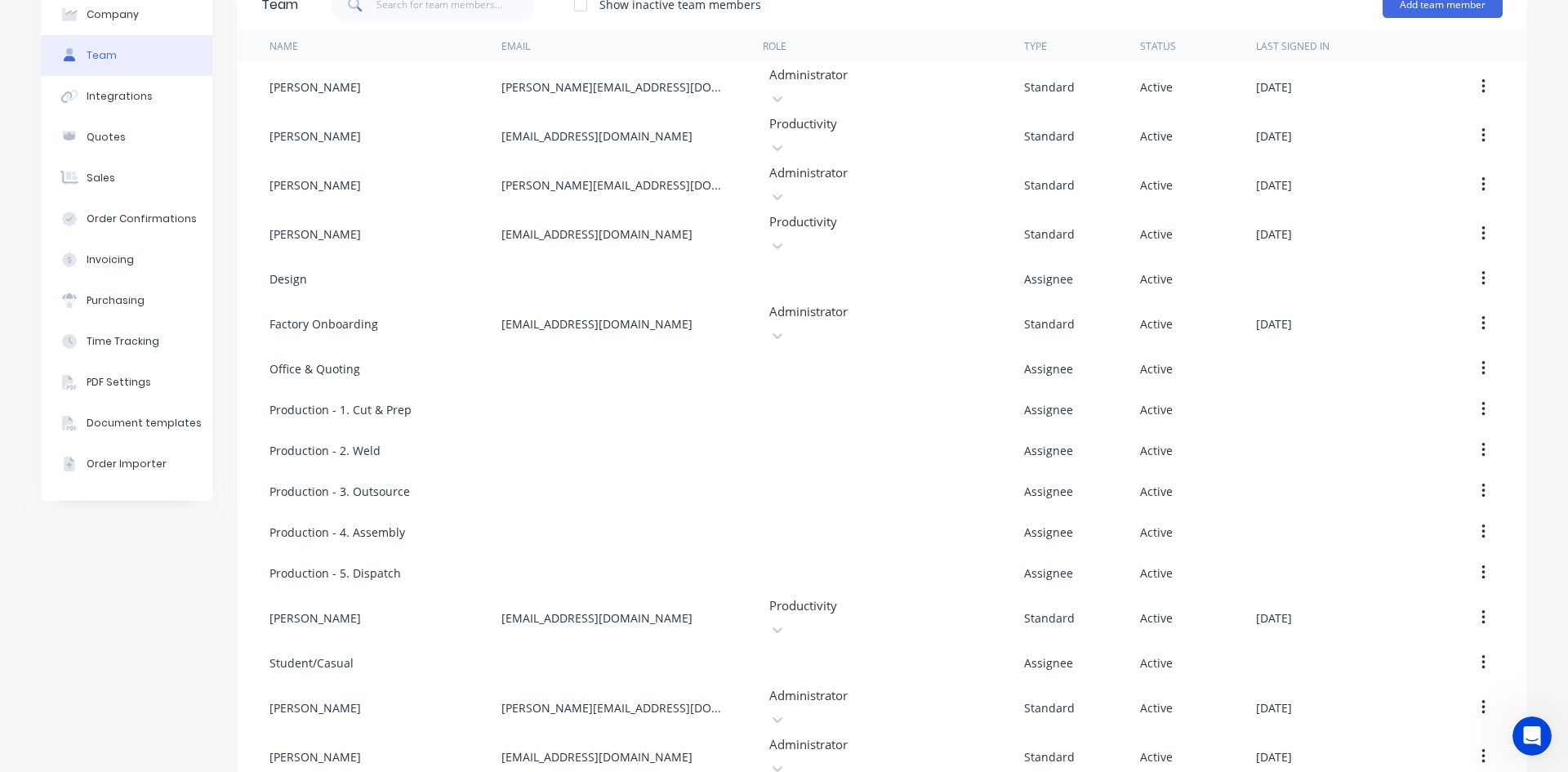
scroll to position [88, 0]
click at [1055, 699] on div "Standard" at bounding box center [1050, 707] width 51 height 17
click at [1474, 691] on button "button" at bounding box center [1484, 706] width 38 height 29
click at [1472, 691] on button "button" at bounding box center [1484, 706] width 38 height 29
click at [1380, 738] on div "Edit" at bounding box center [1425, 749] width 126 height 24
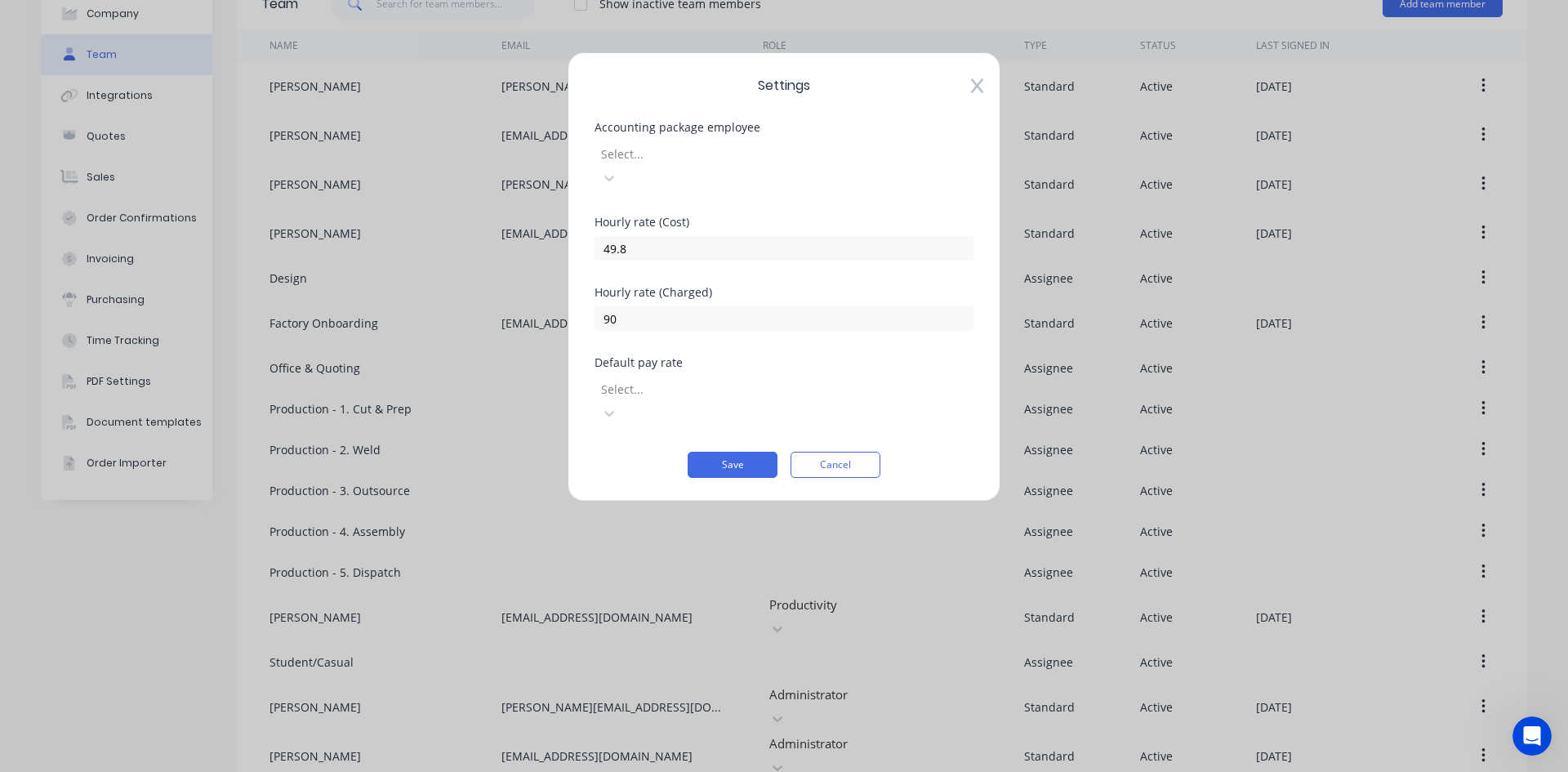
click at [841, 451] on button "Cancel" at bounding box center [835, 464] width 90 height 26
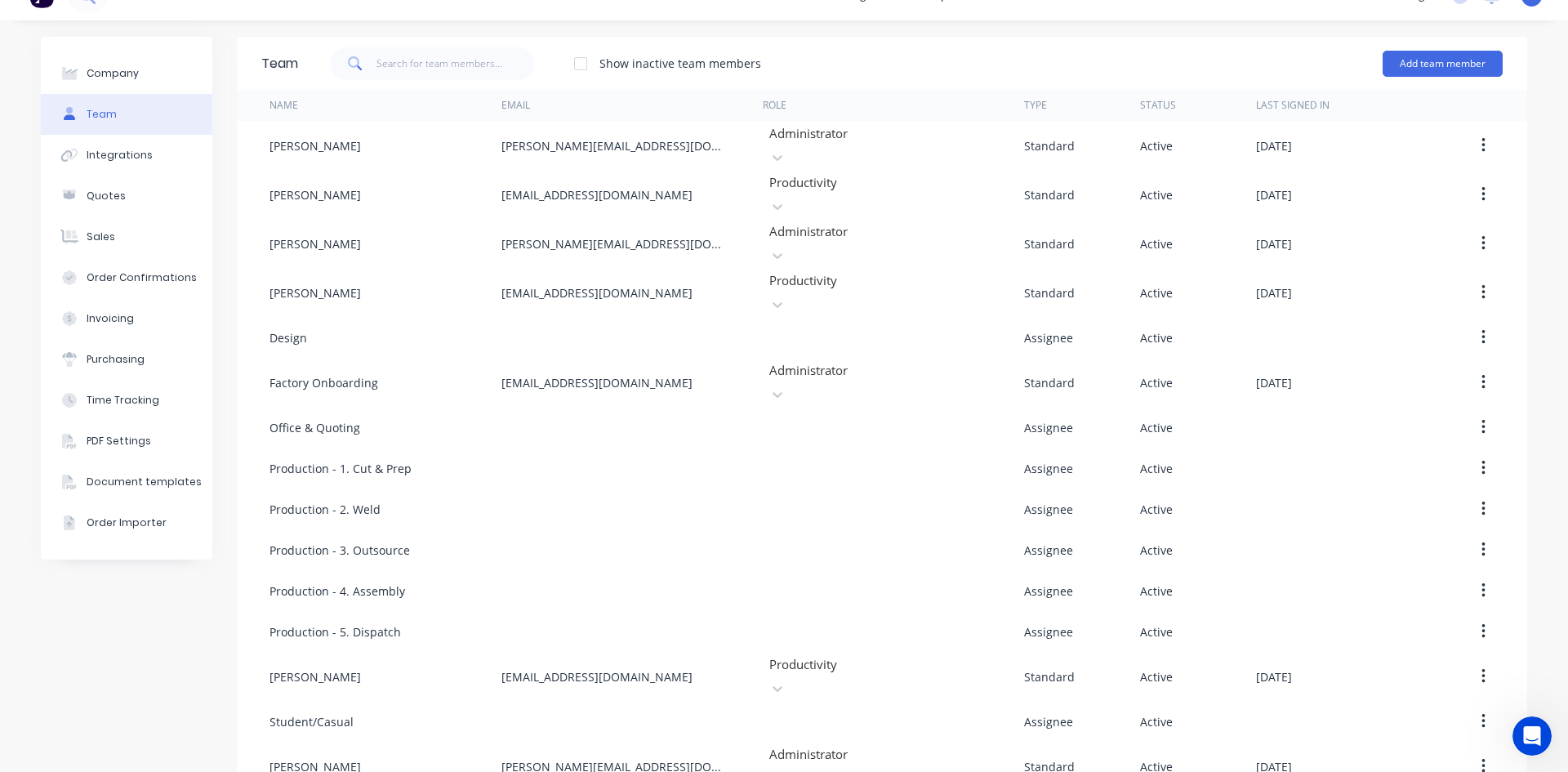
scroll to position [0, 0]
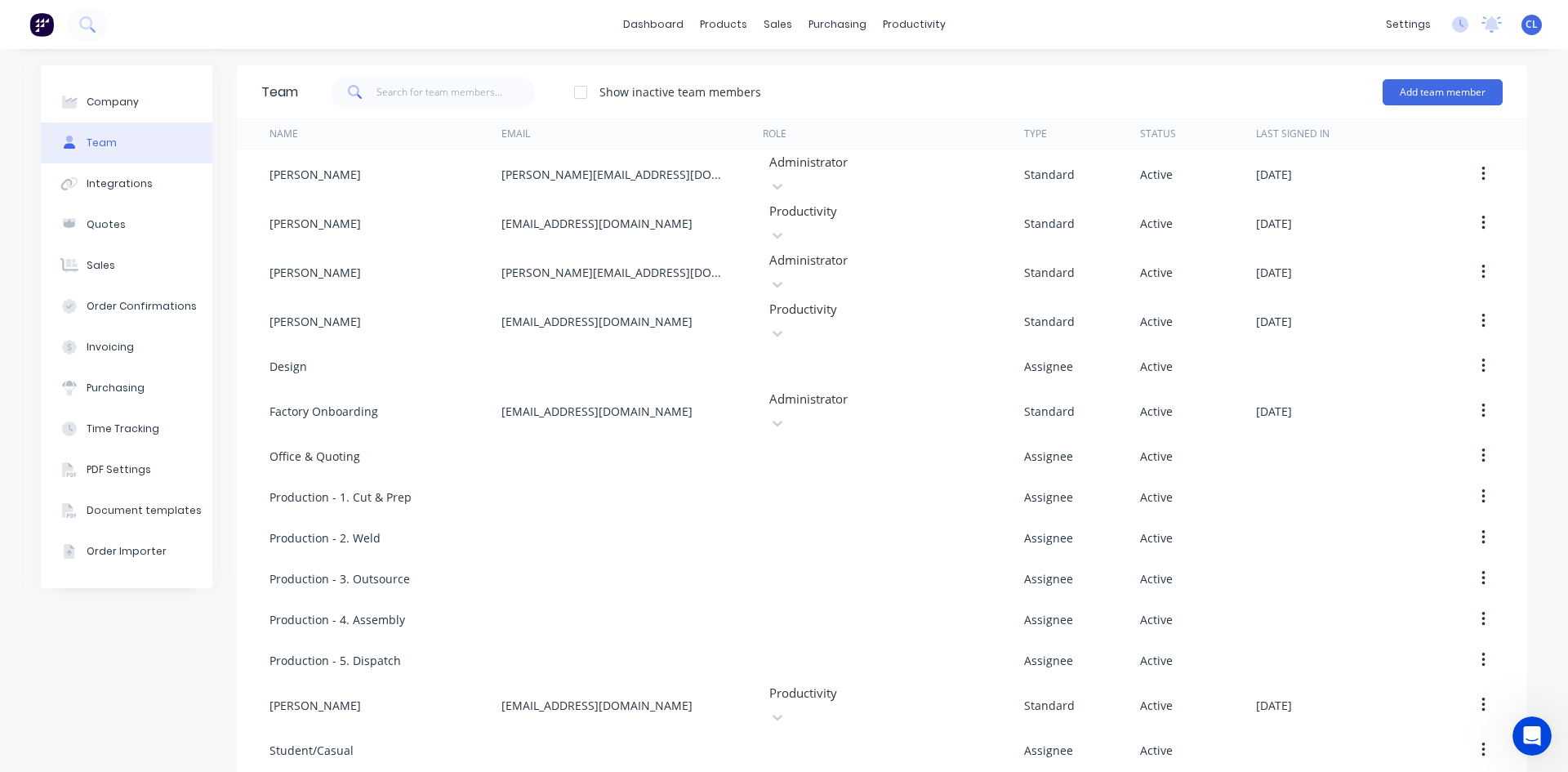
click at [1216, 25] on div "dashboard products sales purchasing productivity dashboard products Product Cat…" at bounding box center [784, 24] width 1568 height 49
click at [815, 76] on div "Sales Orders" at bounding box center [832, 78] width 67 height 14
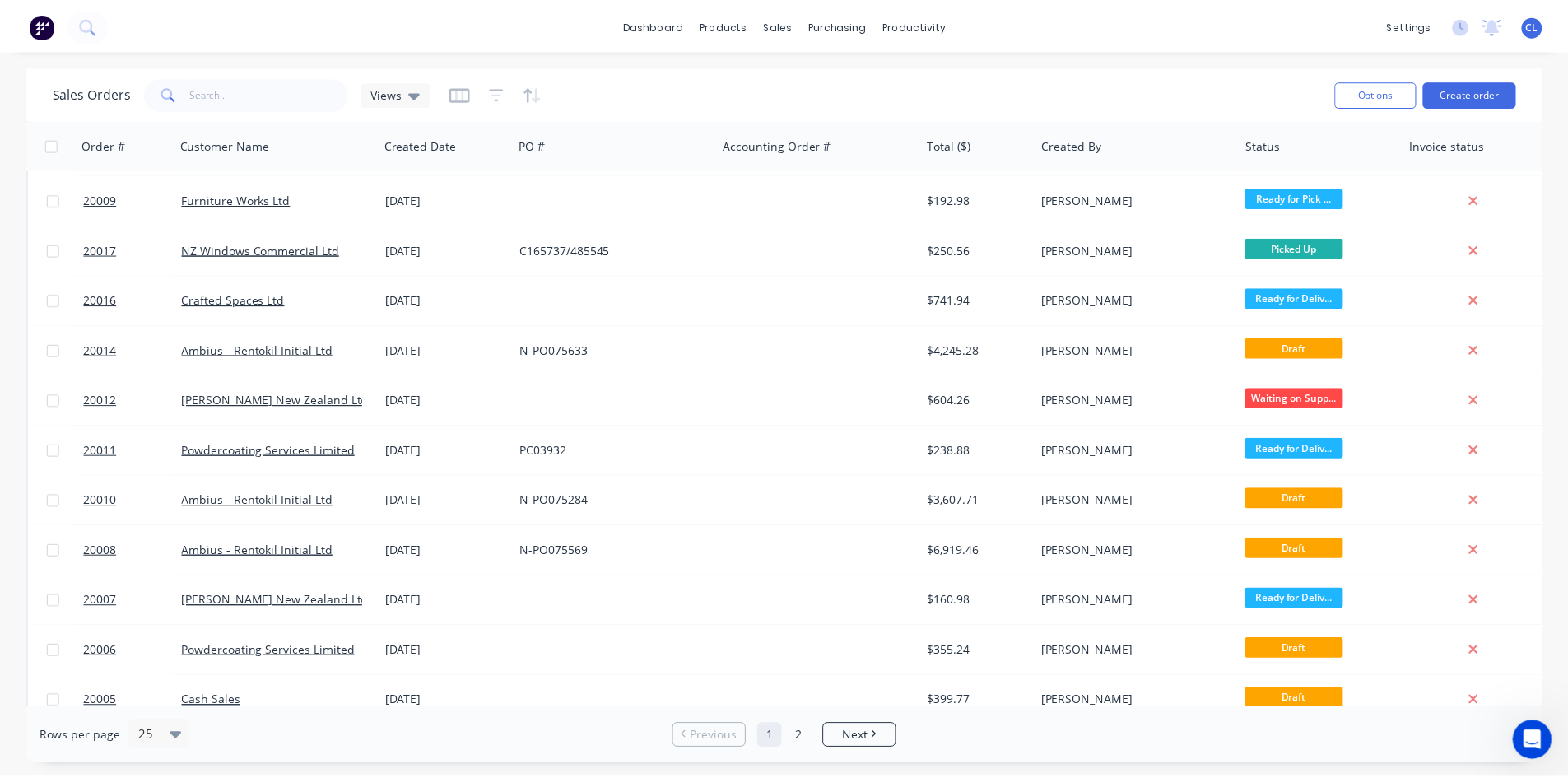
scroll to position [724, 0]
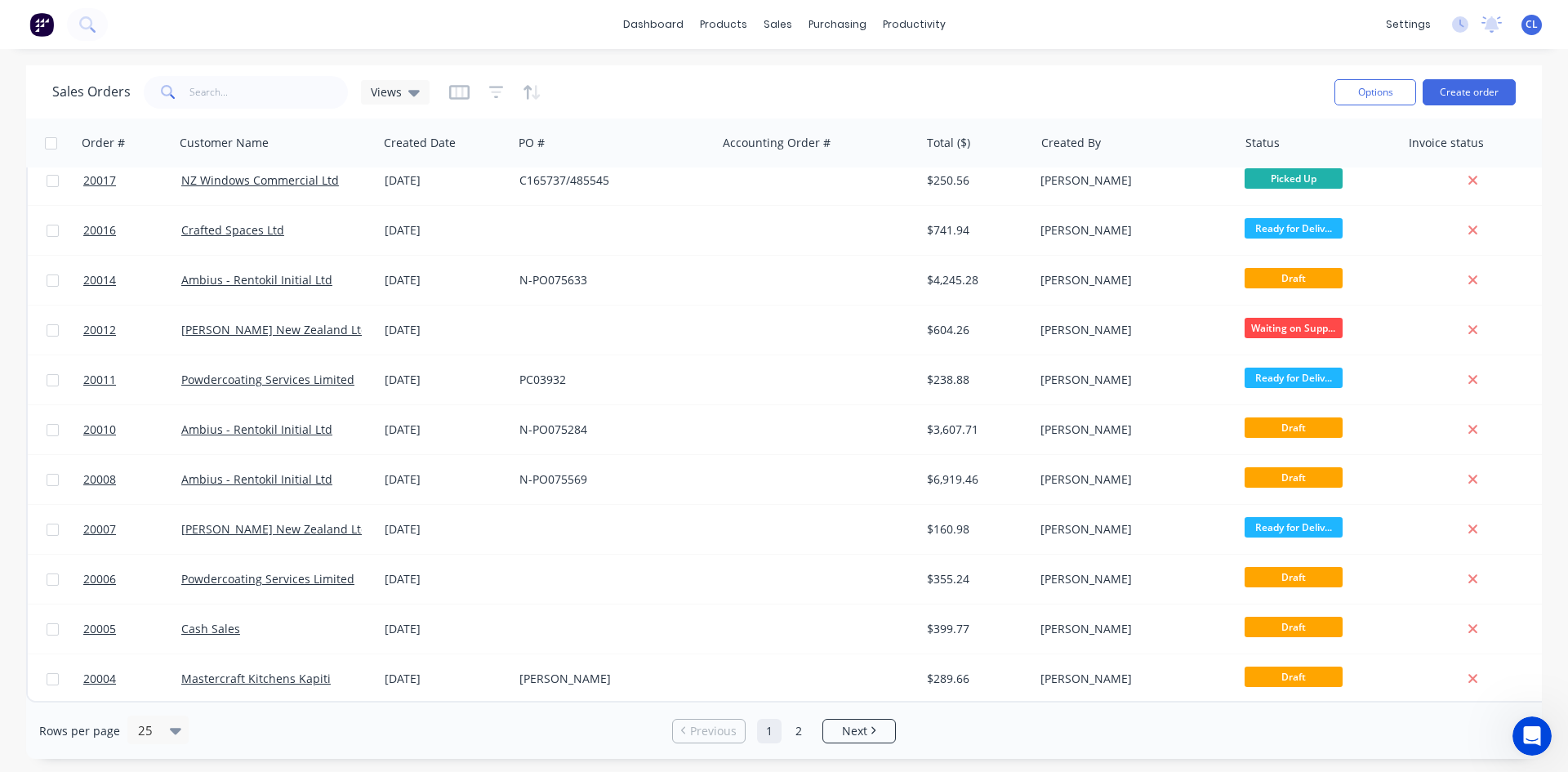
click at [107, 473] on span "20008" at bounding box center [100, 479] width 33 height 16
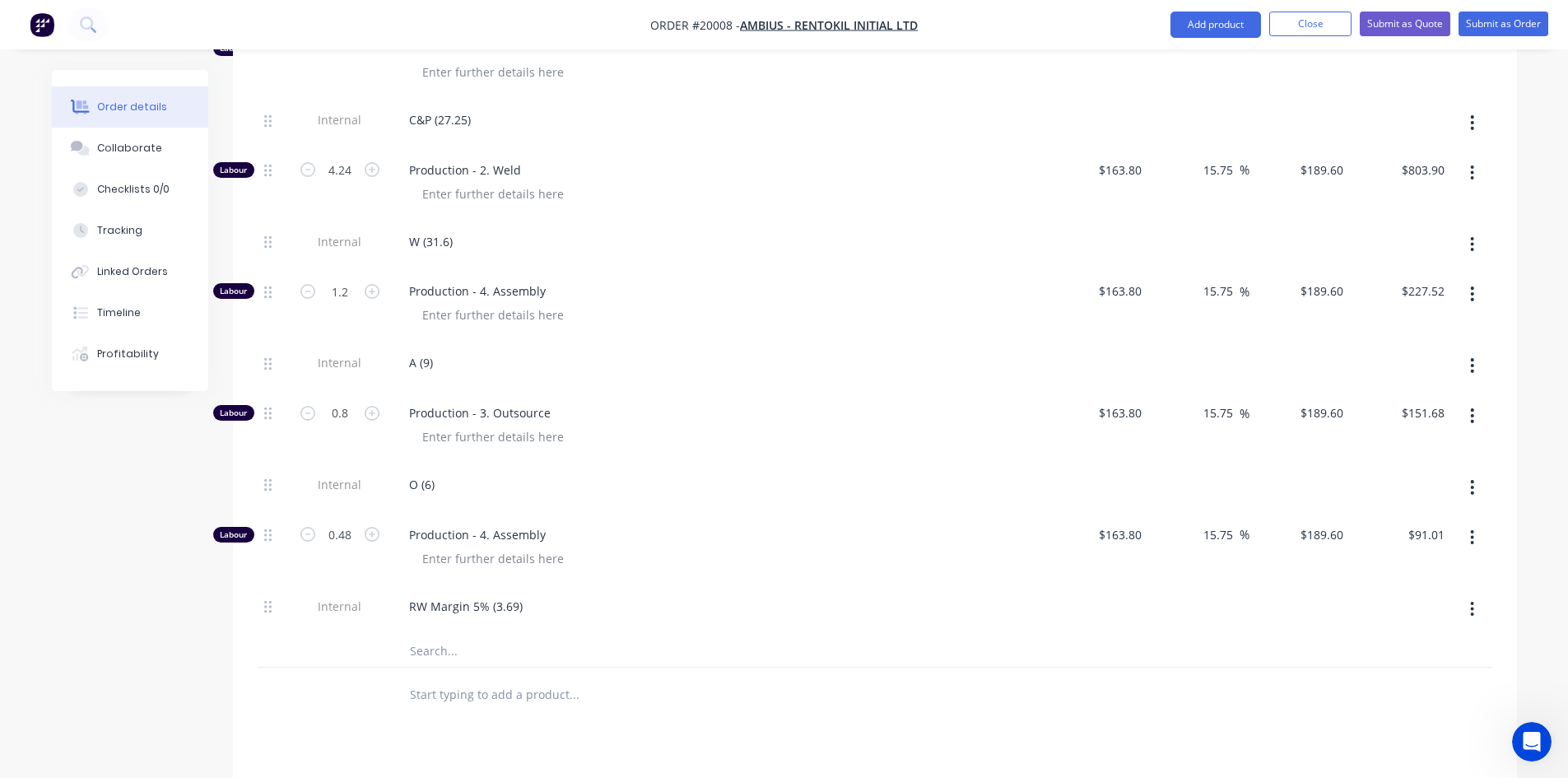
scroll to position [3704, 0]
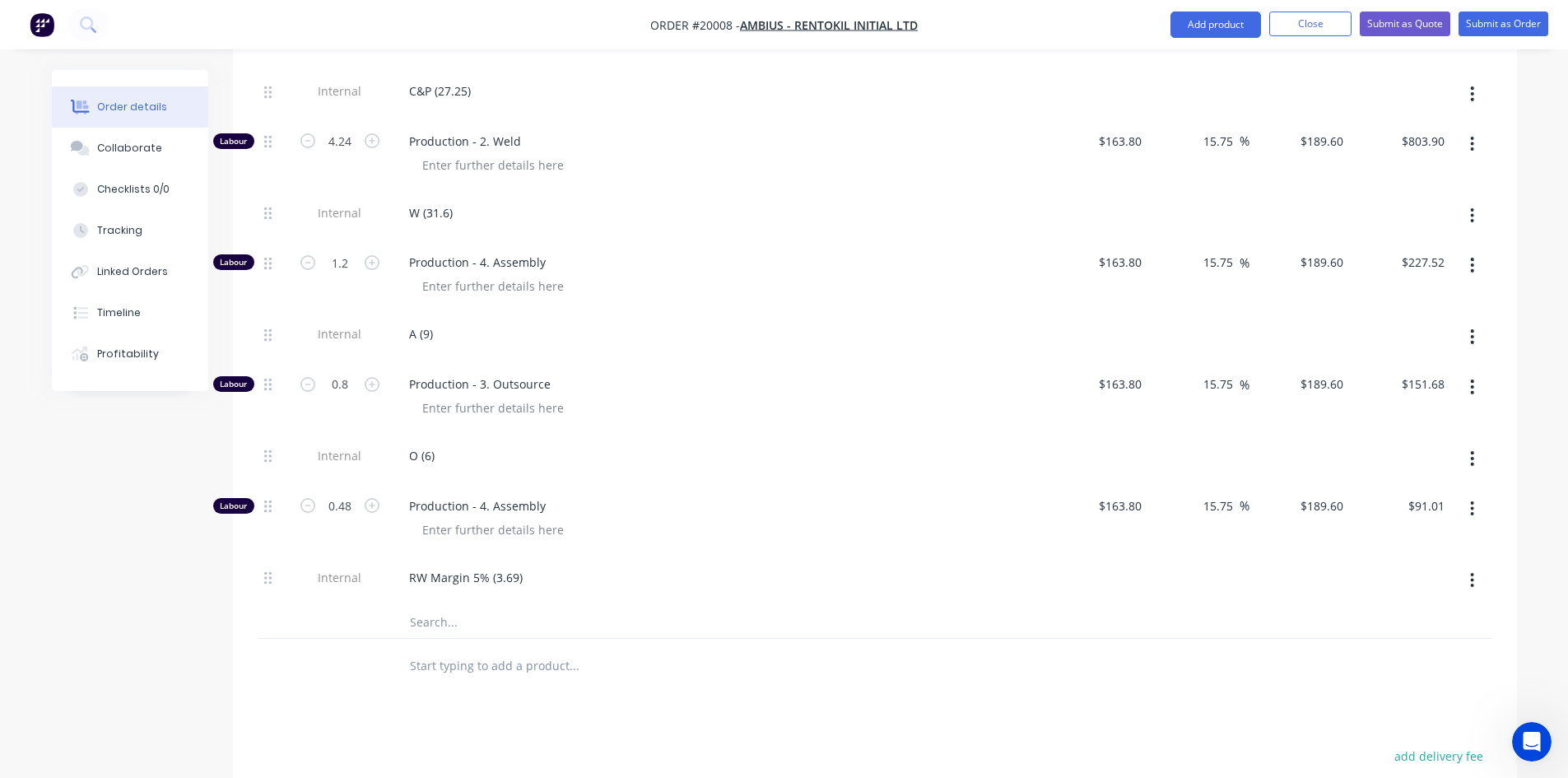
click at [129, 353] on div "Profitability" at bounding box center [128, 353] width 62 height 15
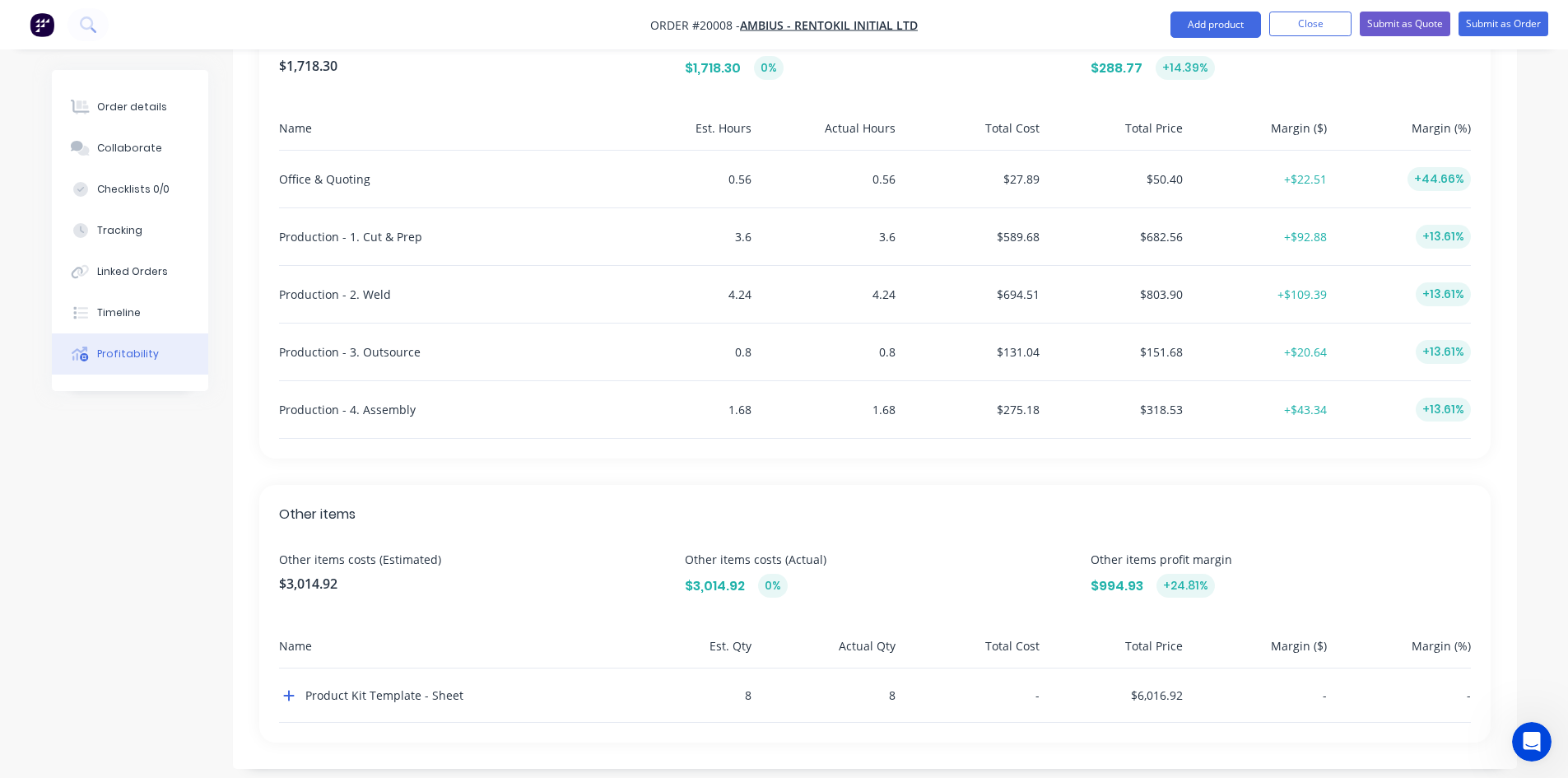
scroll to position [551, 0]
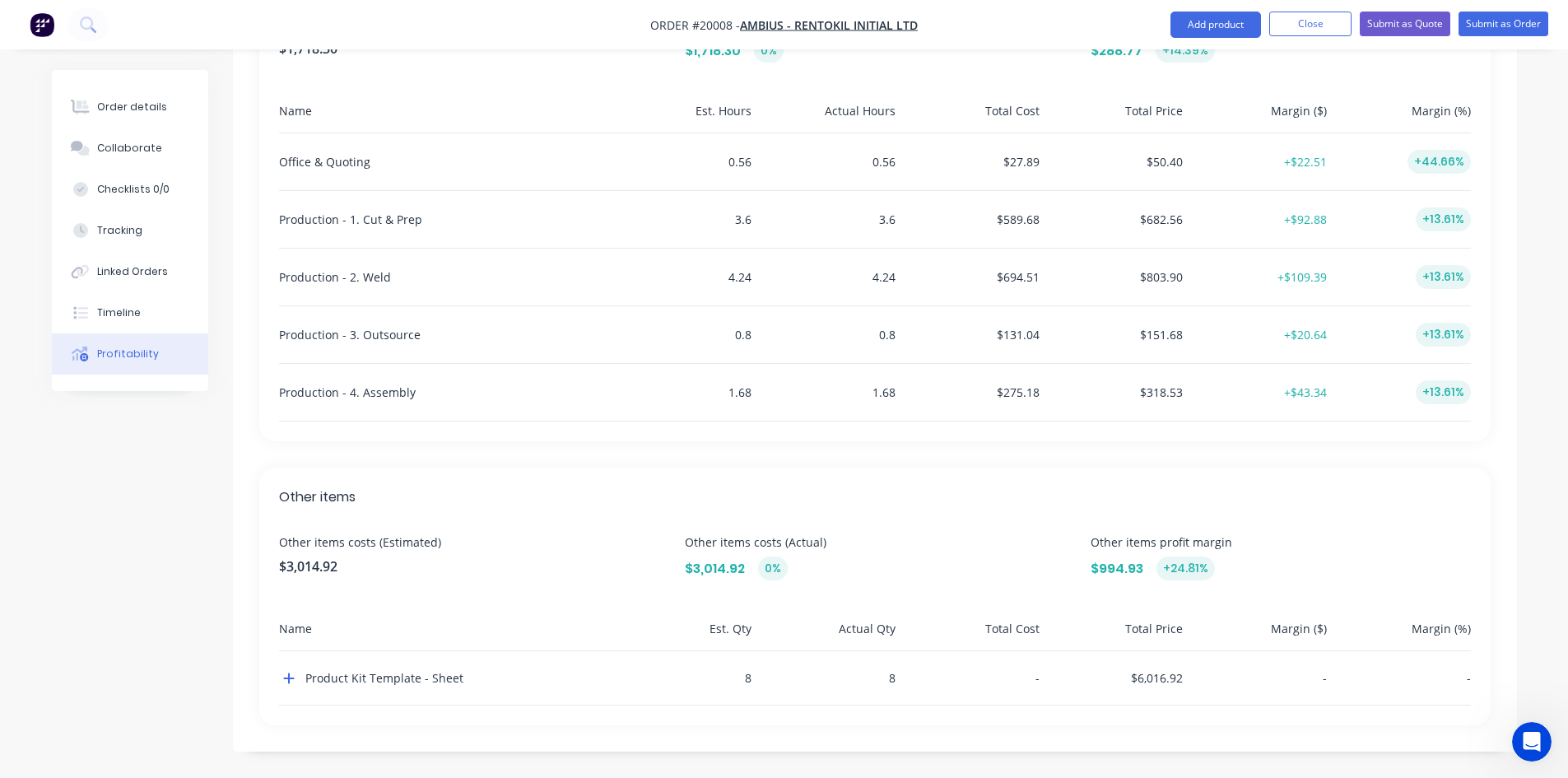
click at [291, 676] on icon "button" at bounding box center [289, 678] width 12 height 13
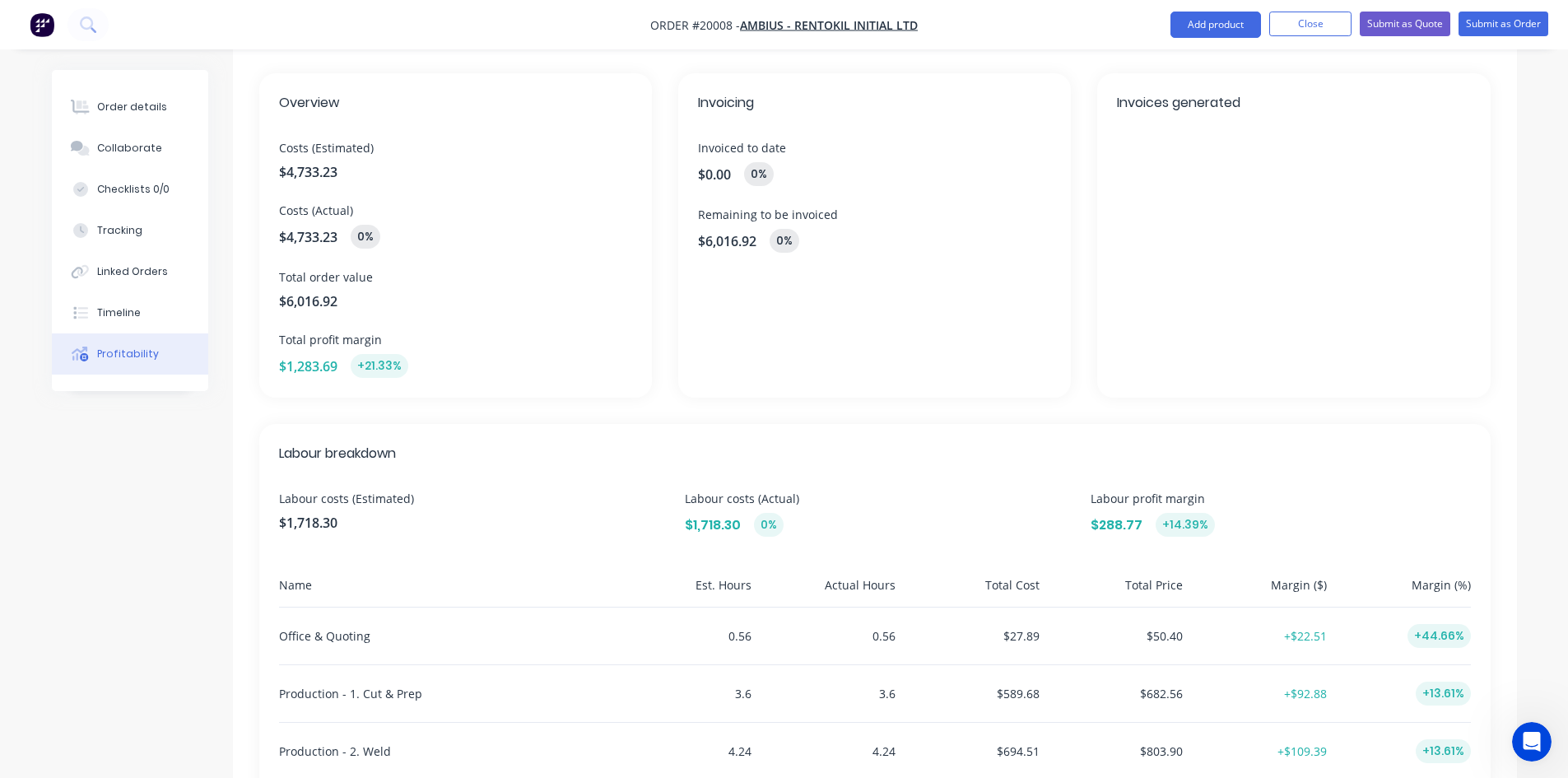
scroll to position [0, 0]
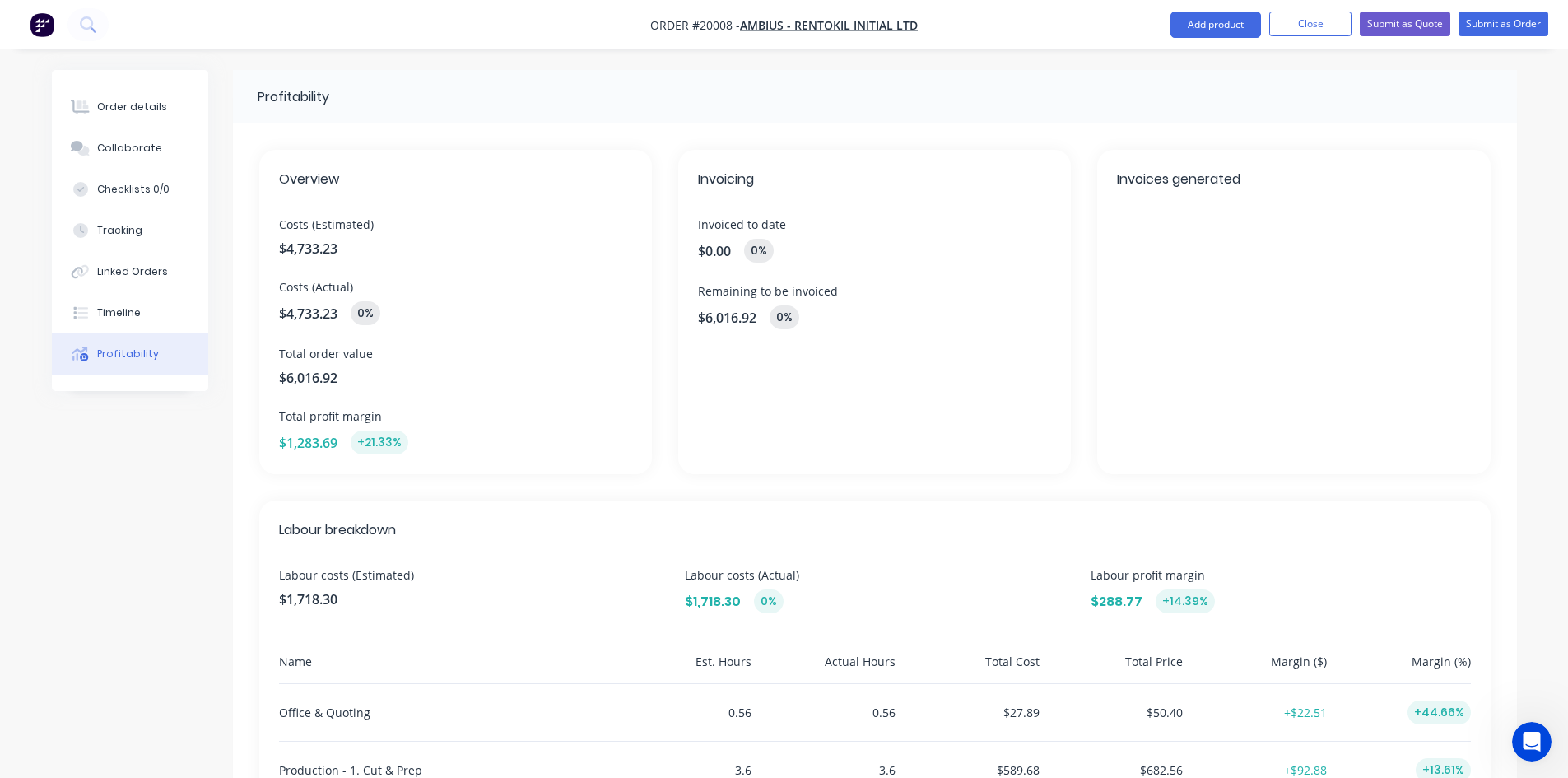
click at [1310, 18] on button "Close" at bounding box center [1310, 24] width 82 height 25
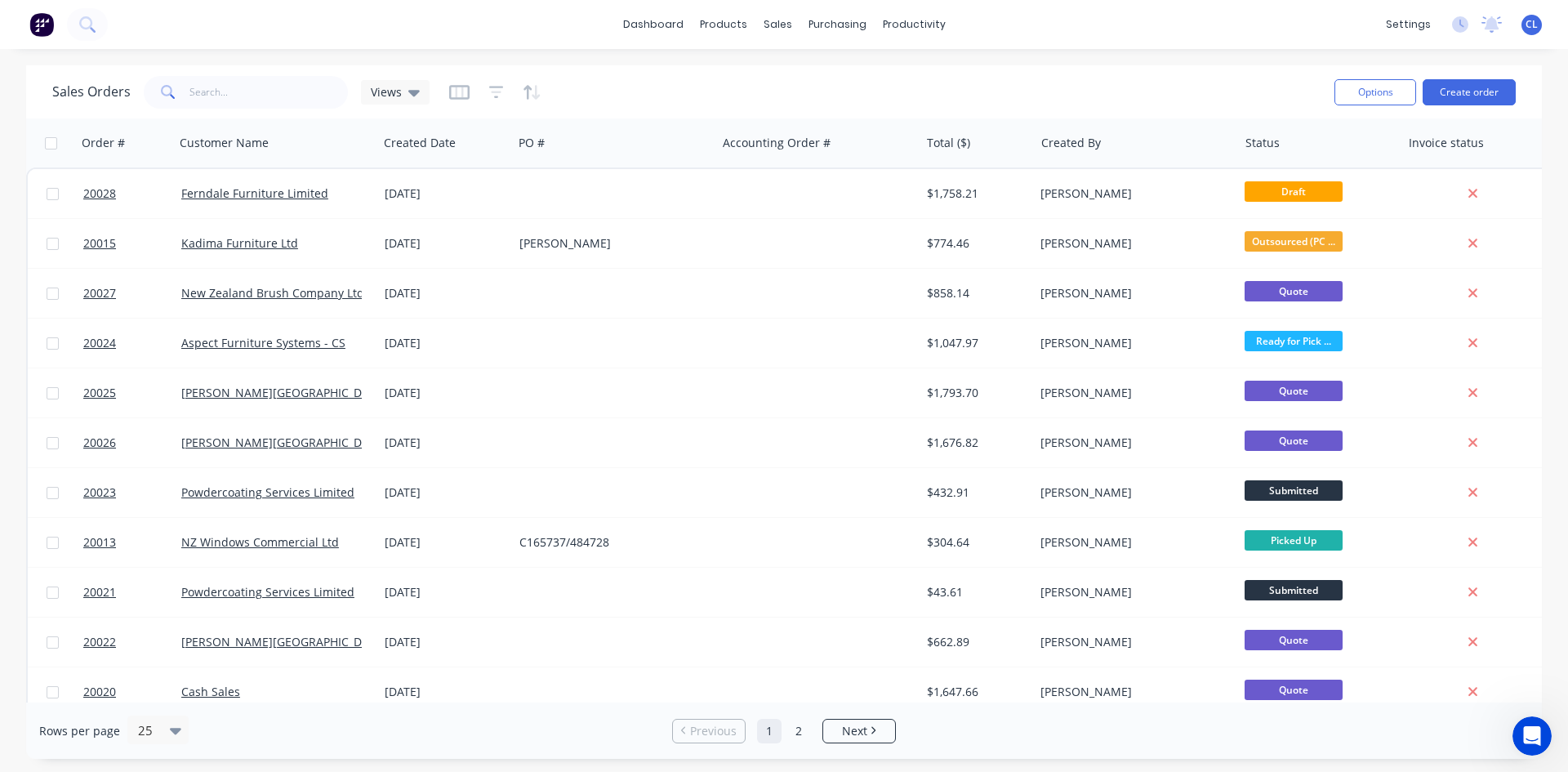
click at [102, 244] on span "20015" at bounding box center [100, 244] width 33 height 16
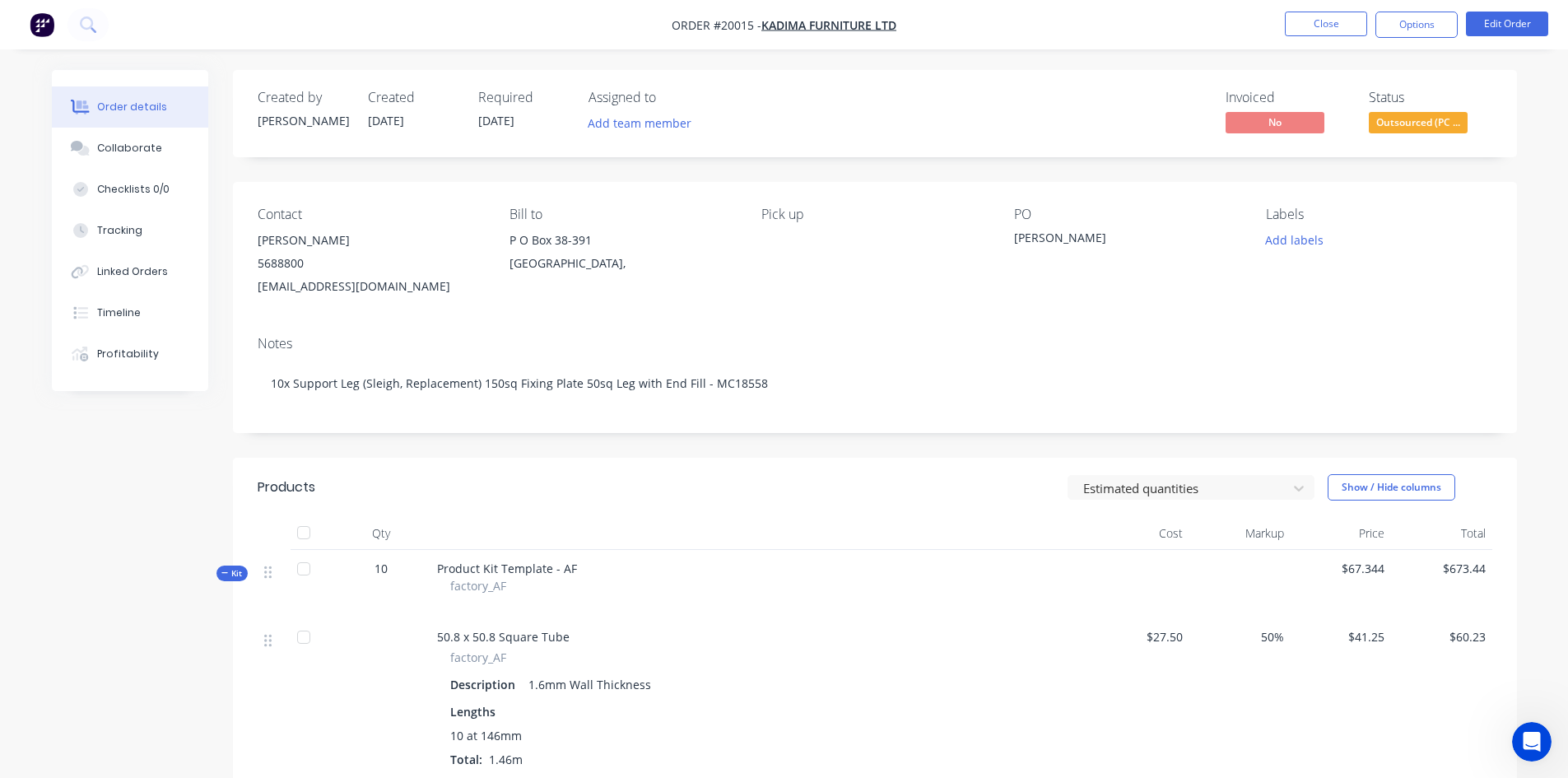
click at [130, 351] on div "Profitability" at bounding box center [128, 353] width 62 height 15
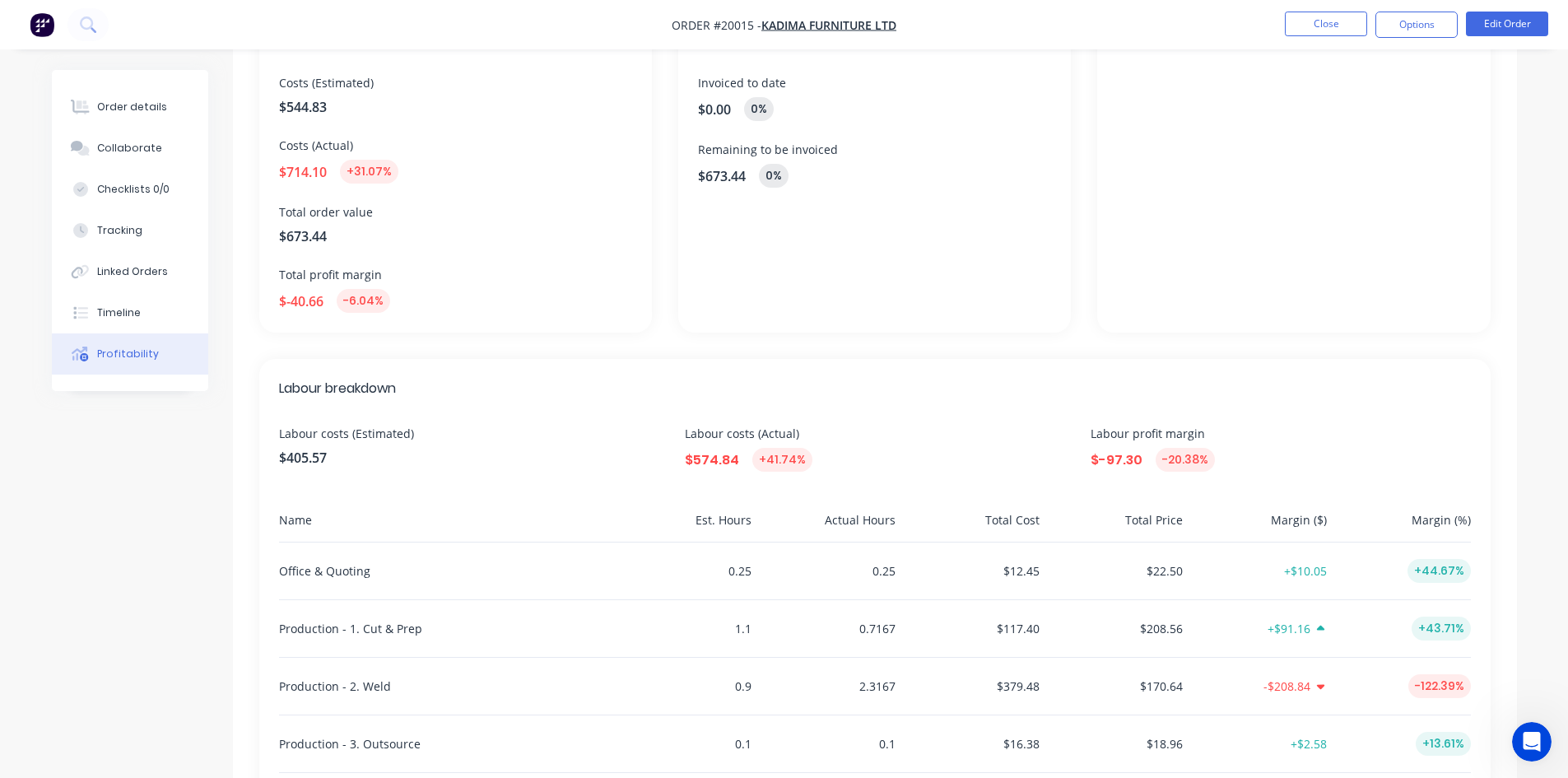
scroll to position [164, 0]
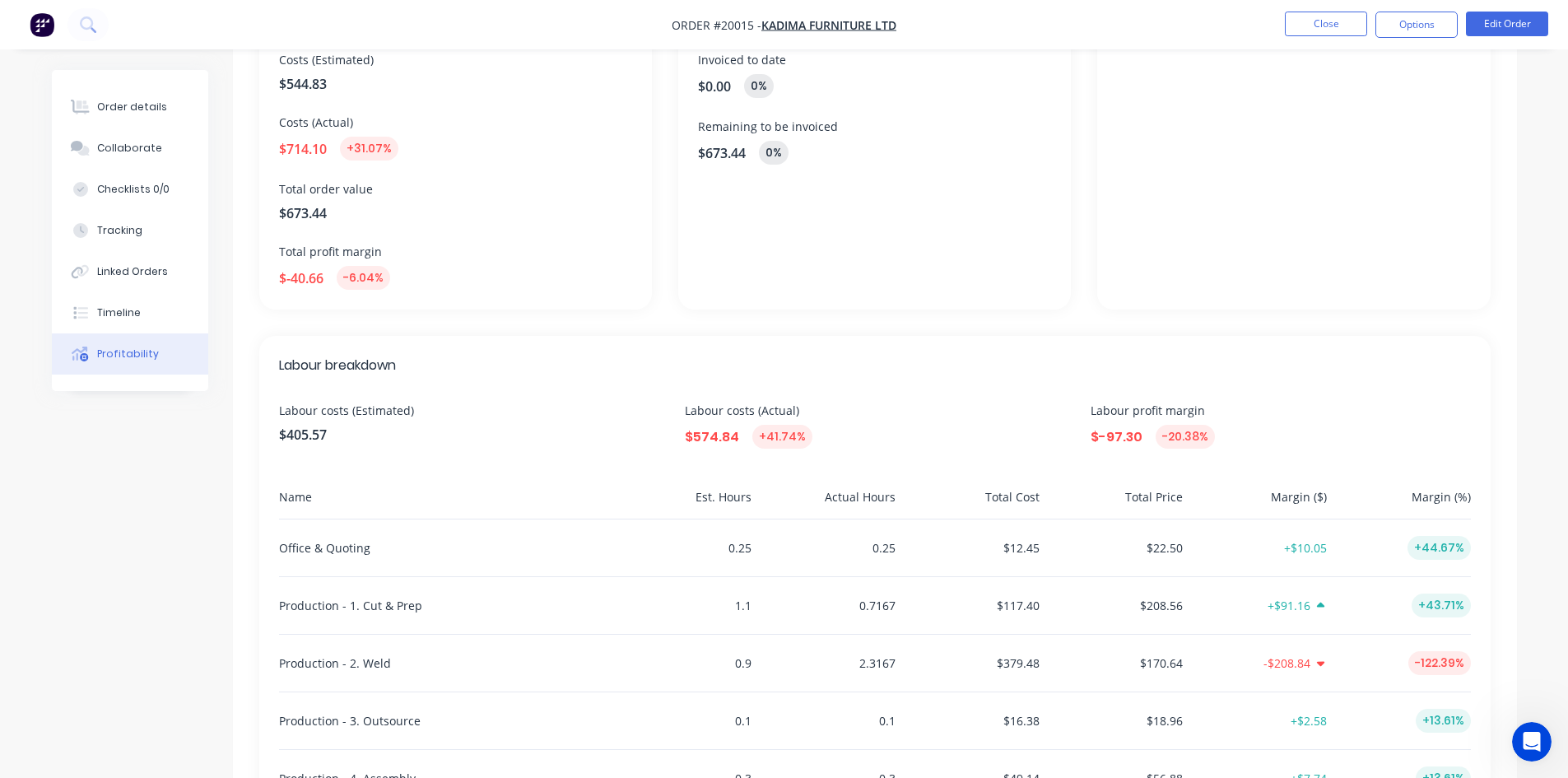
click at [99, 235] on div "Tracking" at bounding box center [120, 230] width 46 height 15
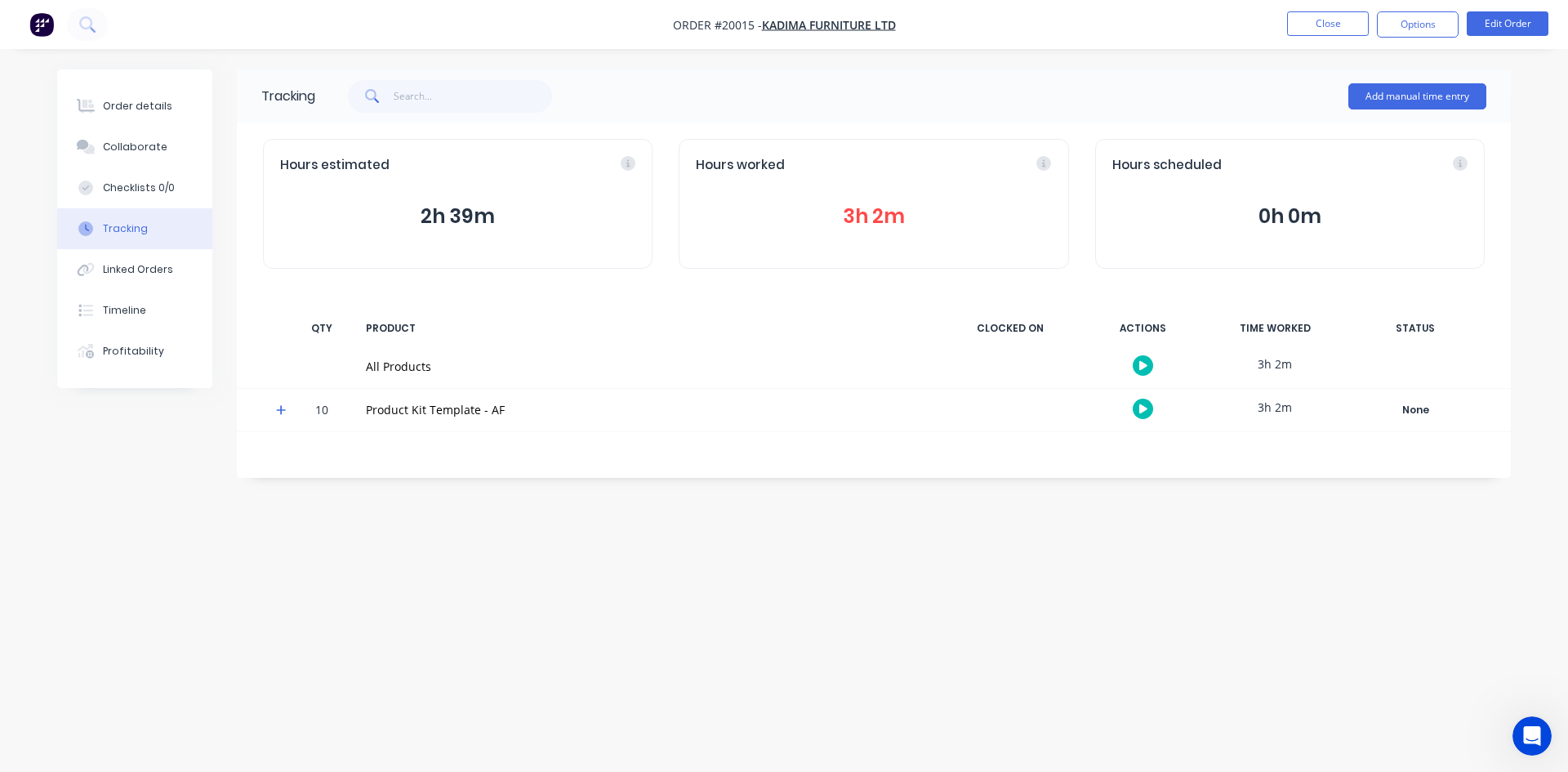
click at [286, 407] on icon at bounding box center [282, 410] width 11 height 12
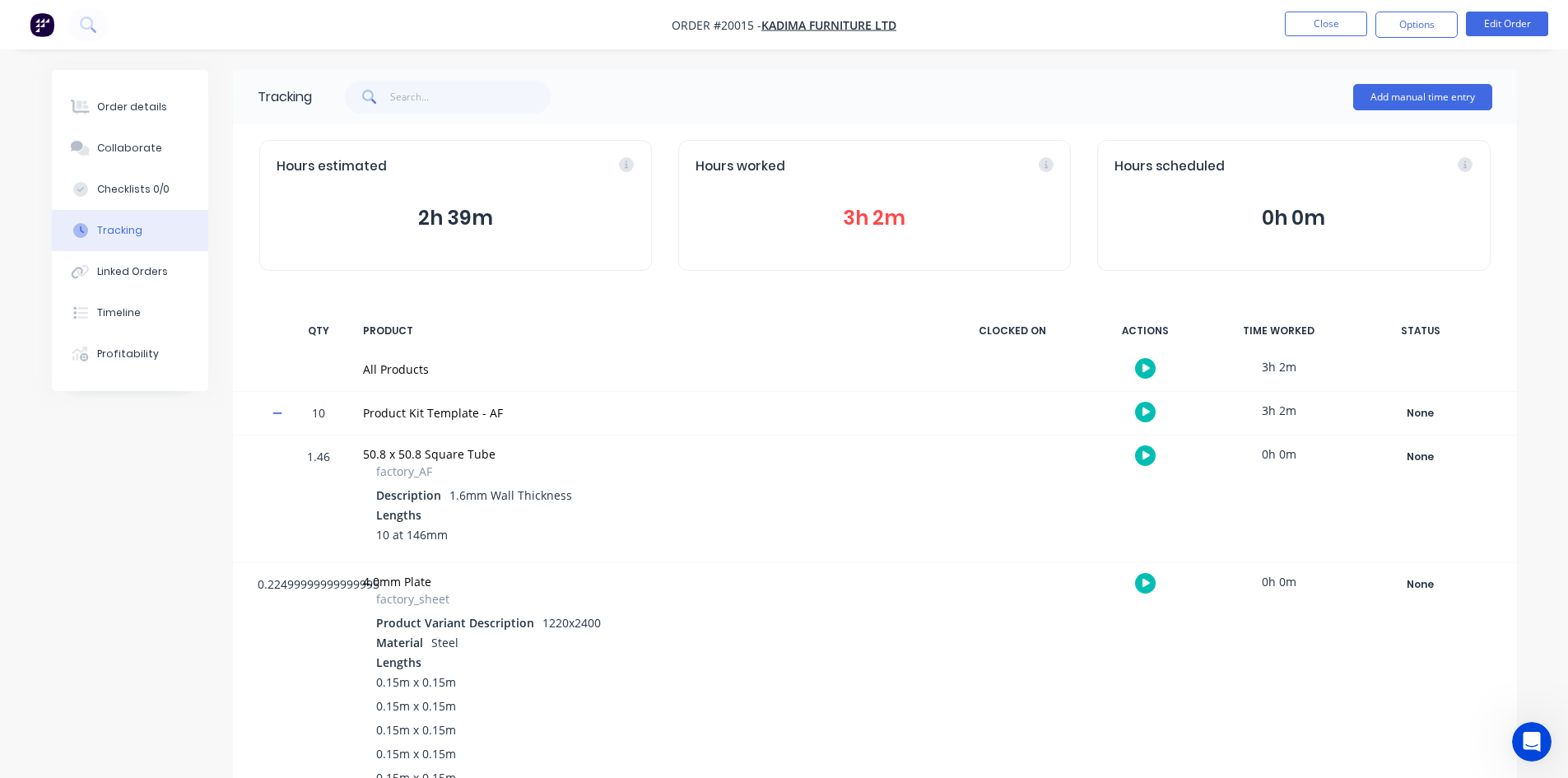
click at [121, 105] on div "Order details" at bounding box center [132, 107] width 70 height 15
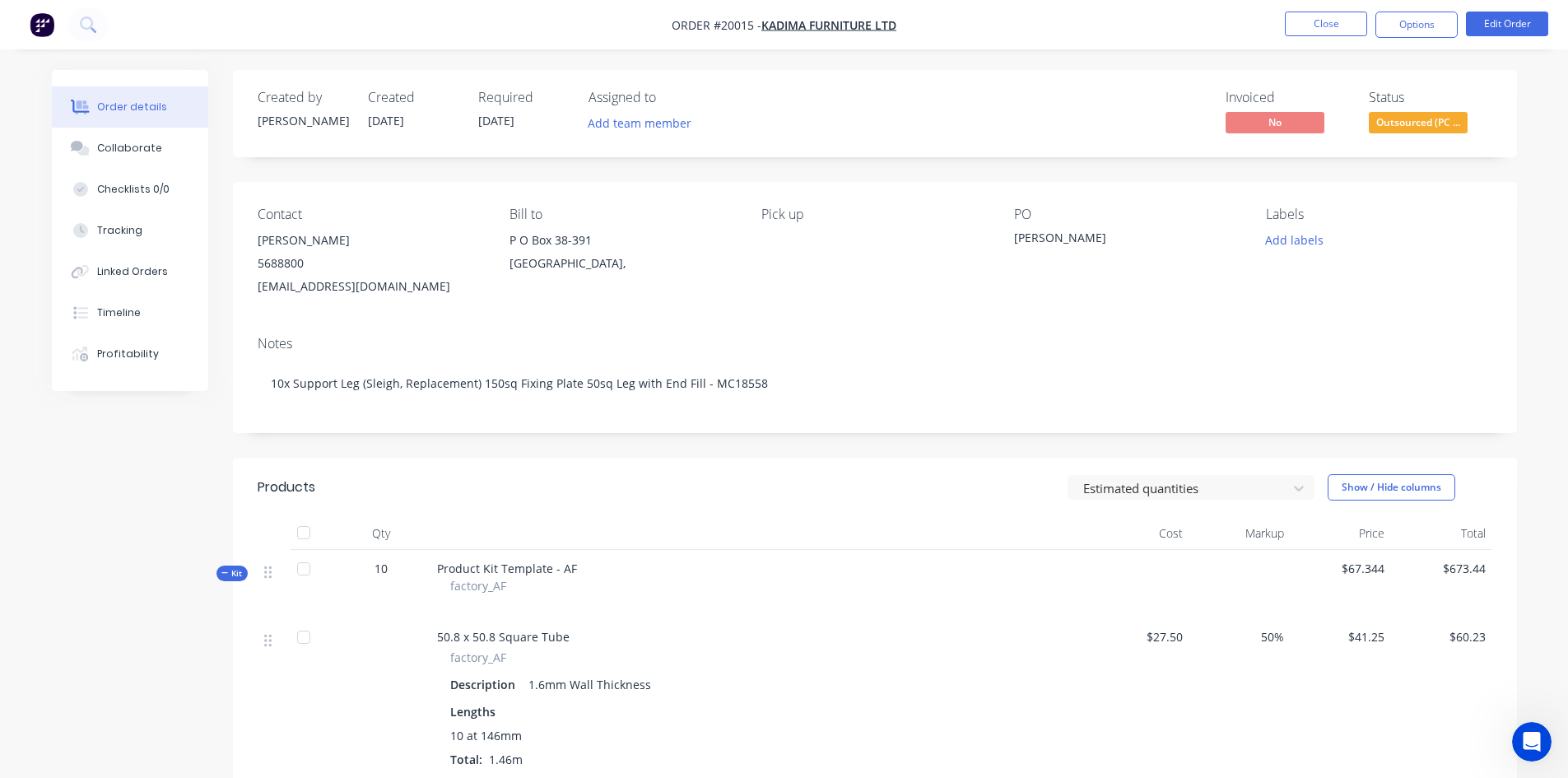
click at [110, 349] on div "Profitability" at bounding box center [128, 353] width 62 height 15
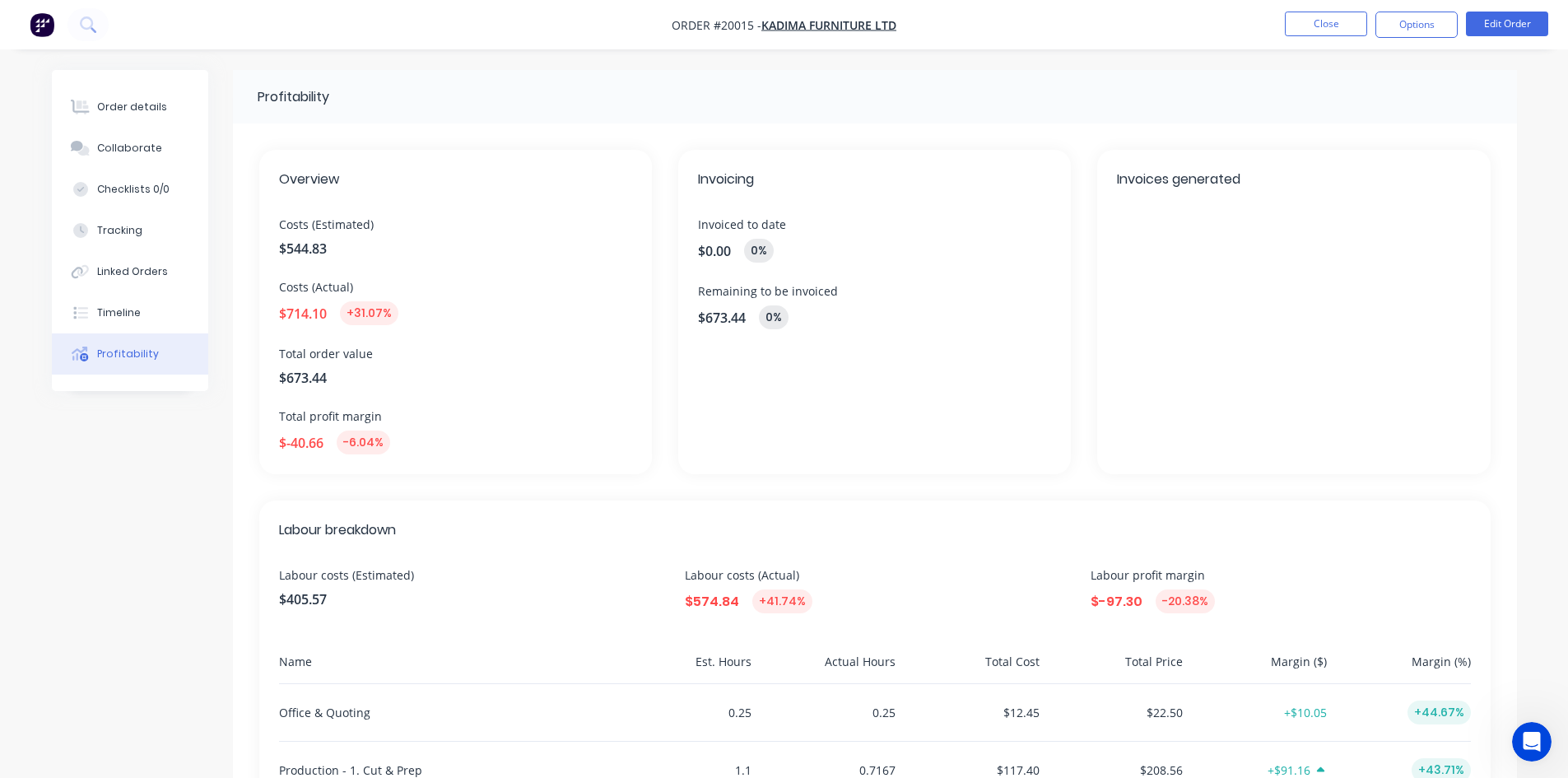
click at [127, 113] on div "Order details" at bounding box center [132, 107] width 70 height 15
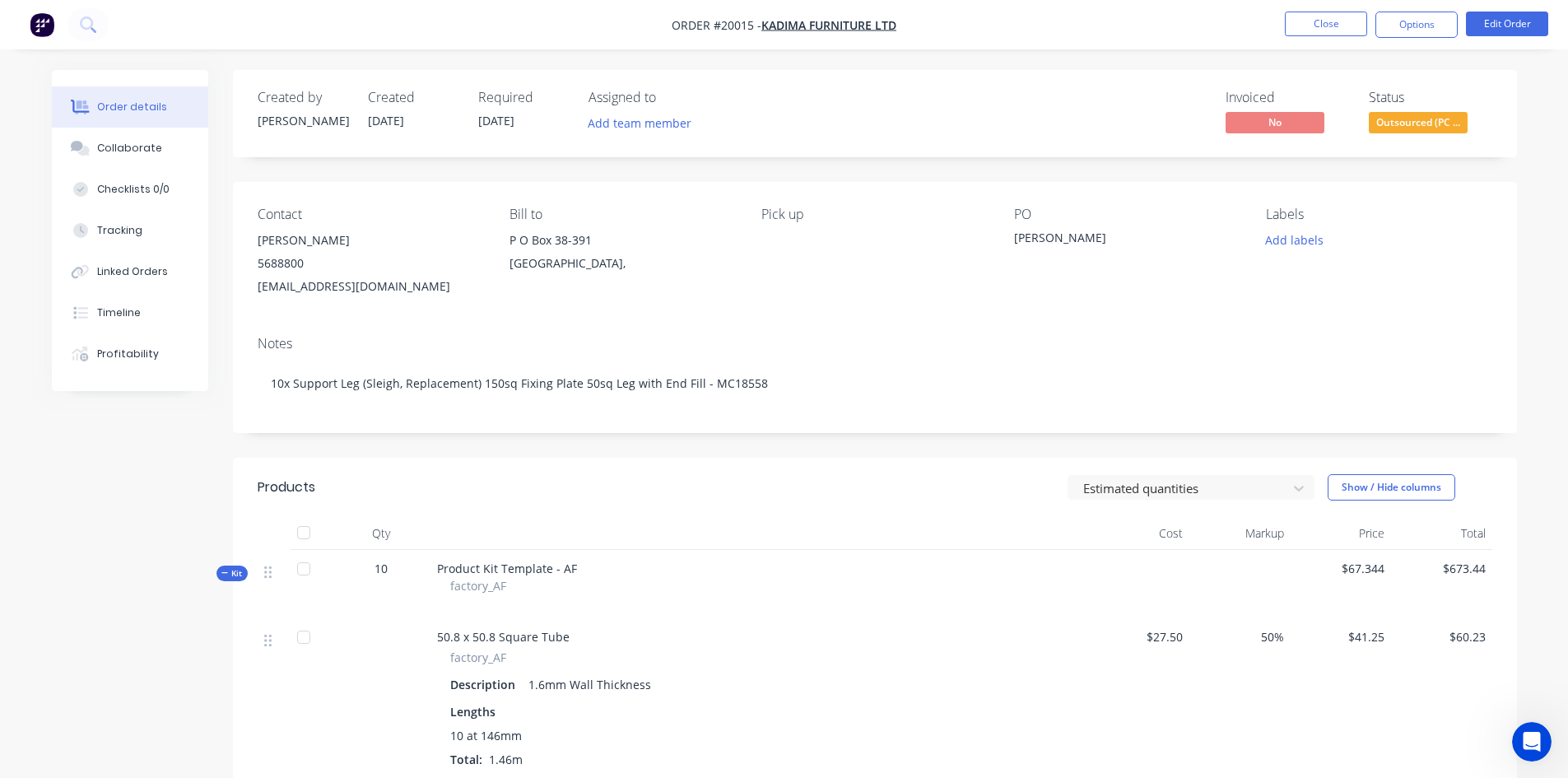
click at [129, 353] on div "Profitability" at bounding box center [128, 353] width 62 height 15
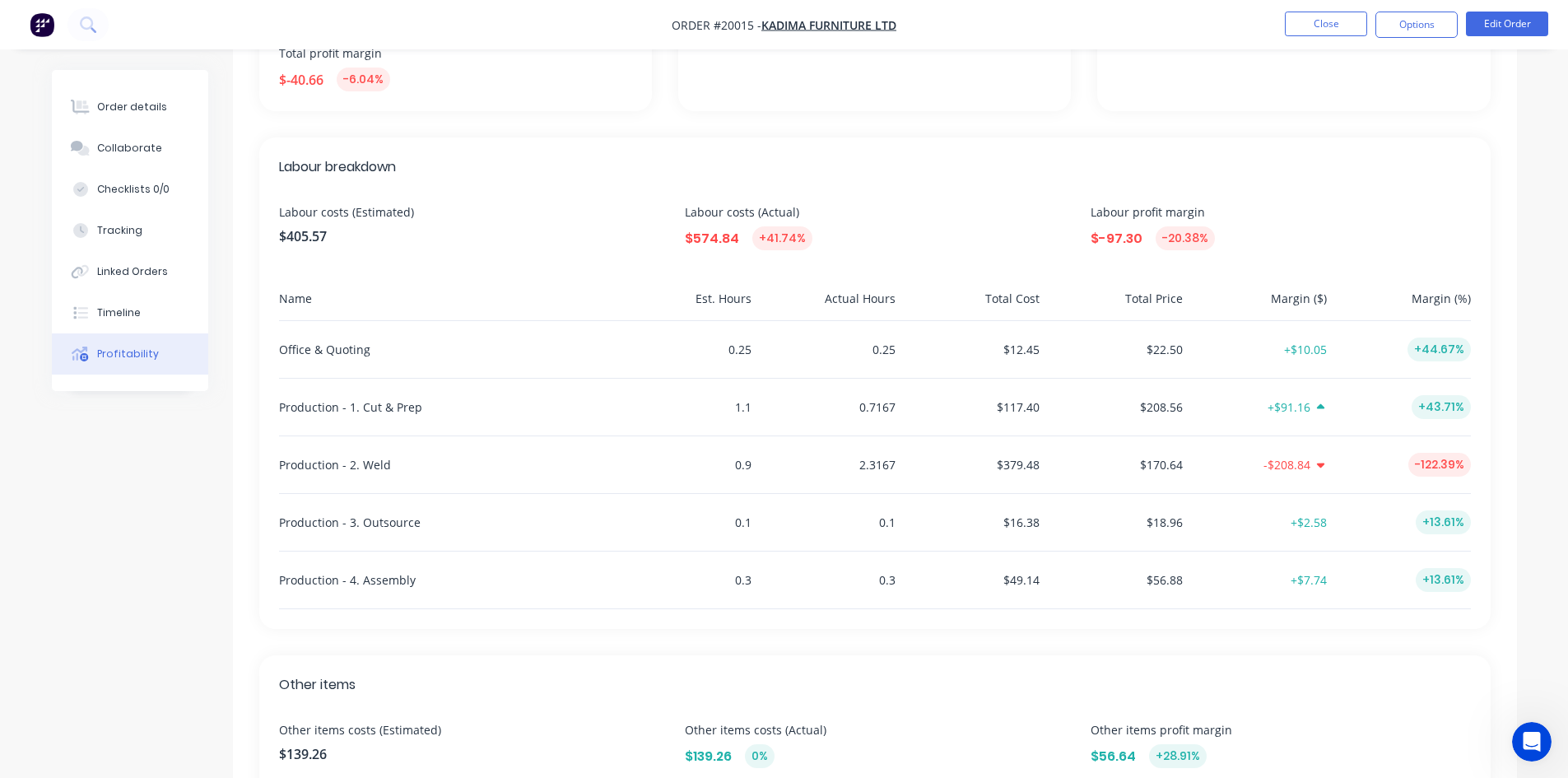
scroll to position [386, 0]
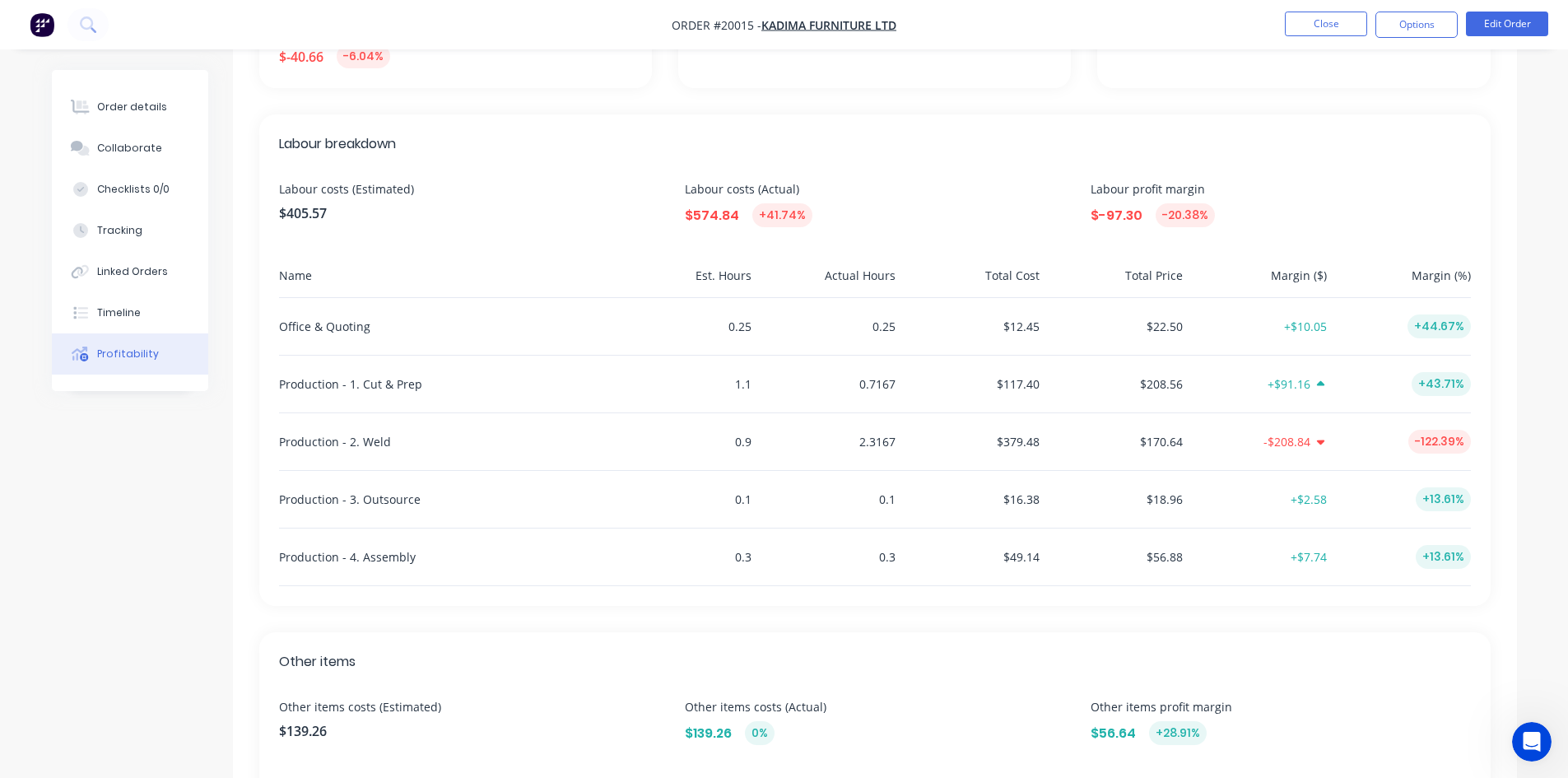
click at [115, 317] on div "Timeline" at bounding box center [119, 312] width 44 height 15
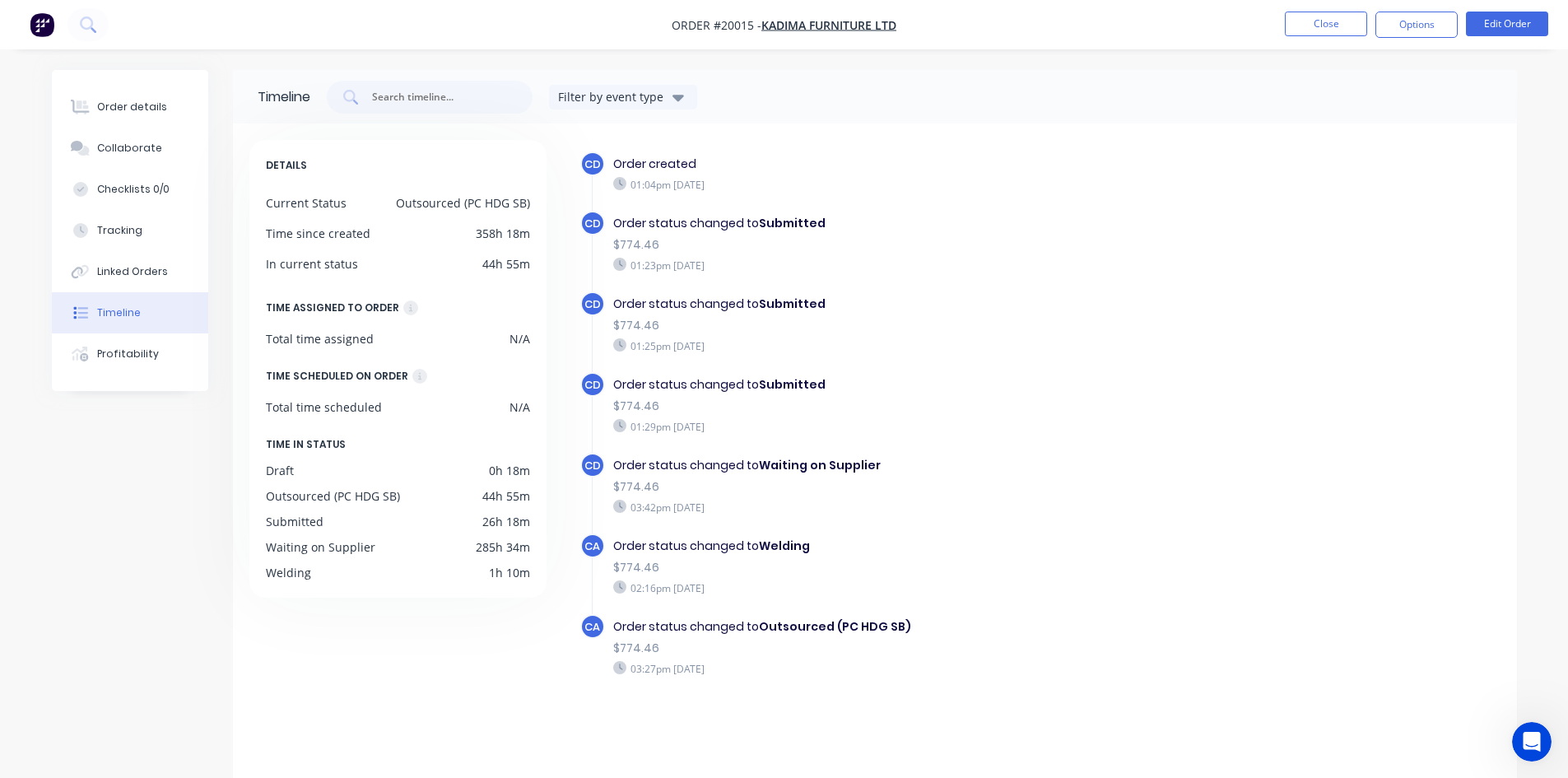
click at [112, 233] on div "Tracking" at bounding box center [120, 230] width 46 height 15
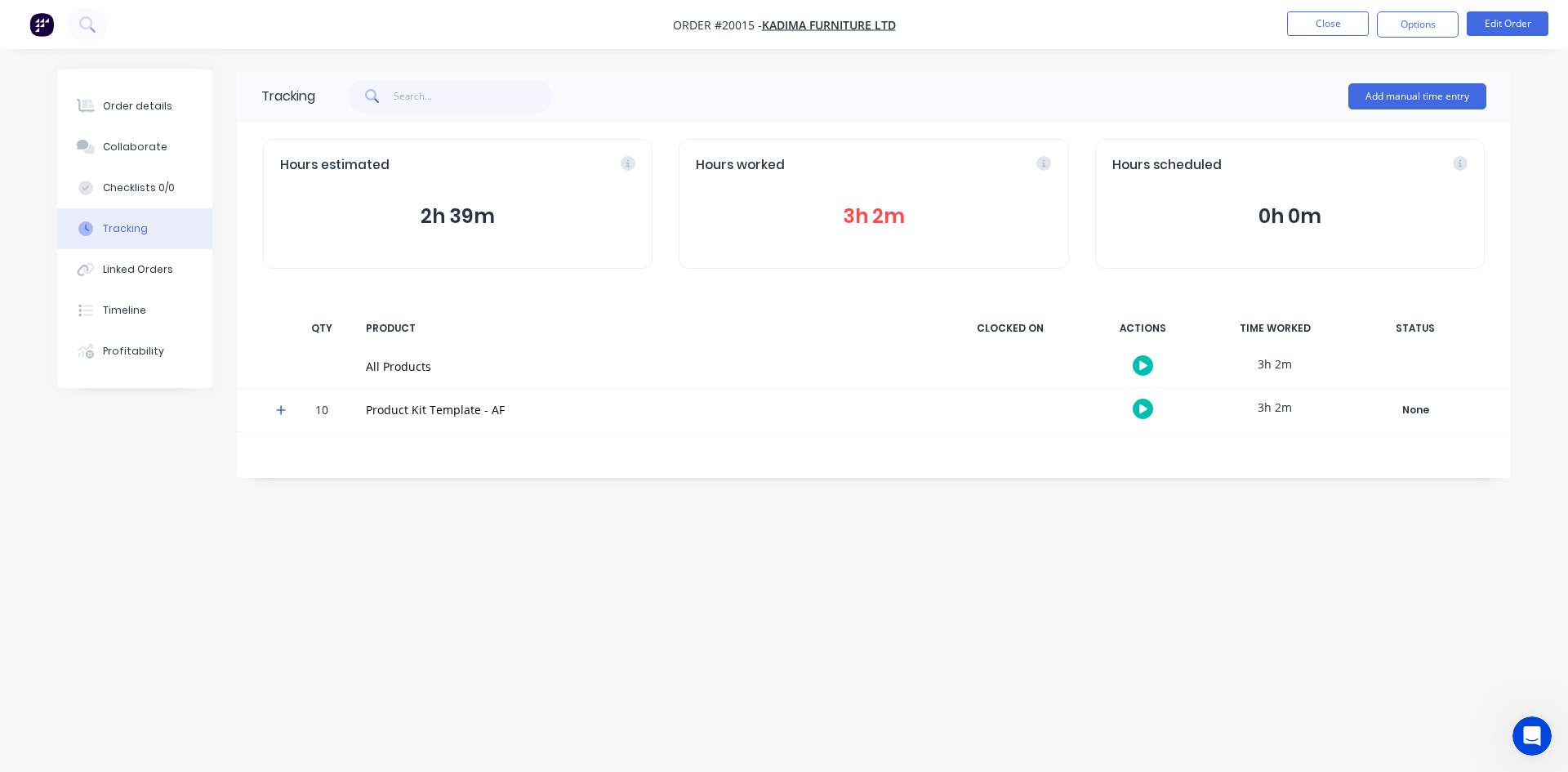
click at [276, 407] on icon at bounding box center [282, 410] width 11 height 12
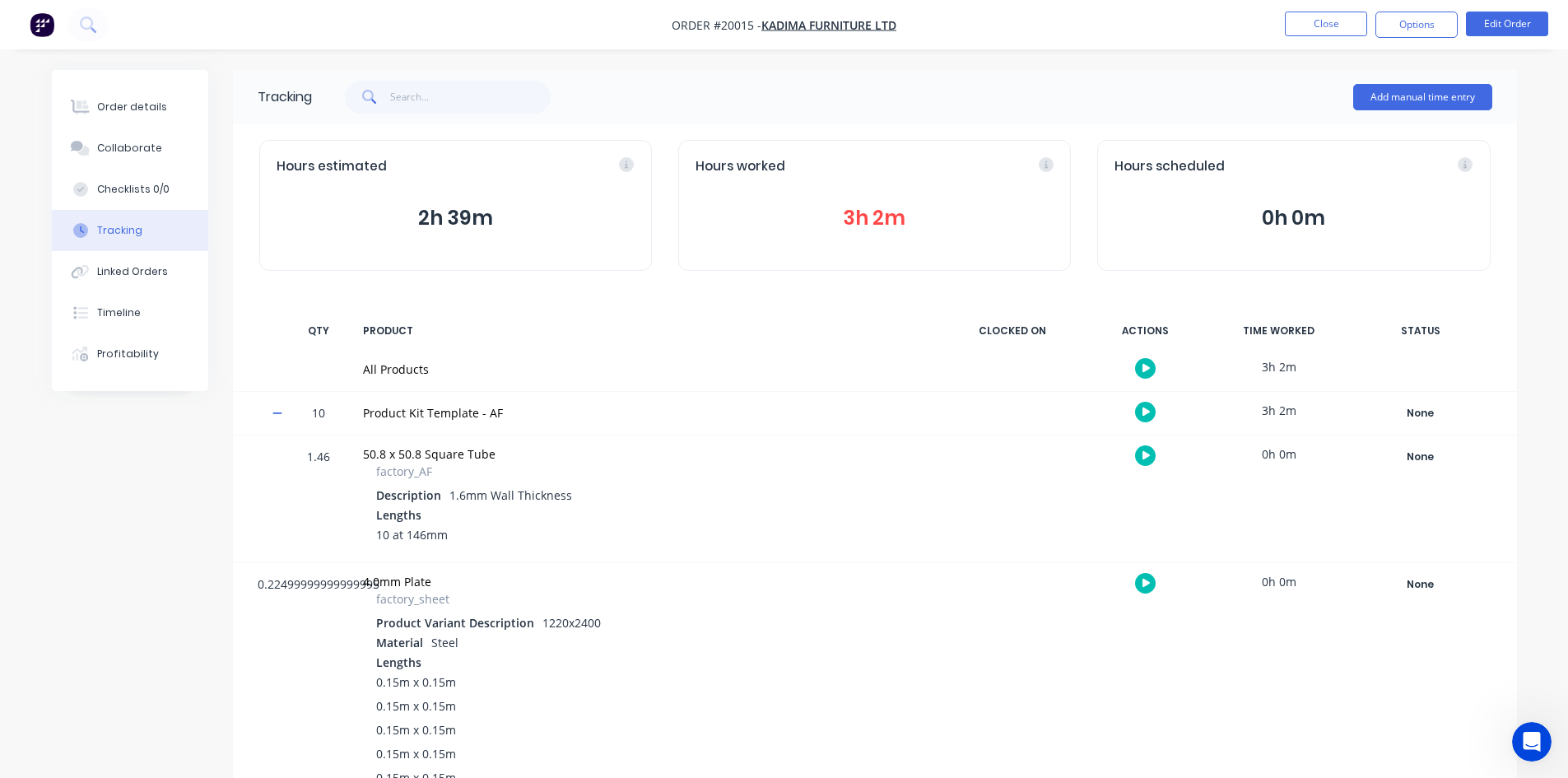
click at [134, 100] on div "Order details" at bounding box center [132, 107] width 70 height 15
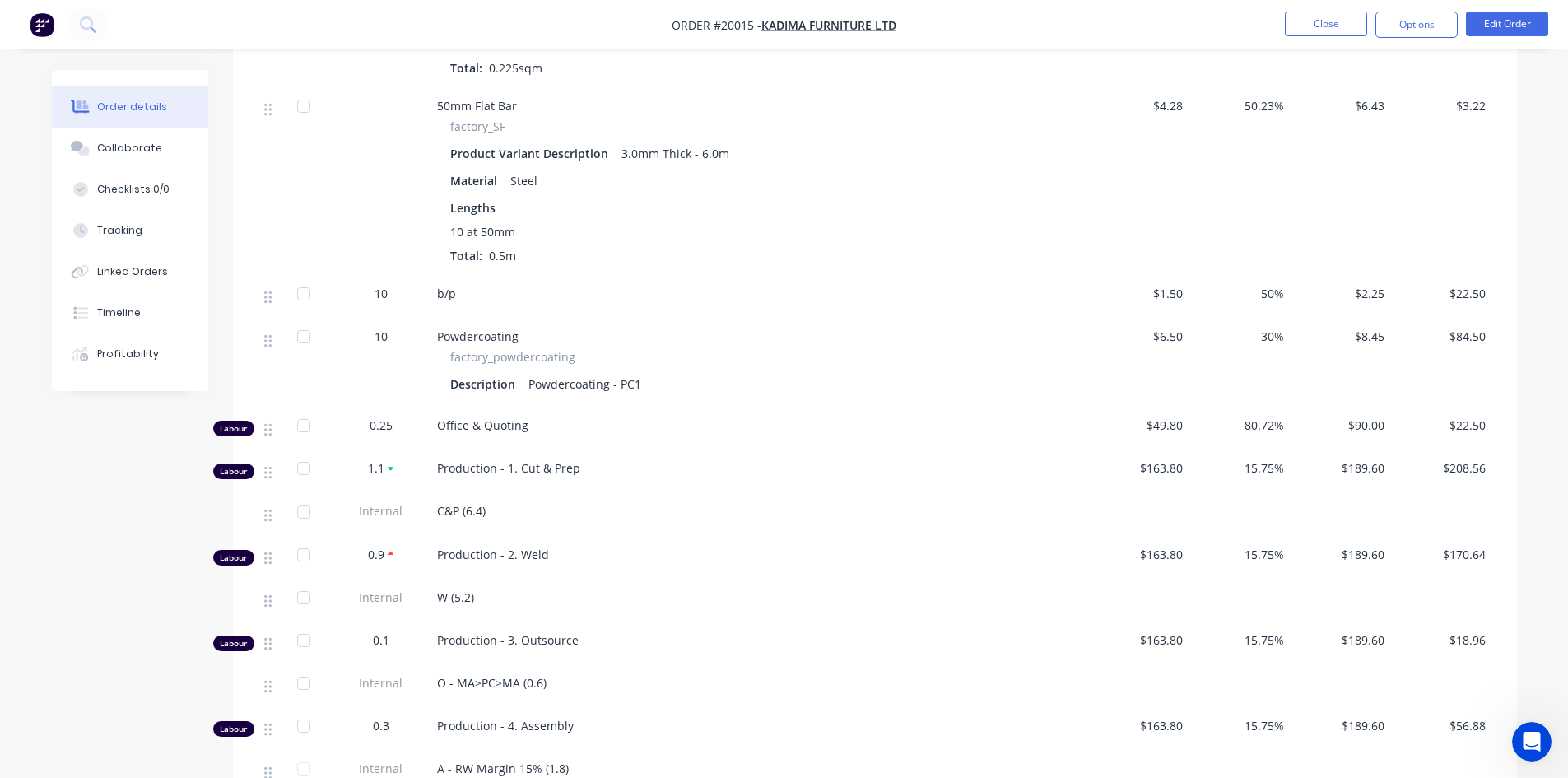
scroll to position [1152, 0]
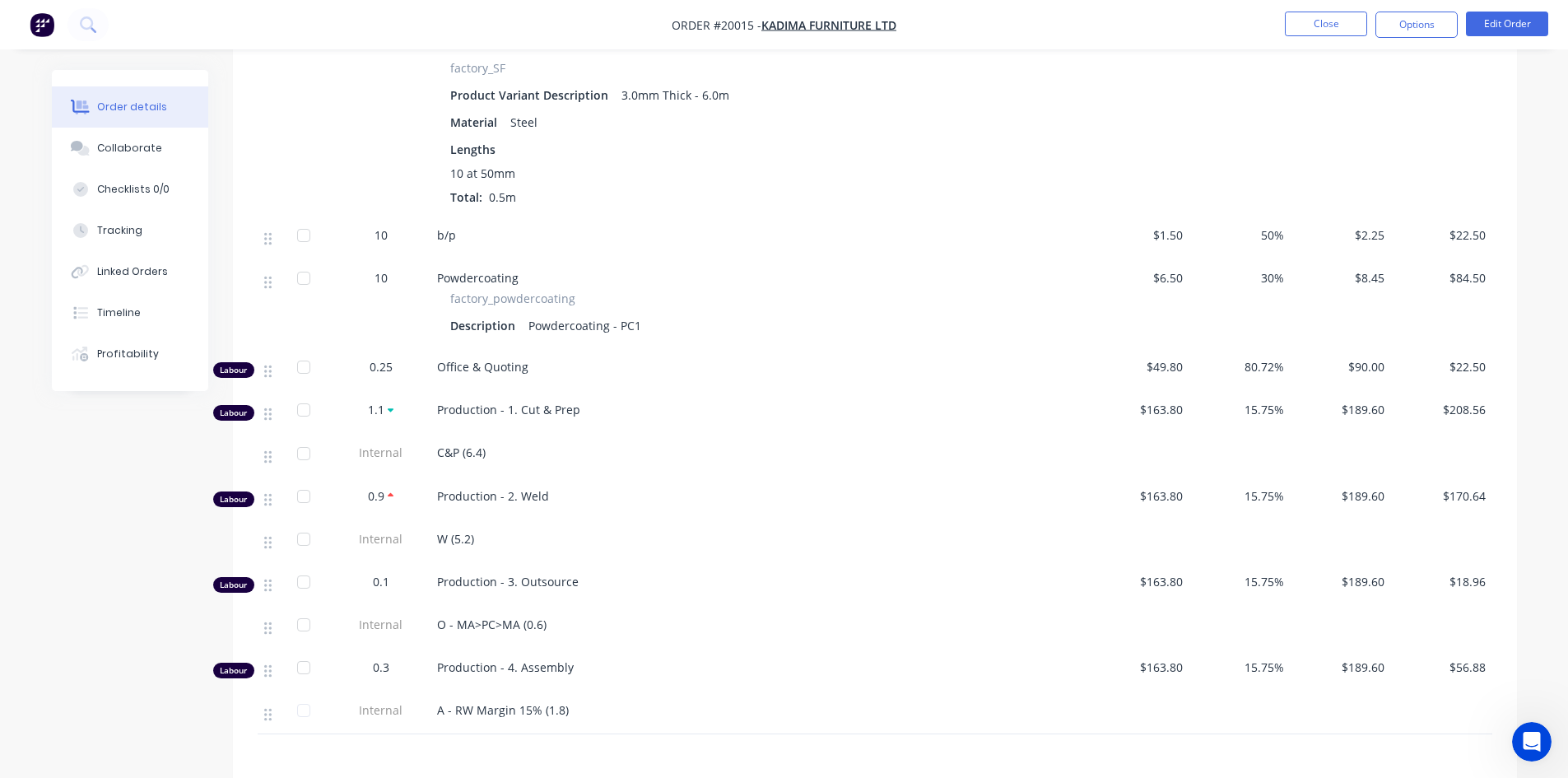
click at [143, 351] on div "Profitability" at bounding box center [128, 353] width 62 height 15
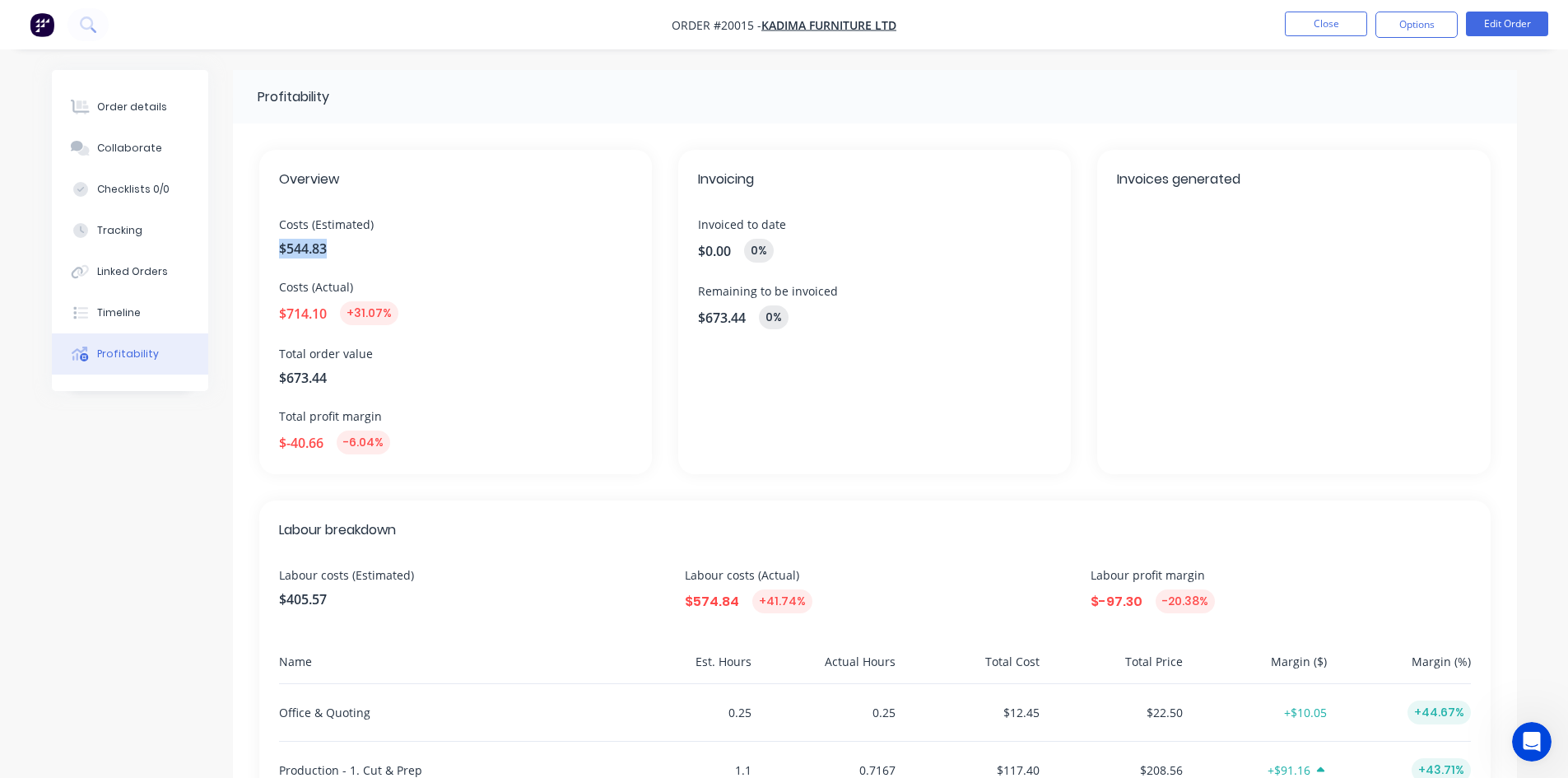
drag, startPoint x: 339, startPoint y: 245, endPoint x: 277, endPoint y: 239, distance: 62.3
click at [277, 239] on div "Overview Costs (Estimated) $544.83 Costs (Actual) $714.10 +31.07% Total order v…" at bounding box center [456, 311] width 393 height 324
drag, startPoint x: 338, startPoint y: 381, endPoint x: 274, endPoint y: 375, distance: 64.3
click at [274, 375] on div "Overview Costs (Estimated) $544.83 Costs (Actual) $714.10 +31.07% Total order v…" at bounding box center [456, 311] width 393 height 324
click at [278, 318] on div "Overview Costs (Estimated) $544.83 Costs (Actual) $714.10 +31.07% Total order v…" at bounding box center [456, 311] width 393 height 324
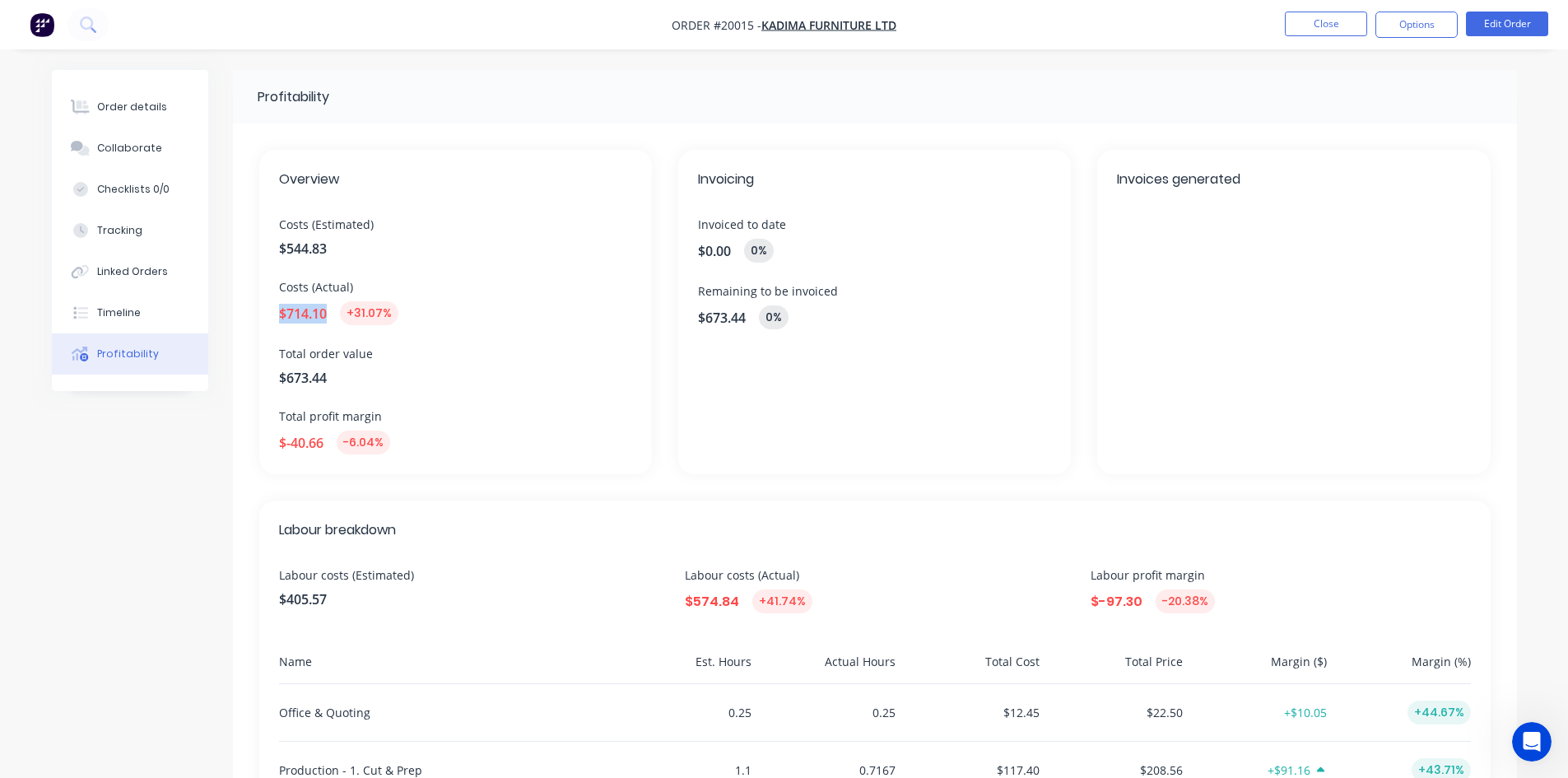
drag, startPoint x: 274, startPoint y: 310, endPoint x: 326, endPoint y: 312, distance: 52.0
click at [326, 312] on div "Overview Costs (Estimated) $544.83 Costs (Actual) $714.10 +31.07% Total order v…" at bounding box center [456, 311] width 393 height 324
drag, startPoint x: 277, startPoint y: 440, endPoint x: 325, endPoint y: 440, distance: 48.0
click at [325, 440] on div "Overview Costs (Estimated) $544.83 Costs (Actual) $714.10 +31.07% Total order v…" at bounding box center [456, 311] width 393 height 324
click at [446, 396] on div "Overview Costs (Estimated) $544.83 Costs (Actual) $714.10 +31.07% Total order v…" at bounding box center [456, 311] width 393 height 324
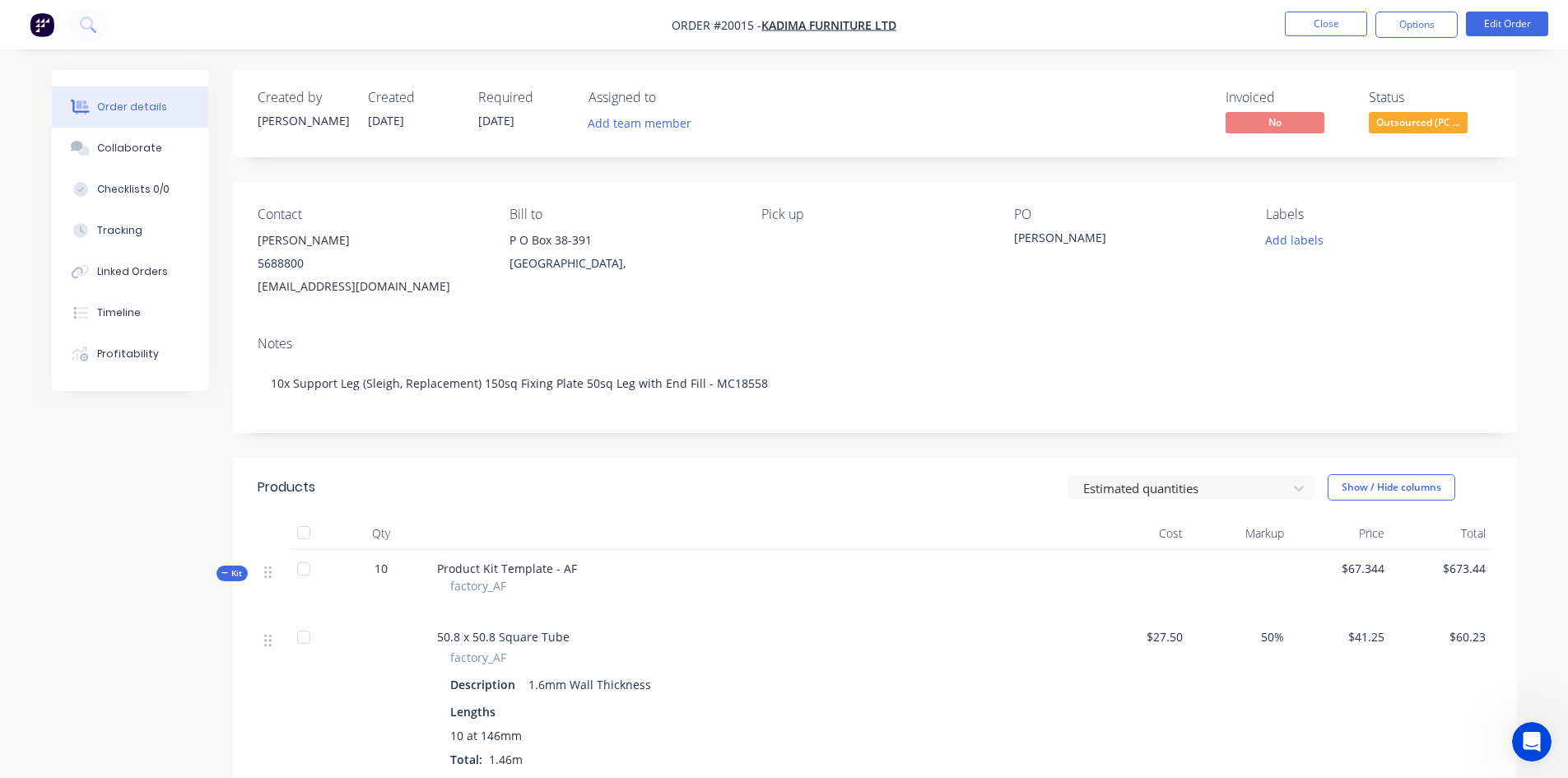
click at [900, 321] on div "Contact [PERSON_NAME] [PHONE_NUMBER] [EMAIL_ADDRESS][DOMAIN_NAME] Bill to P O B…" at bounding box center [875, 252] width 1284 height 141
click at [1313, 25] on button "Close" at bounding box center [1326, 24] width 82 height 25
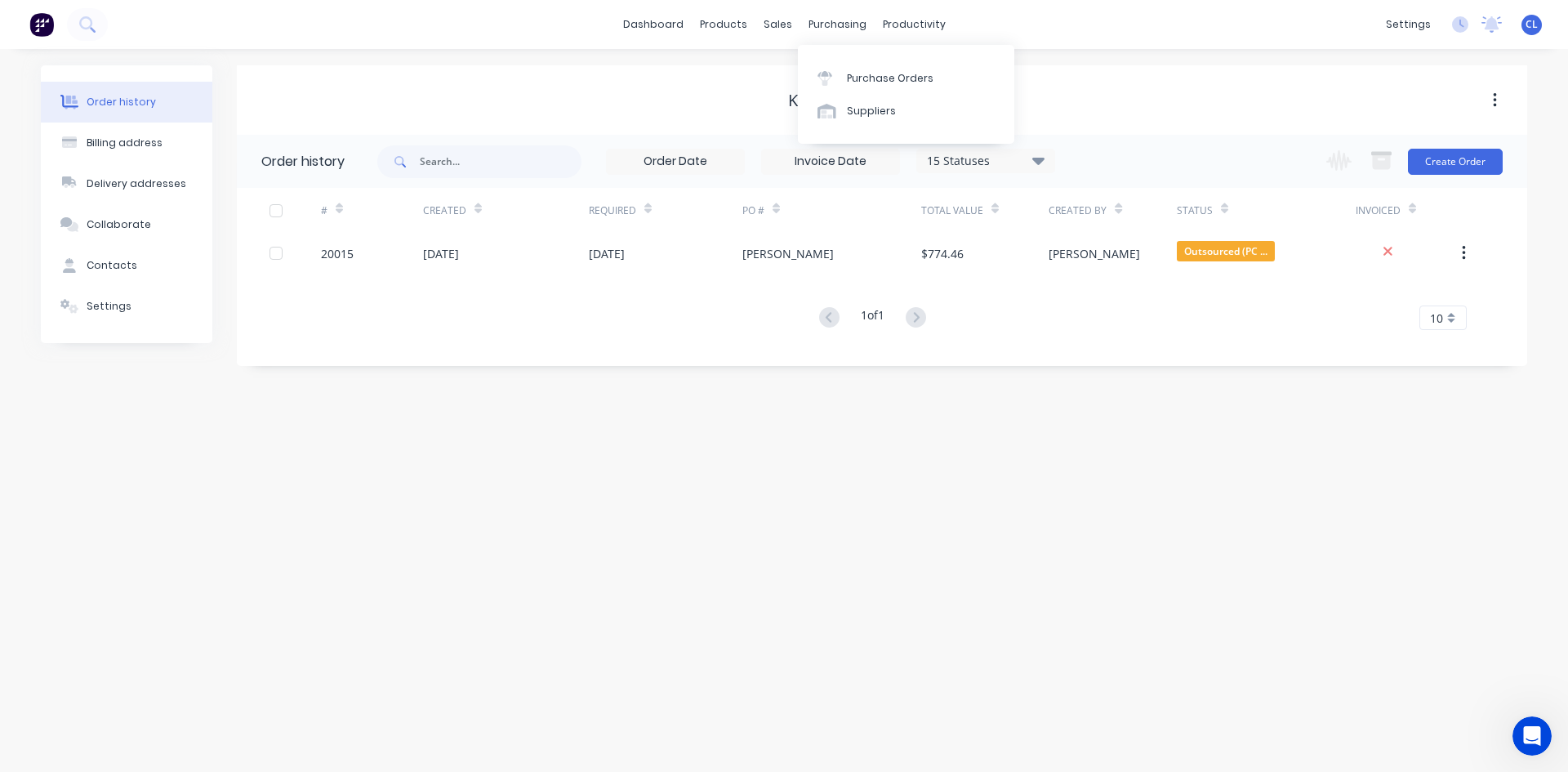
click at [868, 77] on div "Purchase Orders" at bounding box center [891, 78] width 87 height 14
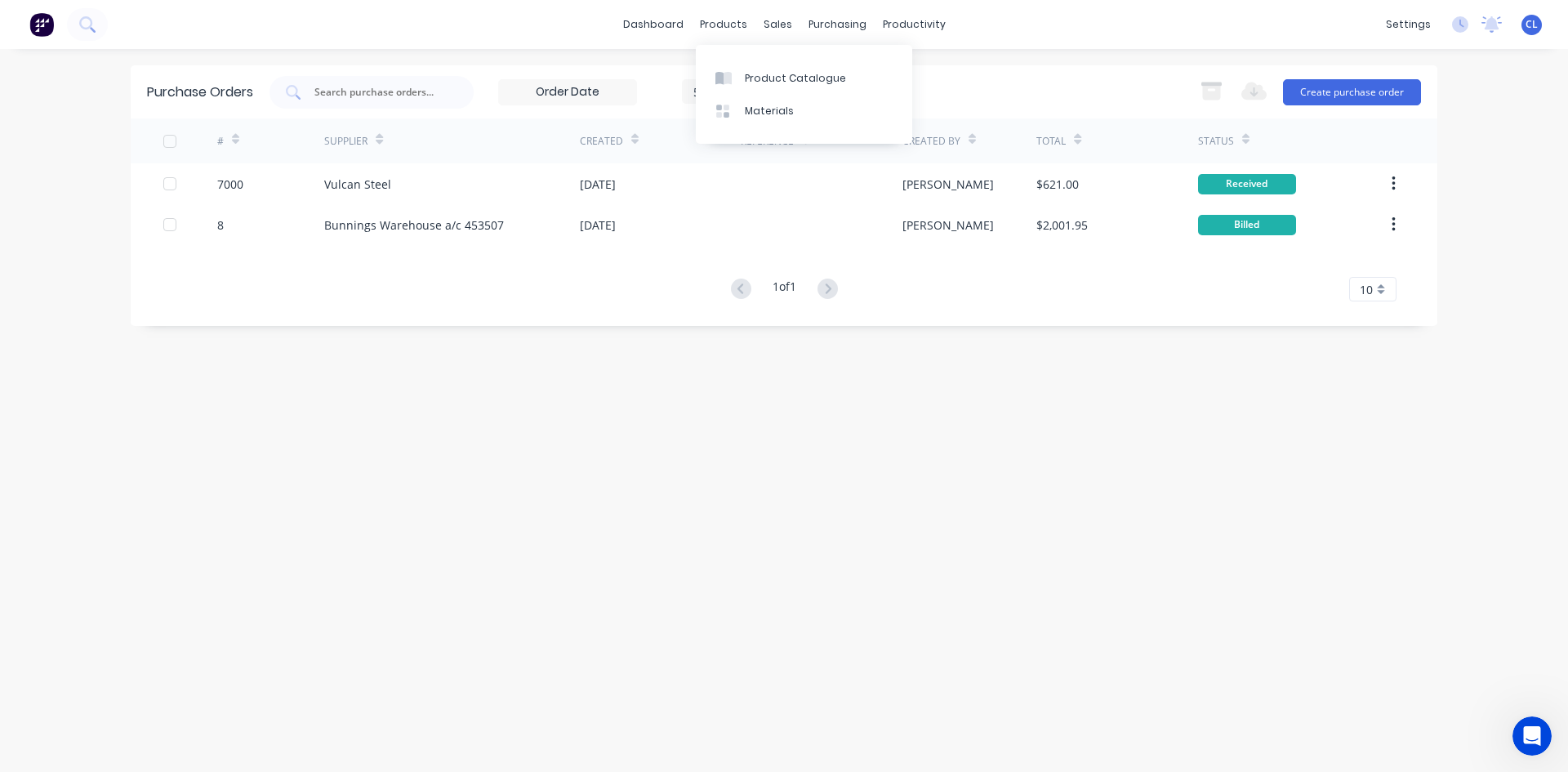
click at [760, 79] on div "Product Catalogue" at bounding box center [796, 78] width 102 height 14
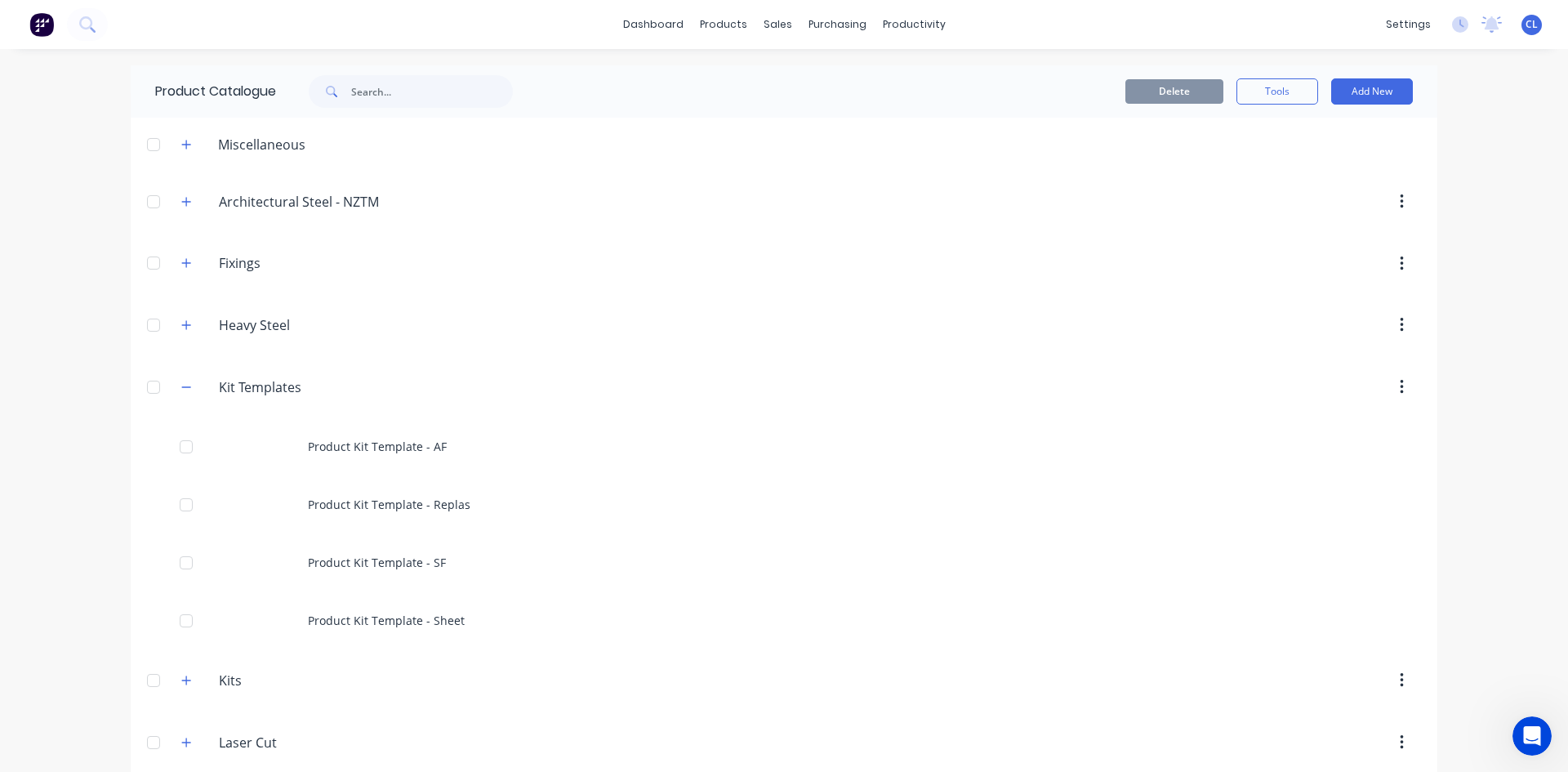
click at [182, 199] on icon "button" at bounding box center [187, 201] width 9 height 9
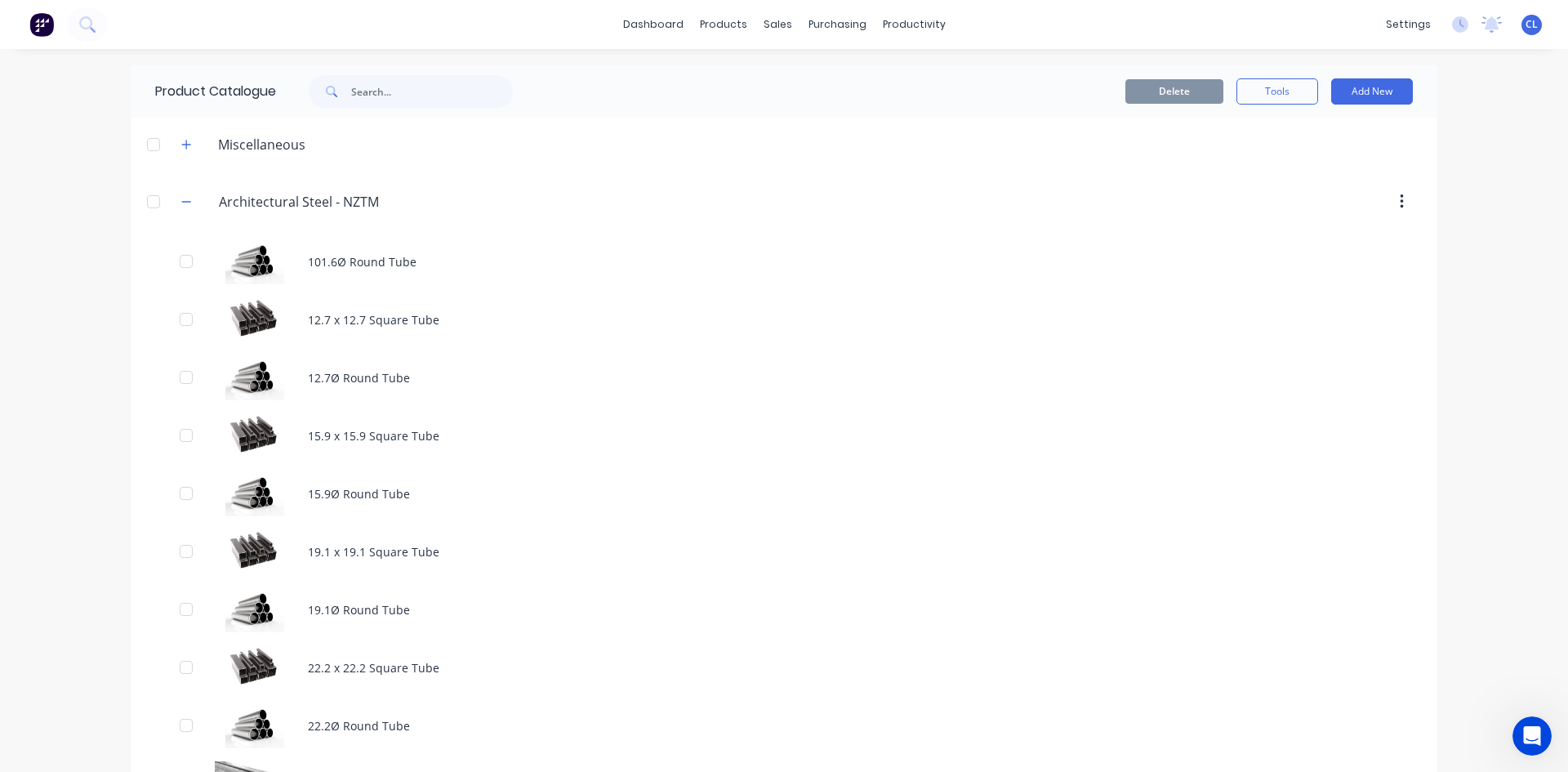
click at [382, 270] on div "101.6Ø Round Tube" at bounding box center [784, 262] width 1307 height 58
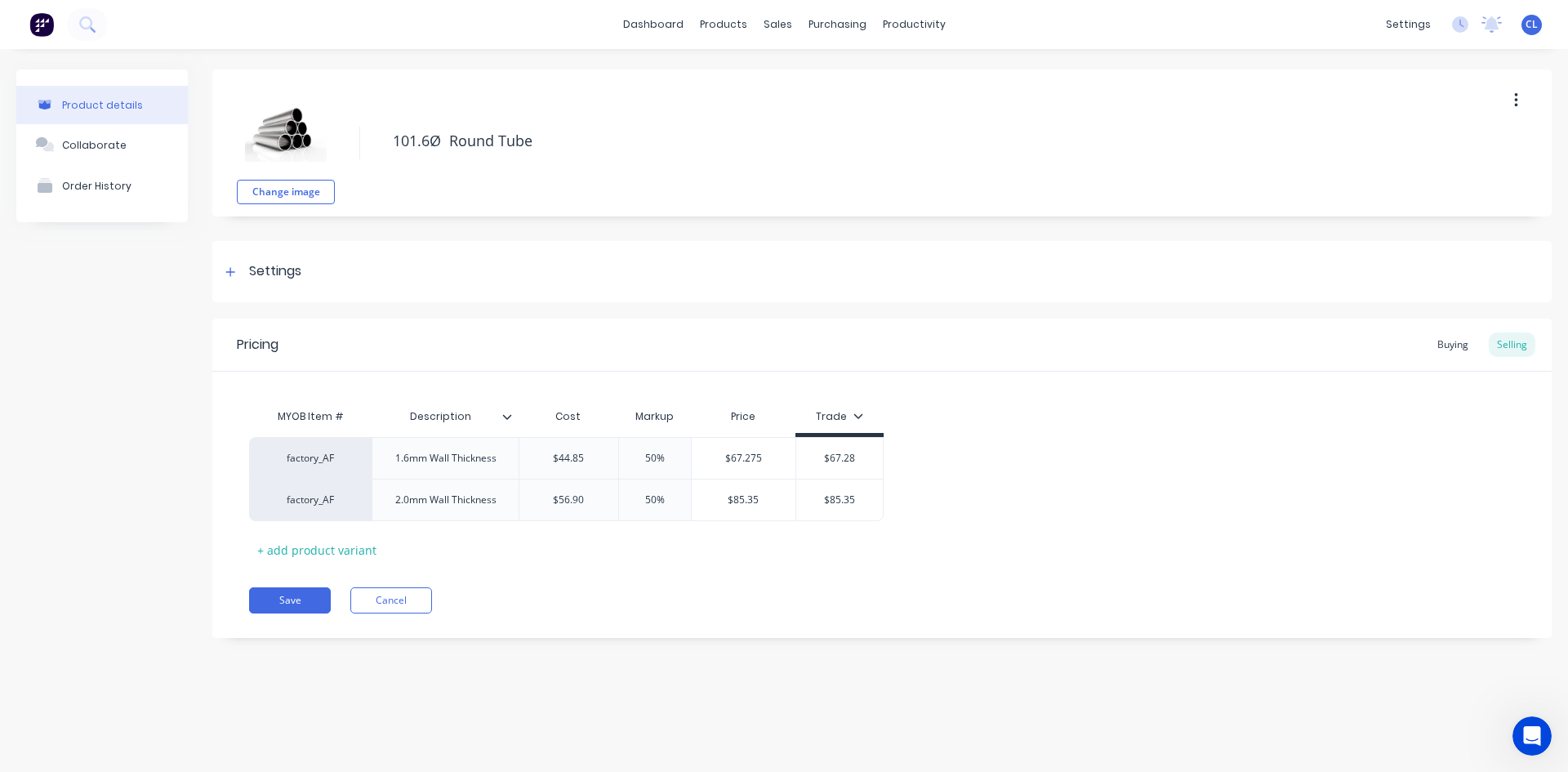
type textarea "x"
click at [1447, 342] on div "Buying" at bounding box center [1453, 344] width 47 height 24
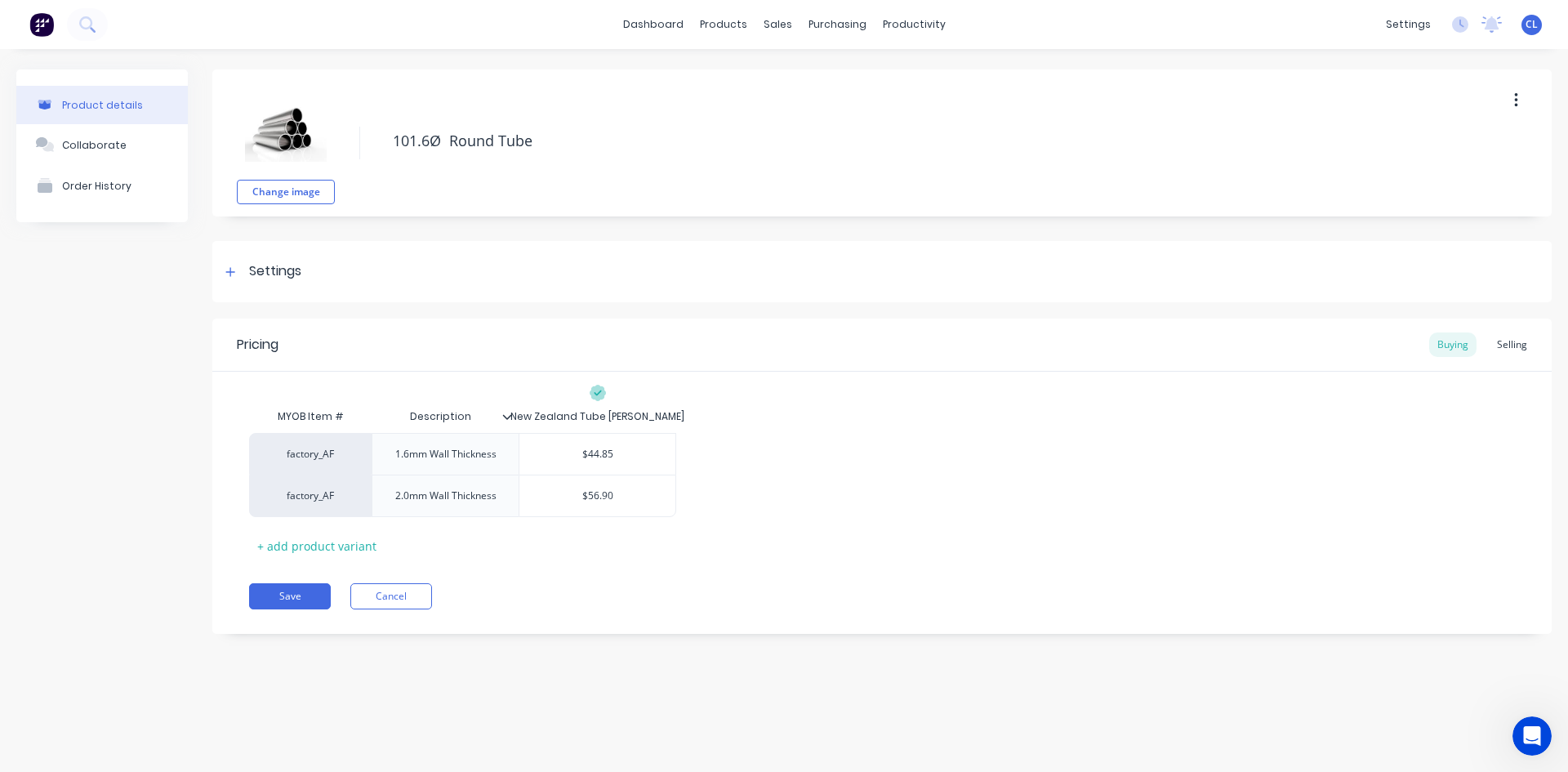
click at [229, 267] on icon at bounding box center [230, 272] width 10 height 12
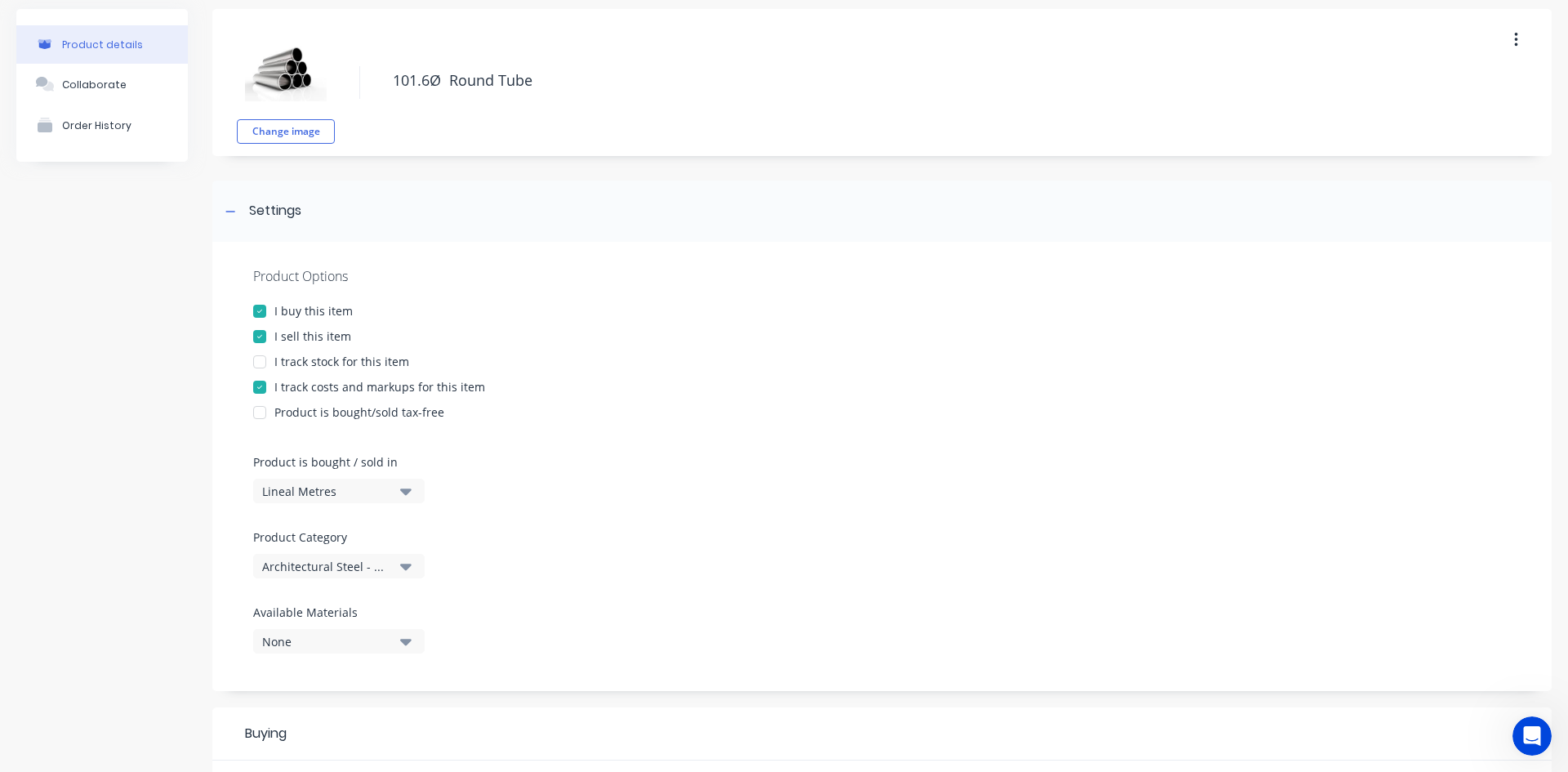
scroll to position [82, 0]
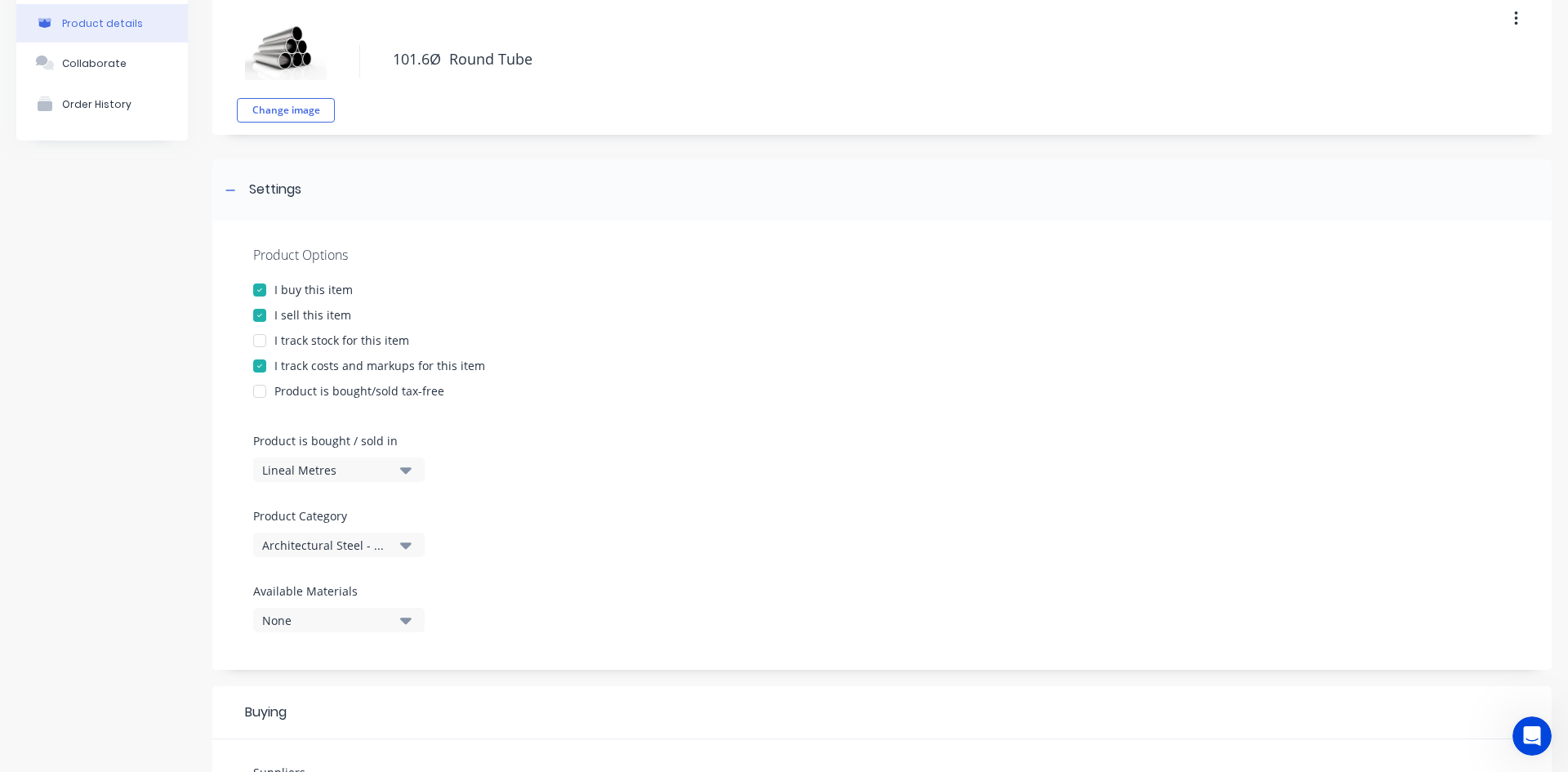
click at [406, 545] on icon "button" at bounding box center [406, 545] width 12 height 6
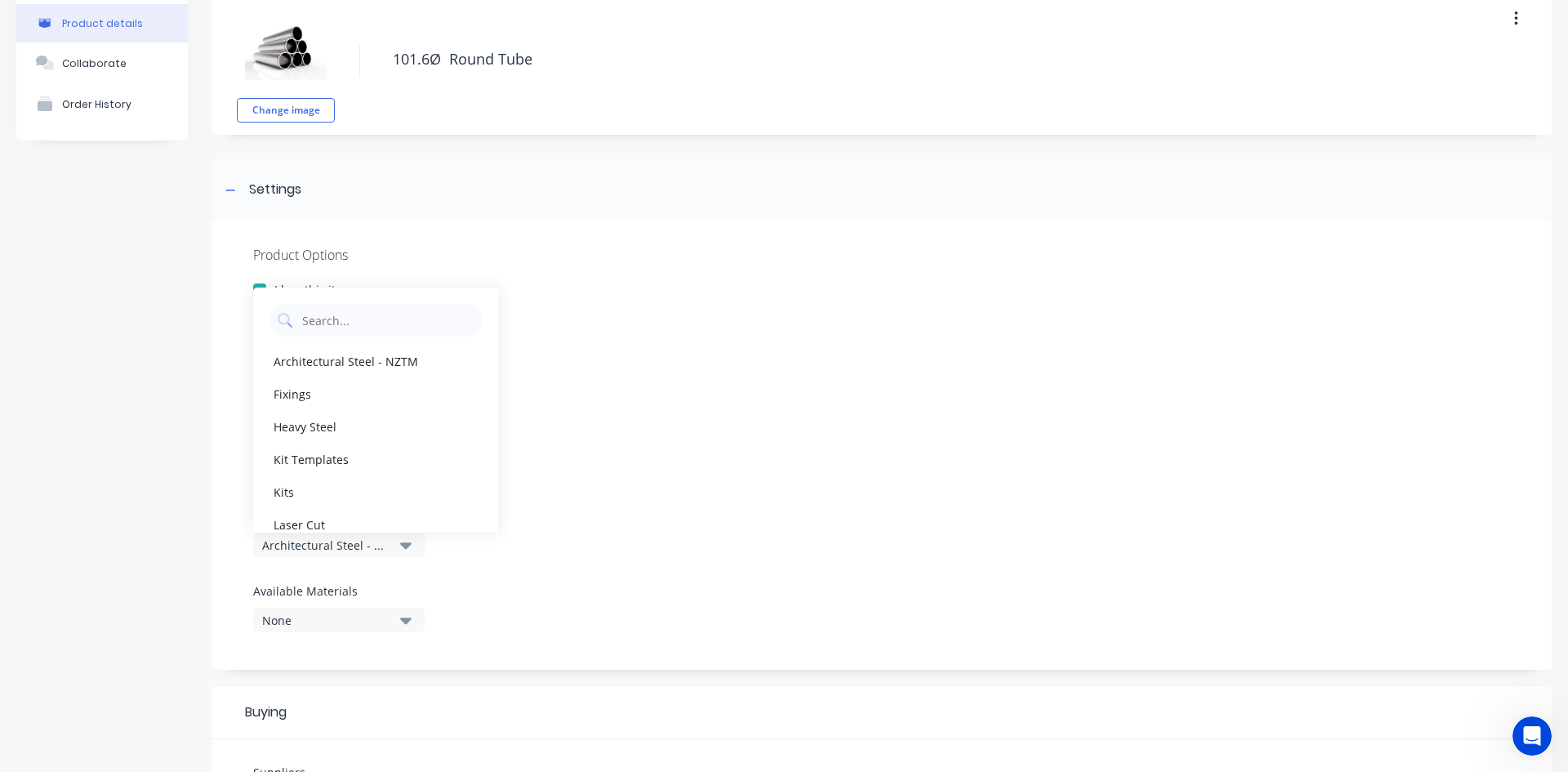
click at [406, 545] on icon "button" at bounding box center [406, 545] width 12 height 6
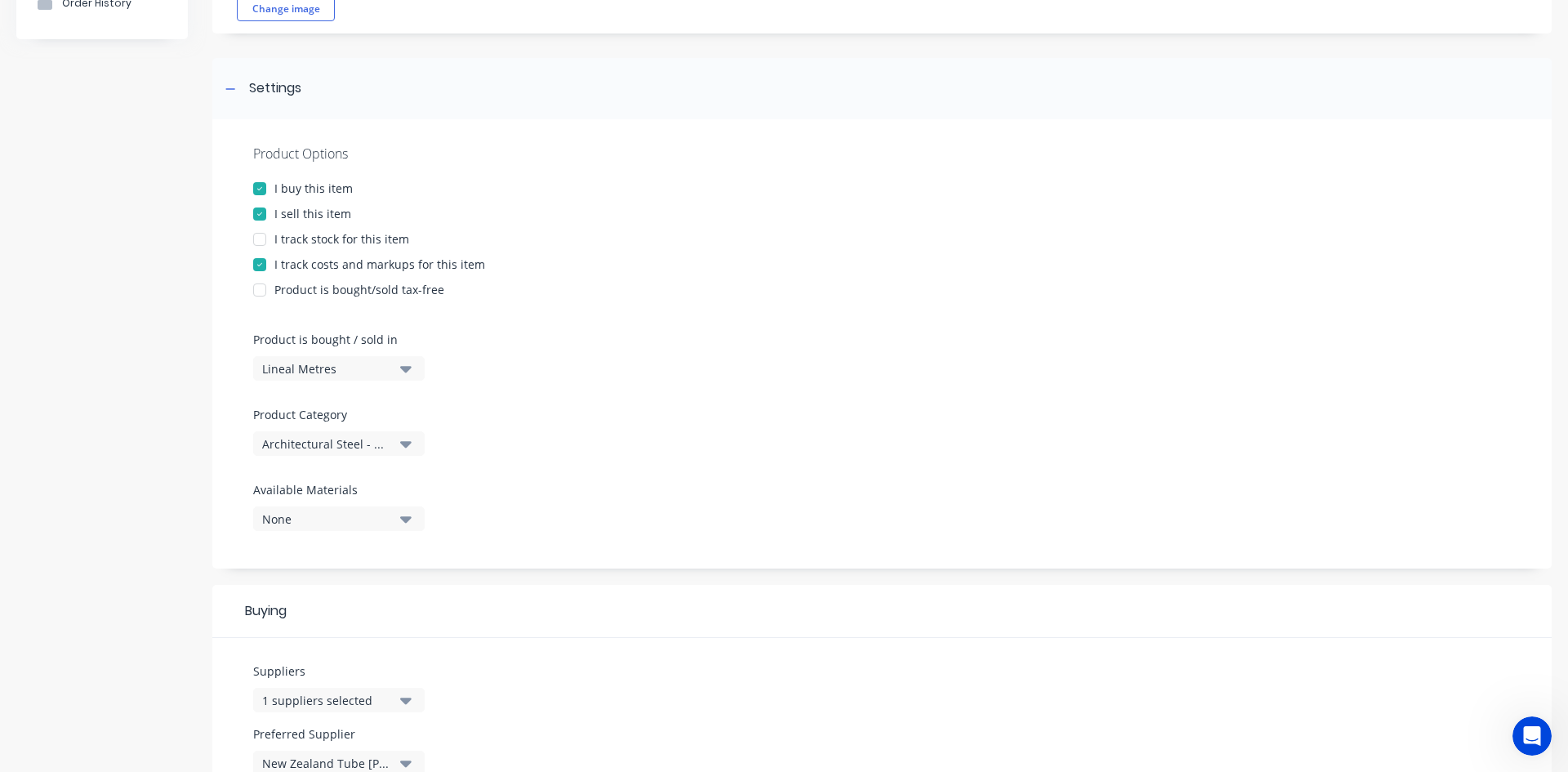
scroll to position [409, 0]
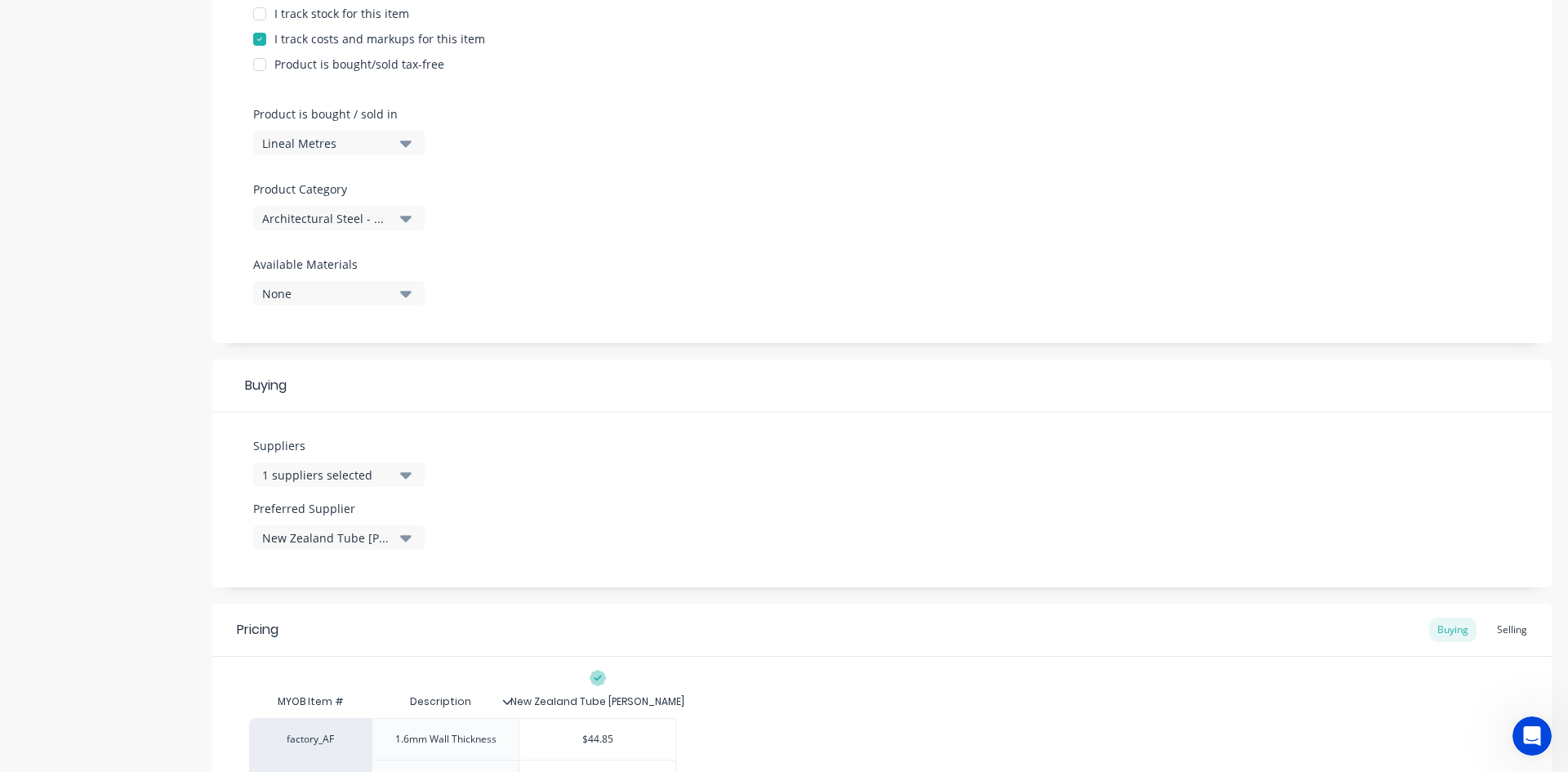
click at [409, 470] on icon "button" at bounding box center [406, 475] width 12 height 18
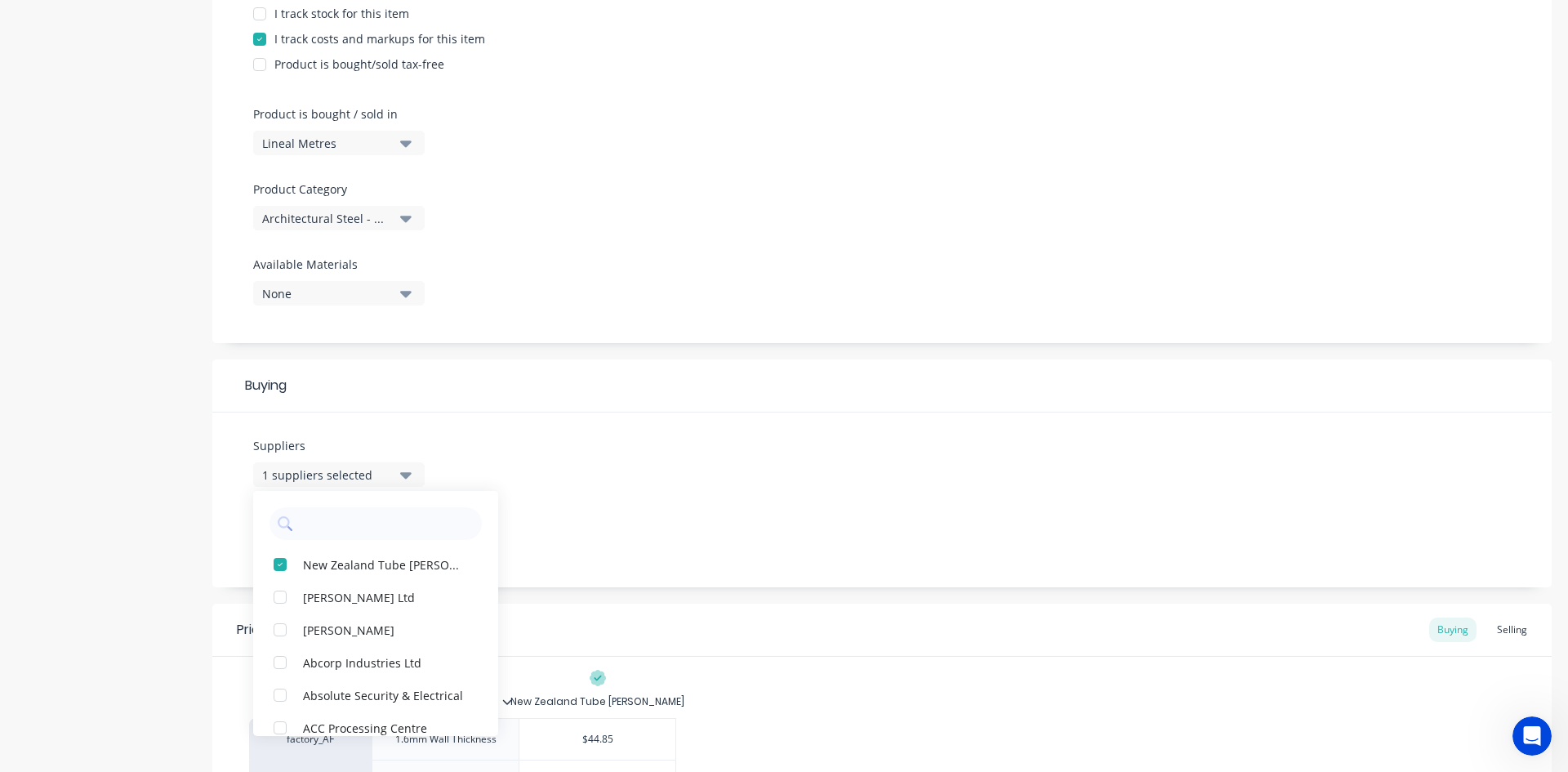
click at [548, 467] on div "Suppliers 1 suppliers selected New Zealand Tube [PERSON_NAME] [PERSON_NAME] Ltd…" at bounding box center [882, 499] width 1340 height 175
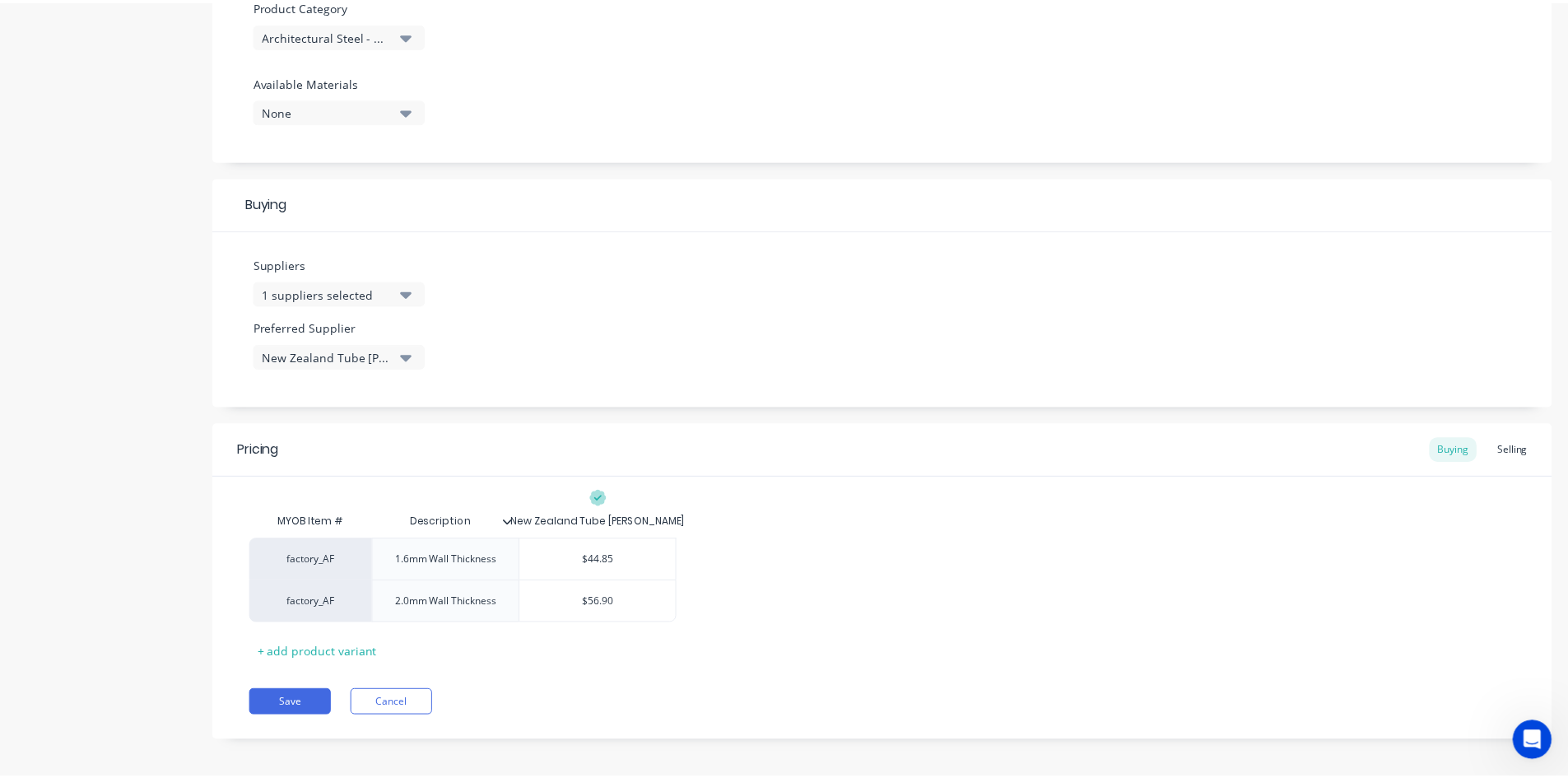
scroll to position [605, 0]
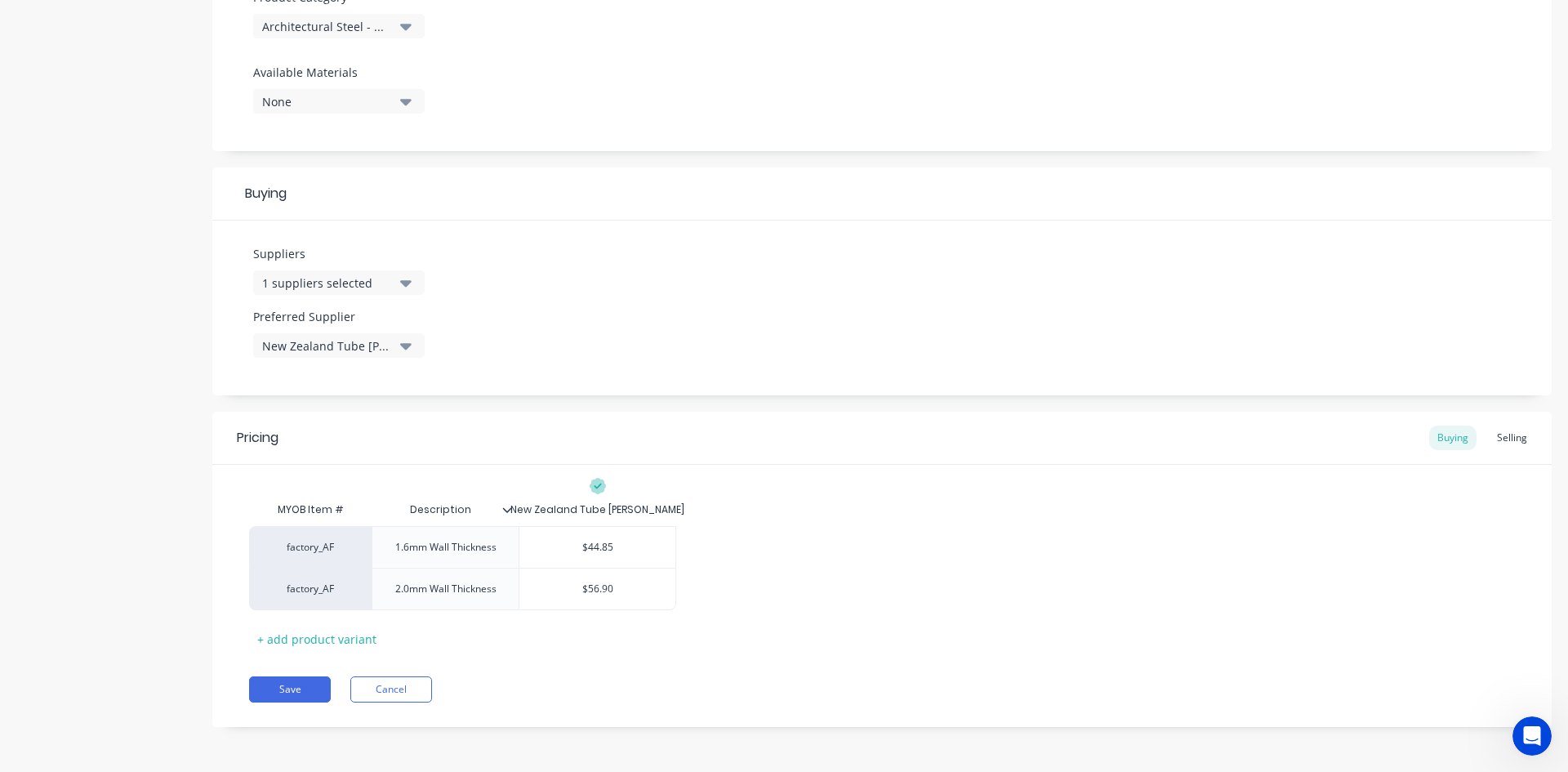
click at [1499, 434] on div "Selling" at bounding box center [1512, 438] width 46 height 24
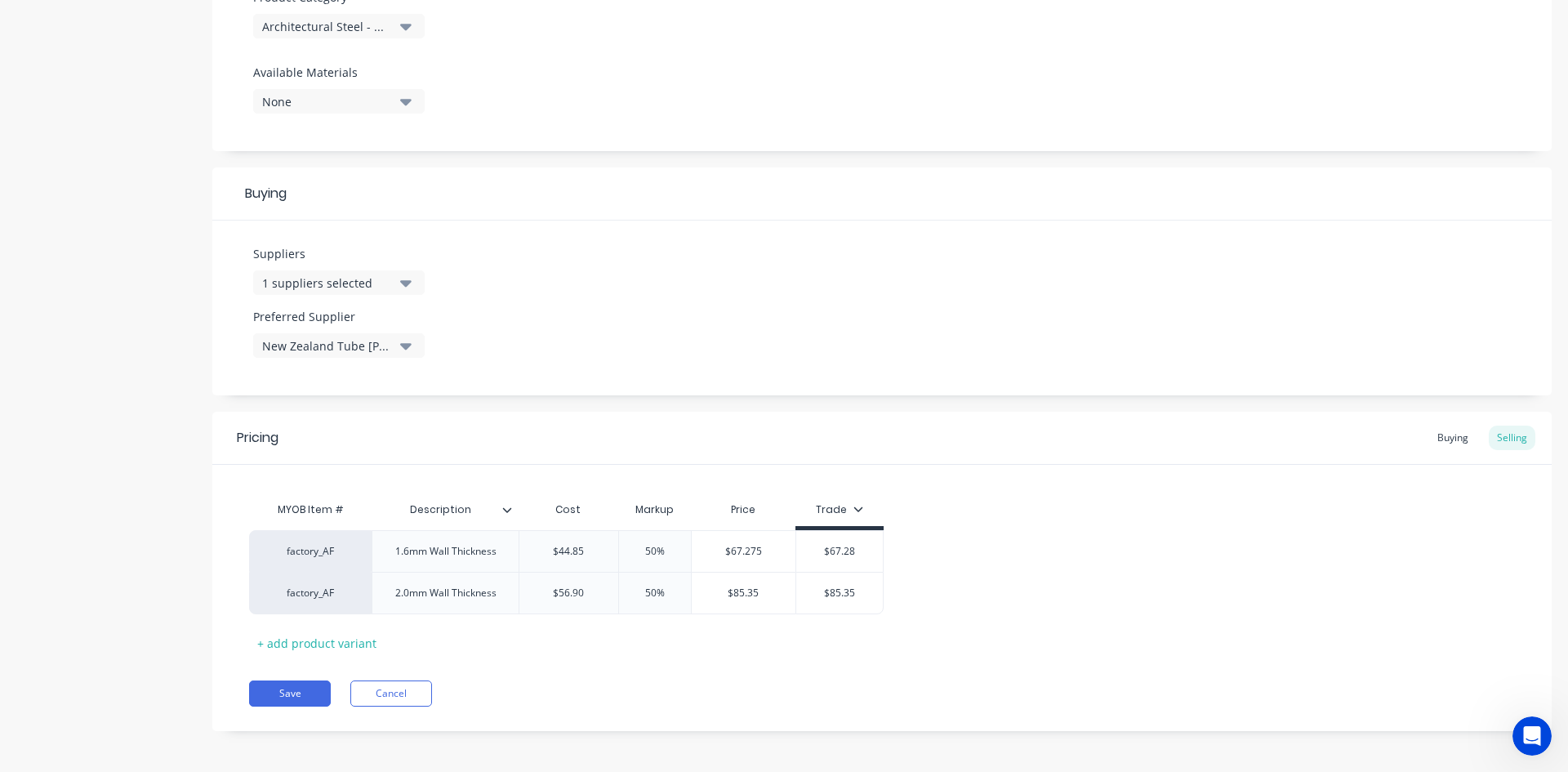
click at [1442, 437] on div "Buying" at bounding box center [1453, 438] width 47 height 24
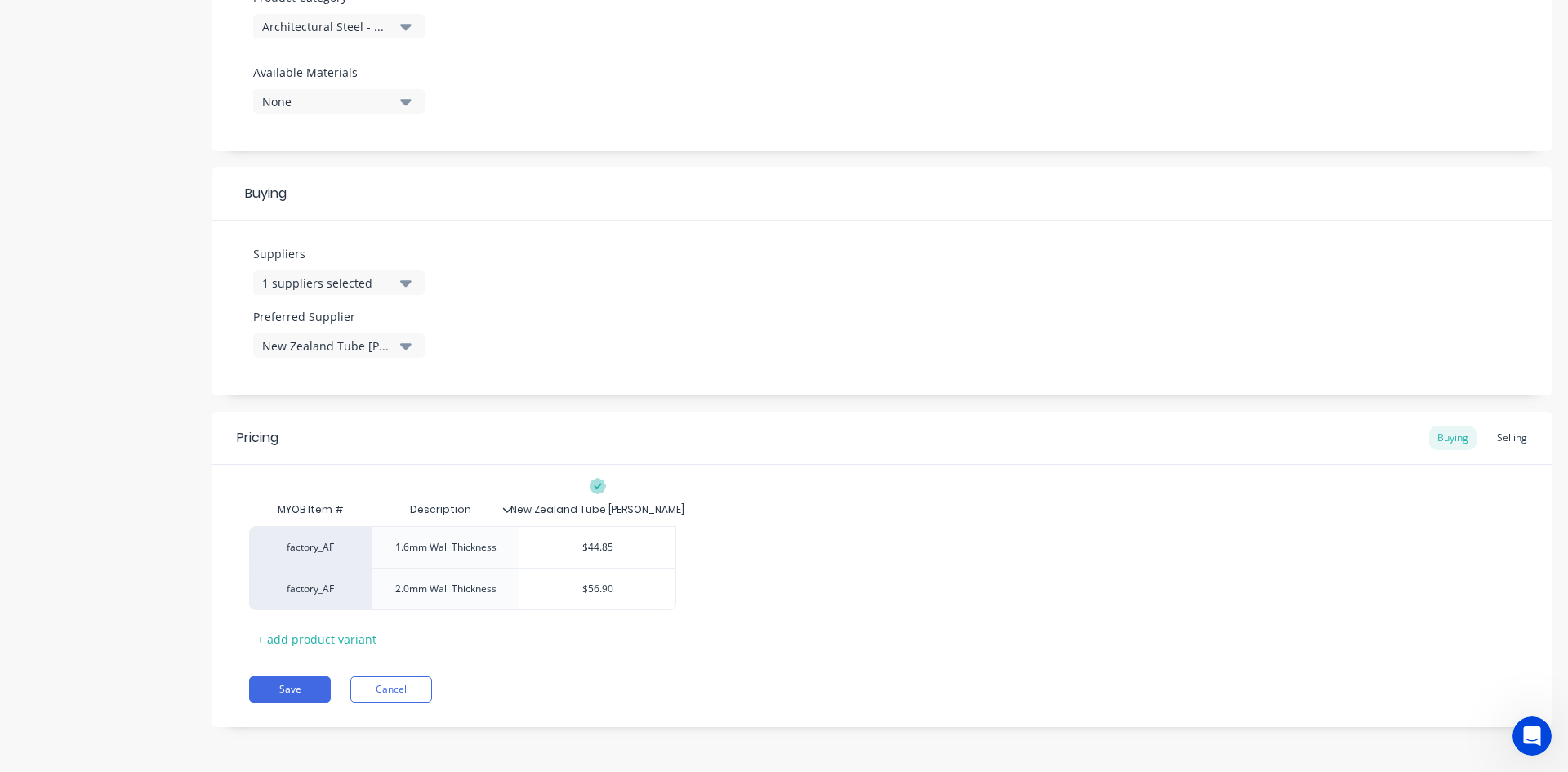
click at [789, 530] on div "factory_AF 1.6mm Wall Thickness $44.85 factory_AF 2.0mm Wall Thickness $56.90" at bounding box center [882, 567] width 1266 height 84
click at [1500, 433] on div "Selling" at bounding box center [1512, 438] width 46 height 24
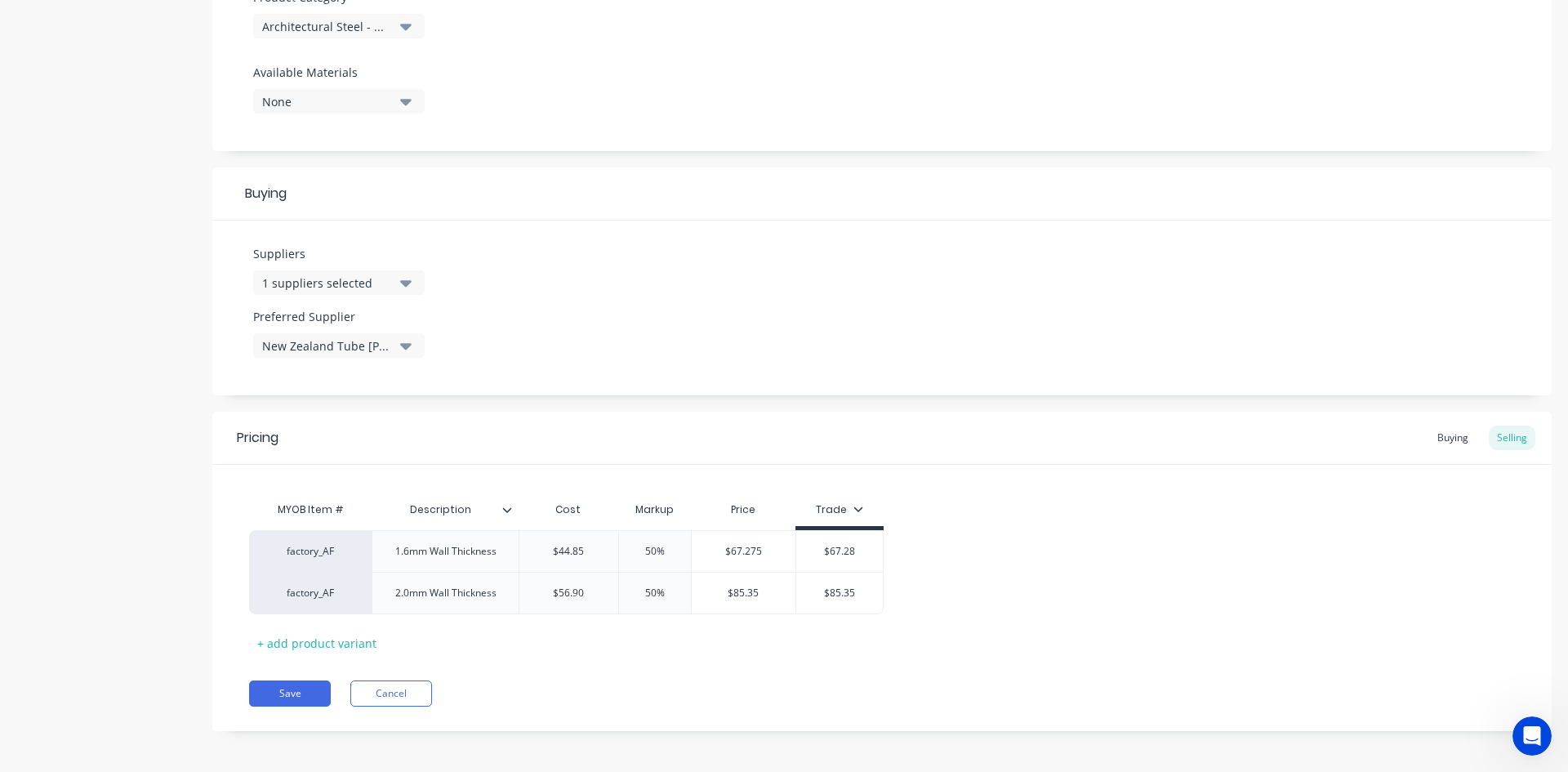
click at [1437, 513] on div "MYOB Item # Description Cost Markup Price Trade factory_AF 1.6mm Wall Thickness…" at bounding box center [882, 574] width 1266 height 162
drag, startPoint x: 1176, startPoint y: 530, endPoint x: 1184, endPoint y: 519, distance: 13.6
click at [1178, 534] on div "factory_AF 1.6mm Wall Thickness $44.85 50% $67.275 $67.28 factory_AF 2.0mm Wall…" at bounding box center [882, 572] width 1266 height 84
click at [1163, 543] on div "factory_AF 1.6mm Wall Thickness $44.85 50% $67.275 $67.28 factory_AF 2.0mm Wall…" at bounding box center [882, 572] width 1266 height 84
click at [392, 692] on button "Cancel" at bounding box center [392, 693] width 82 height 26
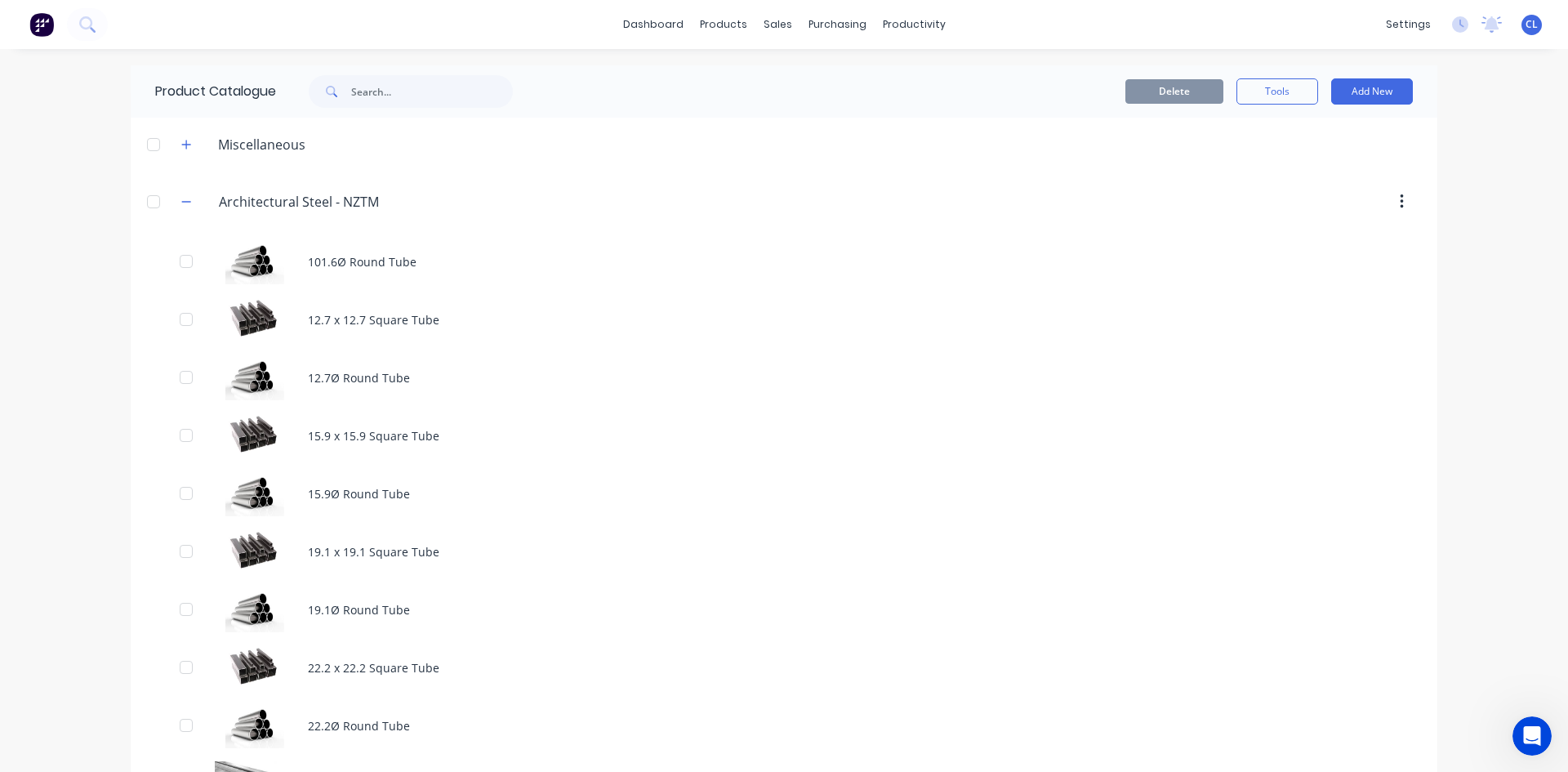
click at [658, 28] on link "dashboard" at bounding box center [653, 24] width 77 height 24
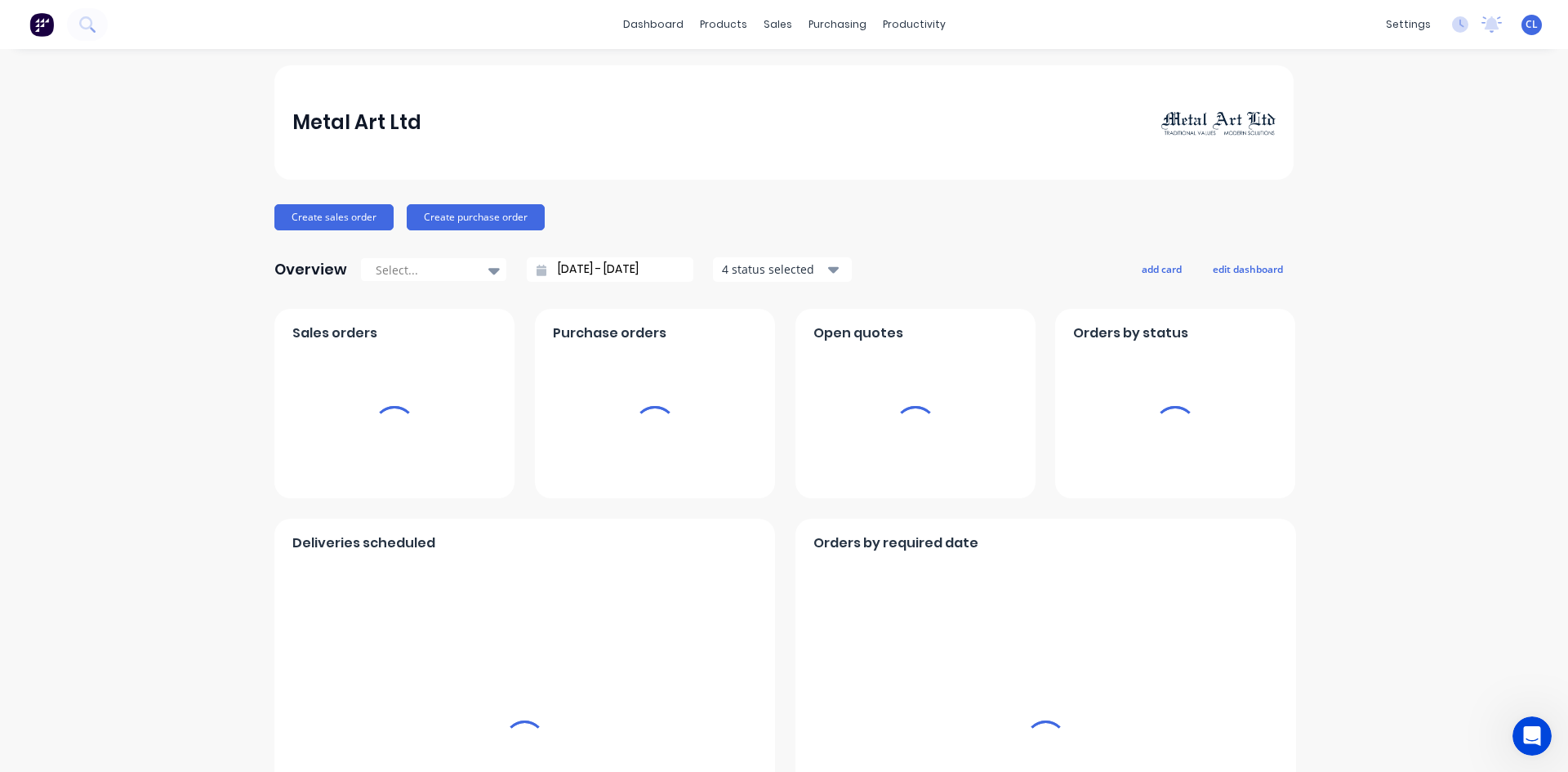
click at [770, 29] on div "sales" at bounding box center [779, 24] width 45 height 24
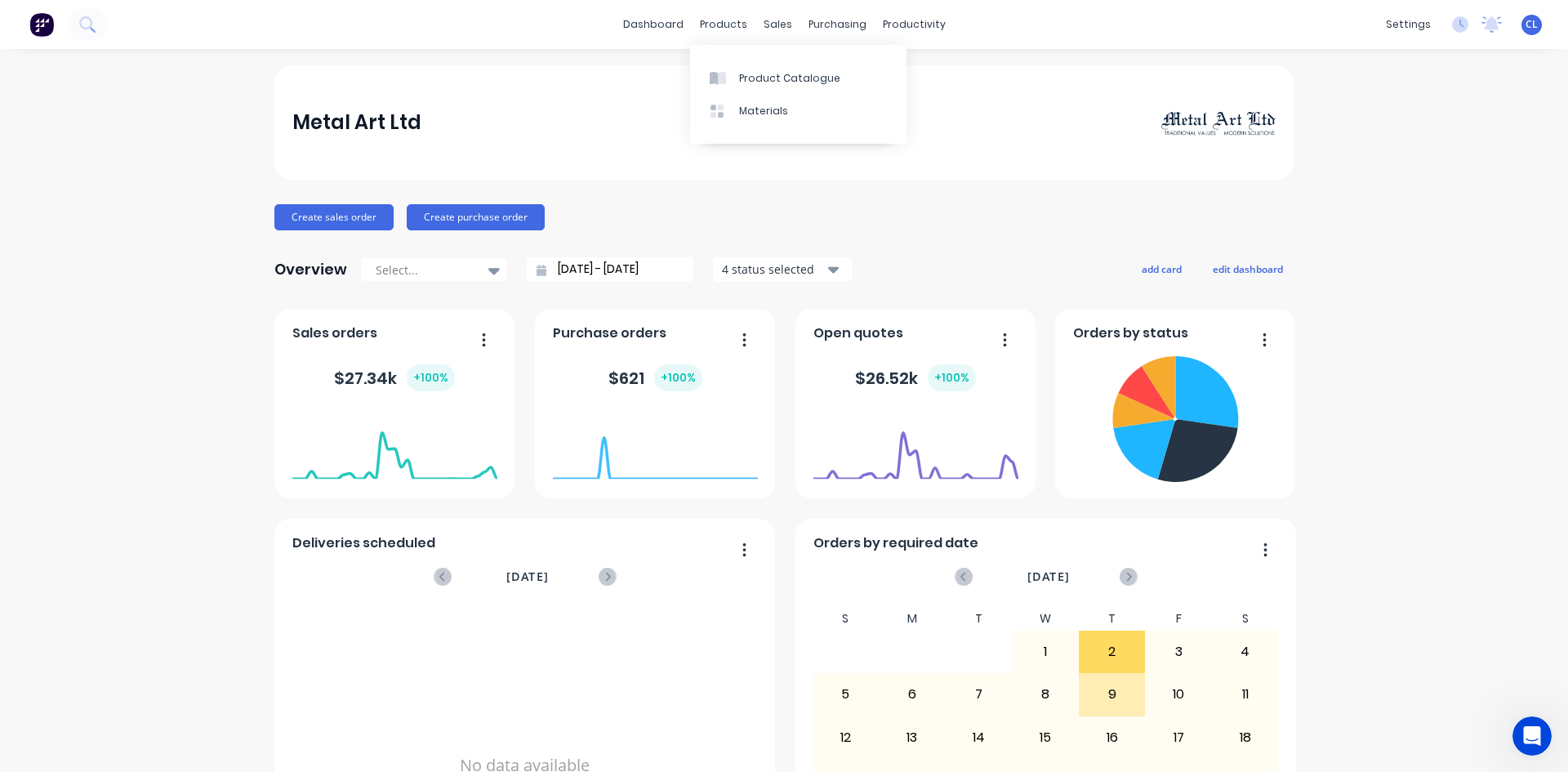
click at [768, 78] on div "Product Catalogue" at bounding box center [790, 78] width 102 height 14
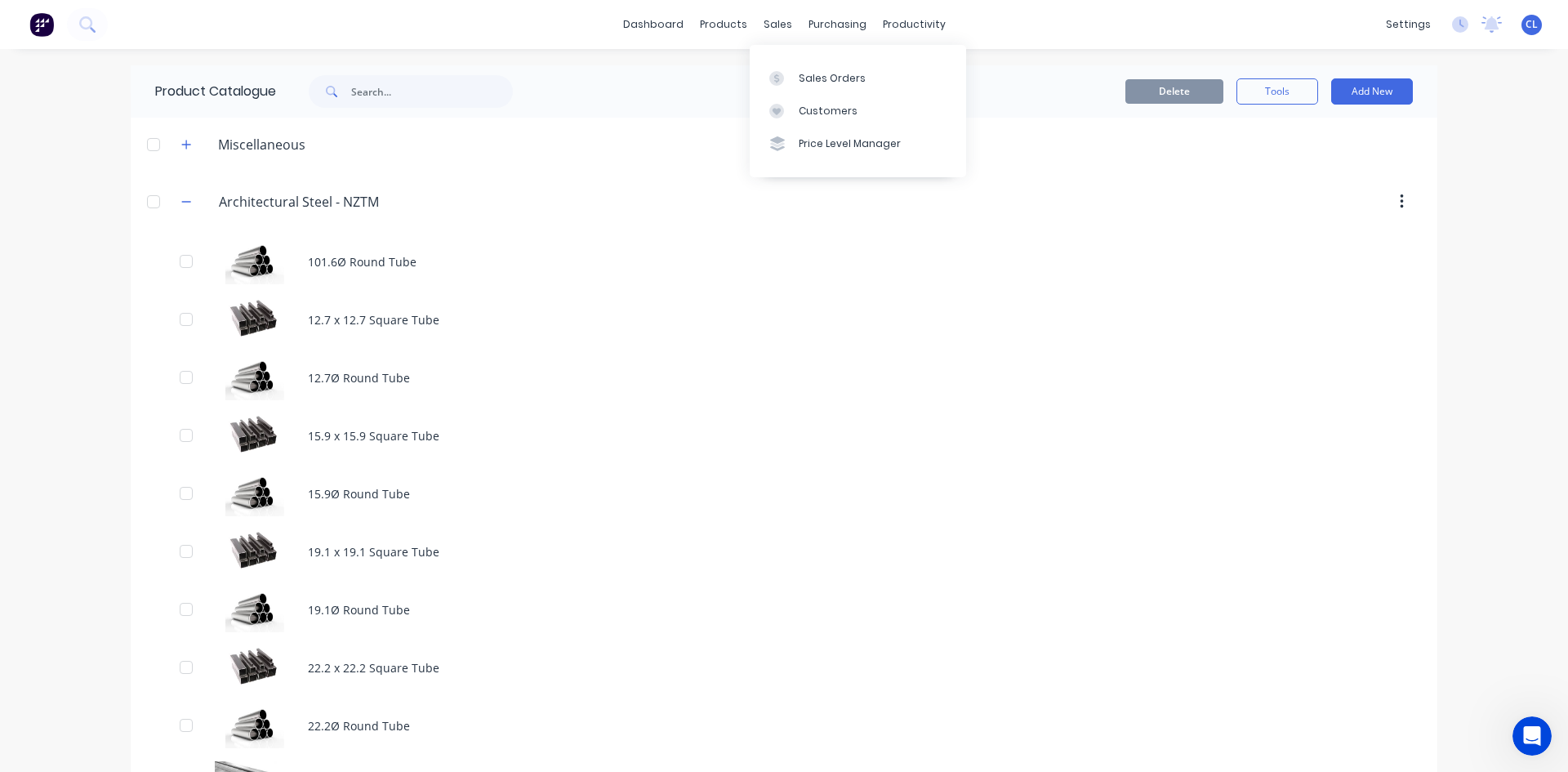
click at [800, 75] on div "Sales Orders" at bounding box center [832, 78] width 67 height 14
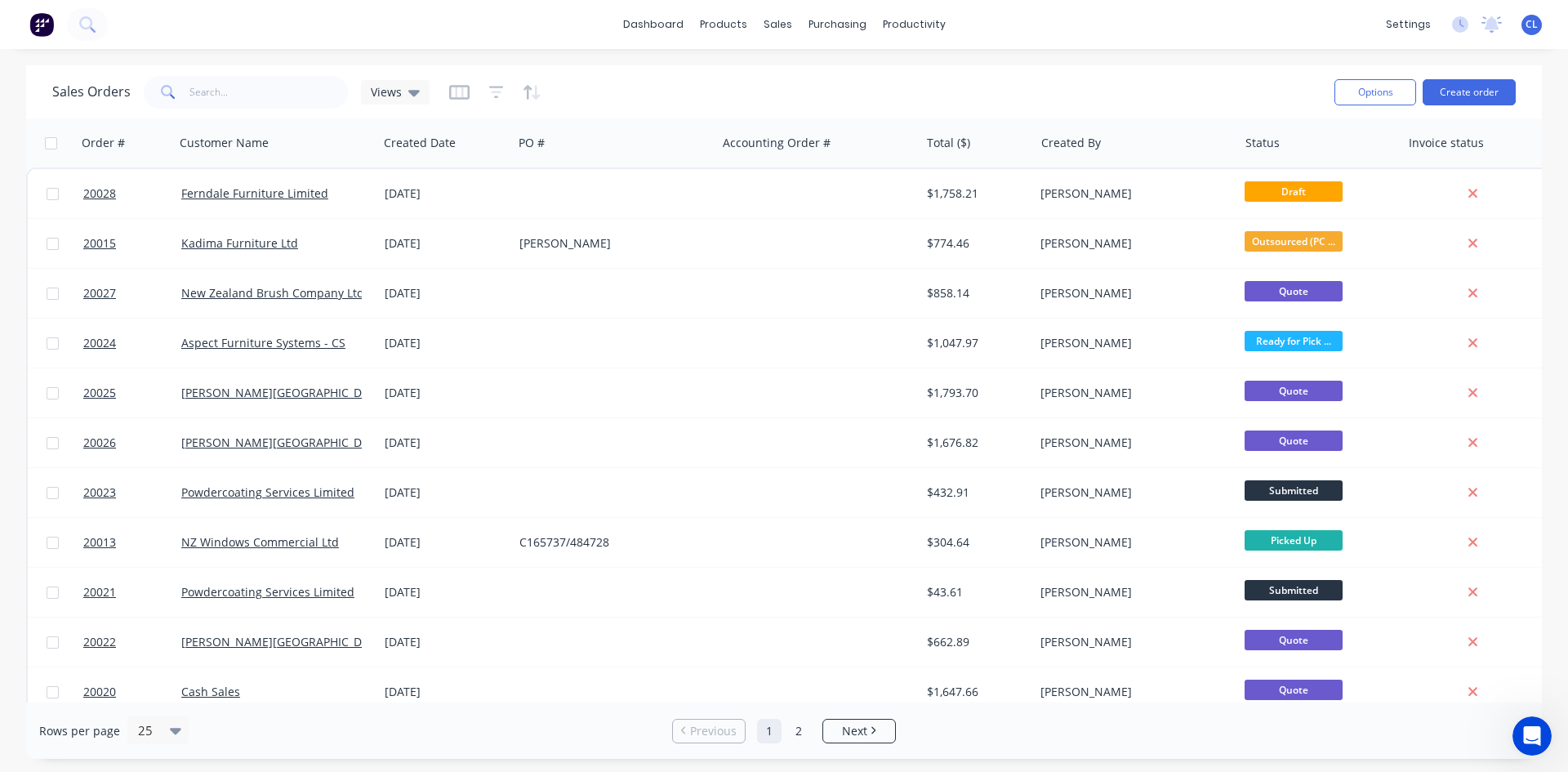
click at [558, 234] on div "[PERSON_NAME]" at bounding box center [615, 244] width 203 height 49
click at [105, 246] on span "20015" at bounding box center [100, 244] width 33 height 16
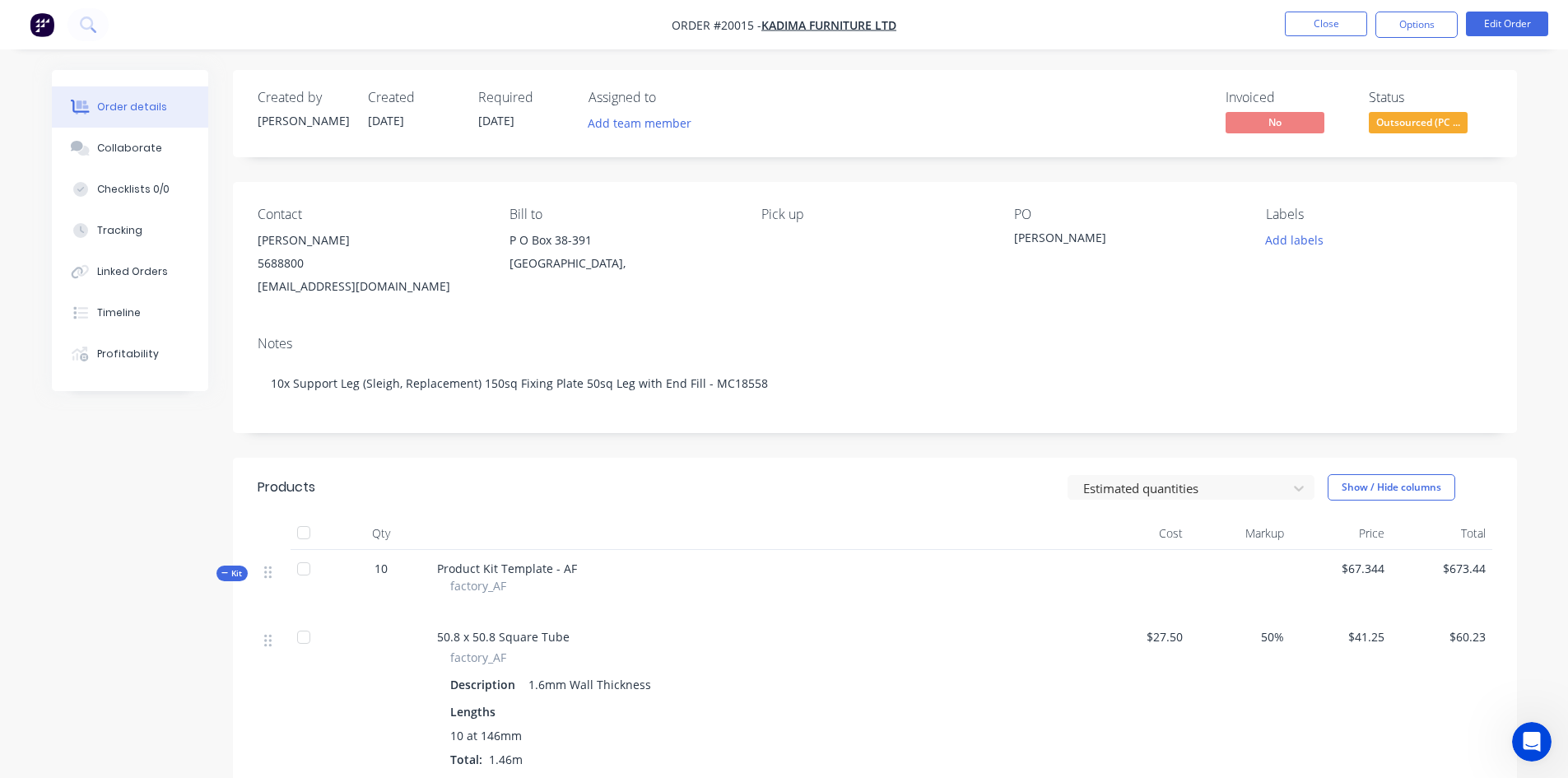
click at [1018, 237] on div "[PERSON_NAME]" at bounding box center [1116, 240] width 205 height 23
click at [1012, 235] on div "Contact [PERSON_NAME] [PHONE_NUMBER] [EMAIL_ADDRESS][DOMAIN_NAME] Bill to P O B…" at bounding box center [875, 252] width 1284 height 141
click at [1417, 25] on button "Options" at bounding box center [1416, 25] width 82 height 26
click at [1510, 29] on button "Edit Order" at bounding box center [1507, 24] width 82 height 25
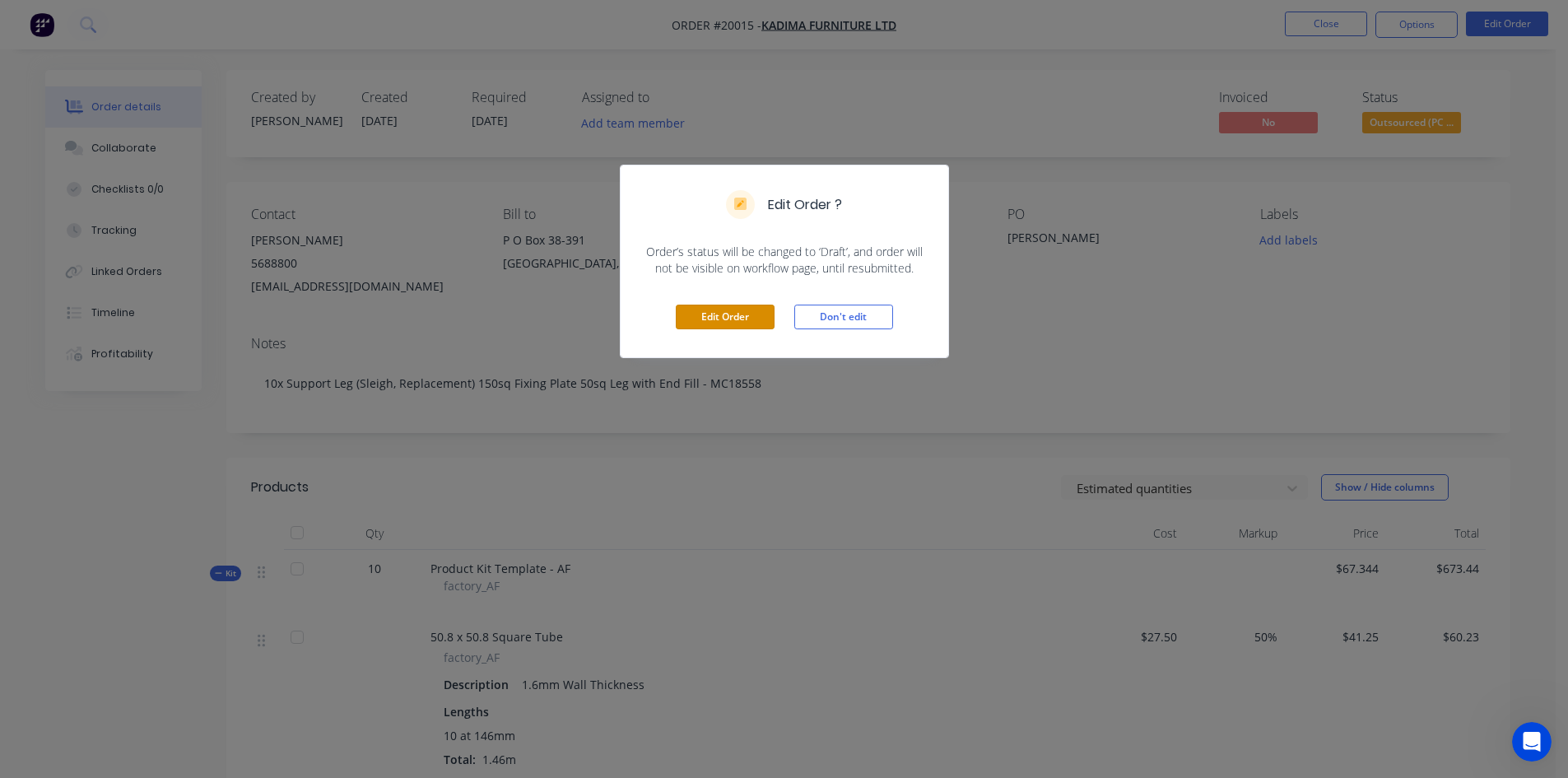
click at [721, 312] on button "Edit Order" at bounding box center [725, 316] width 99 height 25
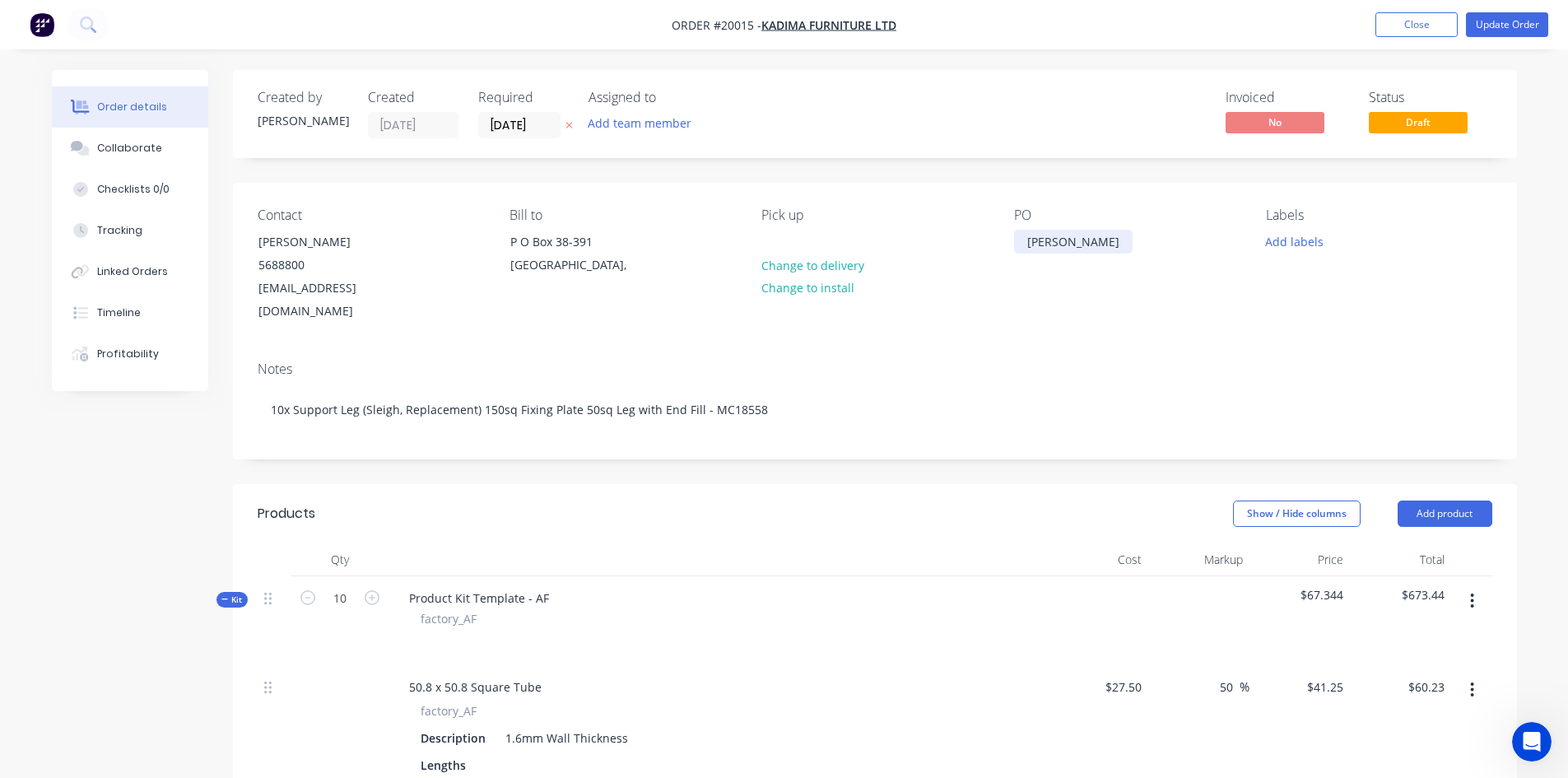
click at [1021, 237] on div "[PERSON_NAME]" at bounding box center [1073, 241] width 119 height 24
click at [1251, 362] on div "Notes" at bounding box center [875, 369] width 1235 height 16
click at [1431, 26] on button "Close" at bounding box center [1416, 25] width 82 height 25
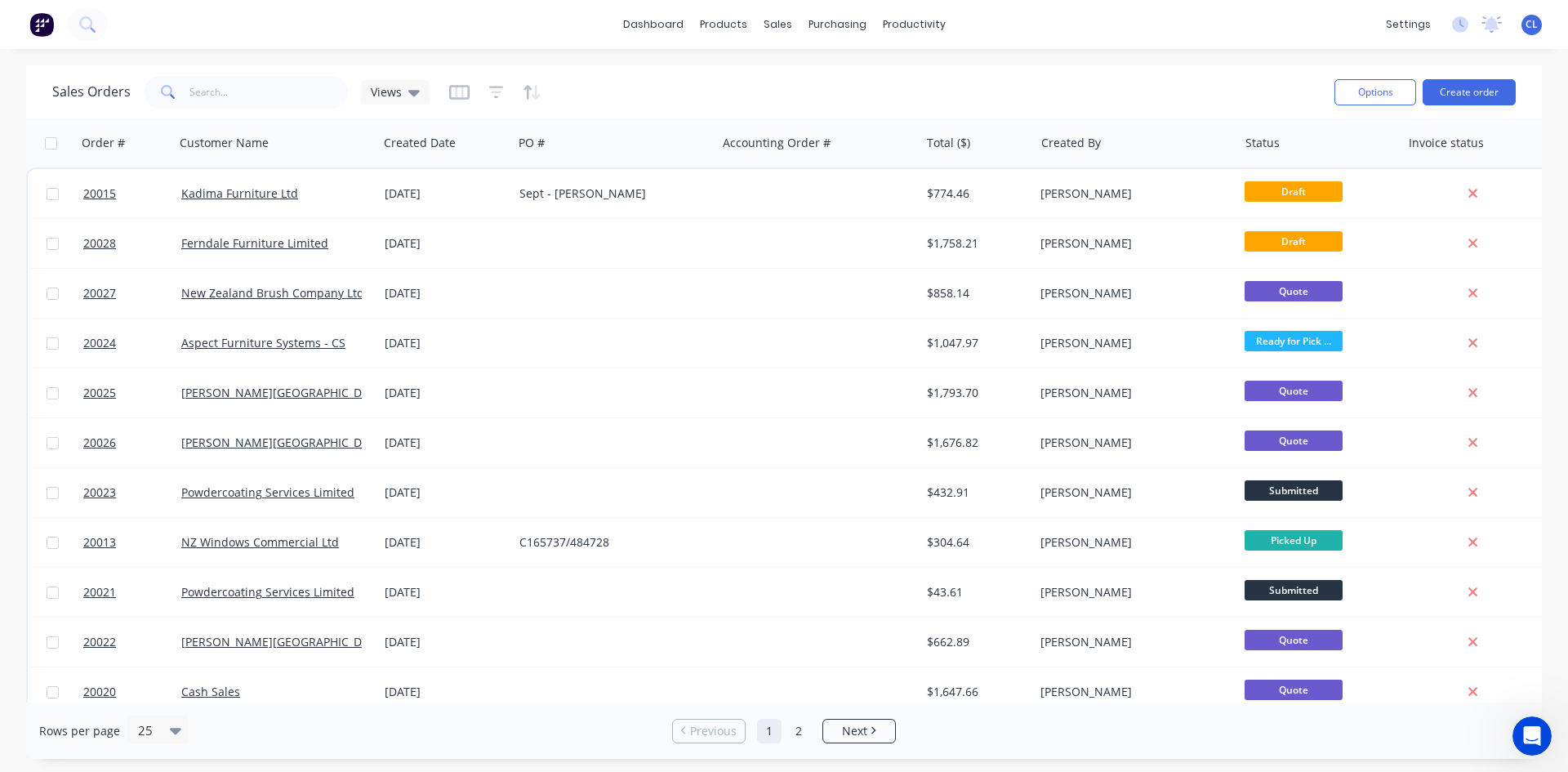
click at [102, 194] on span "20015" at bounding box center [100, 194] width 33 height 16
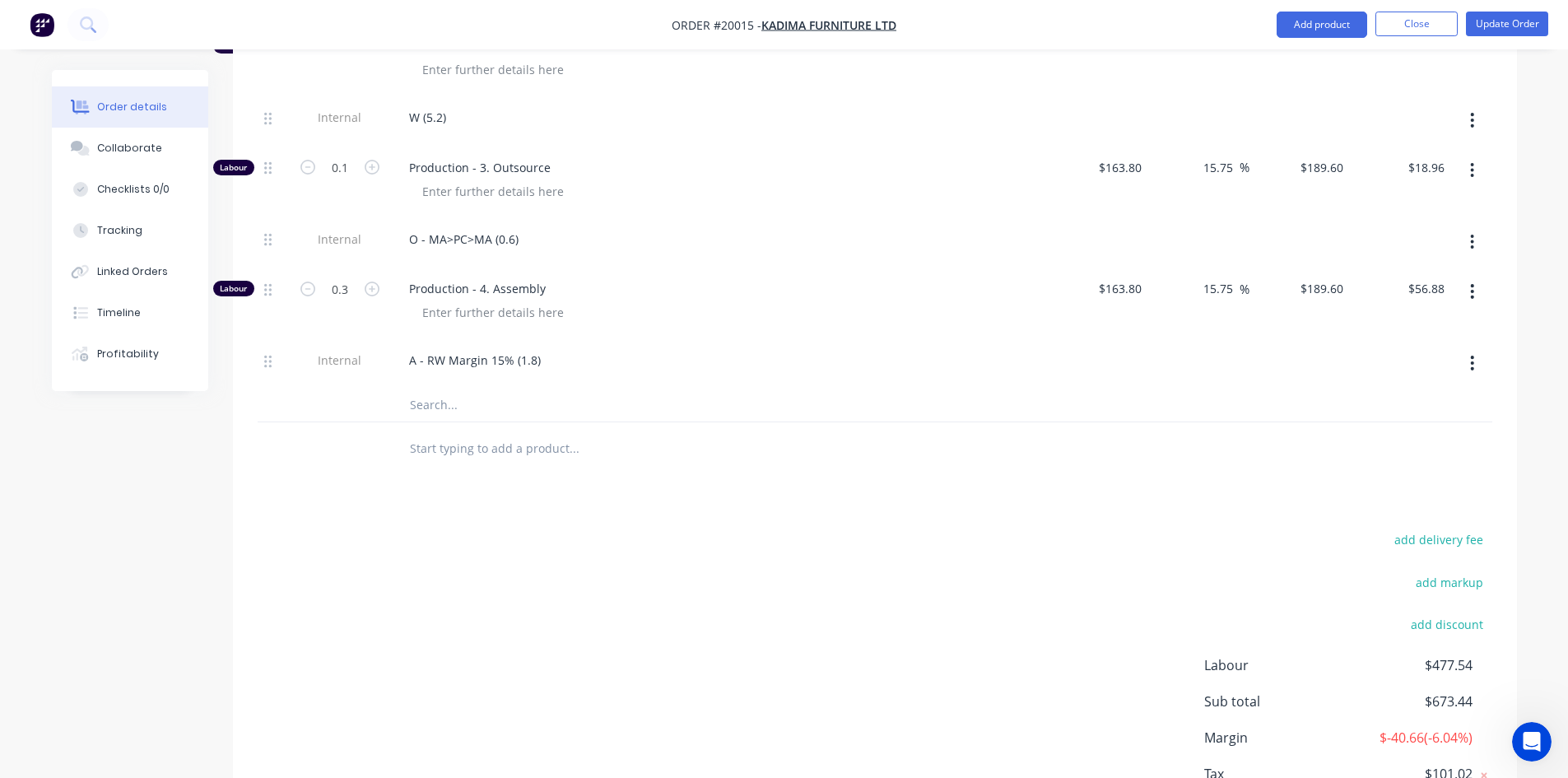
scroll to position [1811, 0]
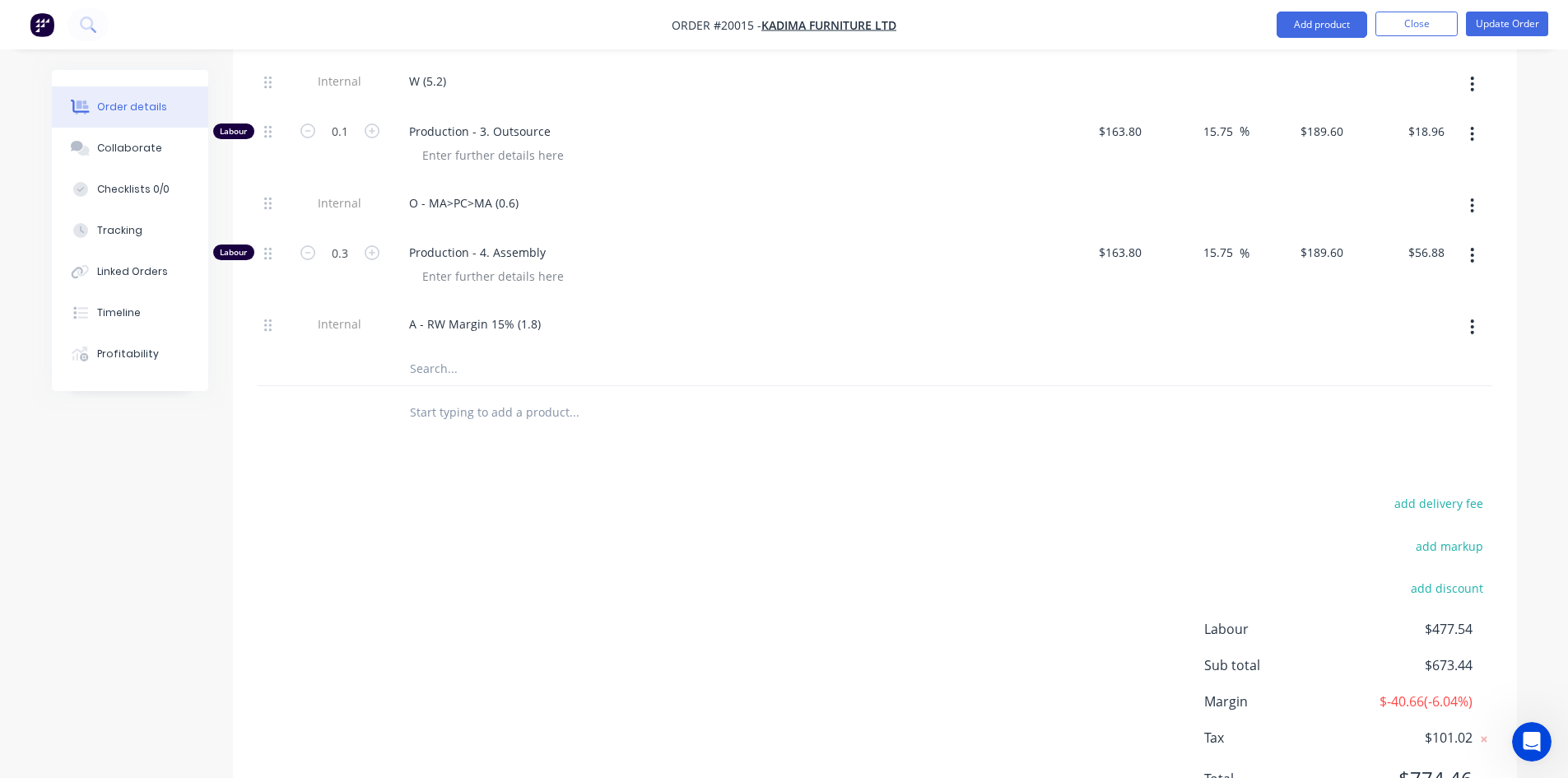
click at [430, 352] on input "text" at bounding box center [574, 369] width 330 height 33
type input "banana"
click at [571, 387] on button "Add banana to kit" at bounding box center [643, 412] width 494 height 53
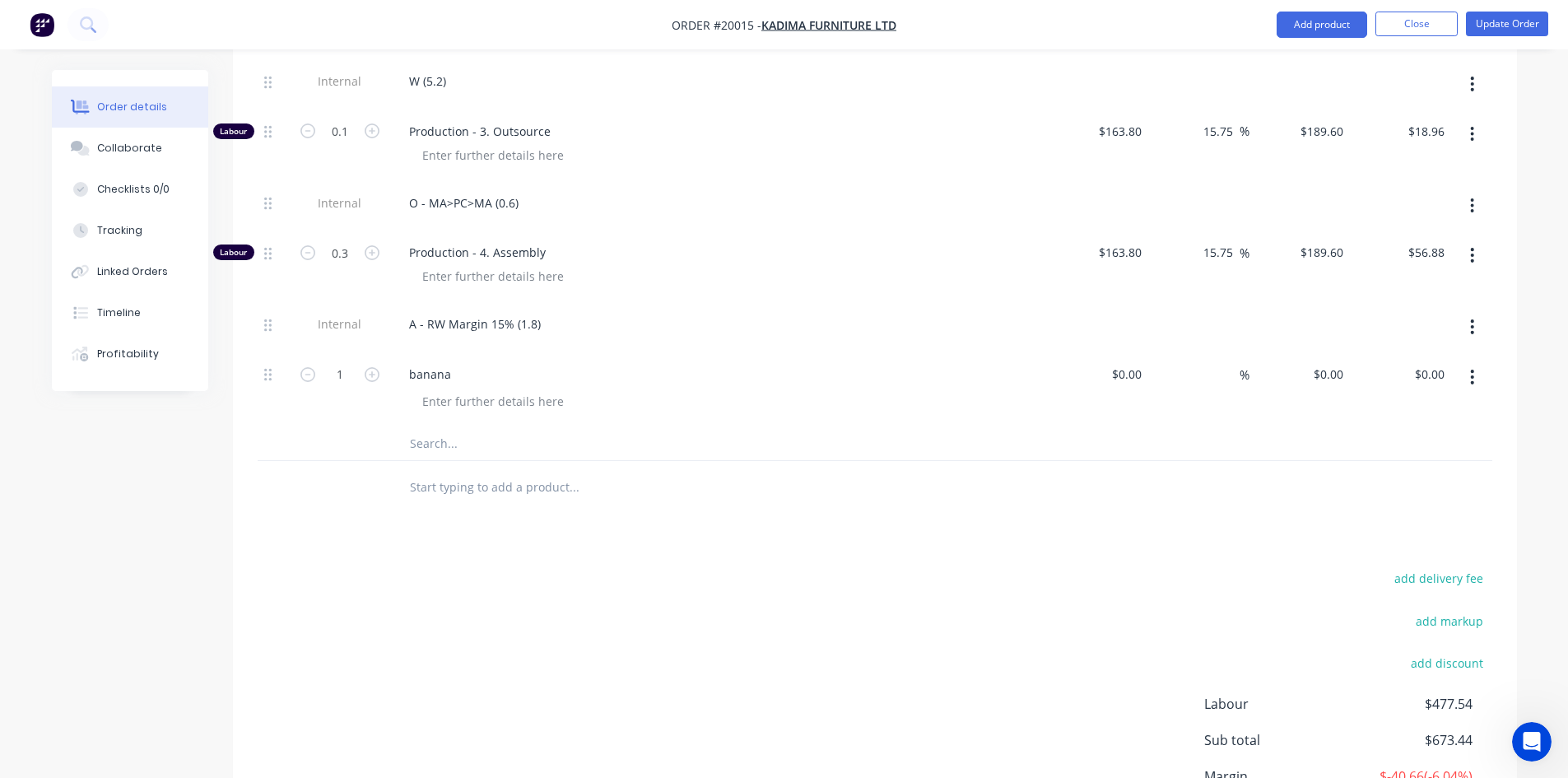
click at [1472, 368] on icon "button" at bounding box center [1472, 377] width 5 height 18
click at [1393, 507] on div "Delete" at bounding box center [1414, 519] width 127 height 24
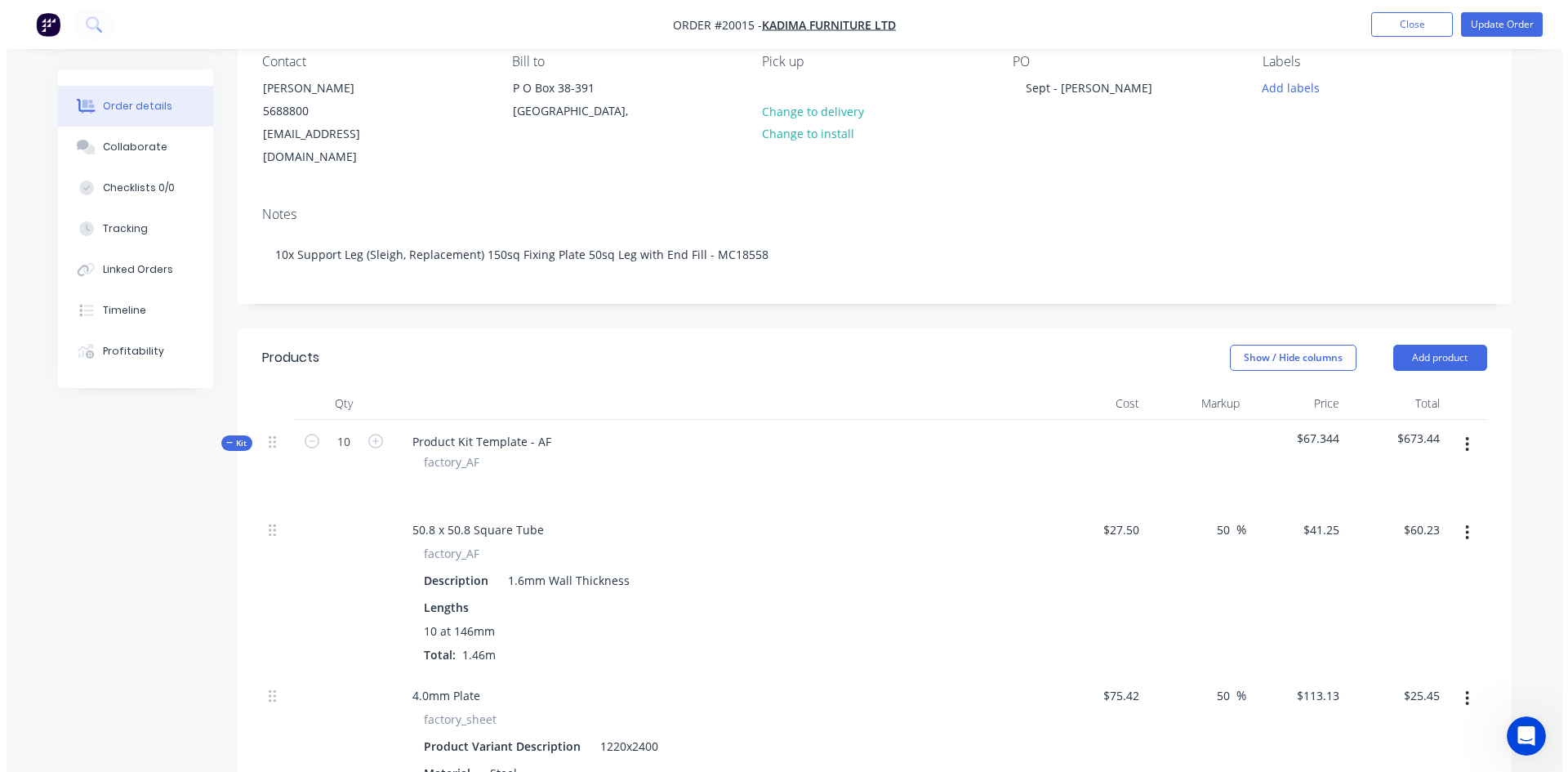
scroll to position [0, 0]
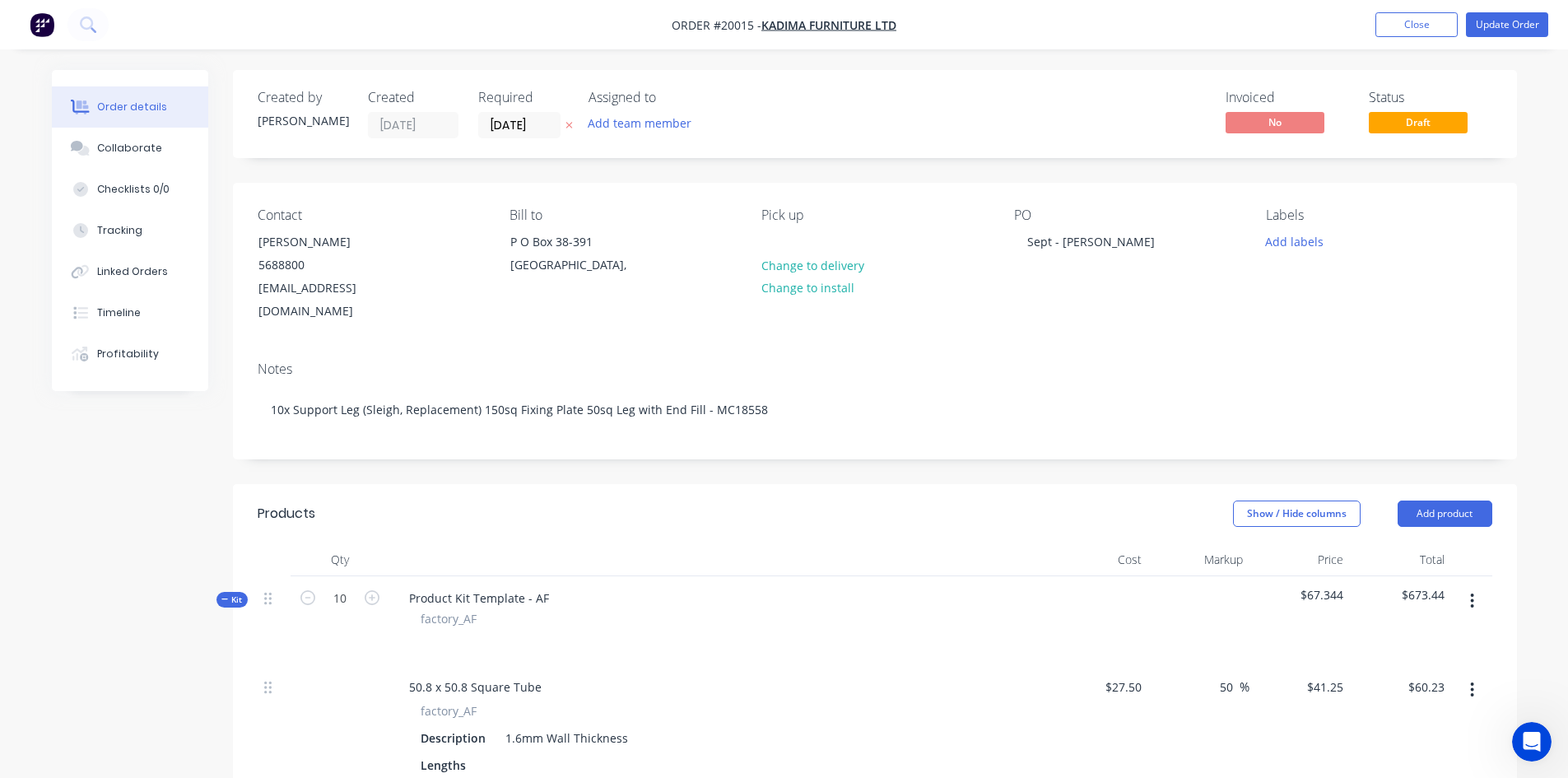
click at [135, 144] on div "Collaborate" at bounding box center [129, 148] width 65 height 15
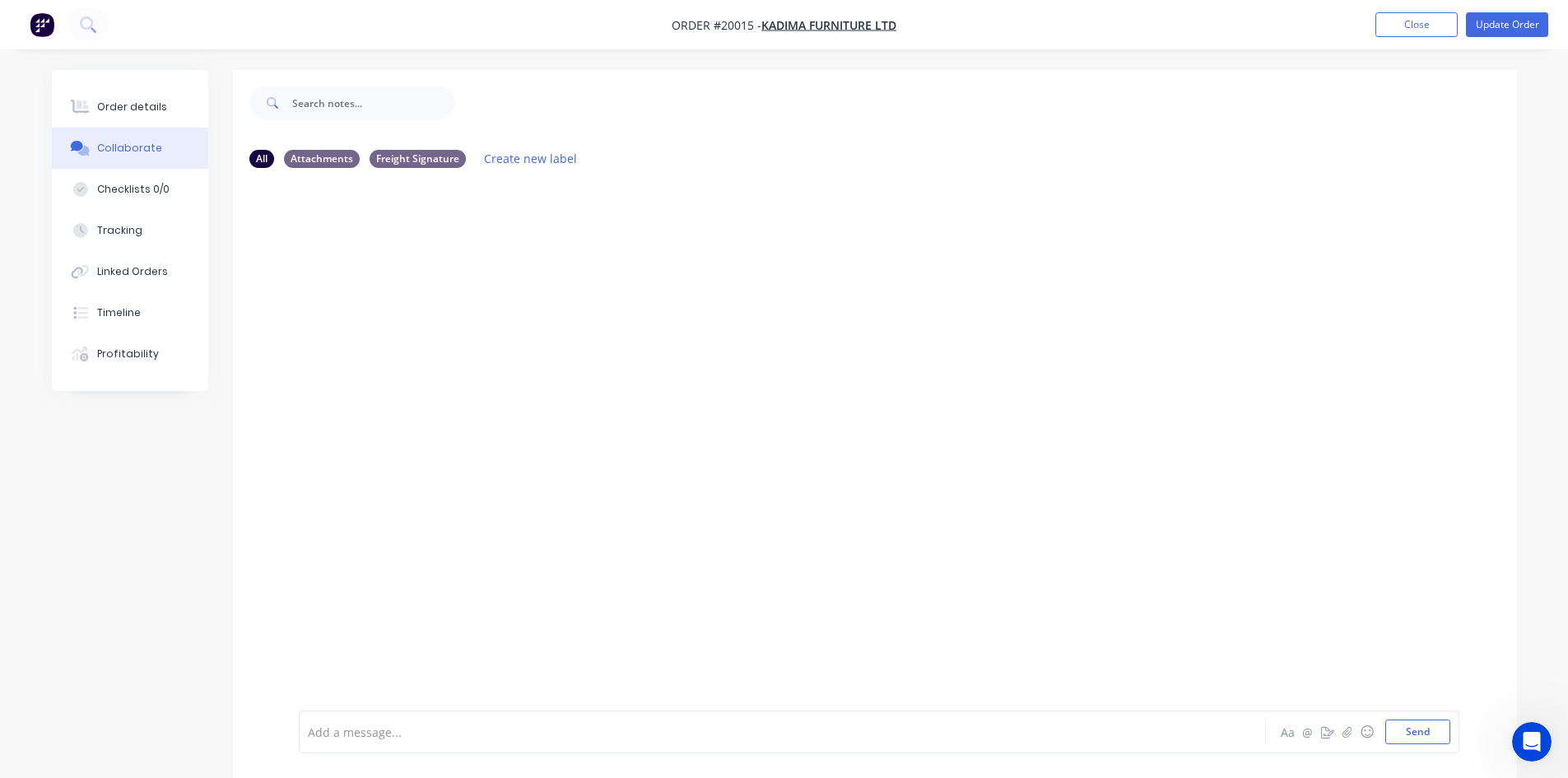
click at [339, 58] on div "Order details Collaborate Checklists 0/0 Tracking Linked Orders Timeline Profit…" at bounding box center [784, 401] width 1568 height 803
click at [879, 217] on div at bounding box center [875, 446] width 1284 height 530
click at [1423, 27] on button "Close" at bounding box center [1416, 25] width 82 height 25
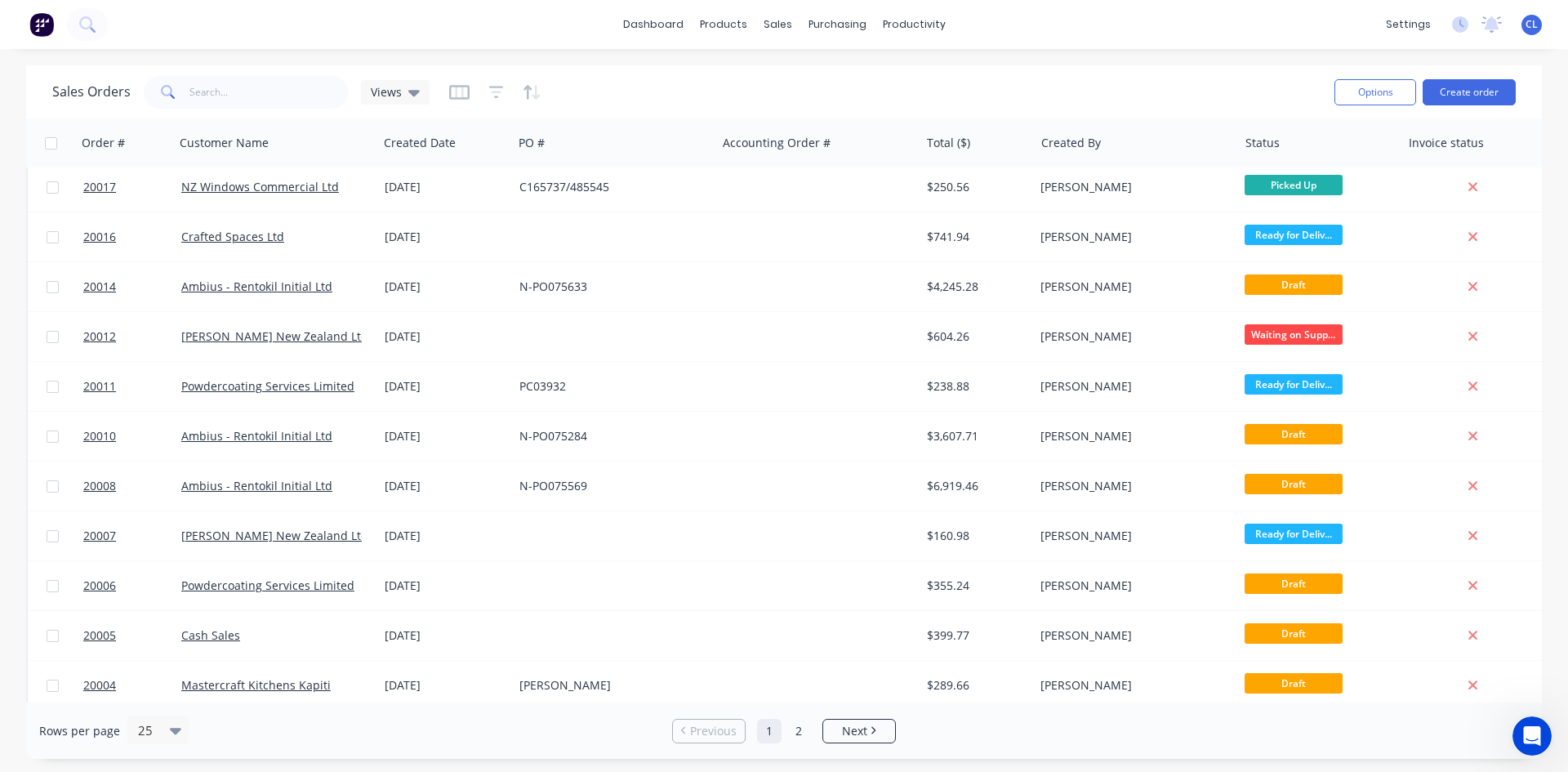
scroll to position [719, 0]
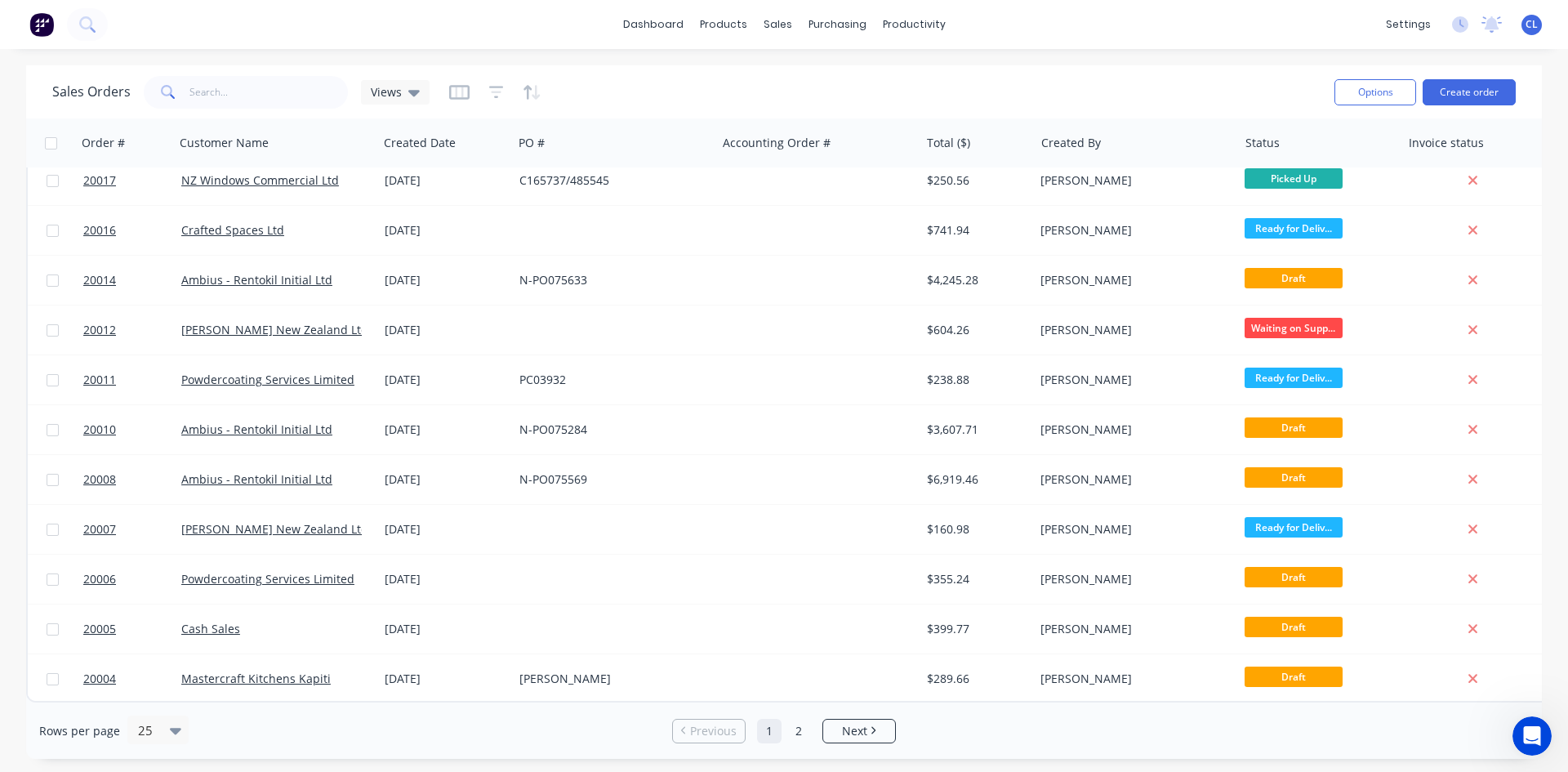
click at [91, 272] on span "20014" at bounding box center [100, 280] width 33 height 16
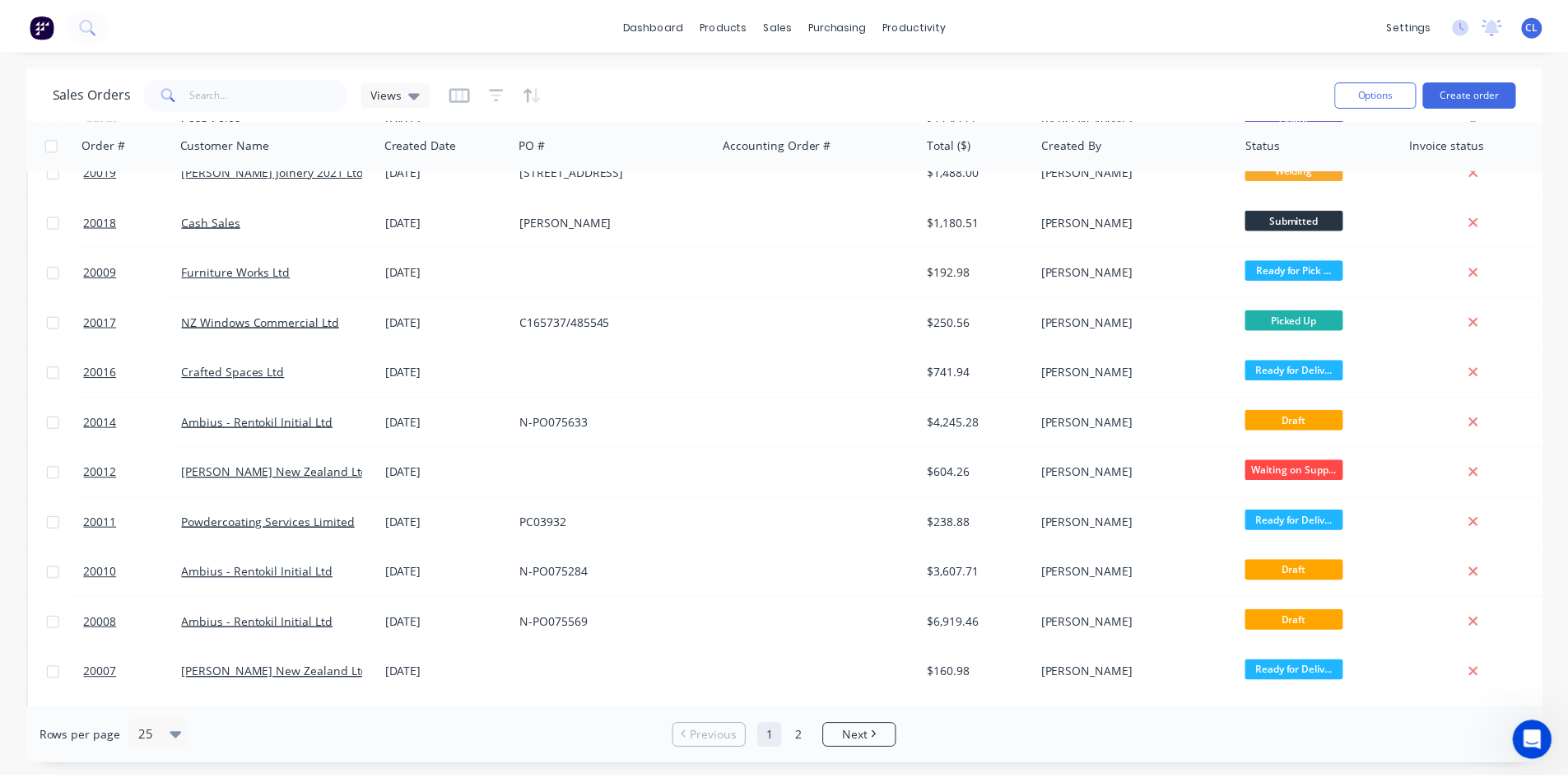
scroll to position [724, 0]
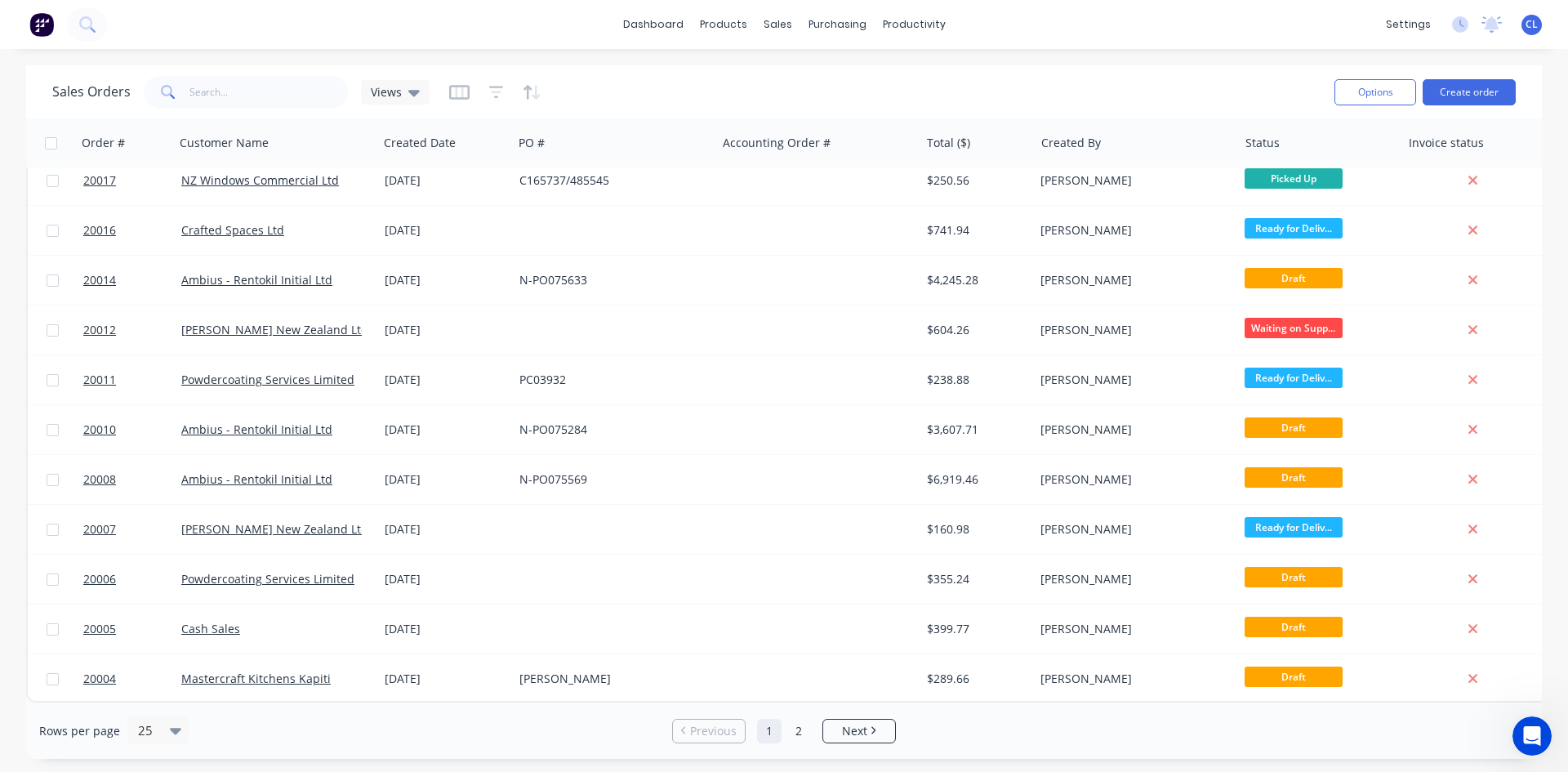
click at [95, 472] on span "20008" at bounding box center [100, 479] width 33 height 16
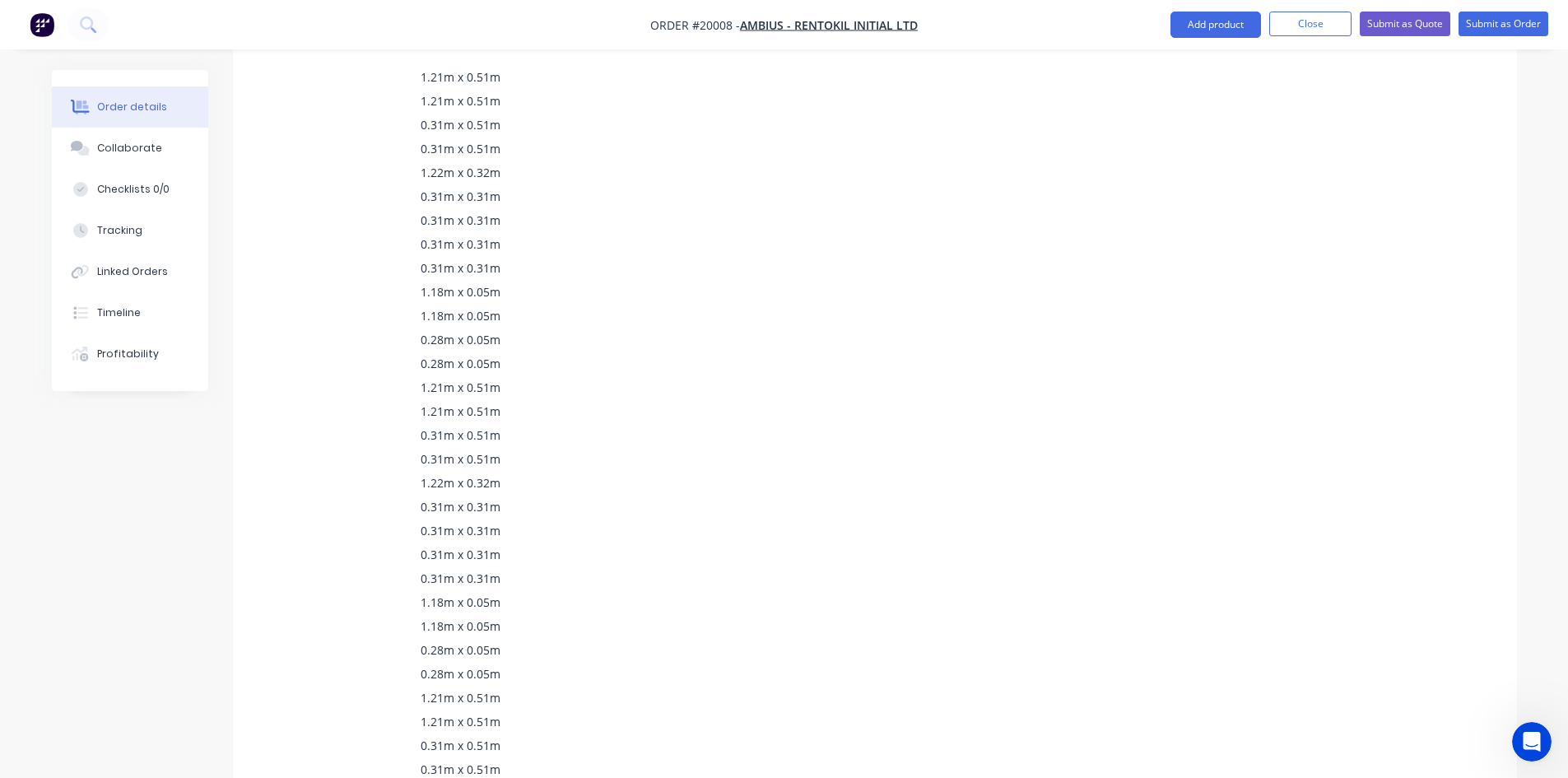
scroll to position [1893, 0]
click at [122, 353] on div "Profitability" at bounding box center [128, 353] width 62 height 15
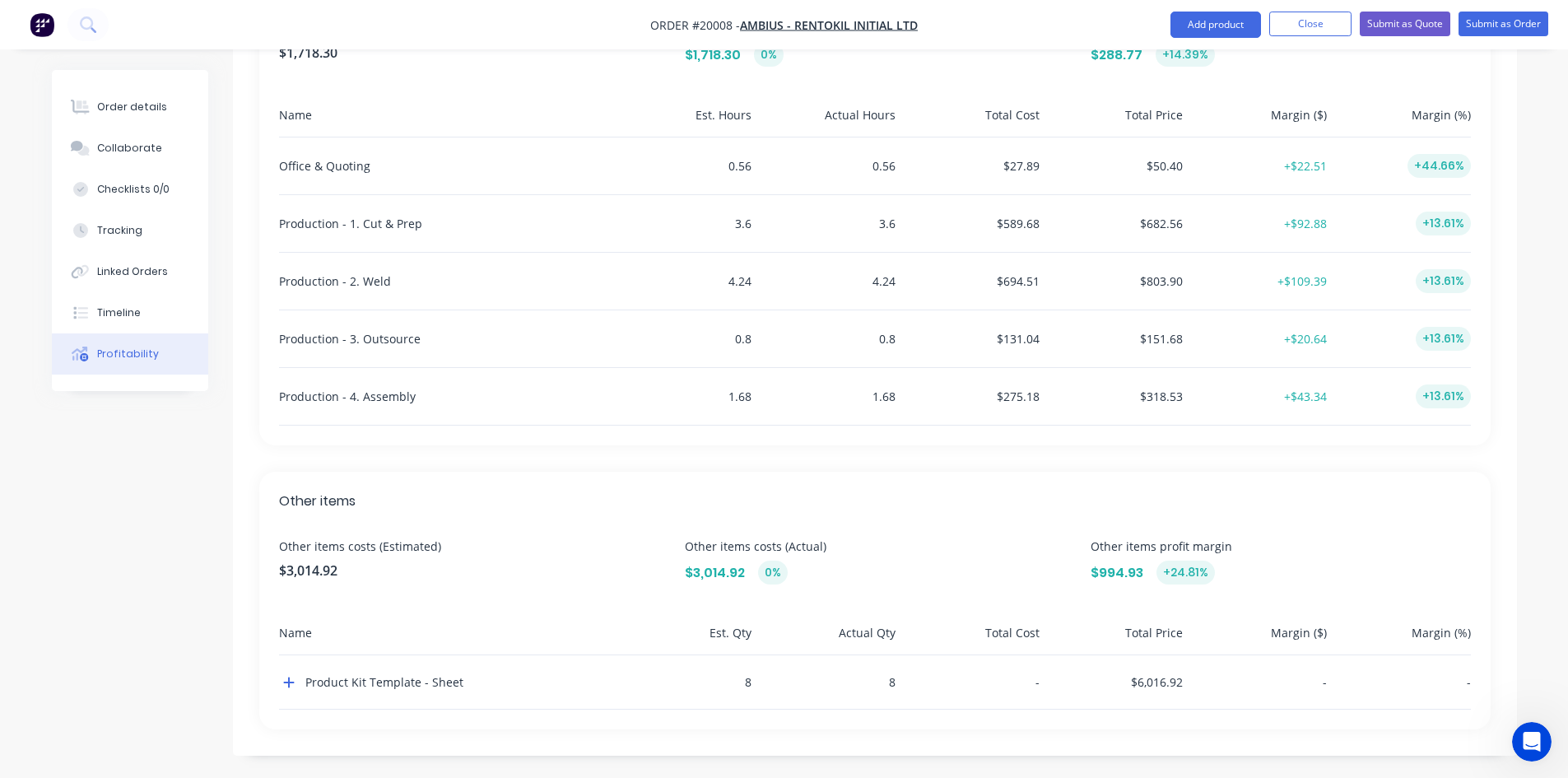
scroll to position [551, 0]
click at [293, 678] on icon "button" at bounding box center [289, 678] width 11 height 11
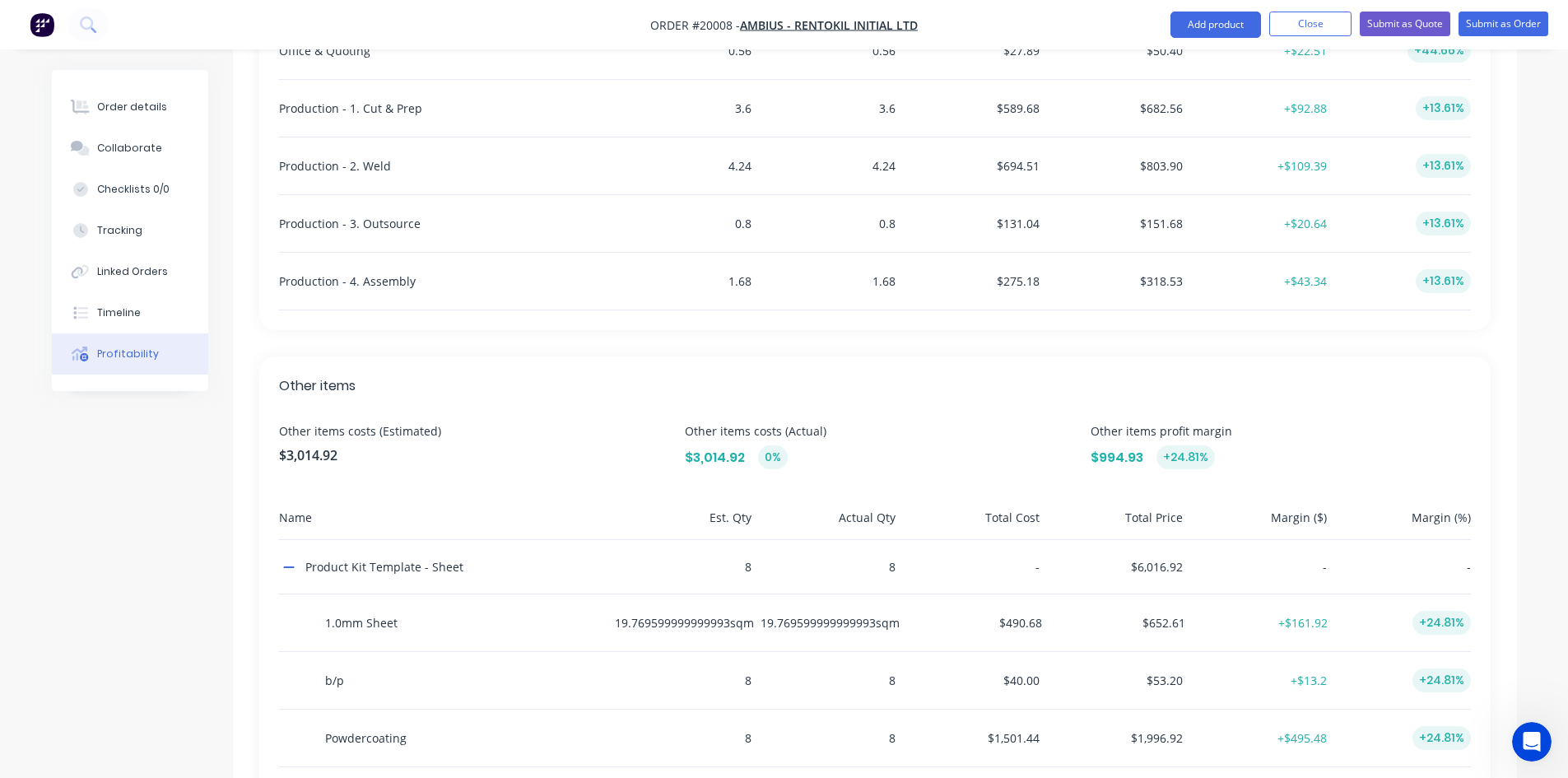
scroll to position [781, 0]
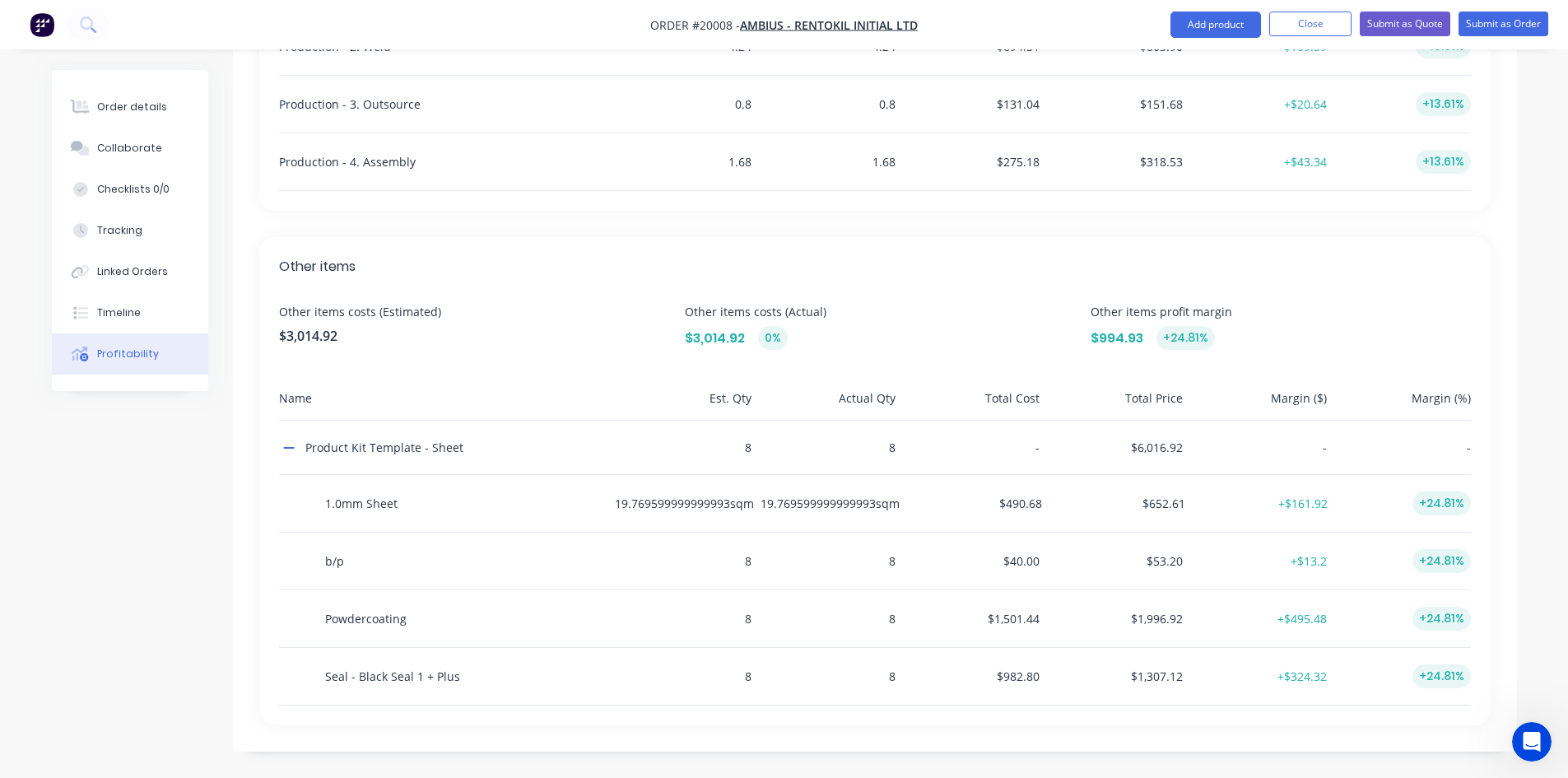
click at [118, 234] on div "Tracking" at bounding box center [120, 230] width 46 height 15
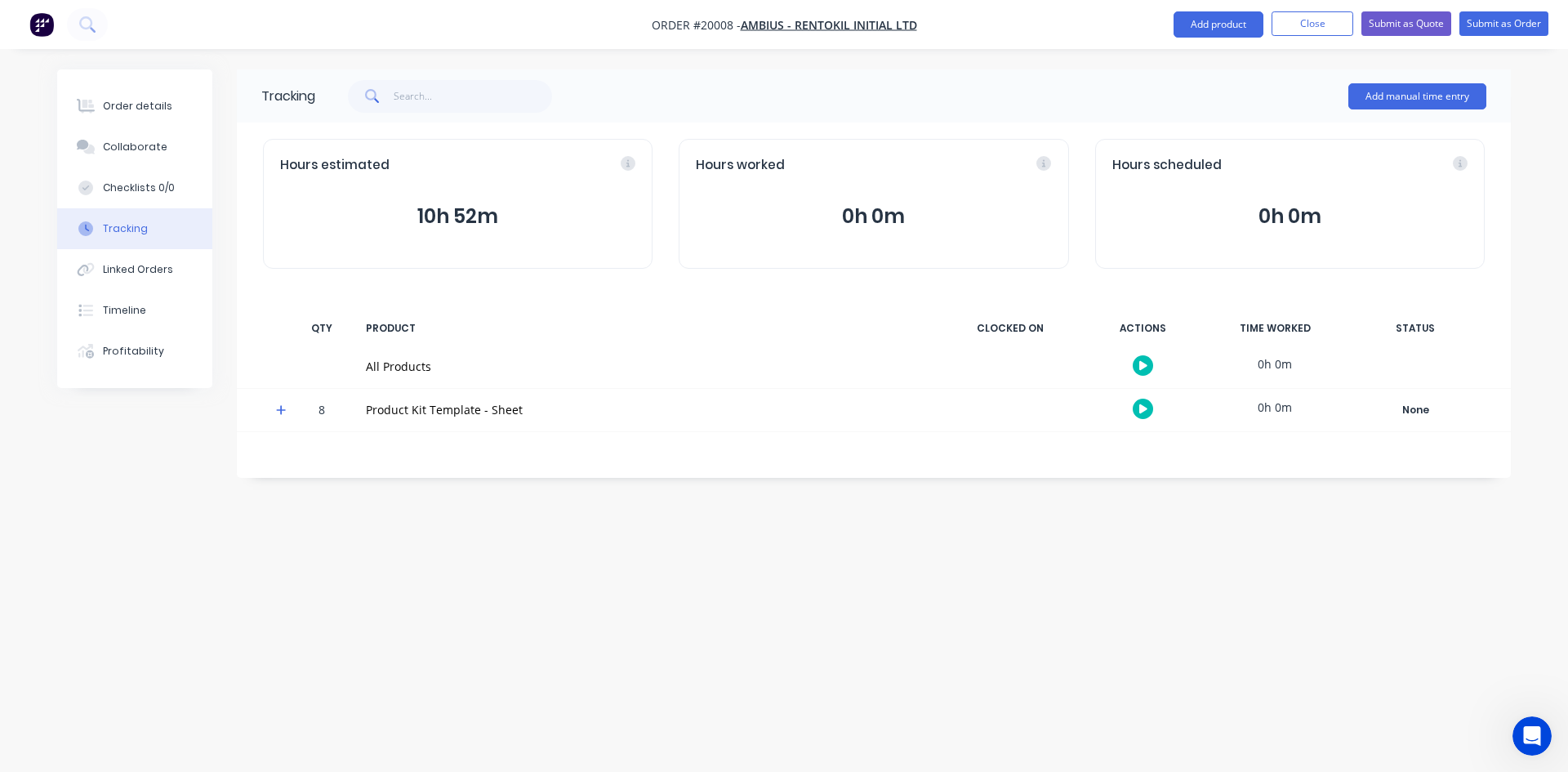
click at [275, 407] on div at bounding box center [275, 410] width 24 height 43
click at [284, 407] on icon at bounding box center [282, 410] width 11 height 12
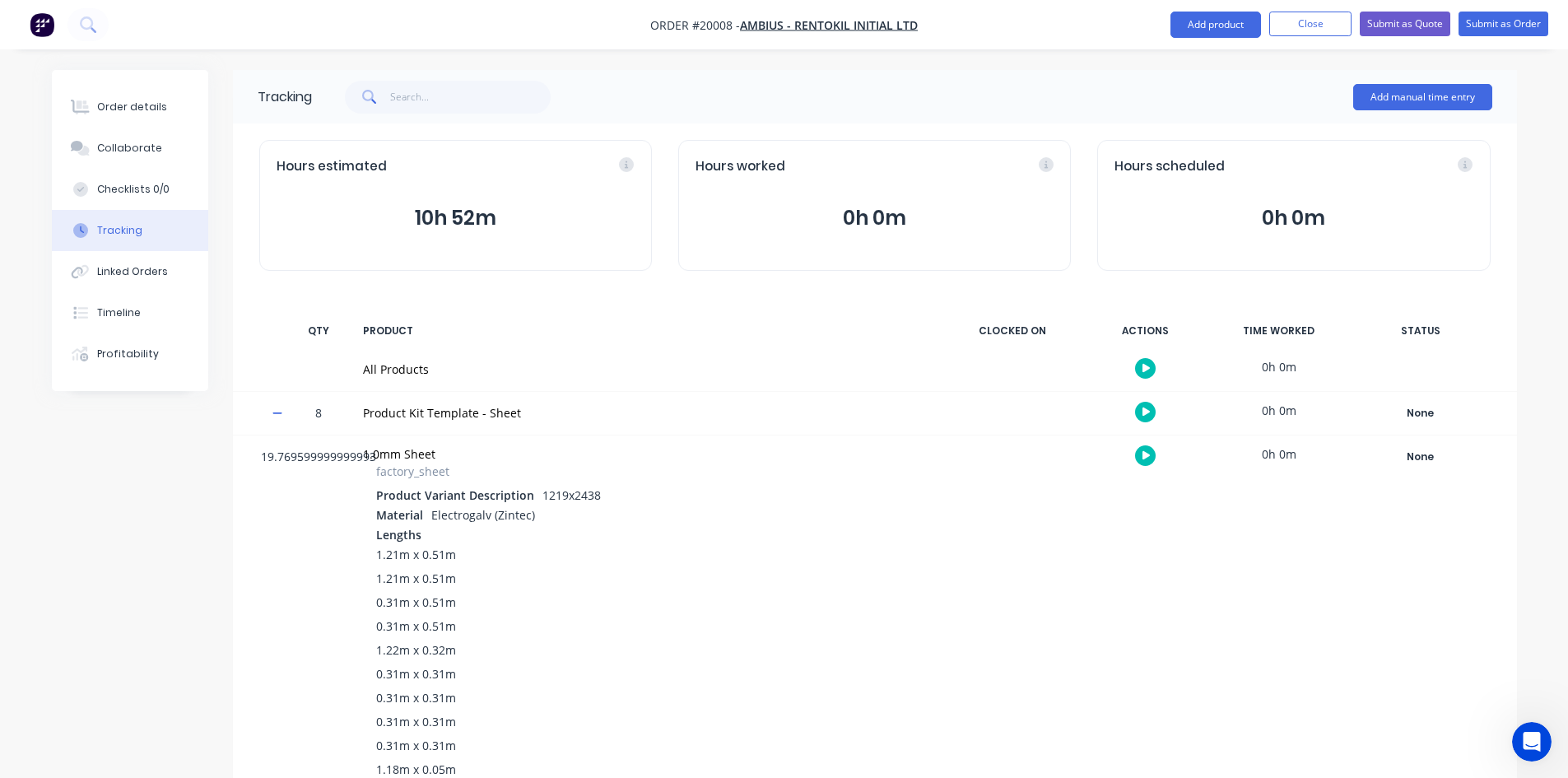
click at [138, 354] on div "Profitability" at bounding box center [128, 353] width 62 height 15
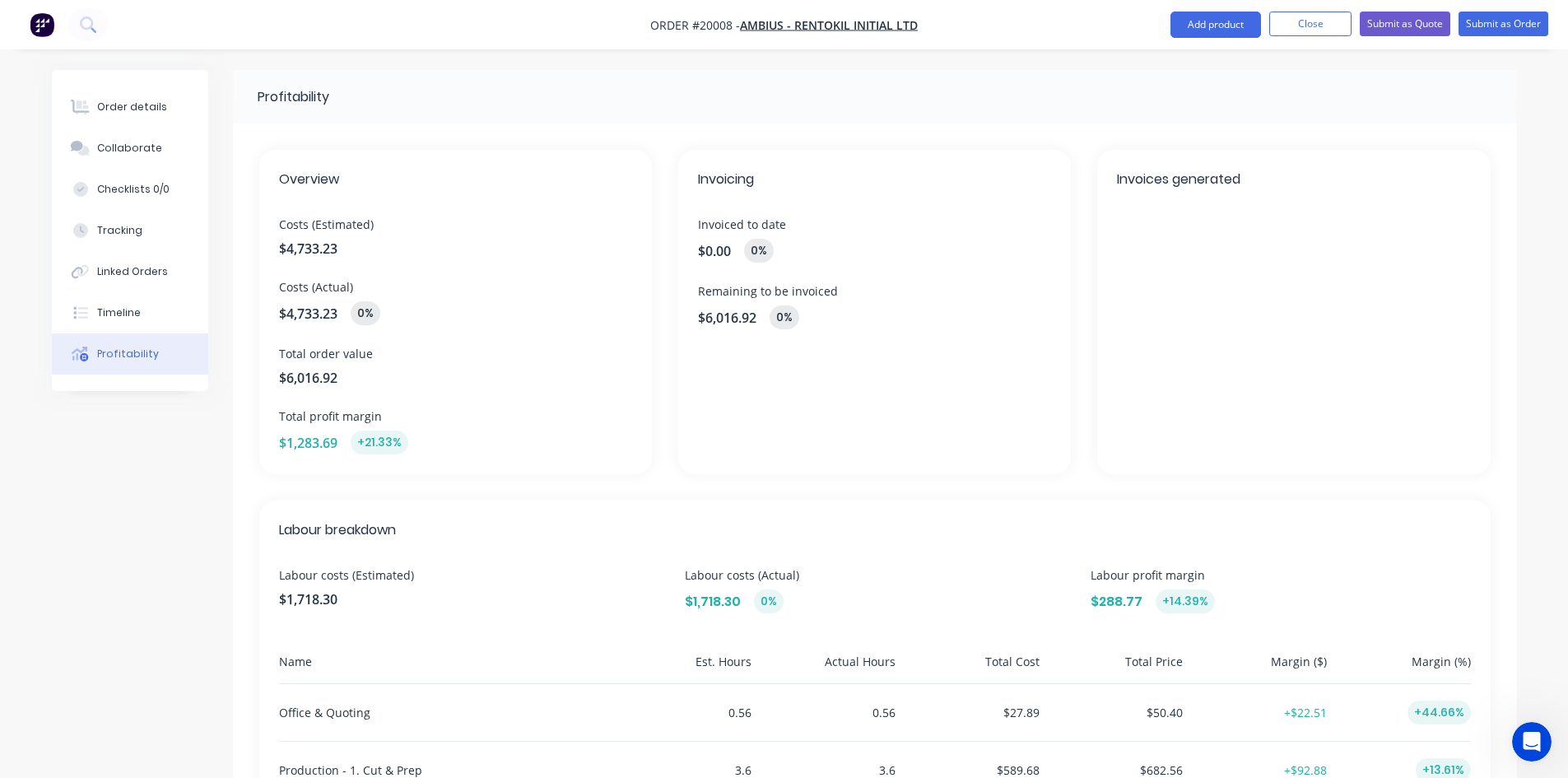
click at [117, 229] on div "Tracking" at bounding box center [120, 230] width 46 height 15
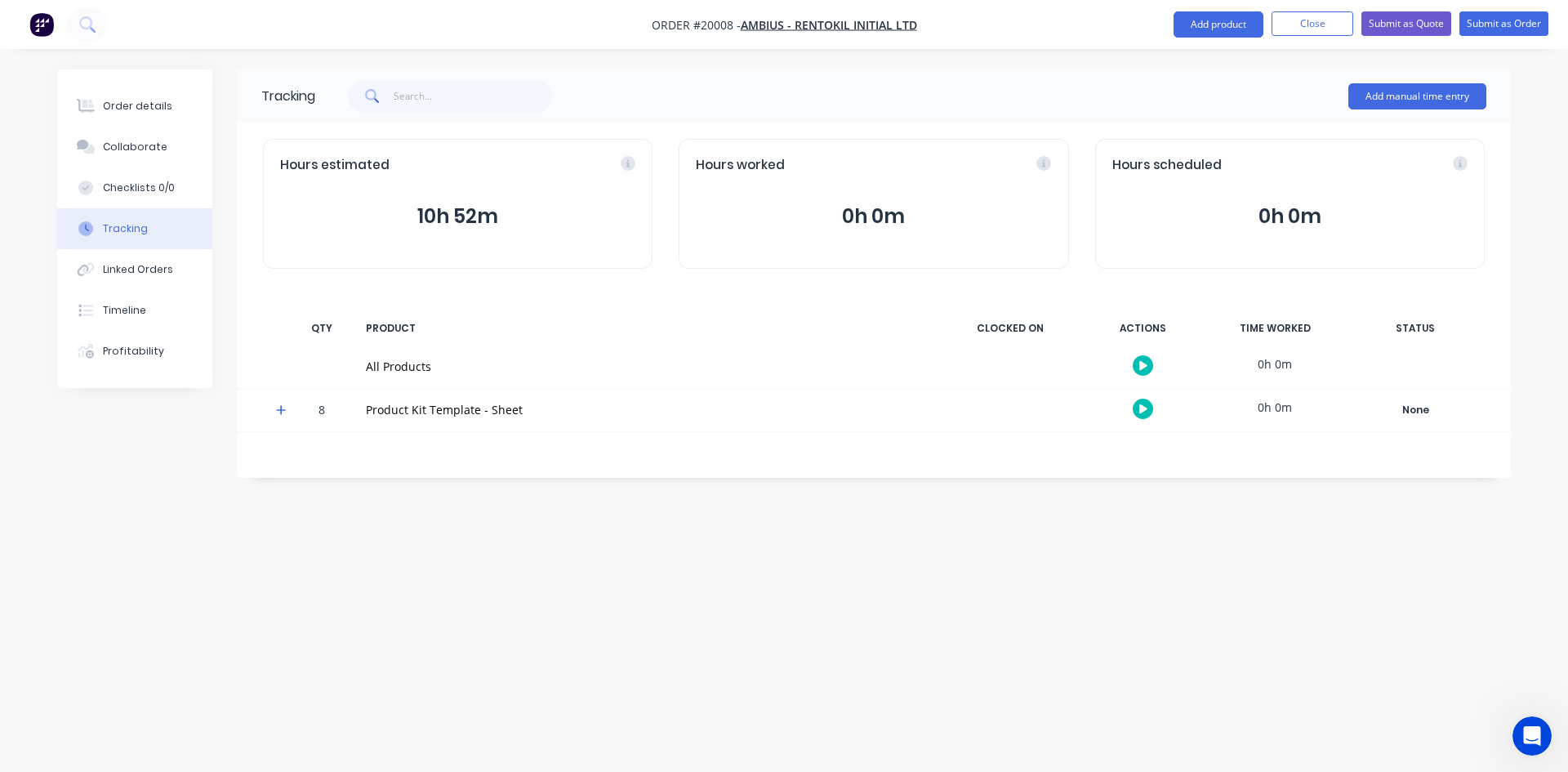
click at [137, 111] on div "Order details" at bounding box center [138, 106] width 70 height 14
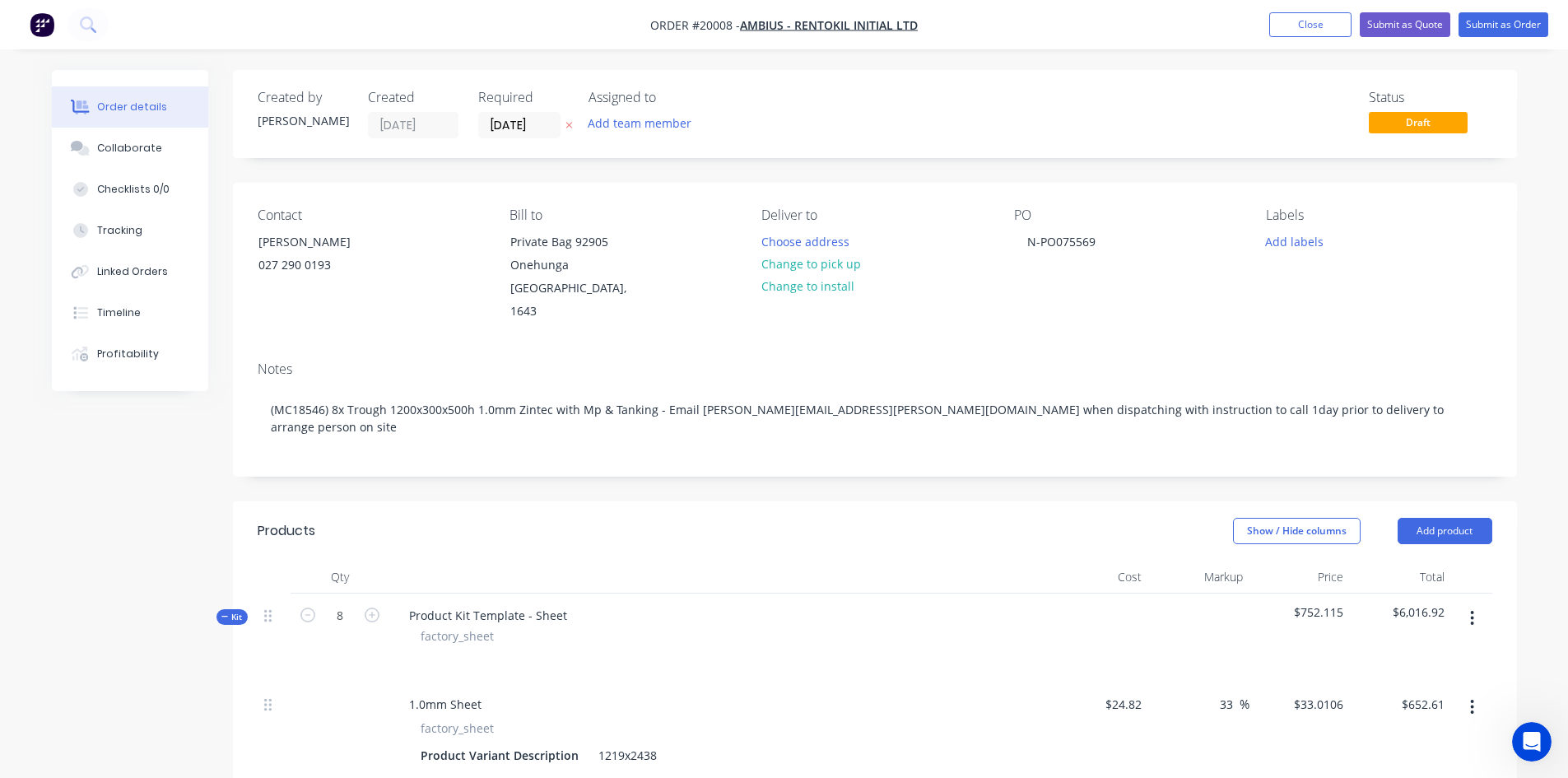
click at [1313, 518] on button "Show / Hide columns" at bounding box center [1297, 531] width 128 height 26
click at [994, 518] on div "Show / Hide columns Add product" at bounding box center [1005, 531] width 972 height 26
click at [126, 231] on div "Tracking" at bounding box center [120, 230] width 46 height 15
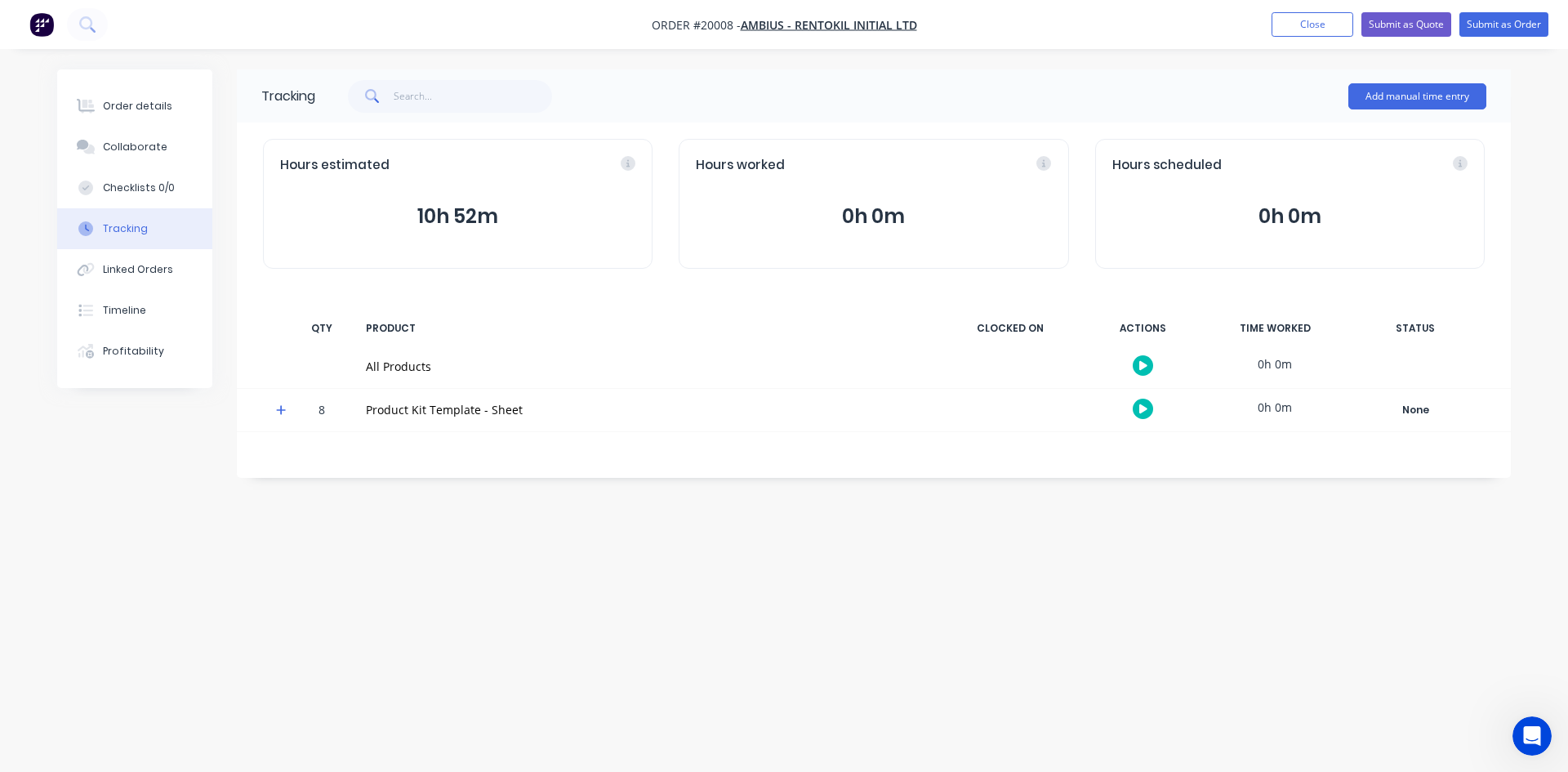
click at [133, 343] on div "Profitability" at bounding box center [134, 351] width 62 height 14
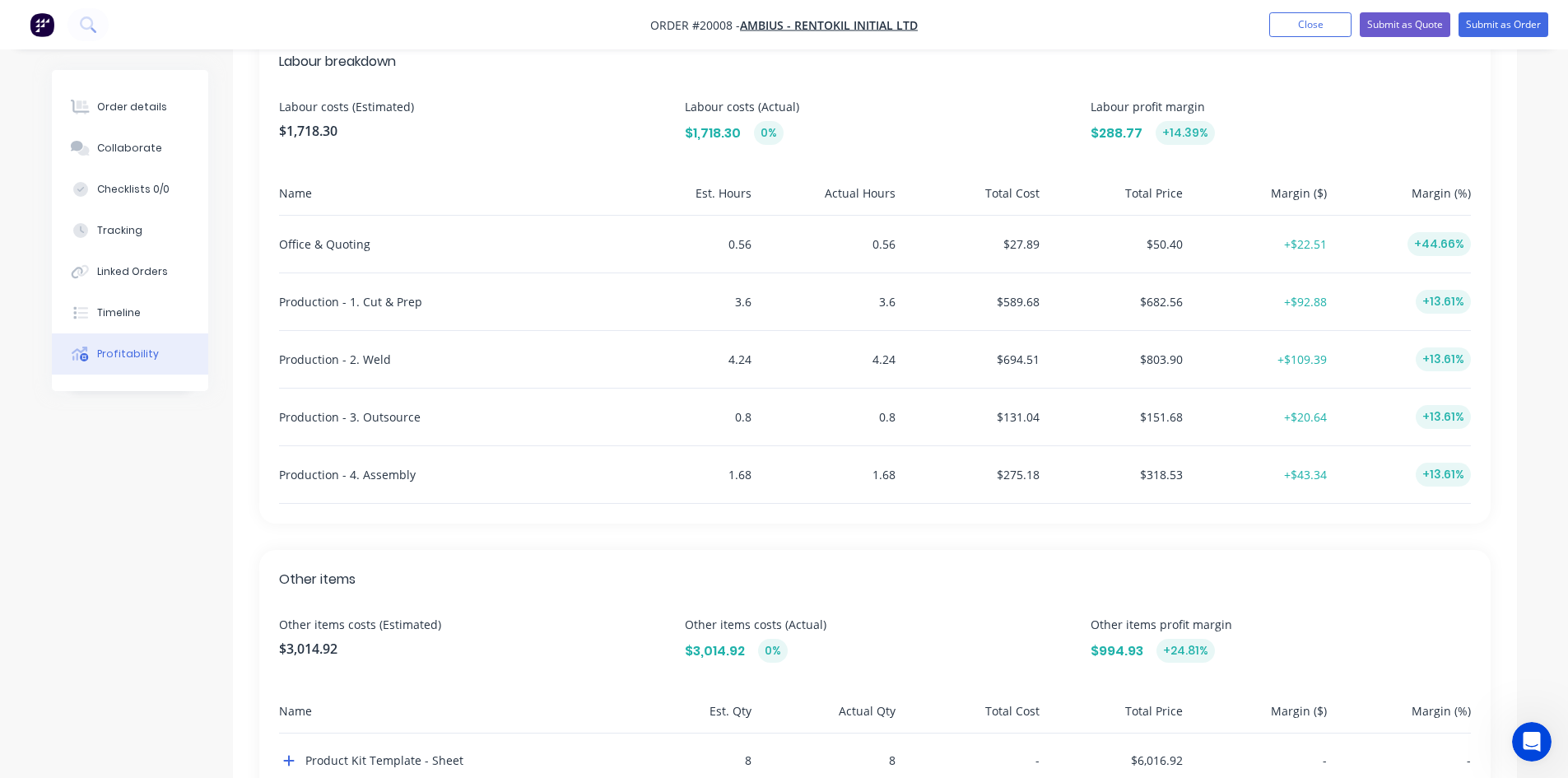
scroll to position [551, 0]
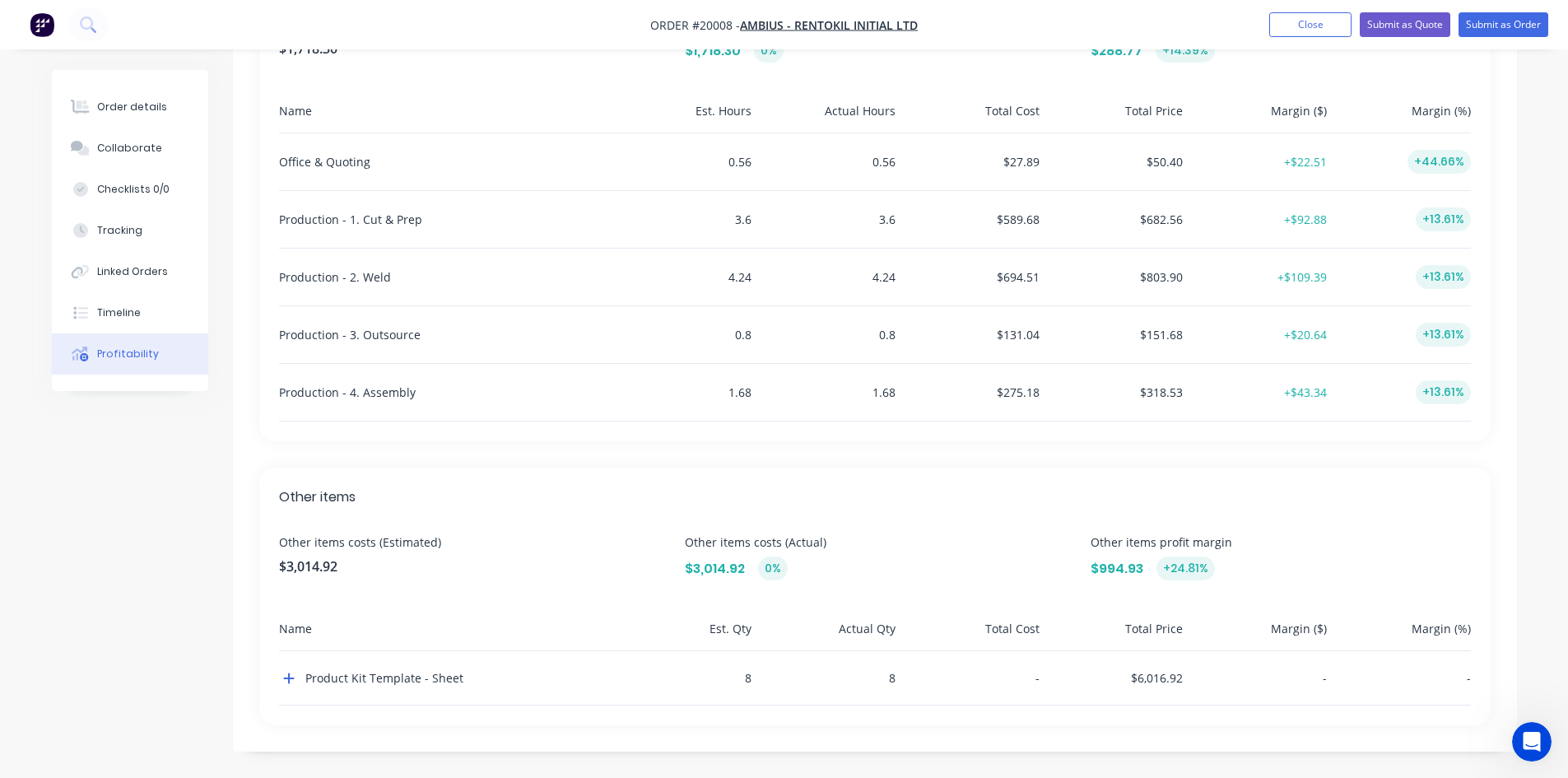
click at [287, 679] on icon "button" at bounding box center [289, 678] width 11 height 11
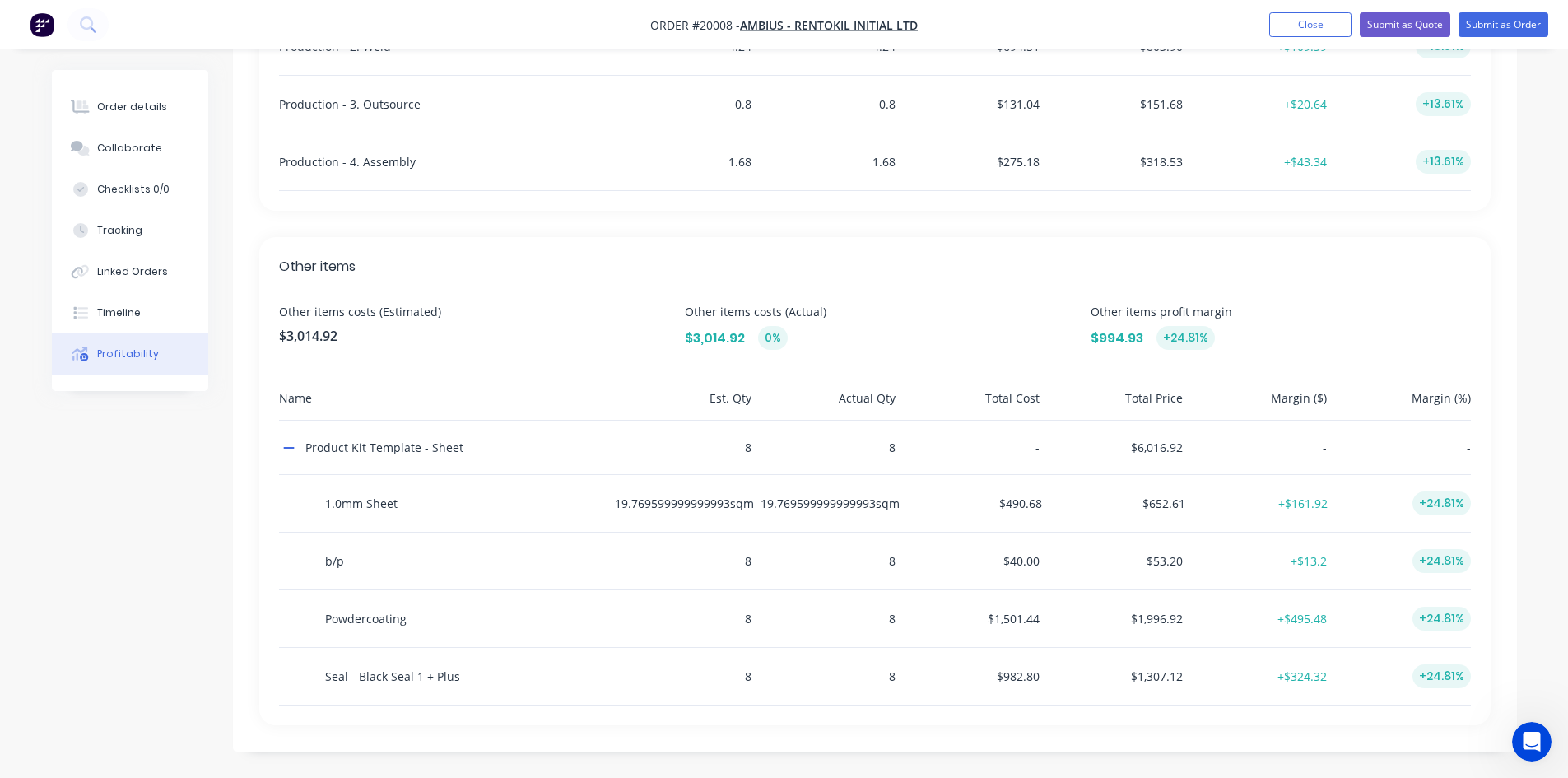
click at [286, 446] on icon "button" at bounding box center [289, 447] width 12 height 13
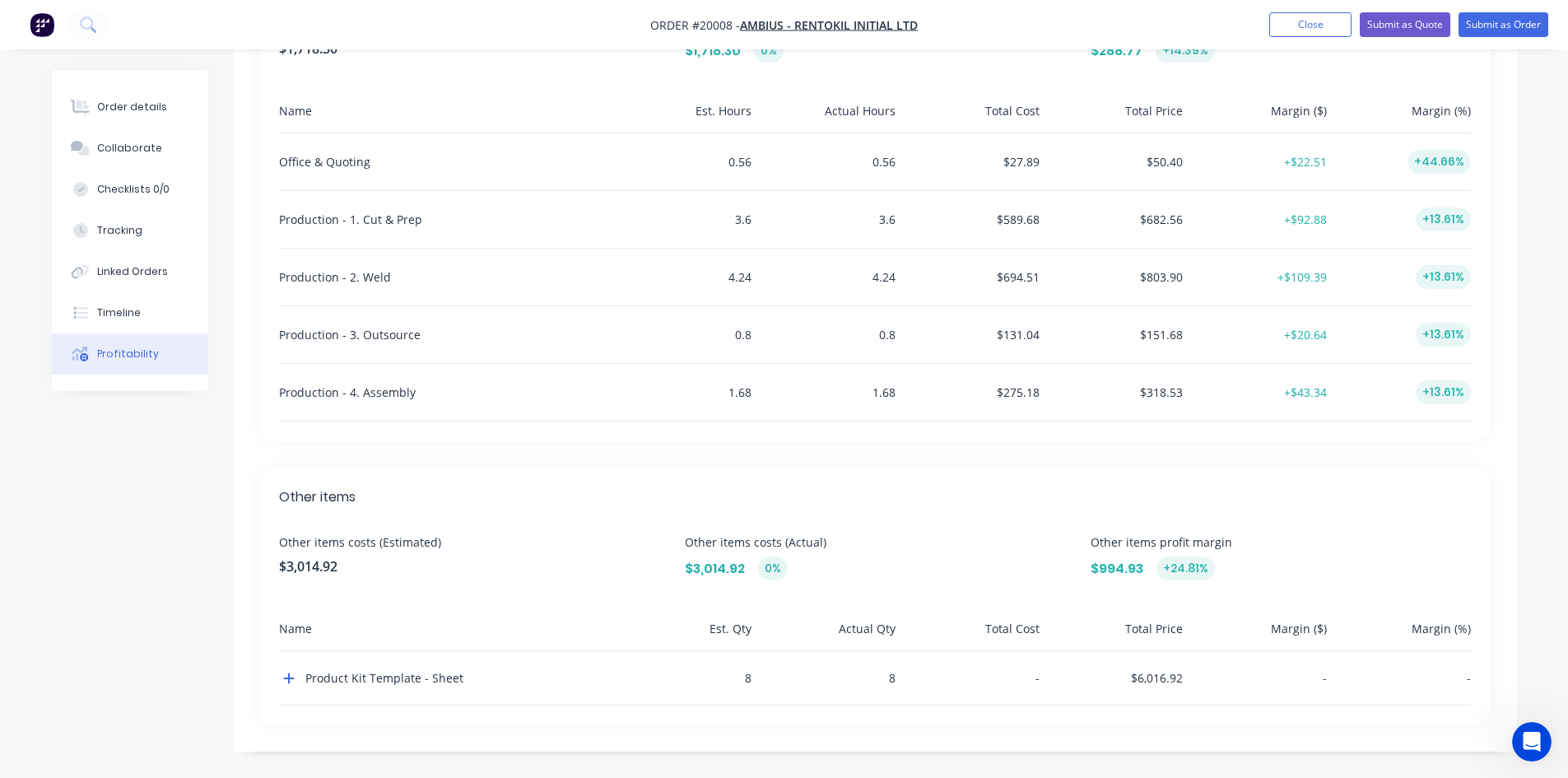
scroll to position [0, 0]
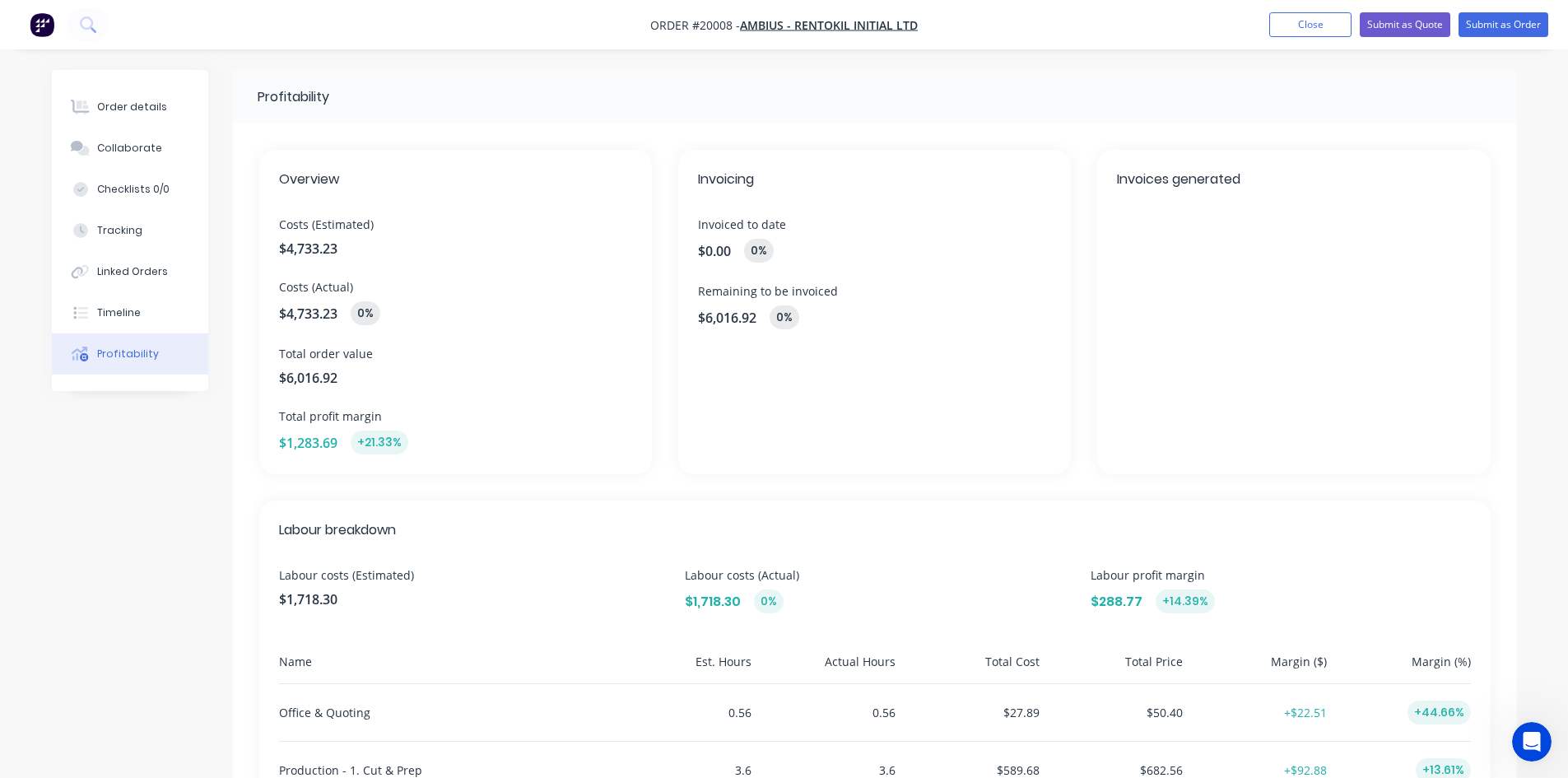
click at [139, 100] on div "Order details" at bounding box center [132, 107] width 70 height 15
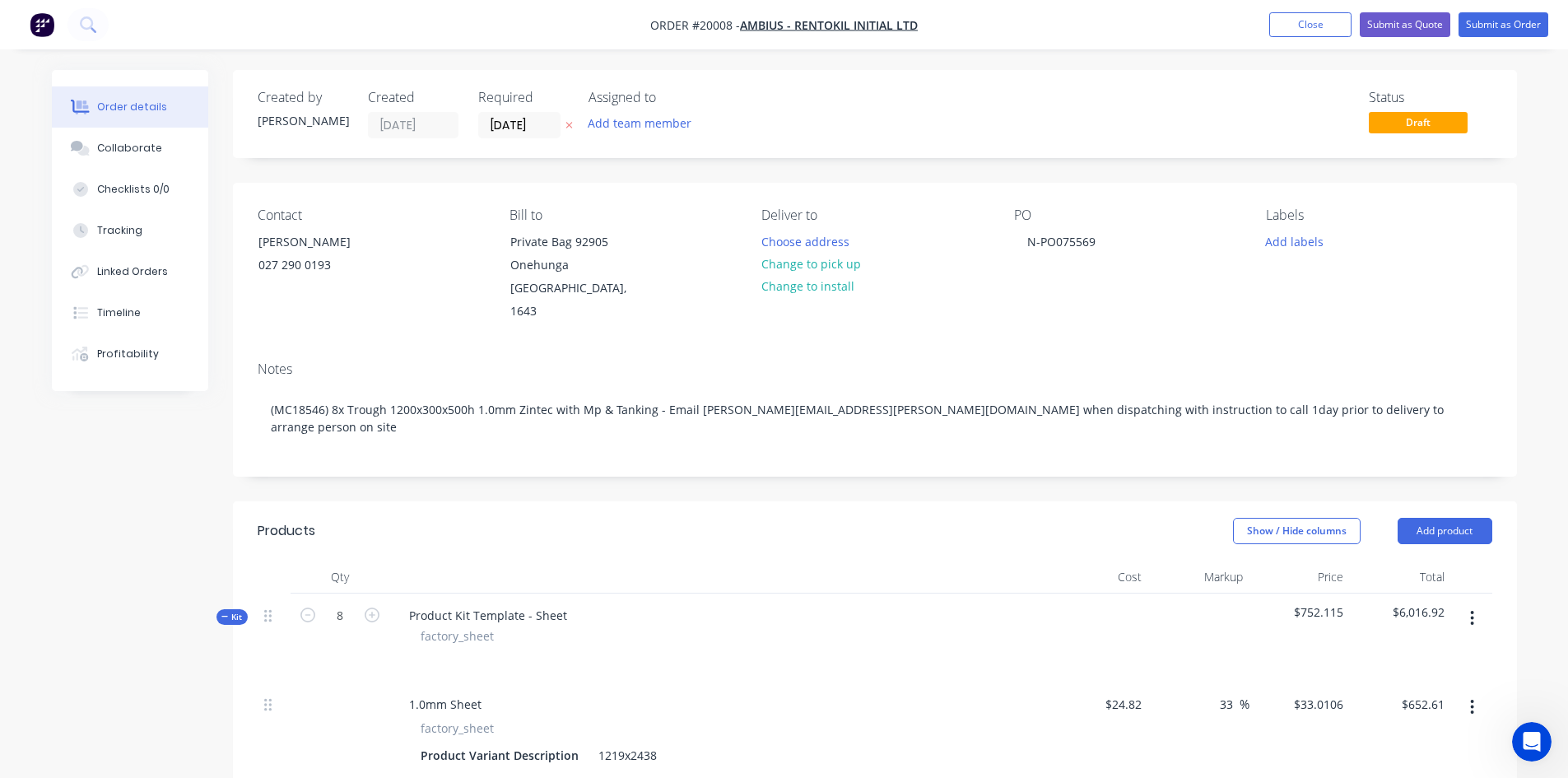
click at [1076, 78] on div "Created by [PERSON_NAME] Created [DATE] Required [DATE] Assigned to Add team me…" at bounding box center [875, 114] width 1284 height 88
click at [1305, 23] on button "Close" at bounding box center [1310, 25] width 82 height 25
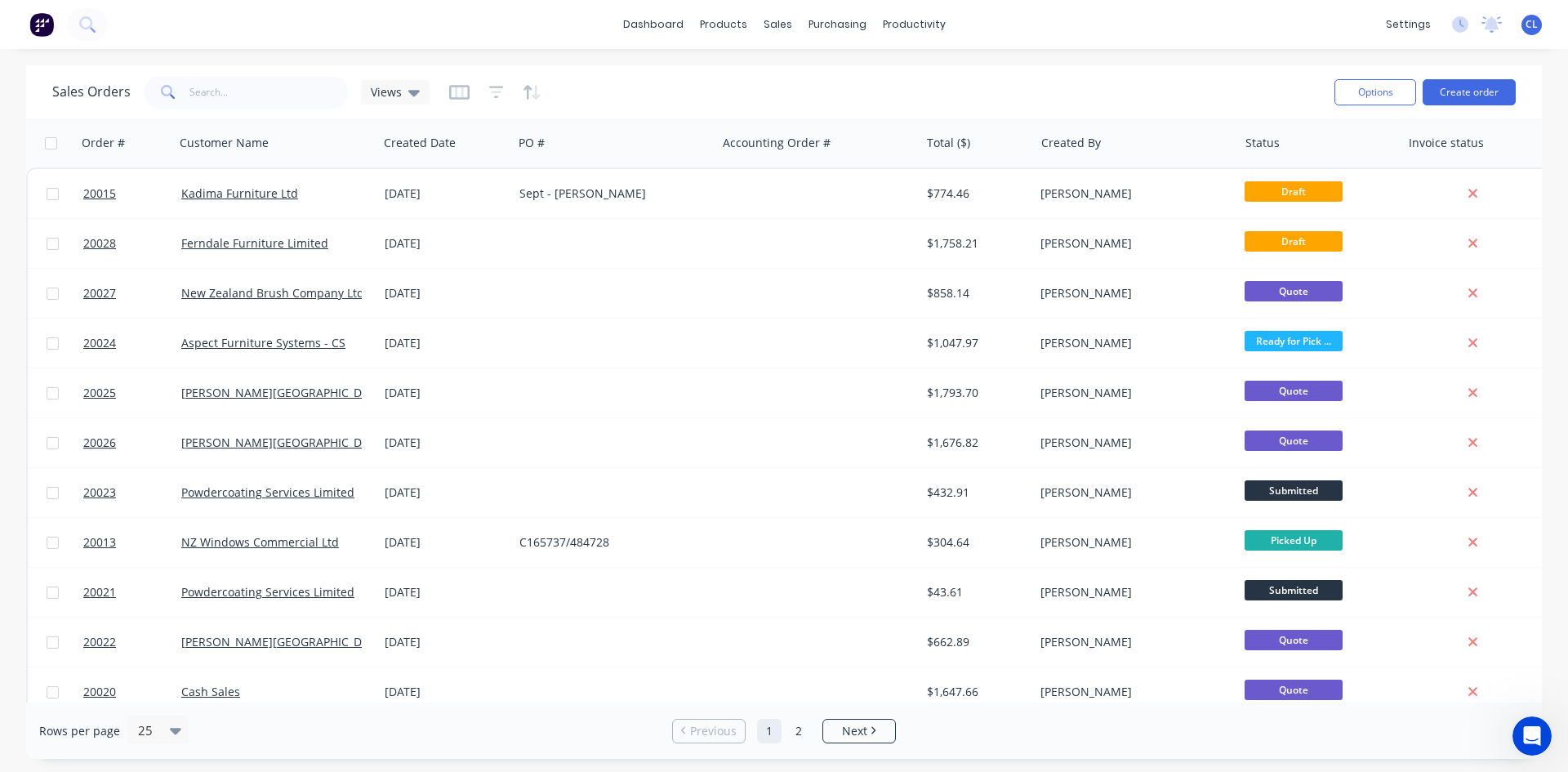
click at [1282, 189] on span "Draft" at bounding box center [1294, 191] width 98 height 21
click at [107, 196] on span "20015" at bounding box center [100, 194] width 33 height 16
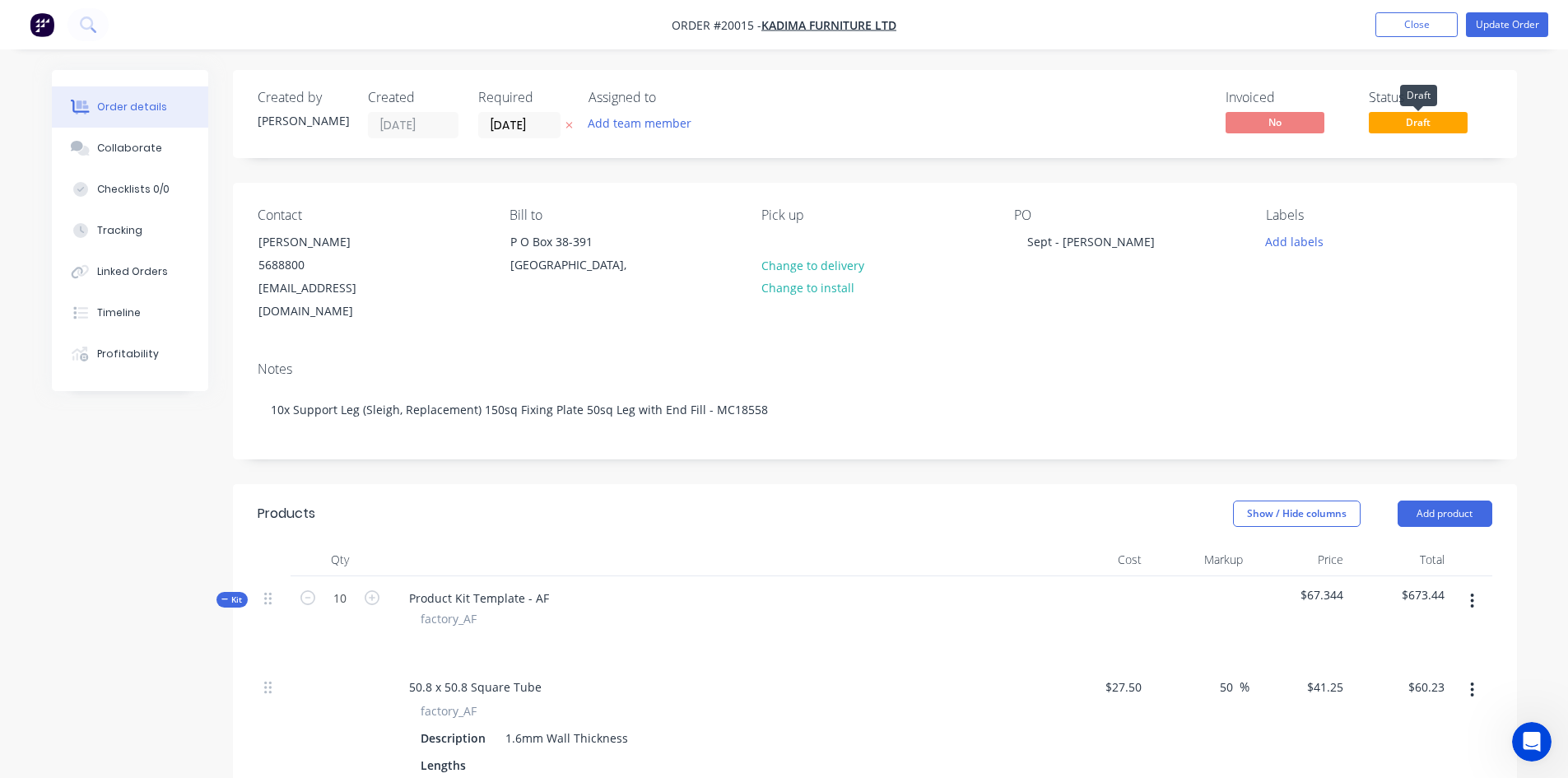
click at [1419, 121] on span "Draft" at bounding box center [1418, 122] width 99 height 21
click at [1512, 25] on button "Update Order" at bounding box center [1507, 25] width 82 height 25
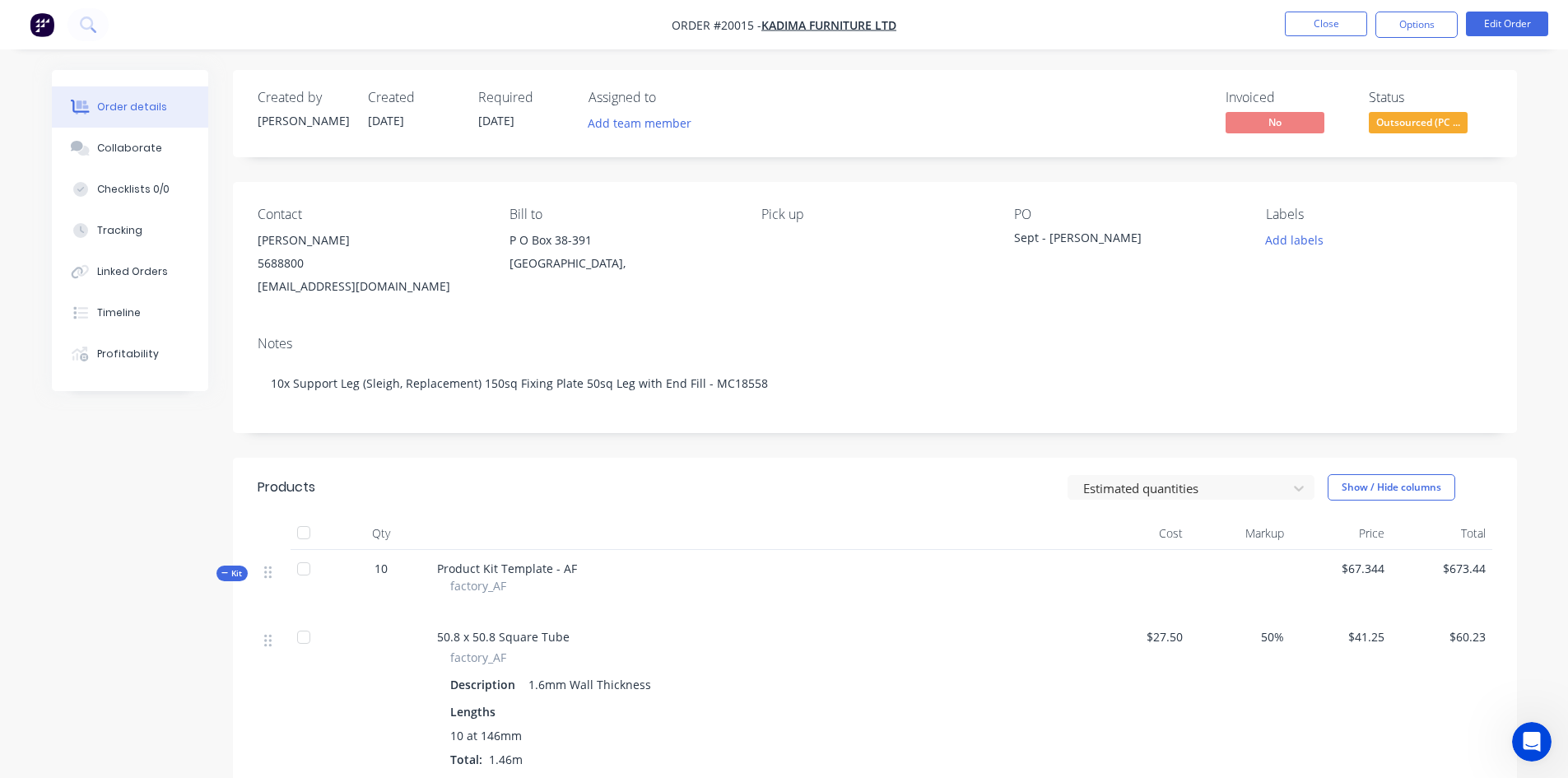
click at [1413, 26] on button "Options" at bounding box center [1416, 25] width 82 height 26
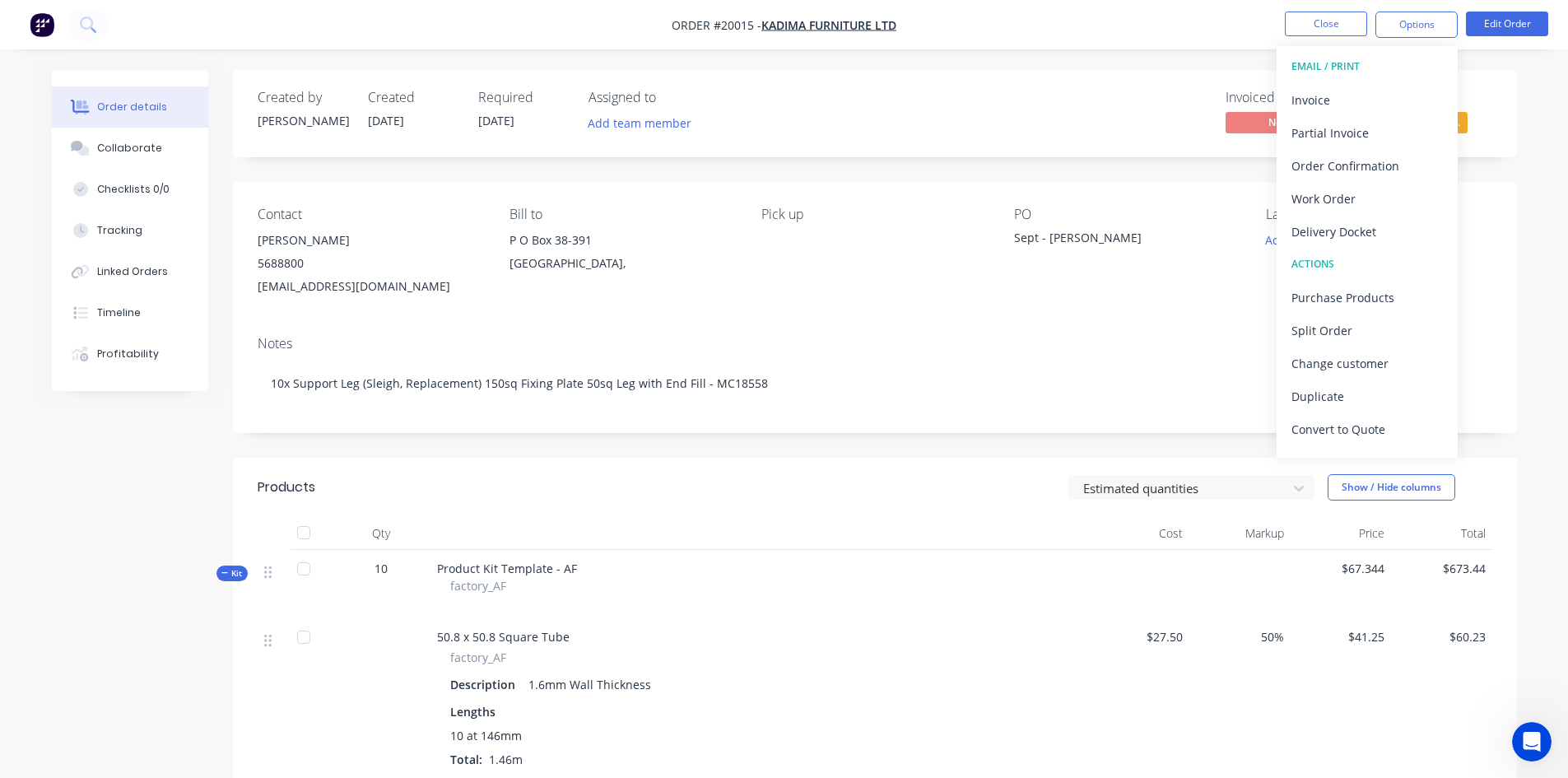
click at [1486, 88] on div "Created by [PERSON_NAME] Created [DATE] Required [DATE] Assigned to Add team me…" at bounding box center [875, 114] width 1284 height 88
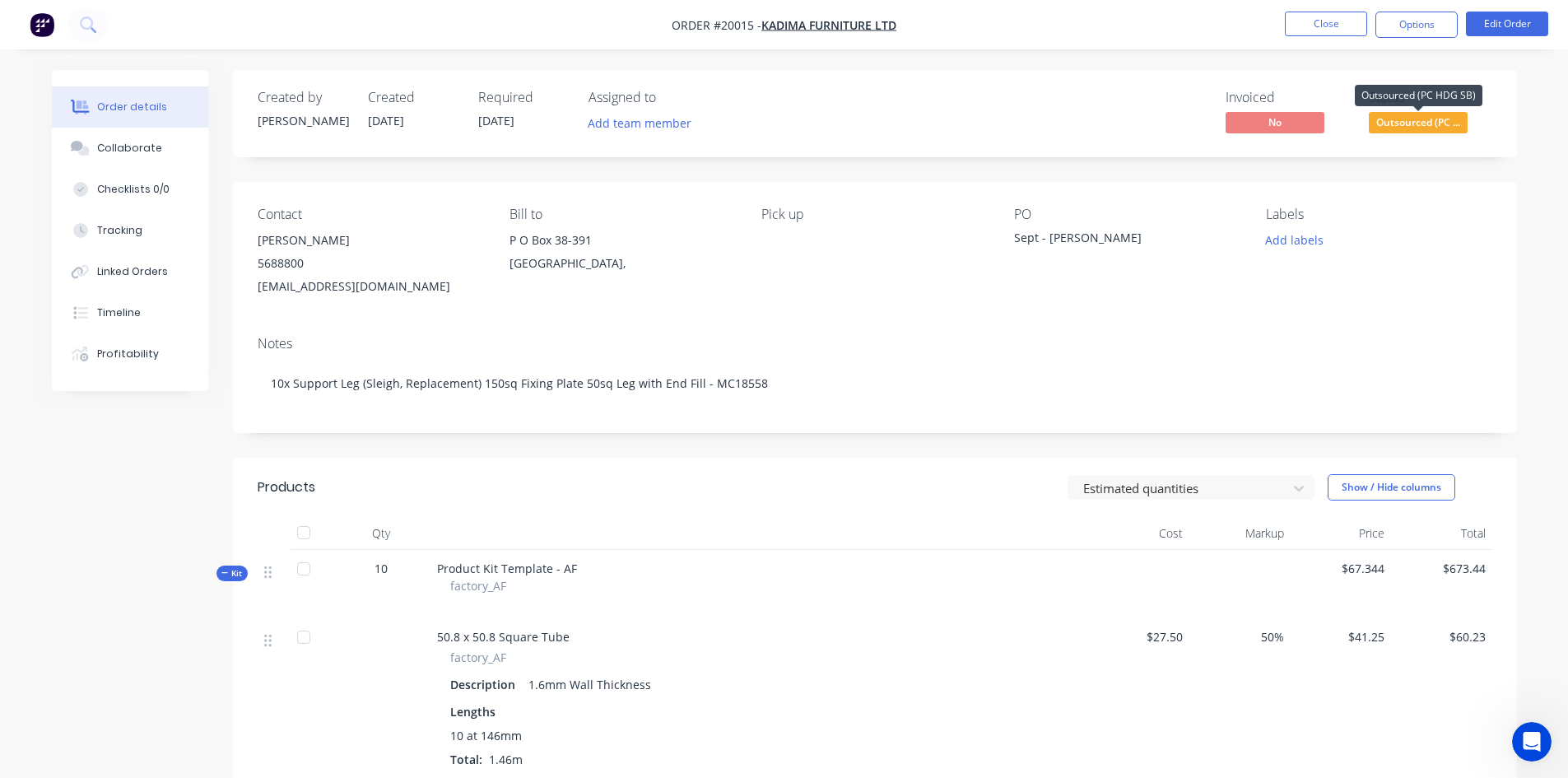
click at [1415, 126] on span "Outsourced (PC ..." at bounding box center [1418, 122] width 99 height 21
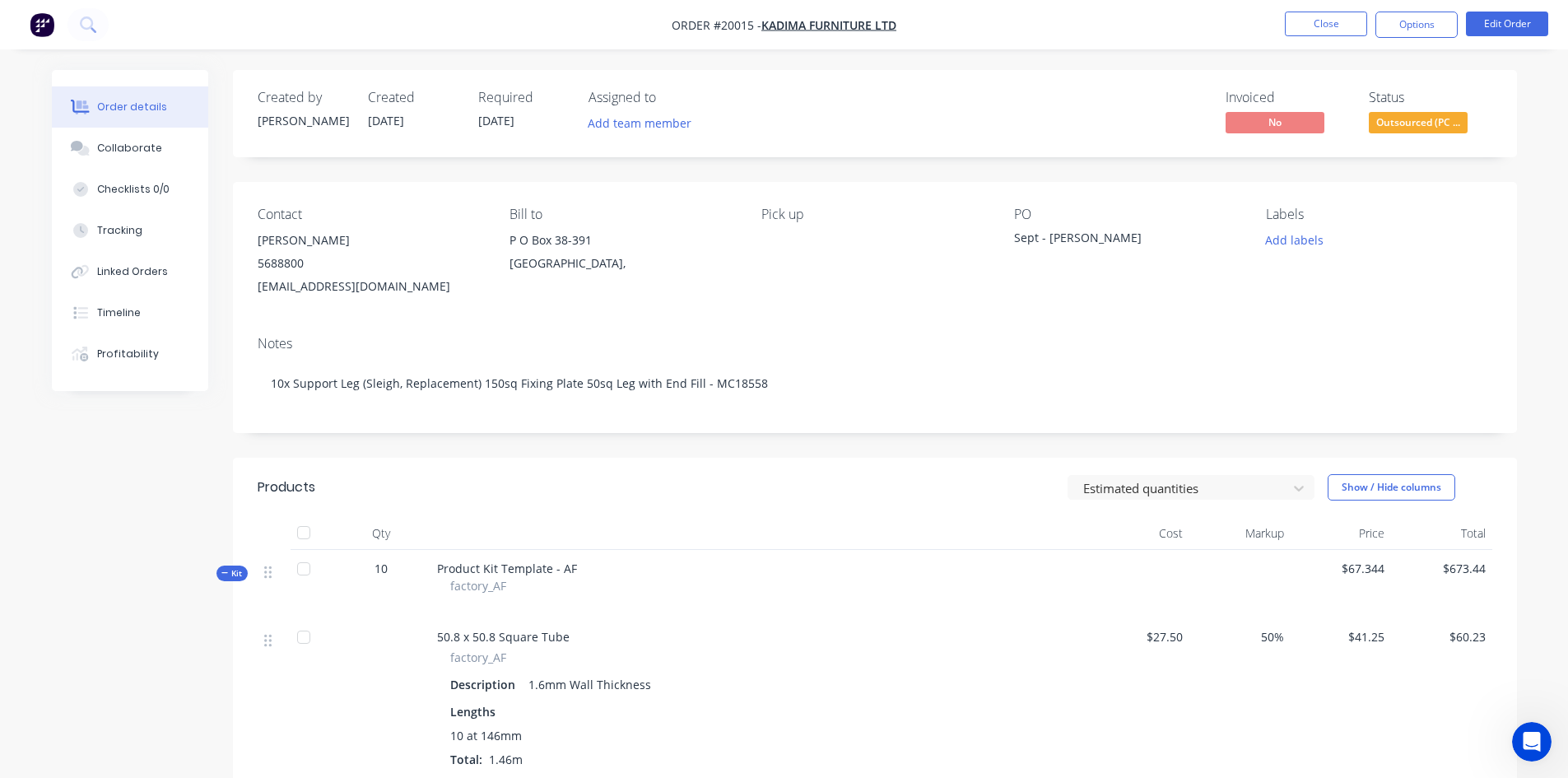
click at [1432, 26] on button "Options" at bounding box center [1416, 25] width 82 height 26
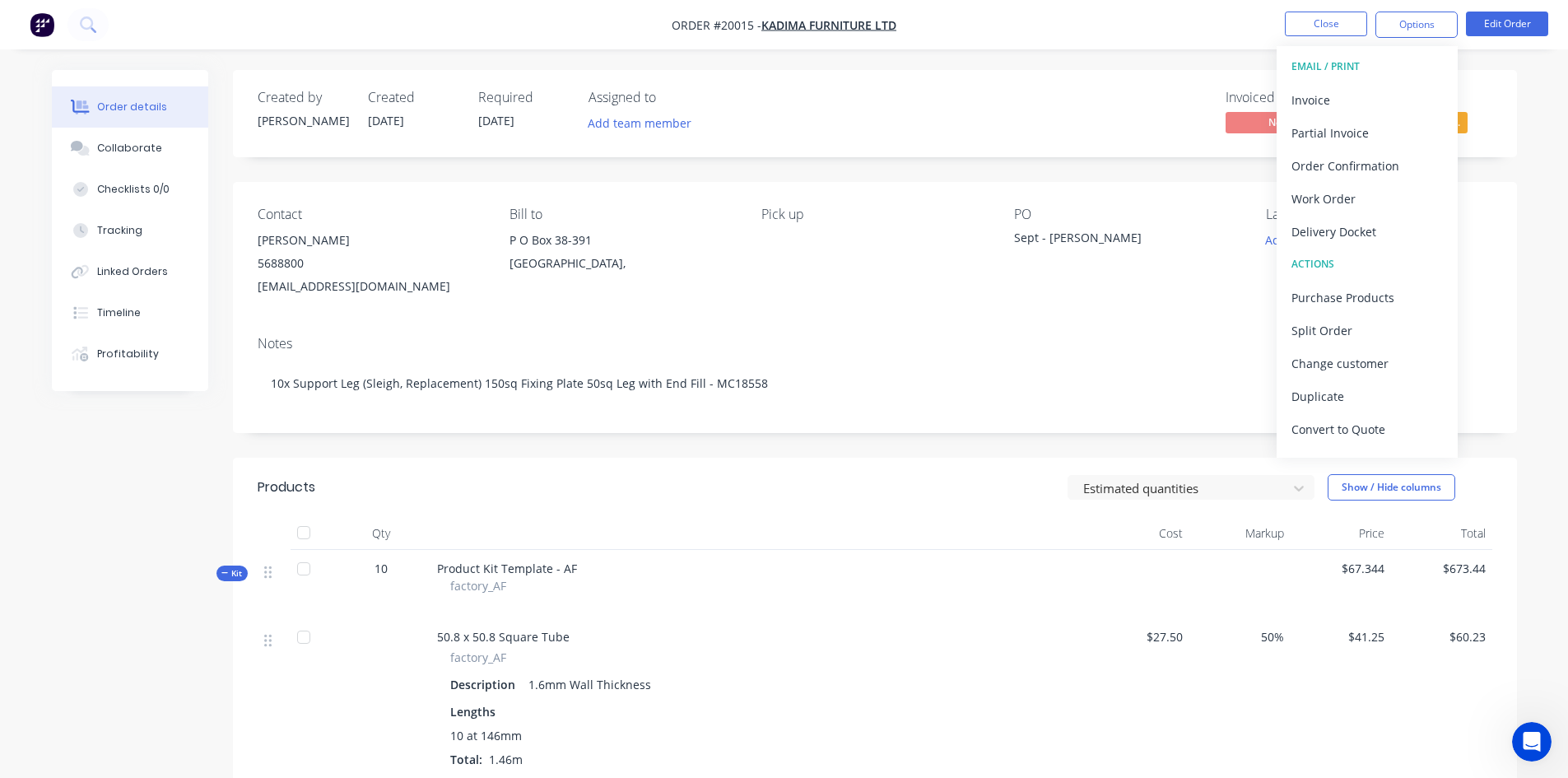
click at [1036, 116] on div "Invoiced No Status Outsourced (PC ..." at bounding box center [1122, 113] width 739 height 47
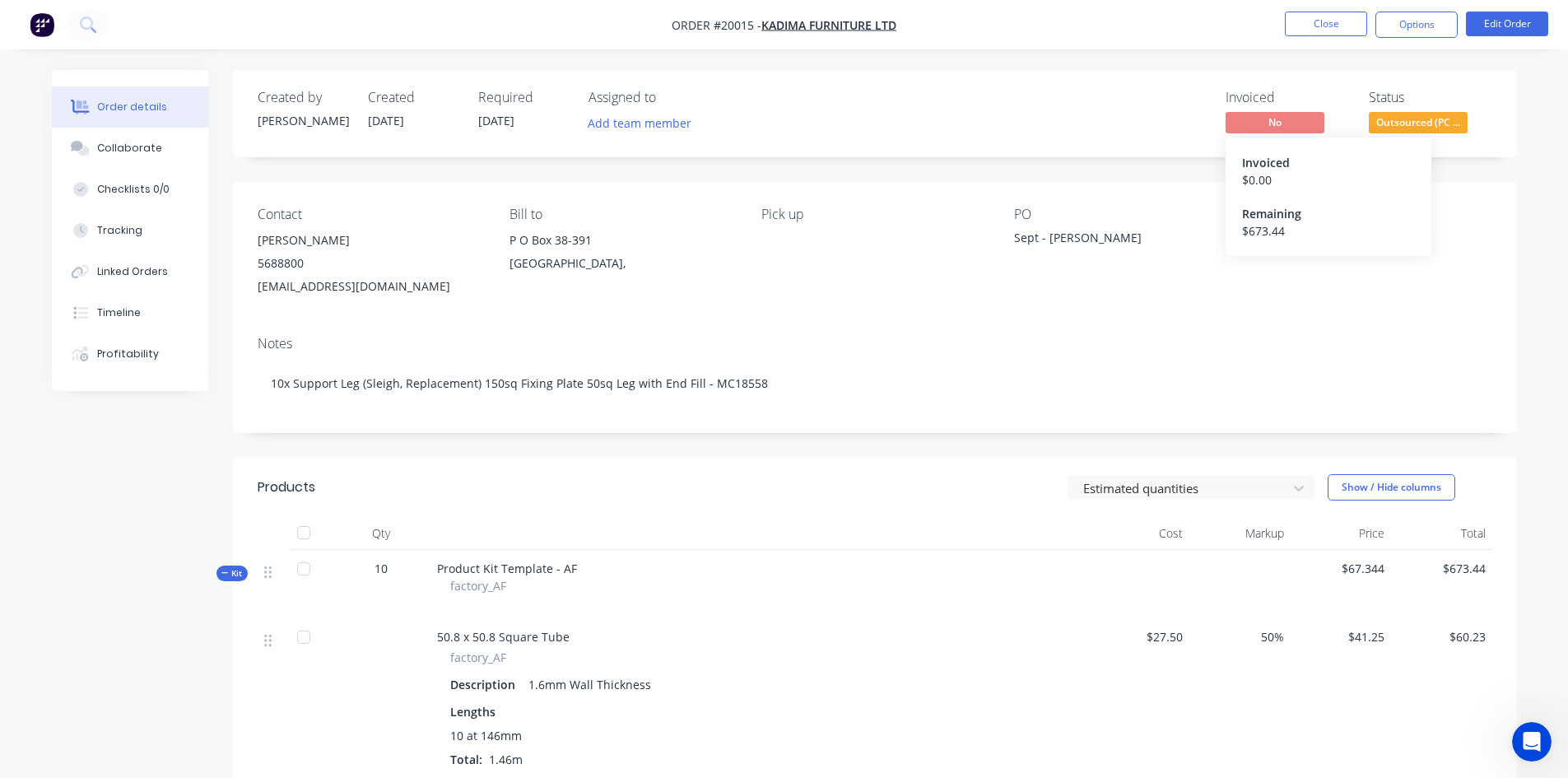
click at [1268, 166] on div "Invoiced" at bounding box center [1328, 163] width 173 height 17
click at [1513, 21] on button "Edit Order" at bounding box center [1507, 24] width 82 height 25
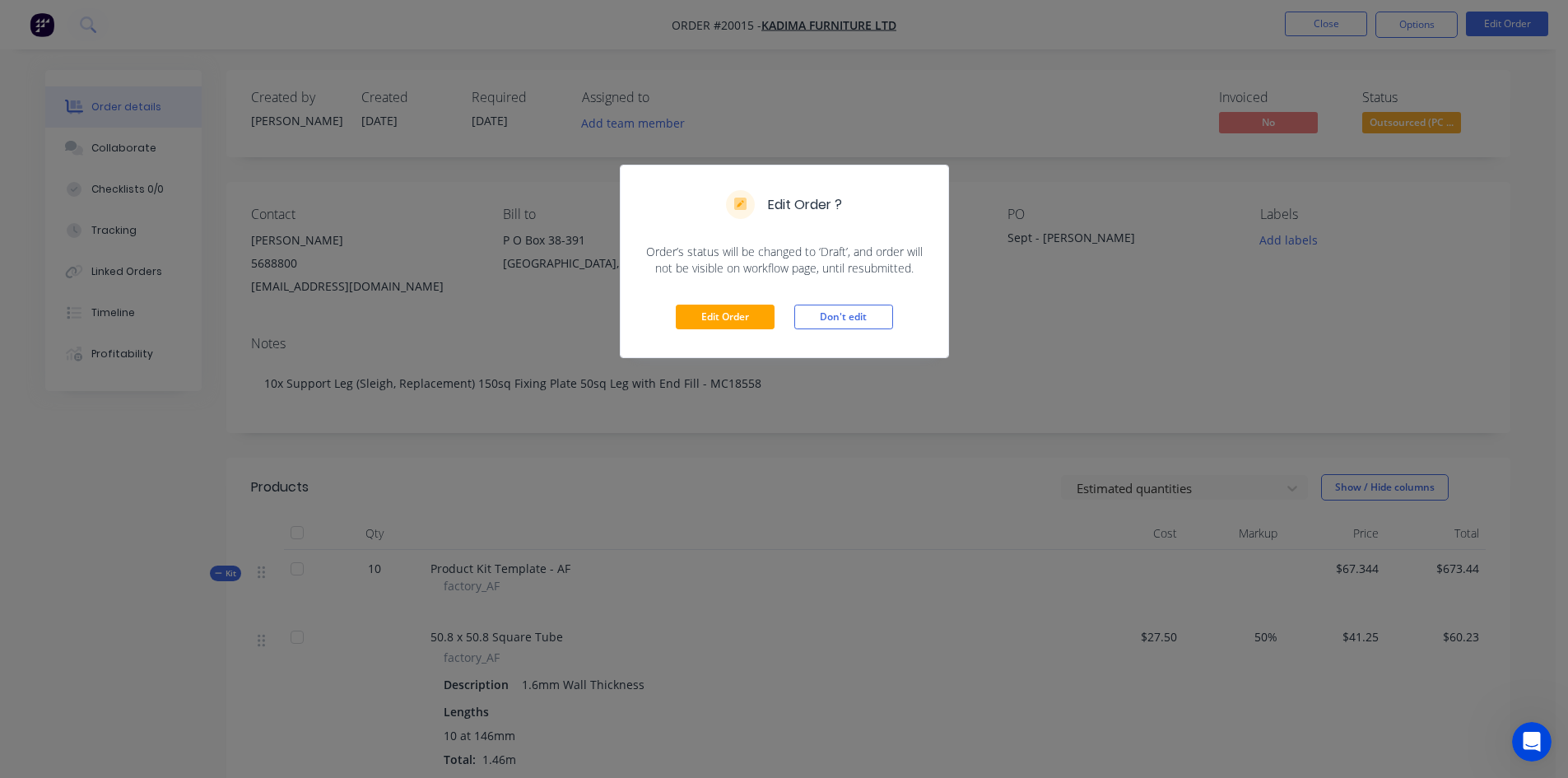
click at [839, 313] on button "Don't edit" at bounding box center [844, 316] width 99 height 25
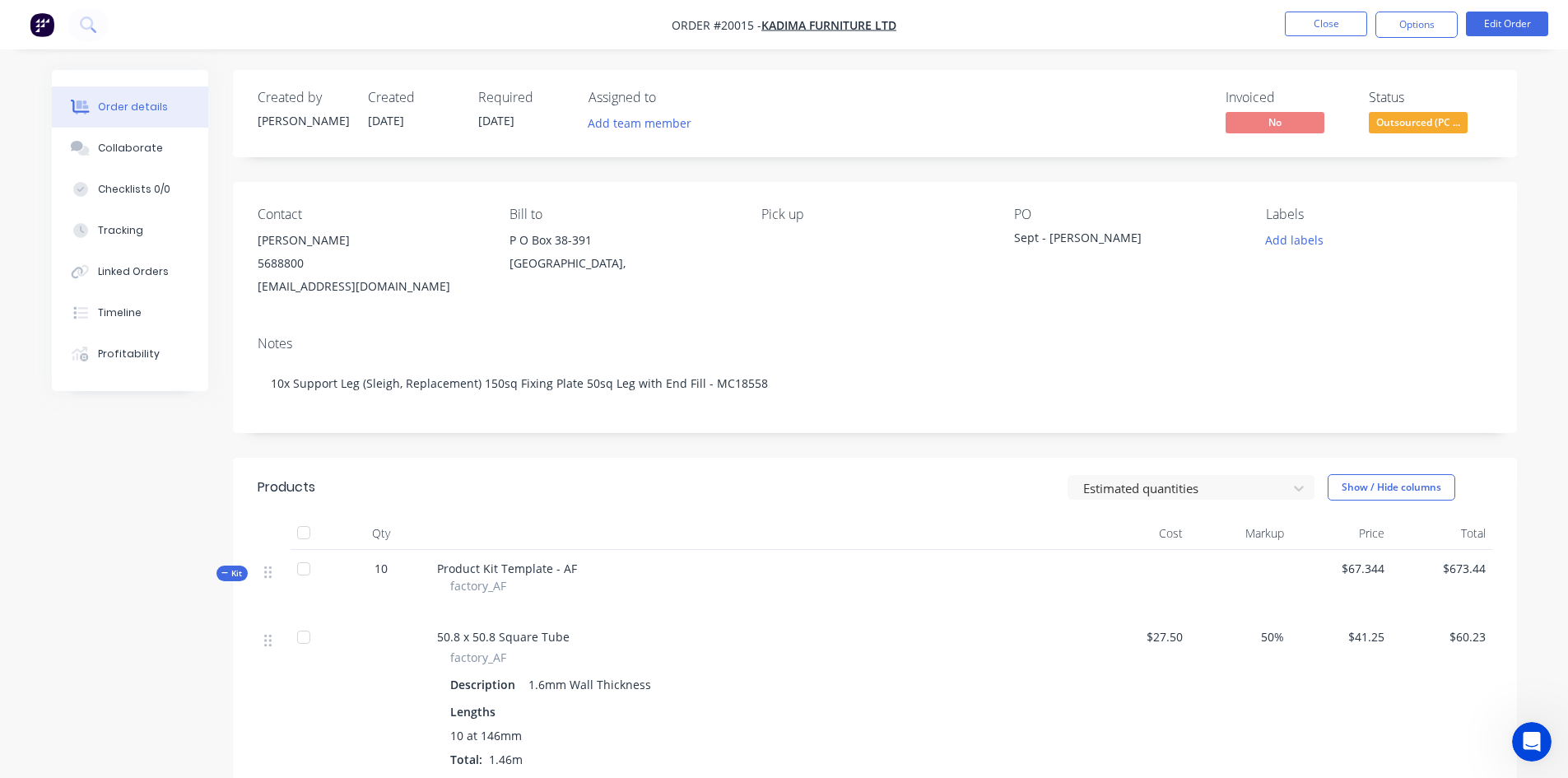
click at [1415, 24] on button "Options" at bounding box center [1416, 25] width 82 height 26
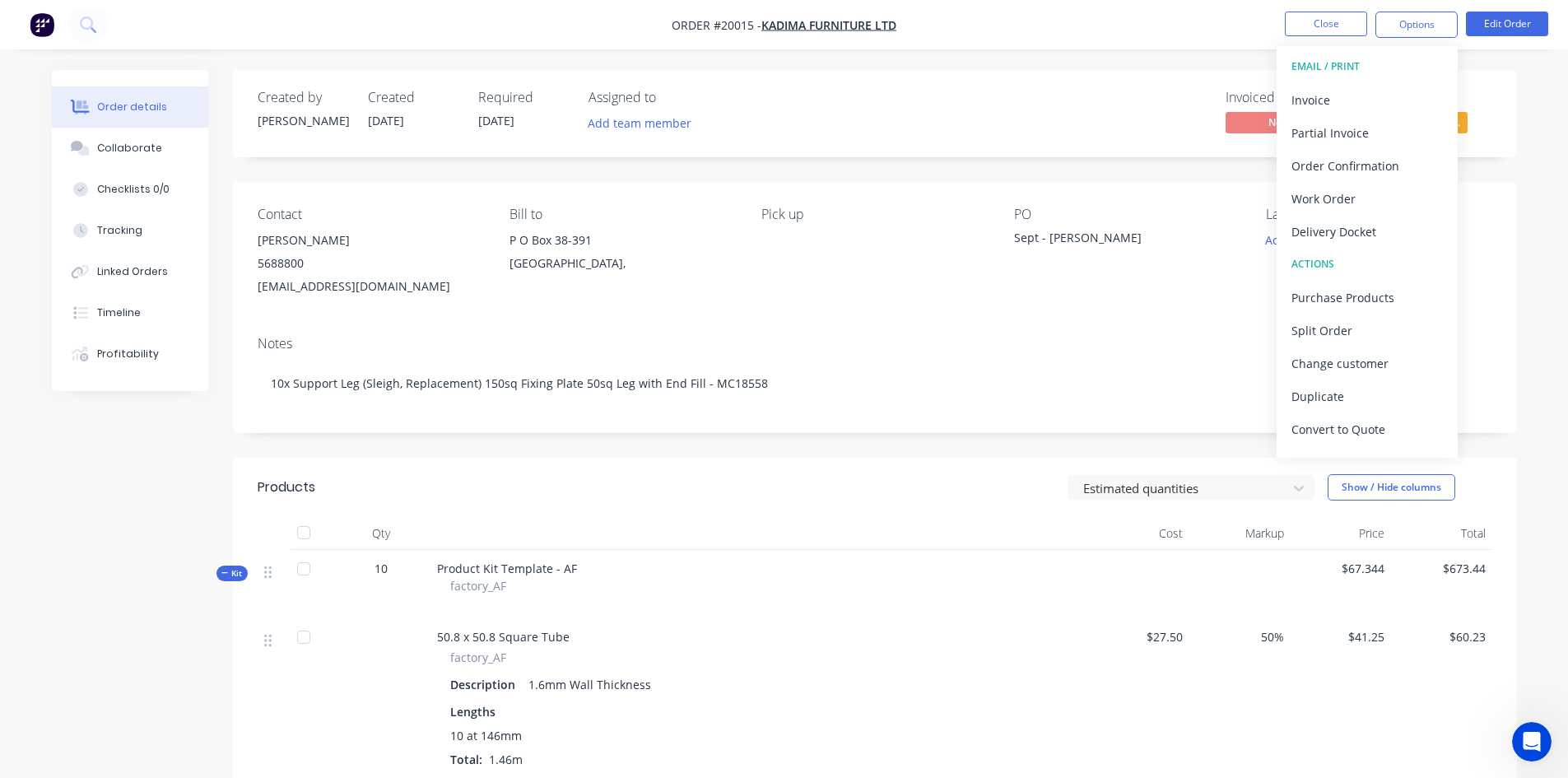
click at [1321, 96] on div "Invoice" at bounding box center [1367, 100] width 152 height 24
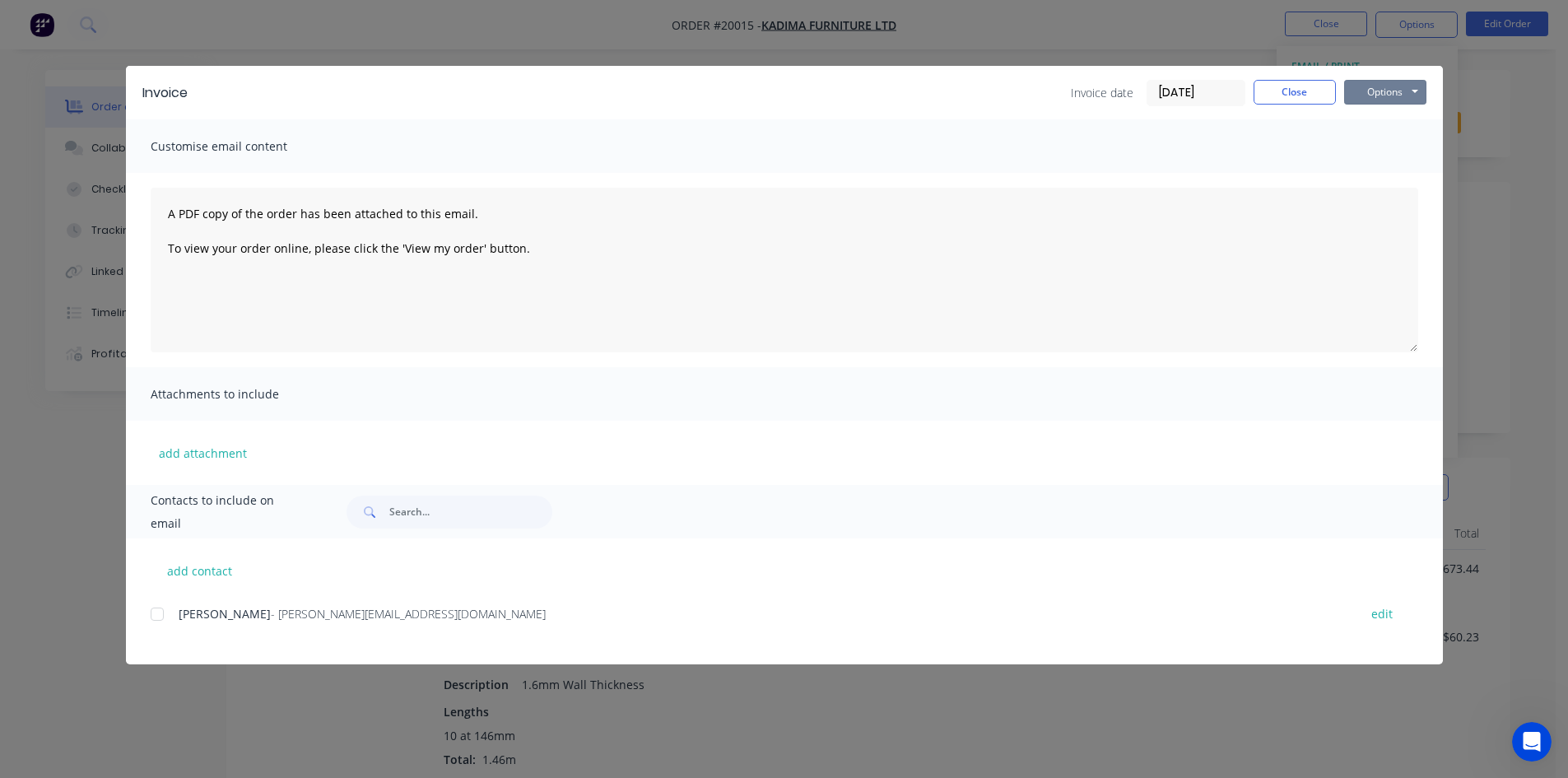
click at [1399, 86] on button "Options" at bounding box center [1385, 91] width 82 height 25
click at [1388, 119] on button "Preview" at bounding box center [1396, 121] width 105 height 27
click at [1299, 93] on button "Close" at bounding box center [1295, 91] width 82 height 25
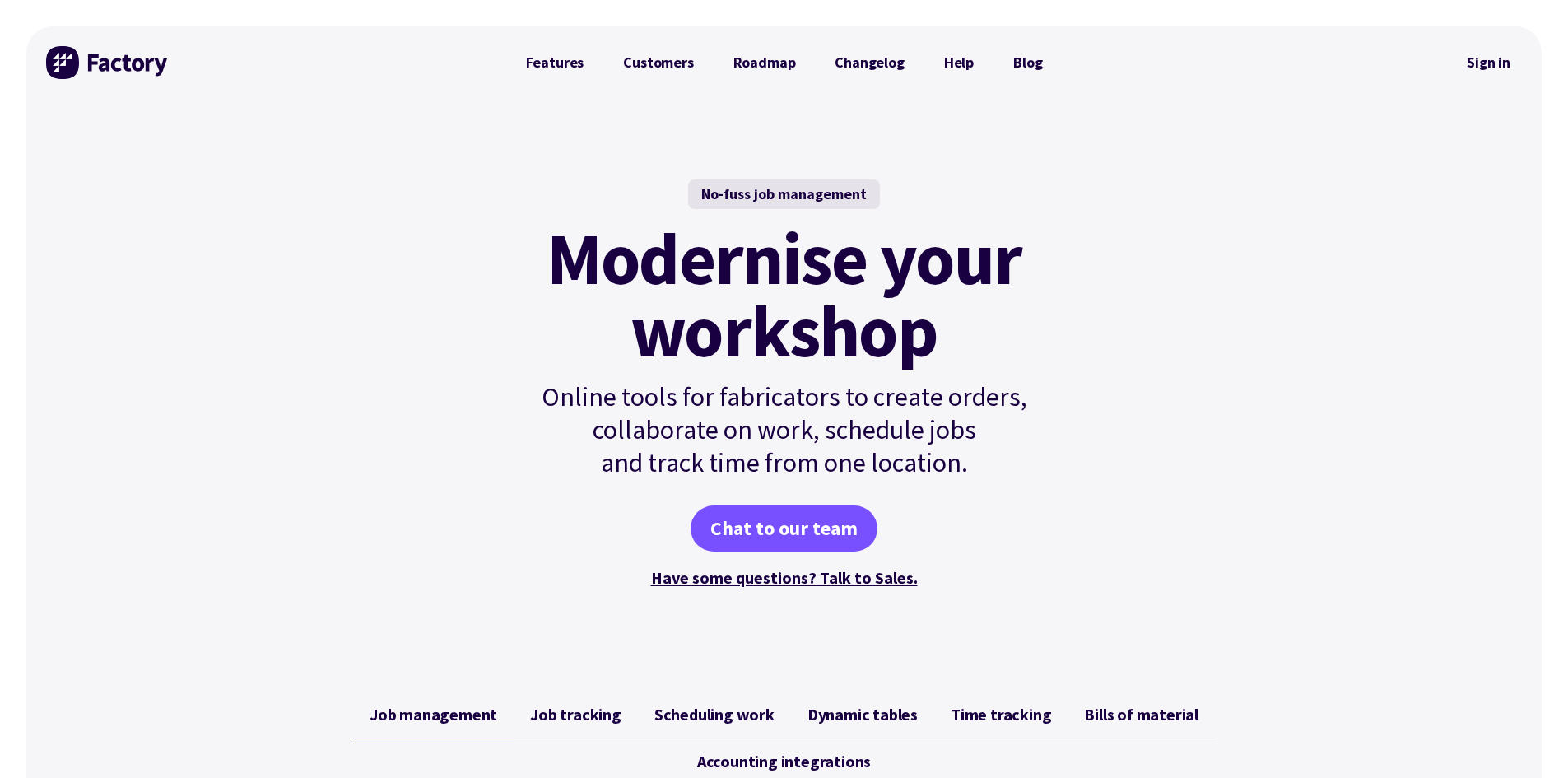
click at [763, 64] on link "Roadmap" at bounding box center [764, 62] width 102 height 33
click at [858, 63] on link "Changelog" at bounding box center [868, 62] width 109 height 33
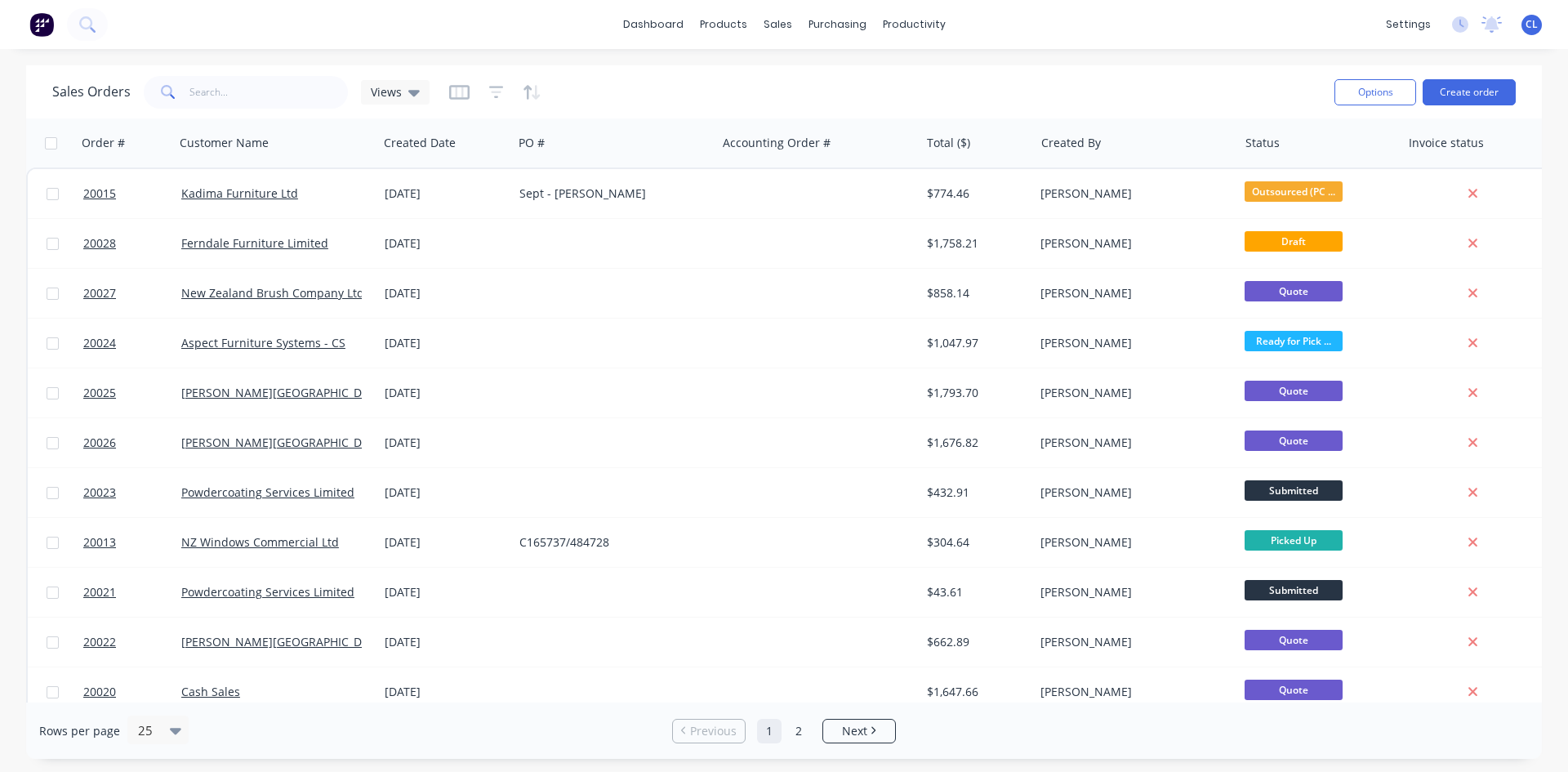
click at [1196, 90] on div "Sales Orders Views" at bounding box center [687, 92] width 1270 height 40
